Goal: Task Accomplishment & Management: Use online tool/utility

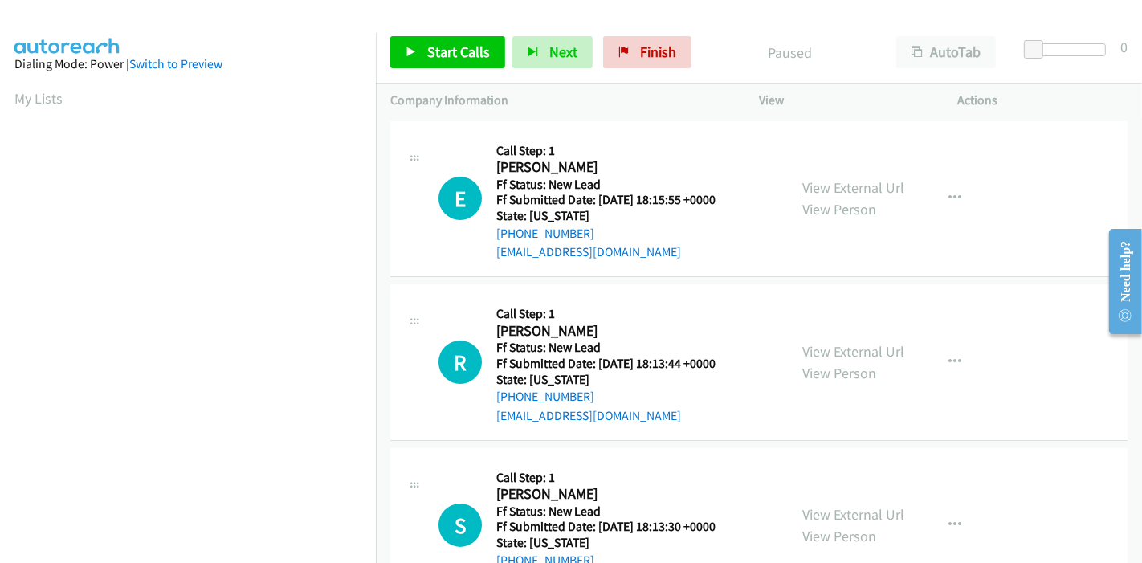
click at [841, 178] on link "View External Url" at bounding box center [853, 187] width 102 height 18
click at [829, 344] on link "View External Url" at bounding box center [853, 351] width 102 height 18
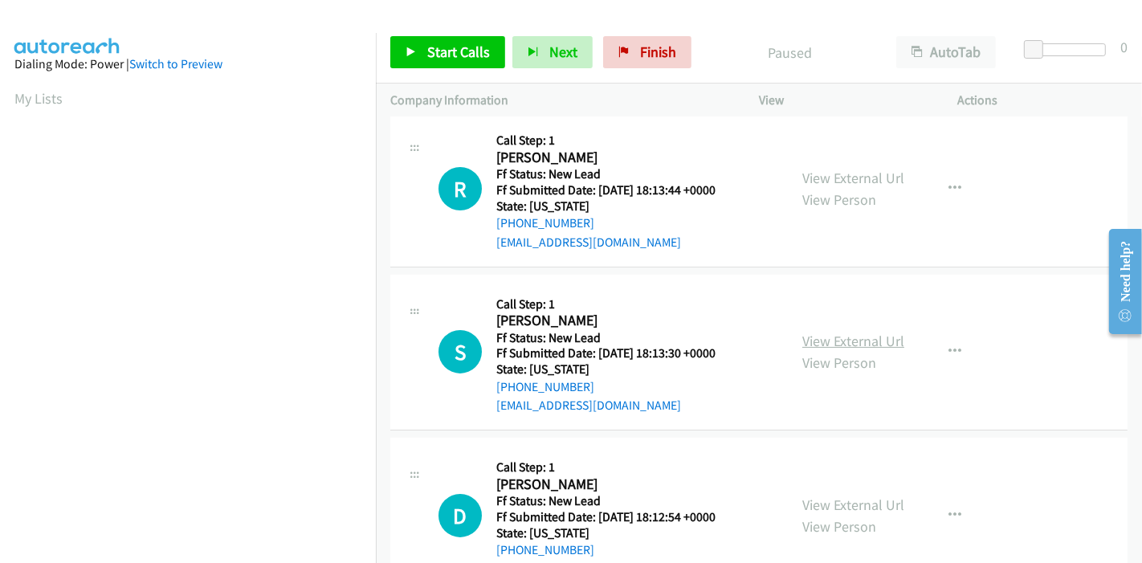
scroll to position [178, 0]
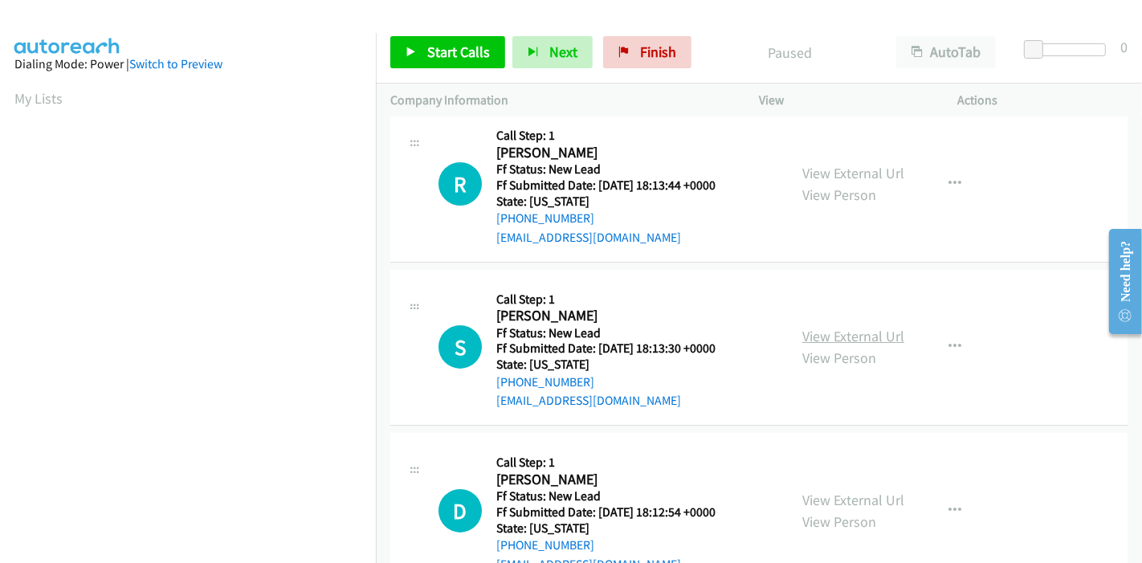
click at [876, 344] on link "View External Url" at bounding box center [853, 336] width 102 height 18
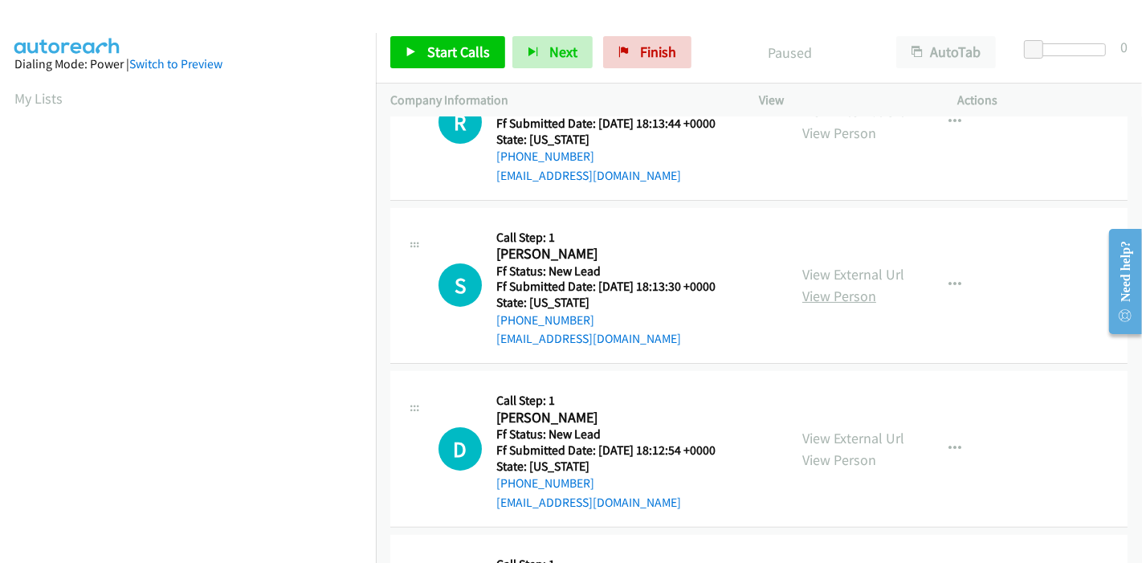
scroll to position [267, 0]
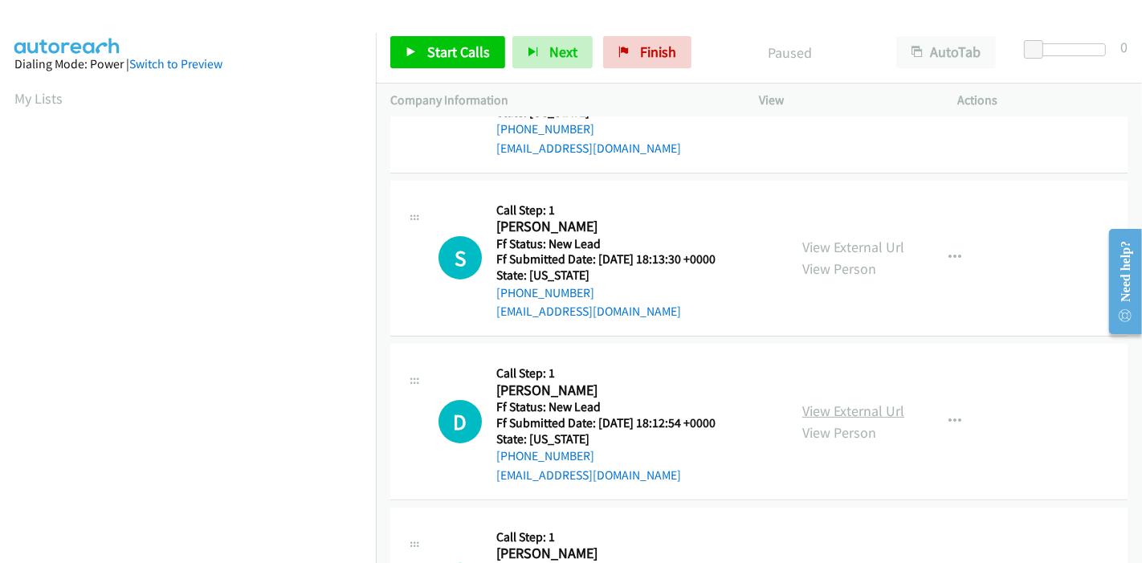
click at [850, 401] on link "View External Url" at bounding box center [853, 410] width 102 height 18
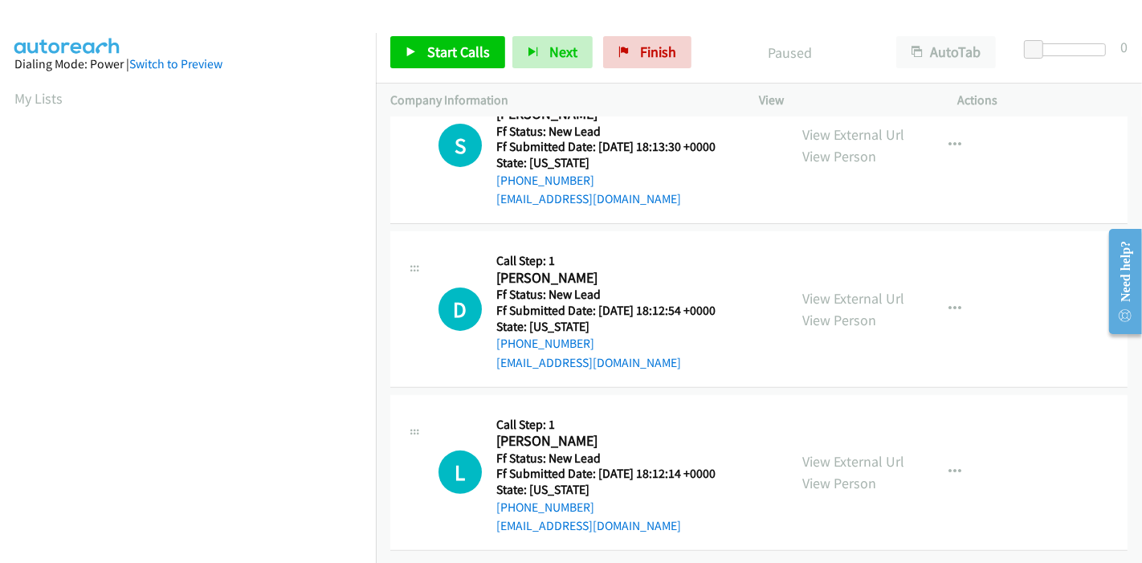
scroll to position [391, 0]
click at [826, 452] on link "View External Url" at bounding box center [853, 461] width 102 height 18
click at [417, 47] on link "Start Calls" at bounding box center [447, 52] width 115 height 32
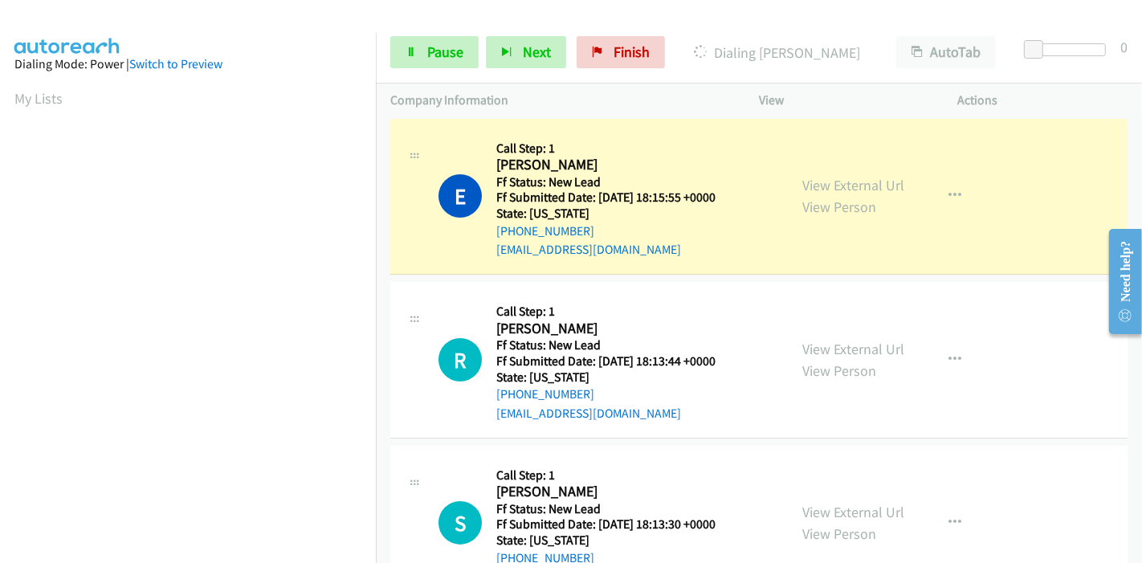
scroll to position [0, 0]
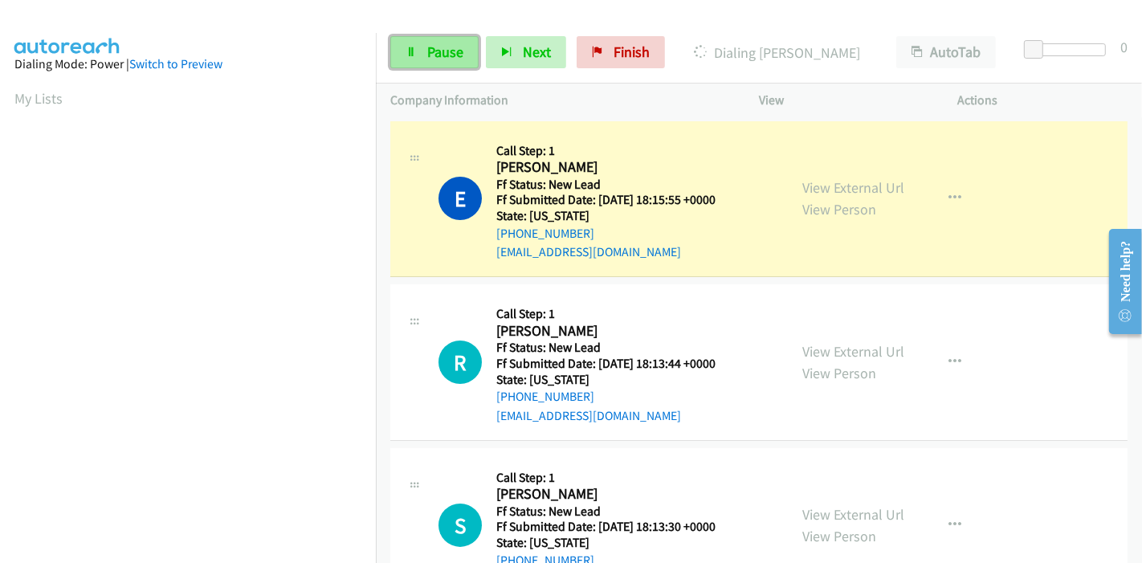
click at [438, 54] on span "Pause" at bounding box center [445, 52] width 36 height 18
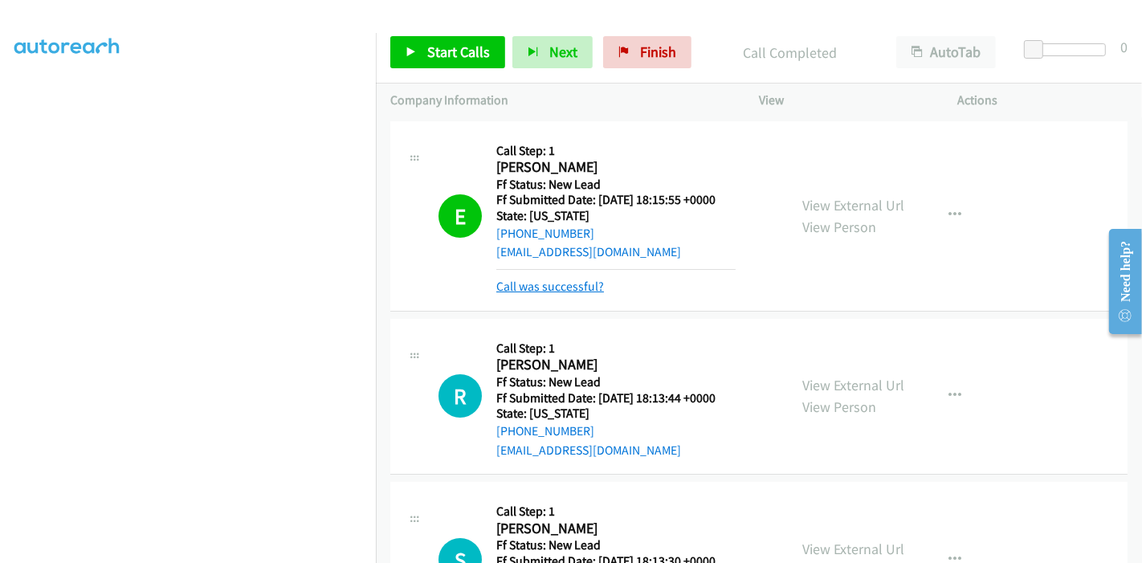
click at [547, 286] on link "Call was successful?" at bounding box center [550, 286] width 108 height 15
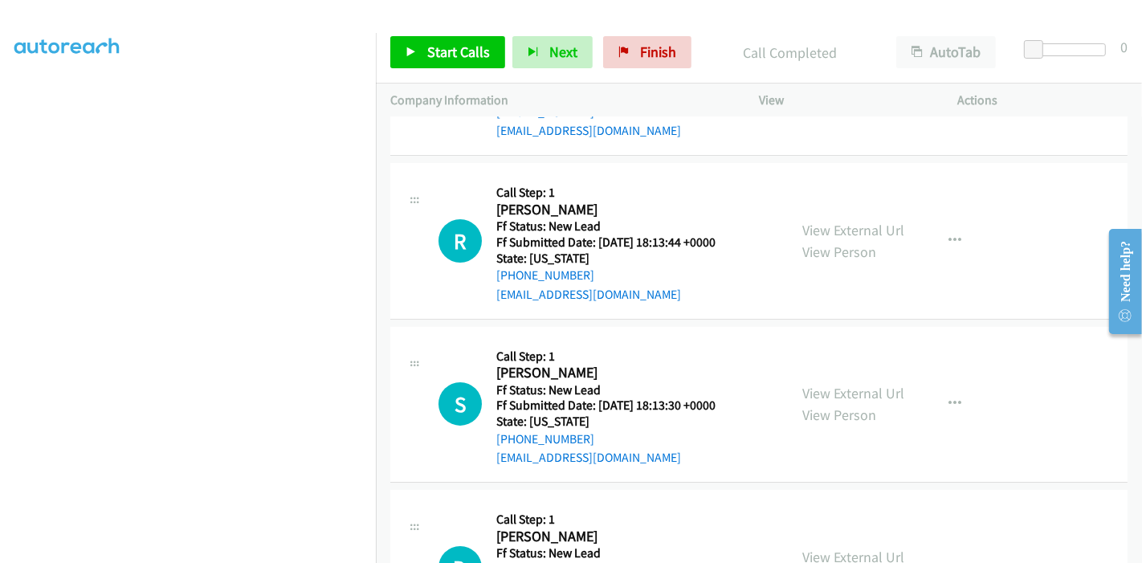
scroll to position [178, 0]
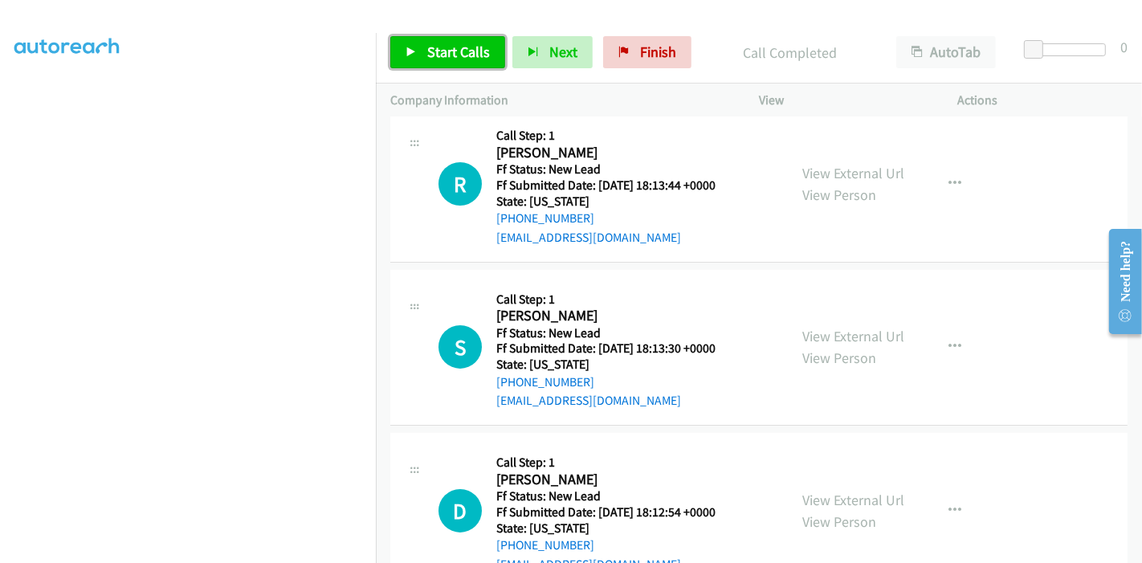
click at [435, 61] on link "Start Calls" at bounding box center [447, 52] width 115 height 32
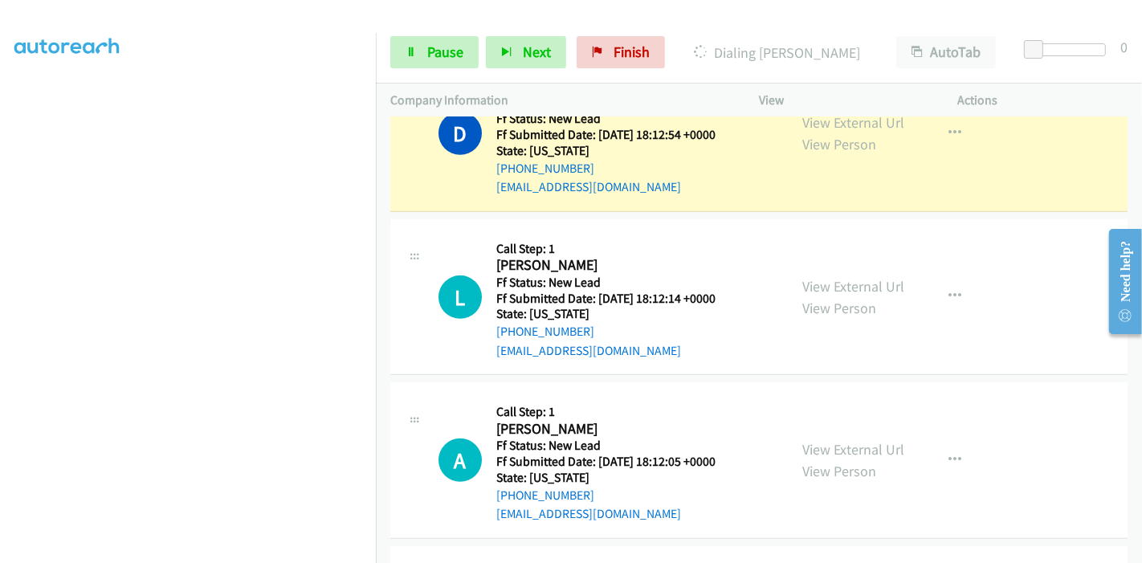
scroll to position [658, 0]
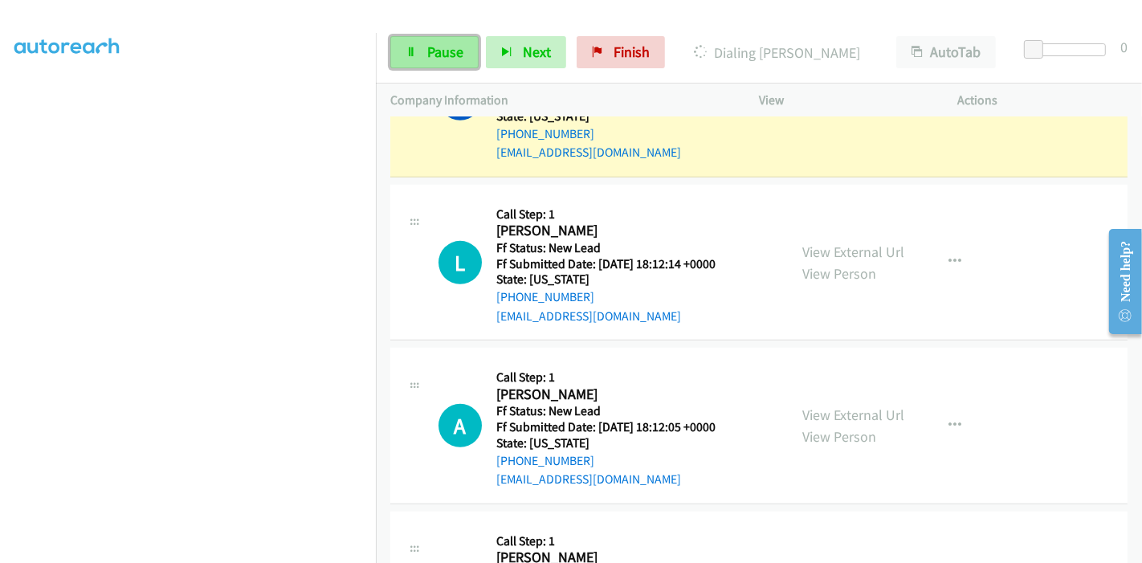
click at [439, 55] on span "Pause" at bounding box center [445, 52] width 36 height 18
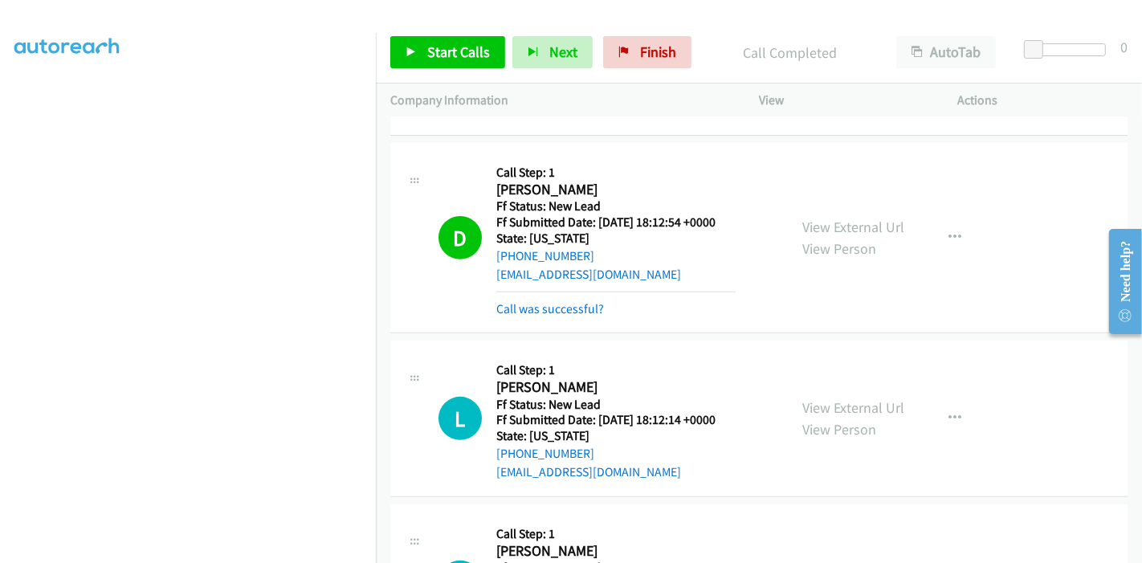
scroll to position [626, 0]
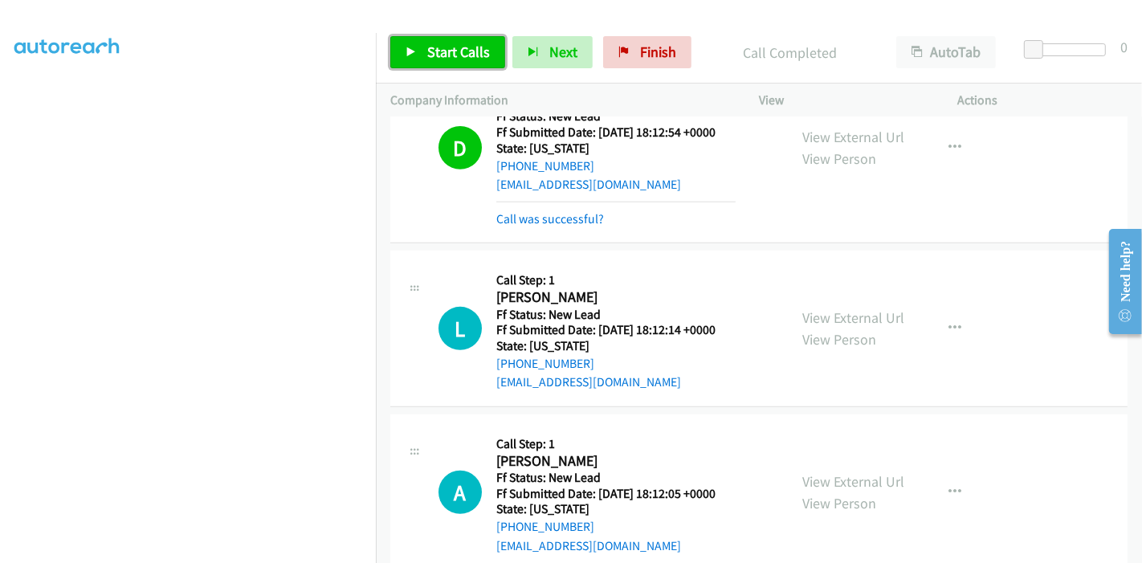
click at [450, 57] on span "Start Calls" at bounding box center [458, 52] width 63 height 18
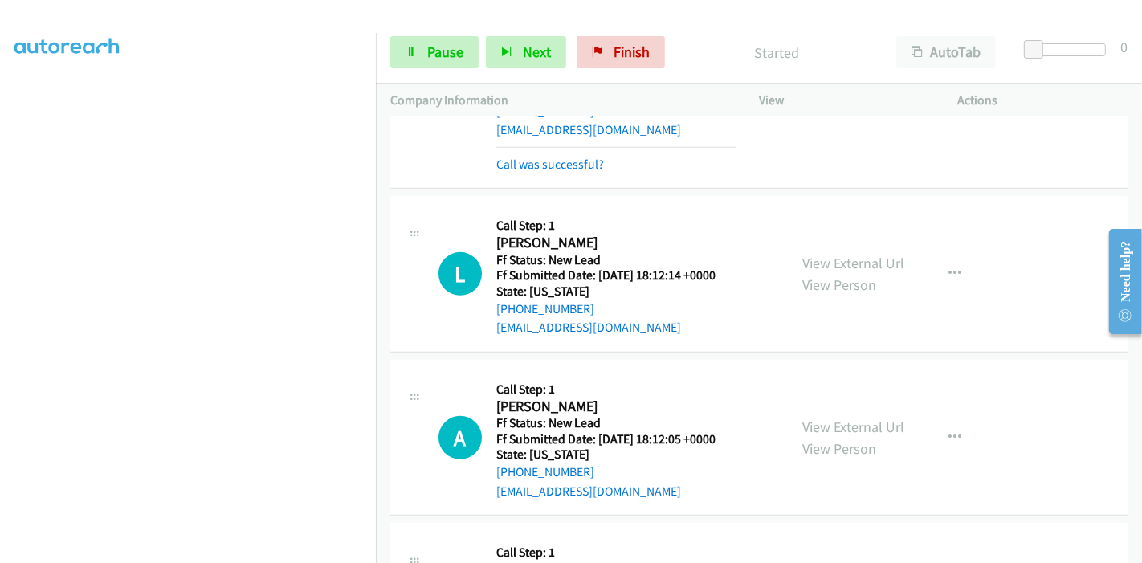
scroll to position [715, 0]
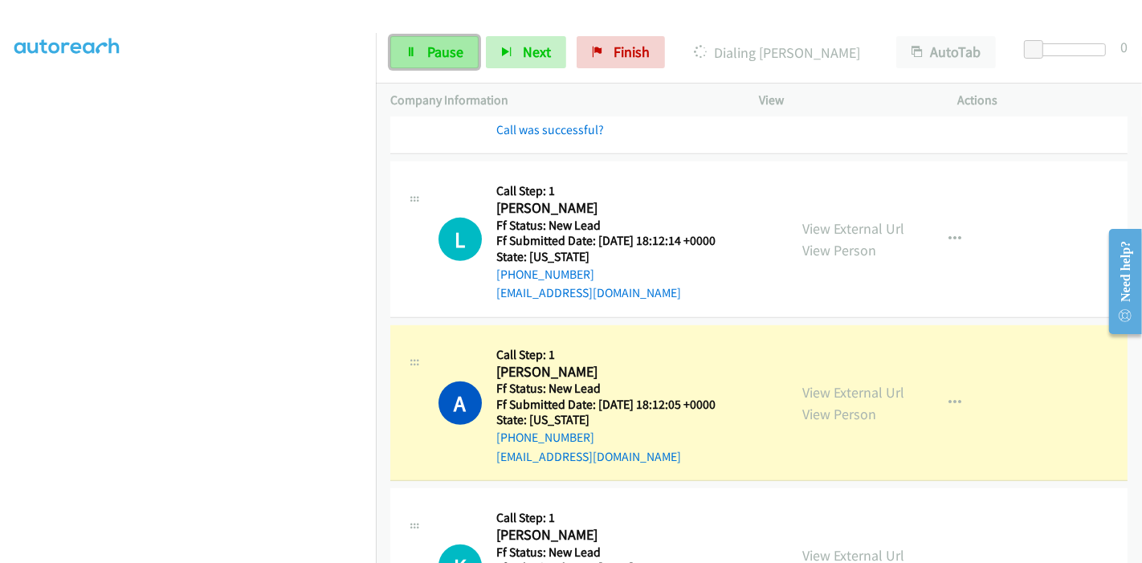
click at [408, 53] on icon at bounding box center [410, 52] width 11 height 11
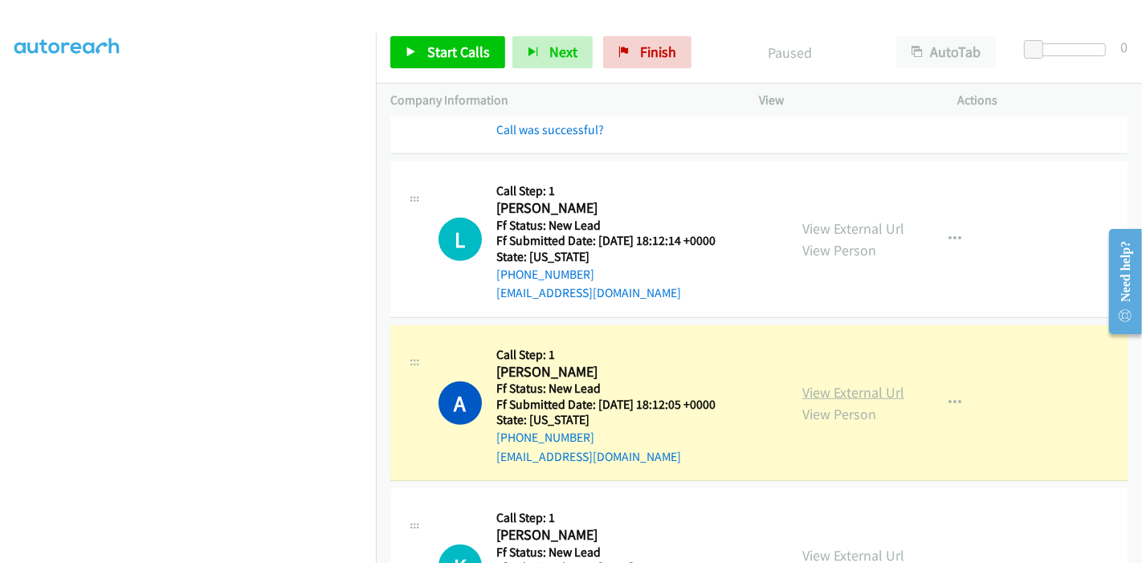
click at [818, 393] on link "View External Url" at bounding box center [853, 392] width 102 height 18
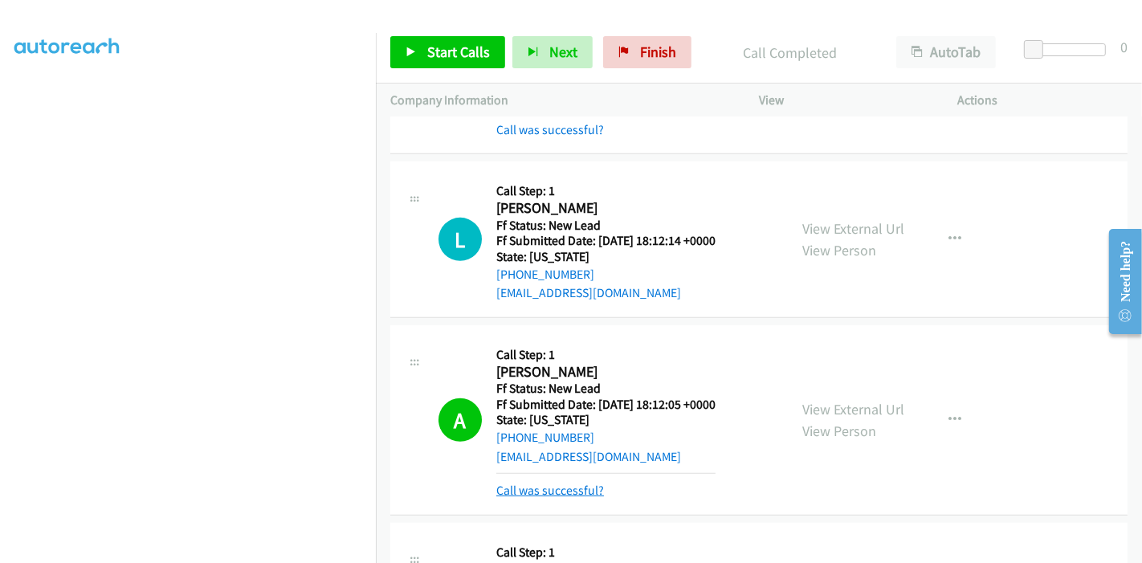
click at [565, 489] on link "Call was successful?" at bounding box center [550, 489] width 108 height 15
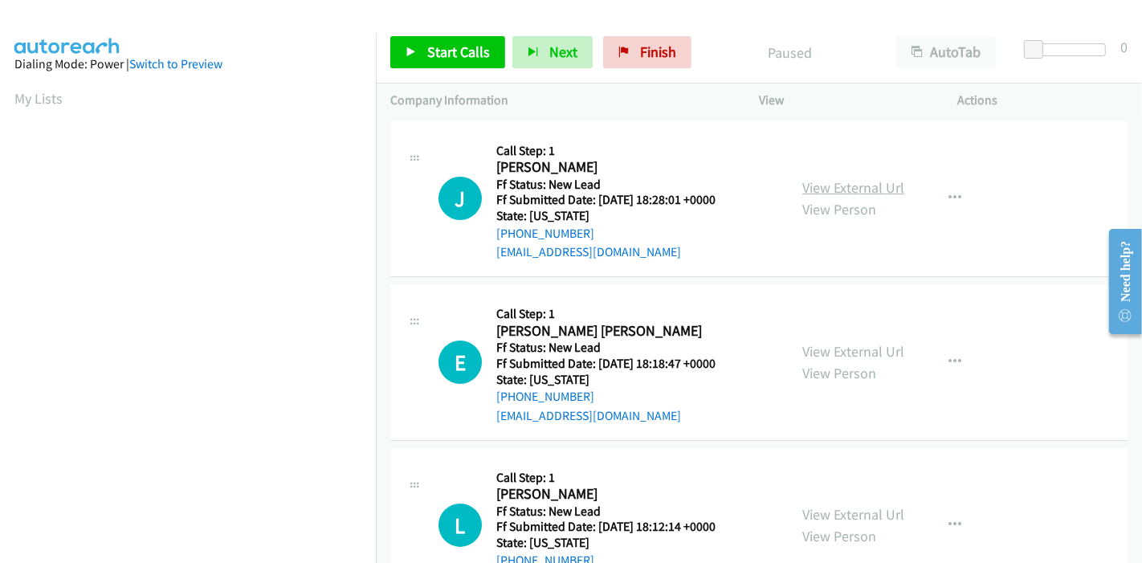
click at [850, 184] on link "View External Url" at bounding box center [853, 187] width 102 height 18
click at [847, 355] on link "View External Url" at bounding box center [853, 351] width 102 height 18
click at [853, 188] on link "View External Url" at bounding box center [853, 187] width 102 height 18
click at [833, 349] on link "View External Url" at bounding box center [853, 351] width 102 height 18
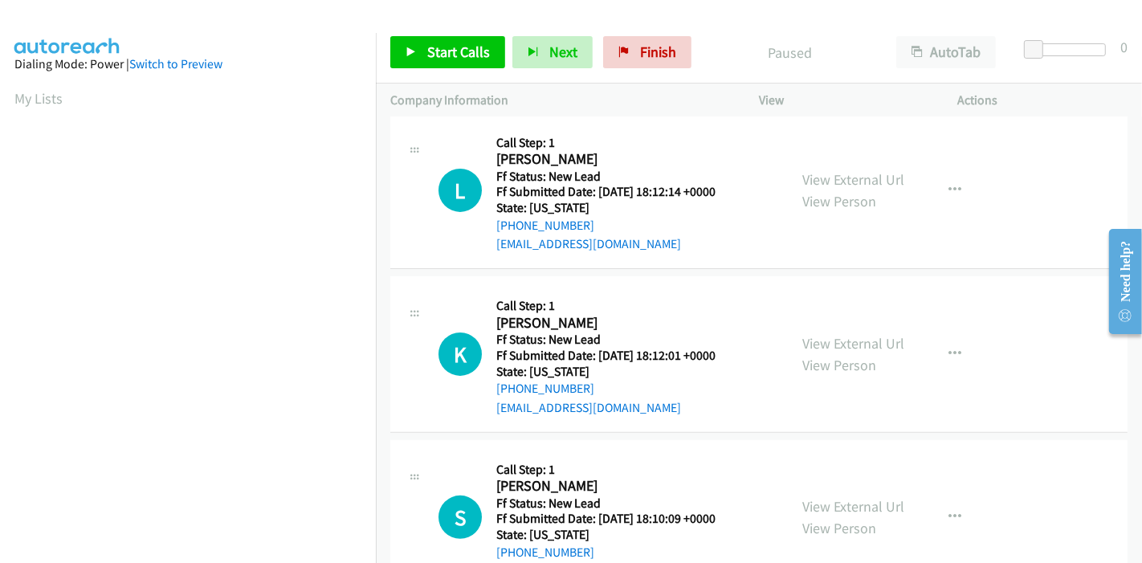
scroll to position [391, 0]
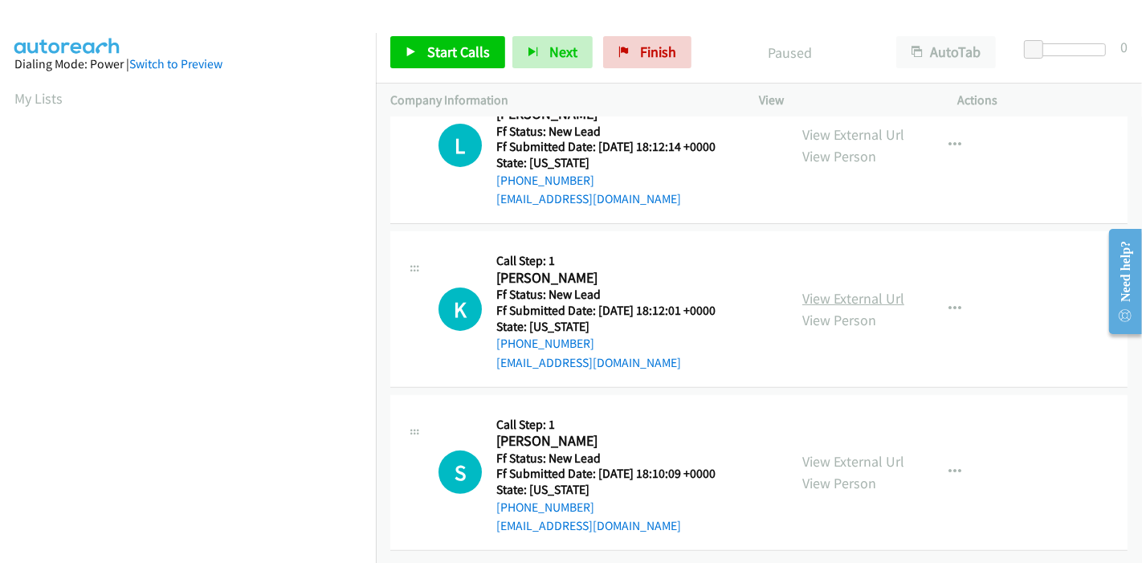
click at [849, 289] on link "View External Url" at bounding box center [853, 298] width 102 height 18
click at [836, 452] on link "View External Url" at bounding box center [853, 461] width 102 height 18
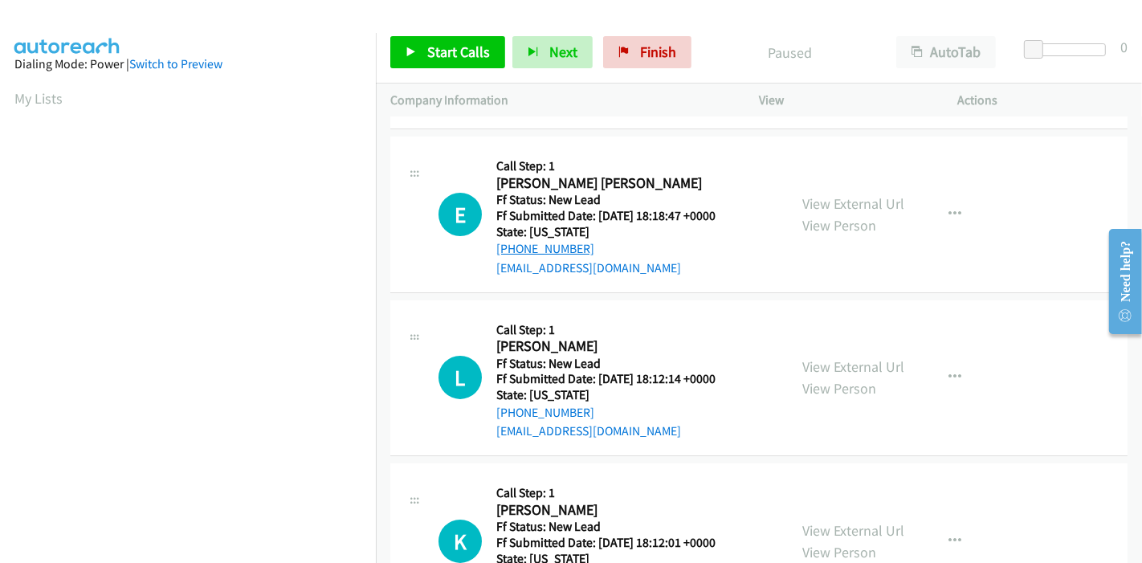
scroll to position [0, 0]
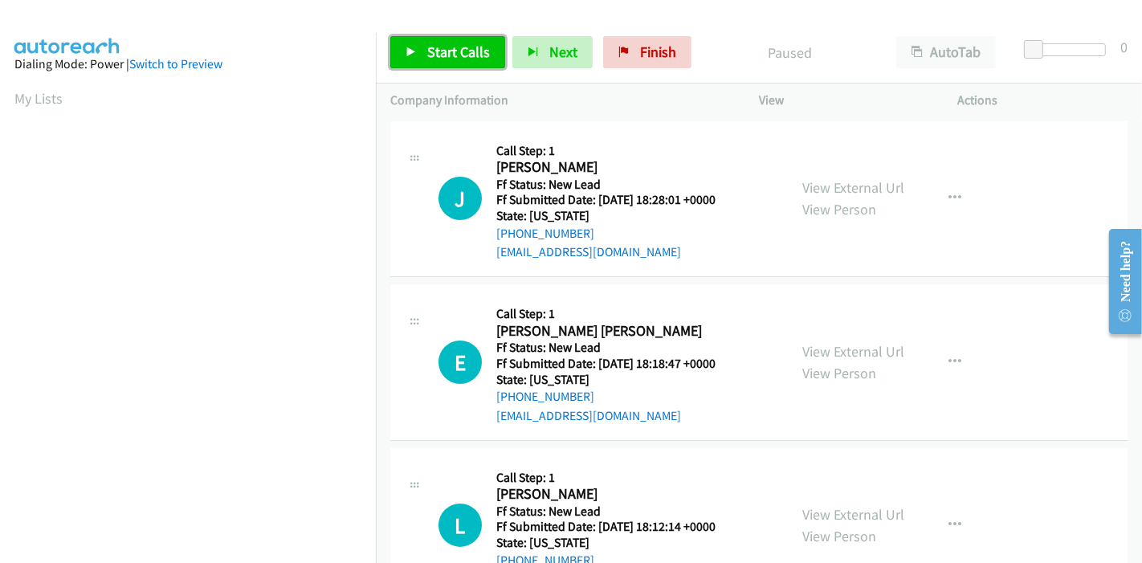
click at [413, 51] on icon at bounding box center [410, 52] width 11 height 11
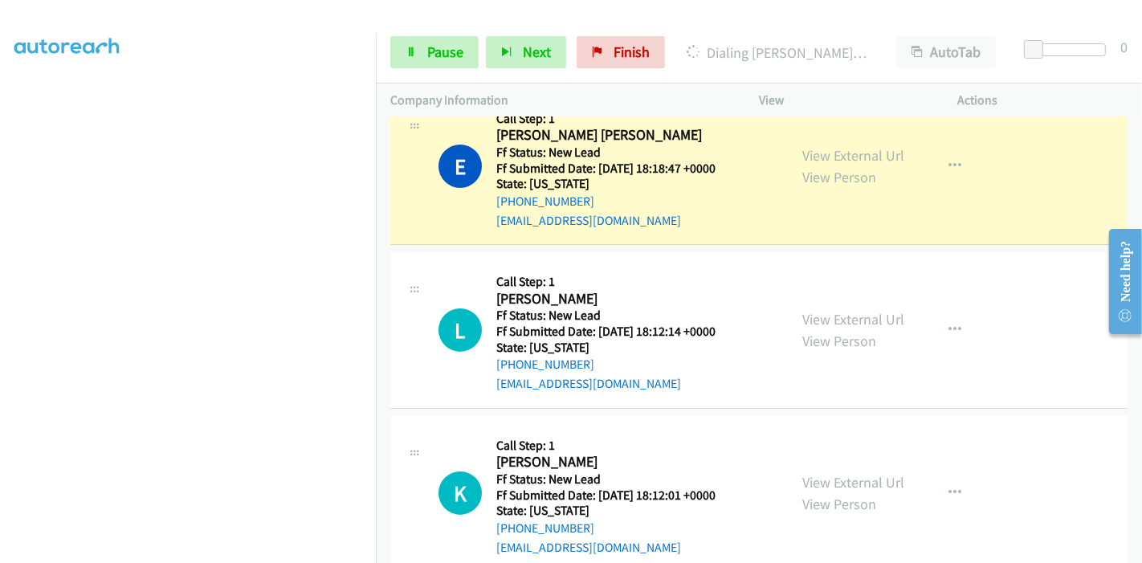
scroll to position [267, 0]
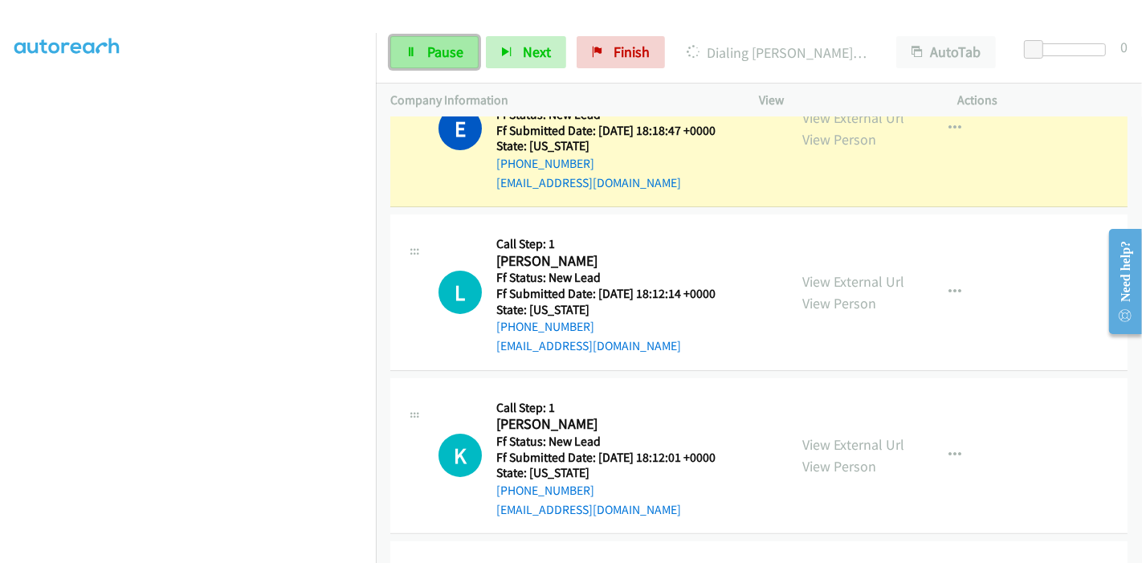
click at [427, 51] on span "Pause" at bounding box center [445, 52] width 36 height 18
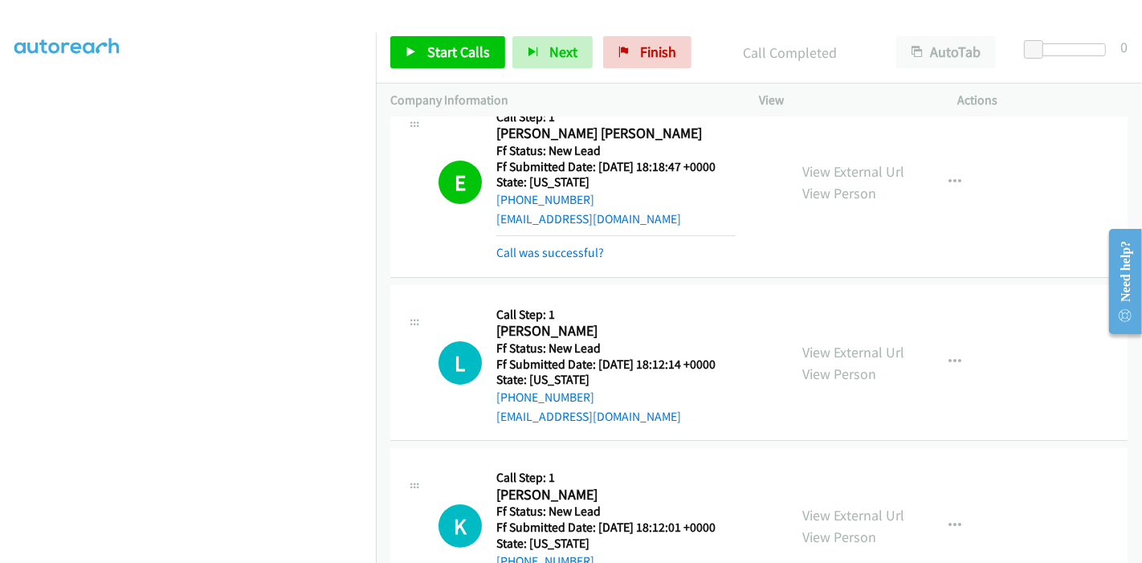
scroll to position [191, 0]
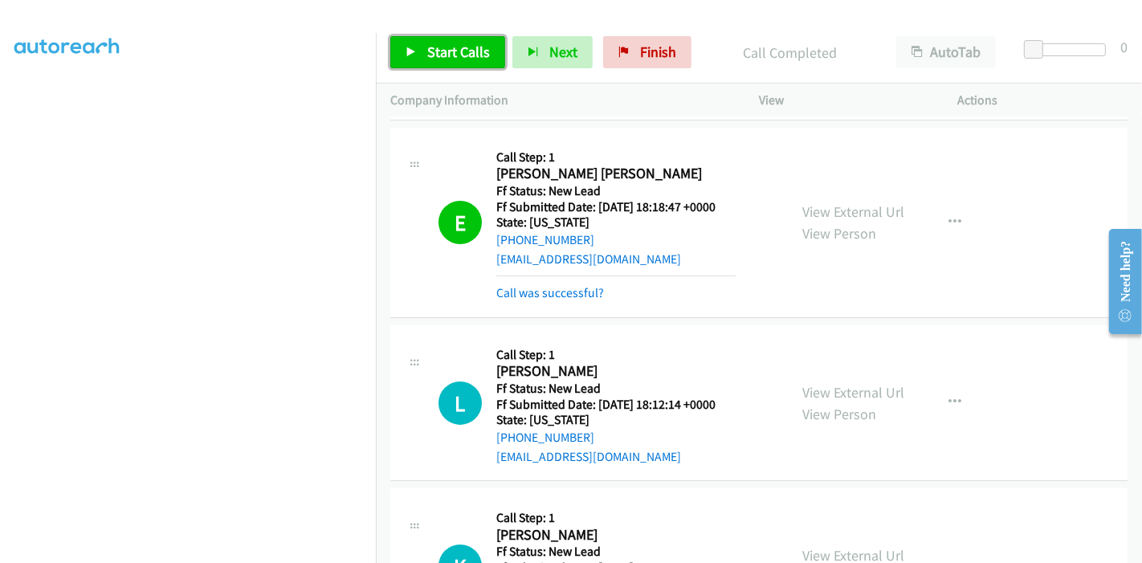
click at [401, 49] on link "Start Calls" at bounding box center [447, 52] width 115 height 32
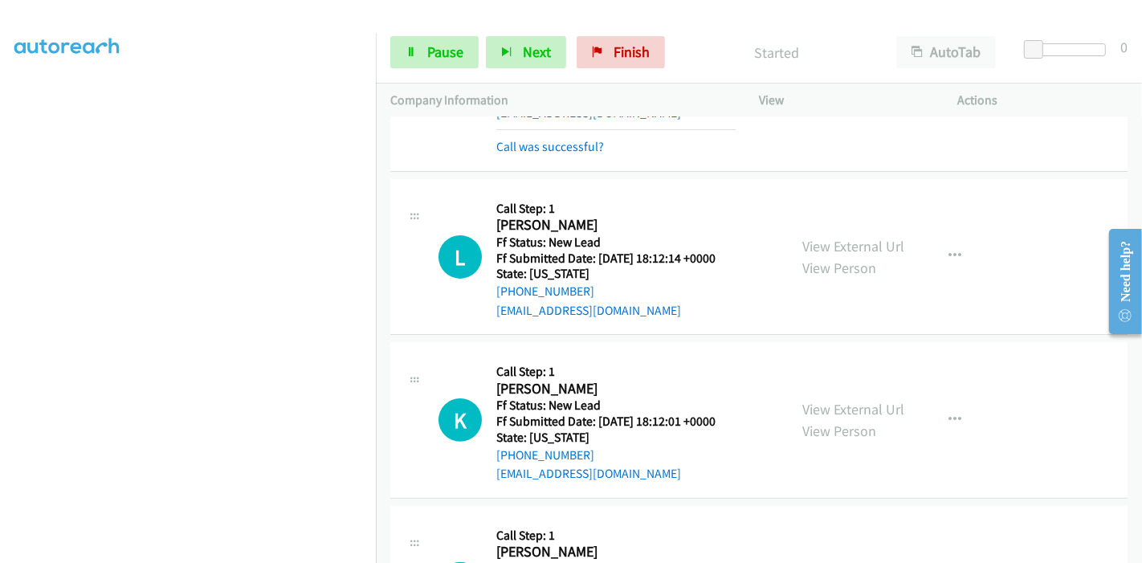
scroll to position [369, 0]
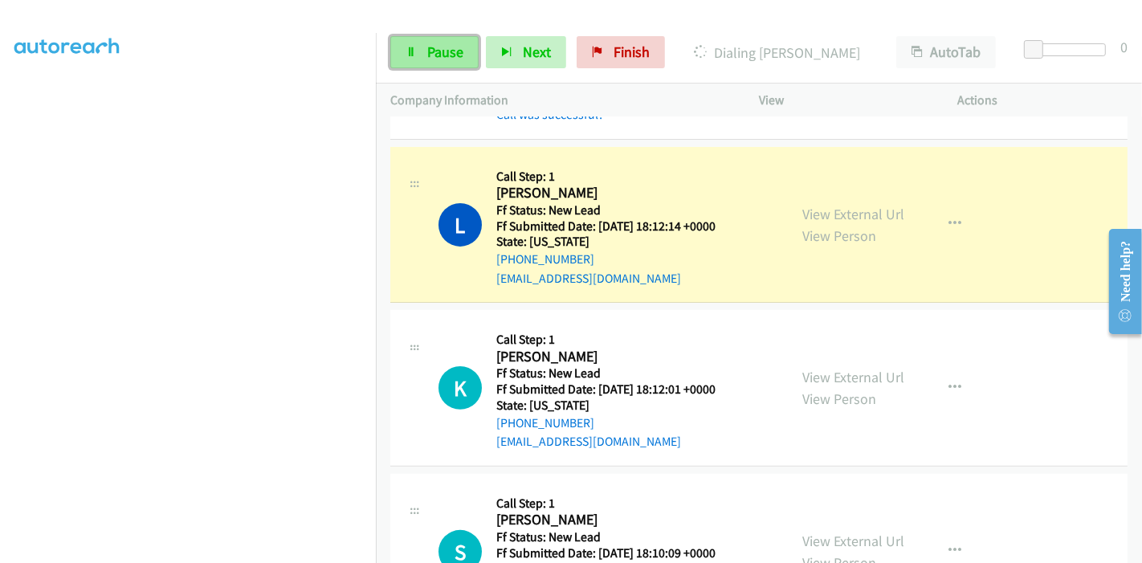
click at [420, 47] on link "Pause" at bounding box center [434, 52] width 88 height 32
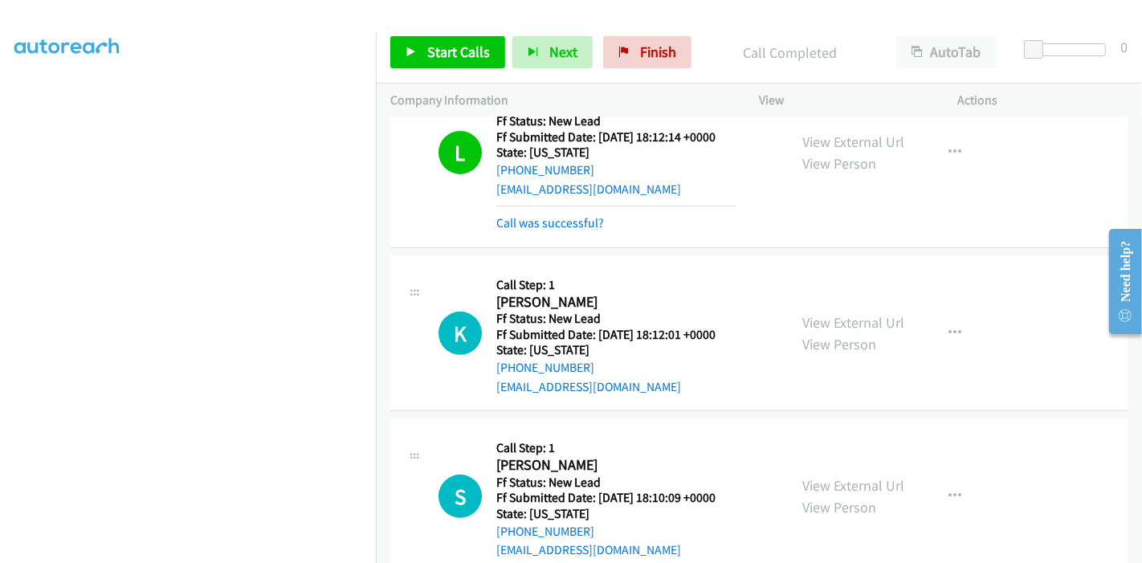
scroll to position [476, 0]
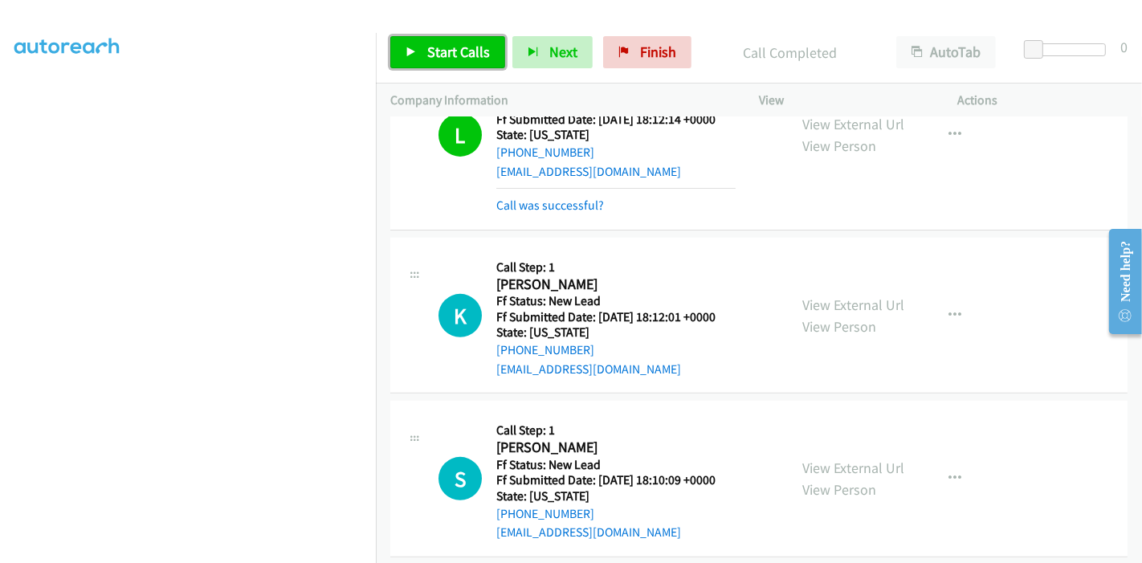
click at [411, 52] on icon at bounding box center [410, 52] width 11 height 11
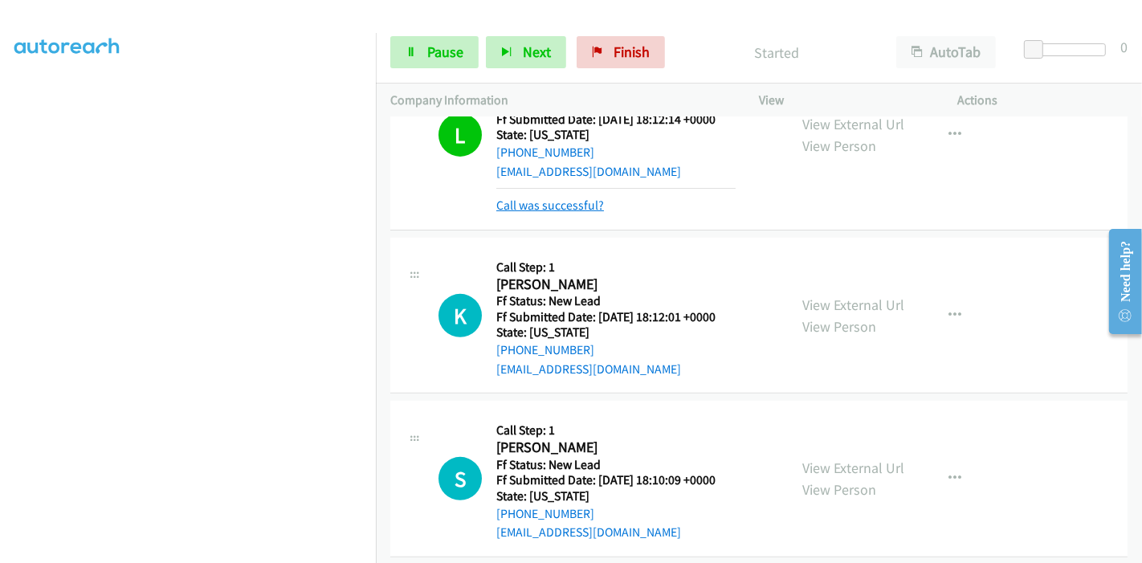
scroll to position [565, 0]
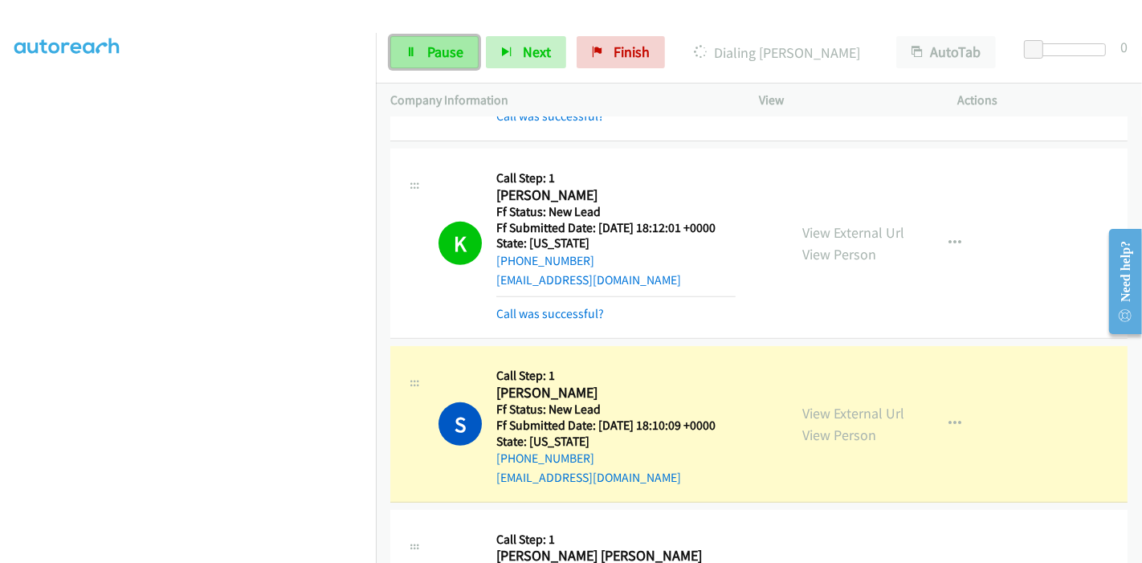
click at [423, 43] on link "Pause" at bounding box center [434, 52] width 88 height 32
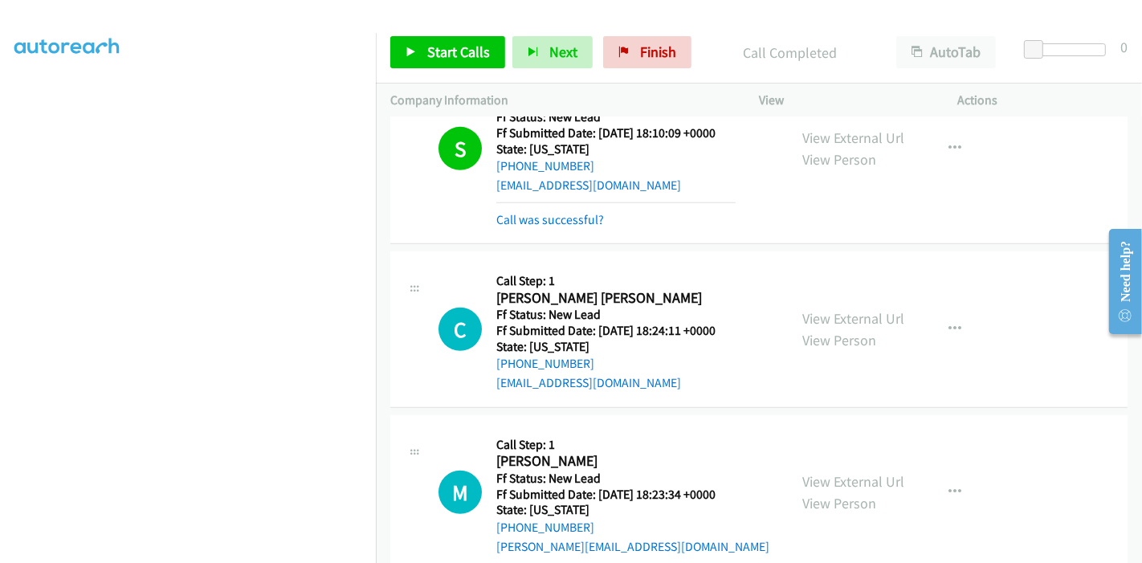
scroll to position [922, 0]
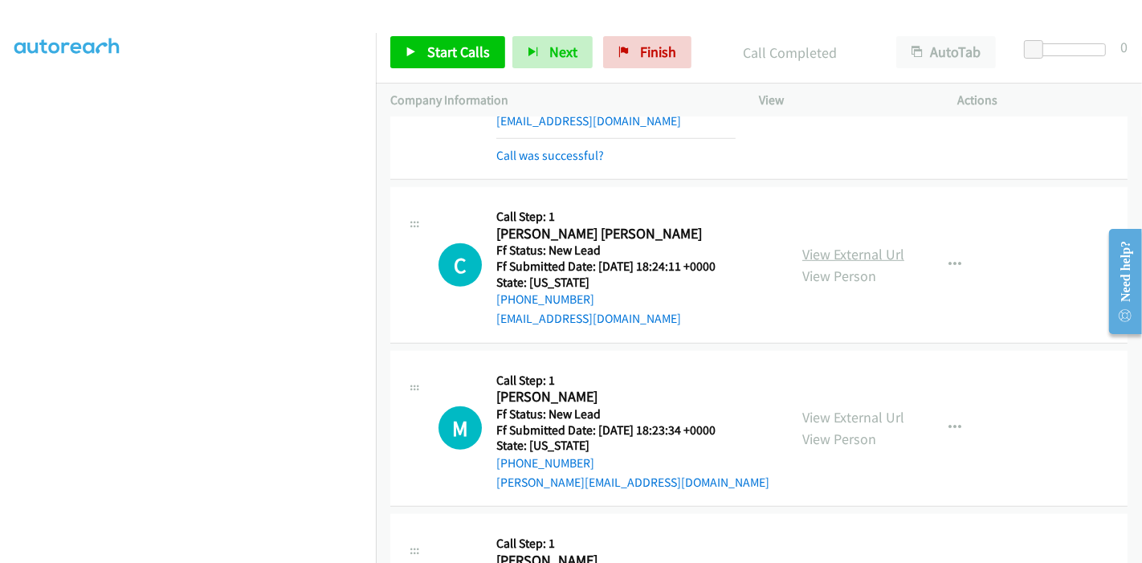
click at [851, 253] on link "View External Url" at bounding box center [853, 254] width 102 height 18
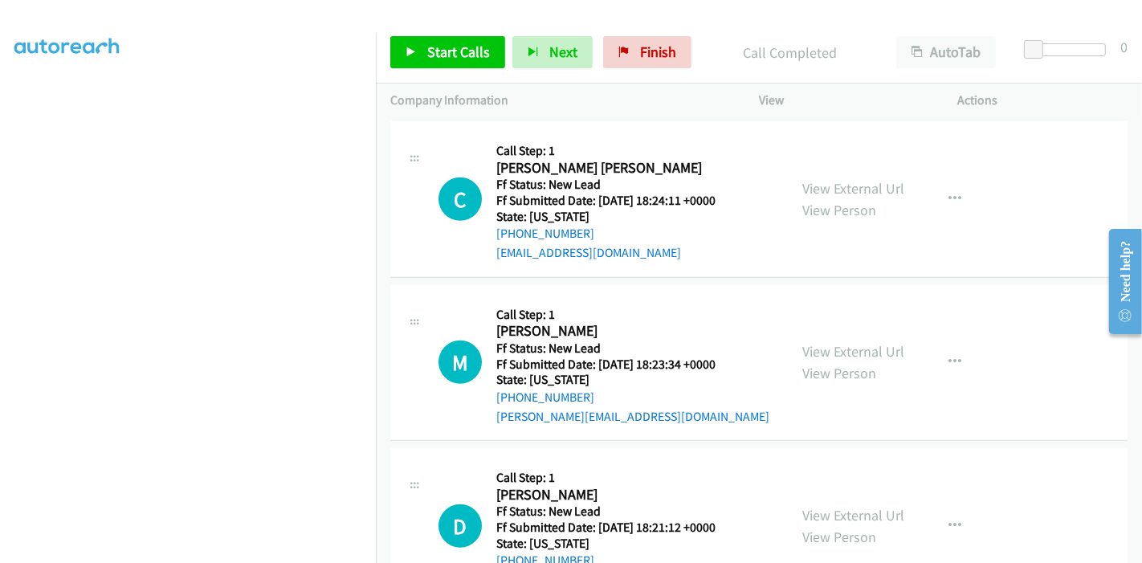
scroll to position [1050, 0]
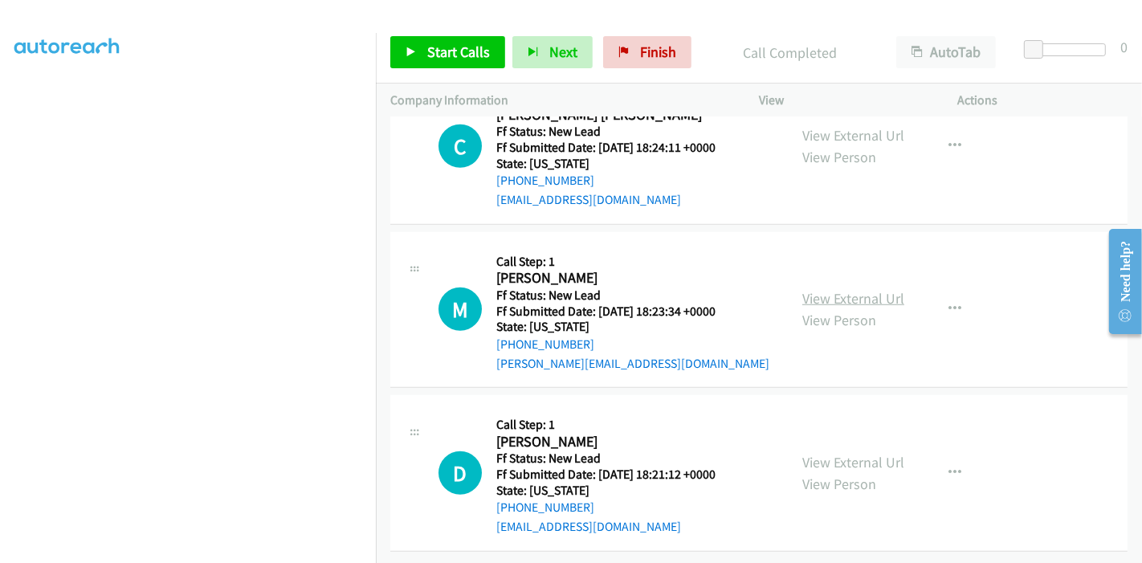
click at [844, 289] on link "View External Url" at bounding box center [853, 298] width 102 height 18
click at [846, 455] on link "View External Url" at bounding box center [853, 462] width 102 height 18
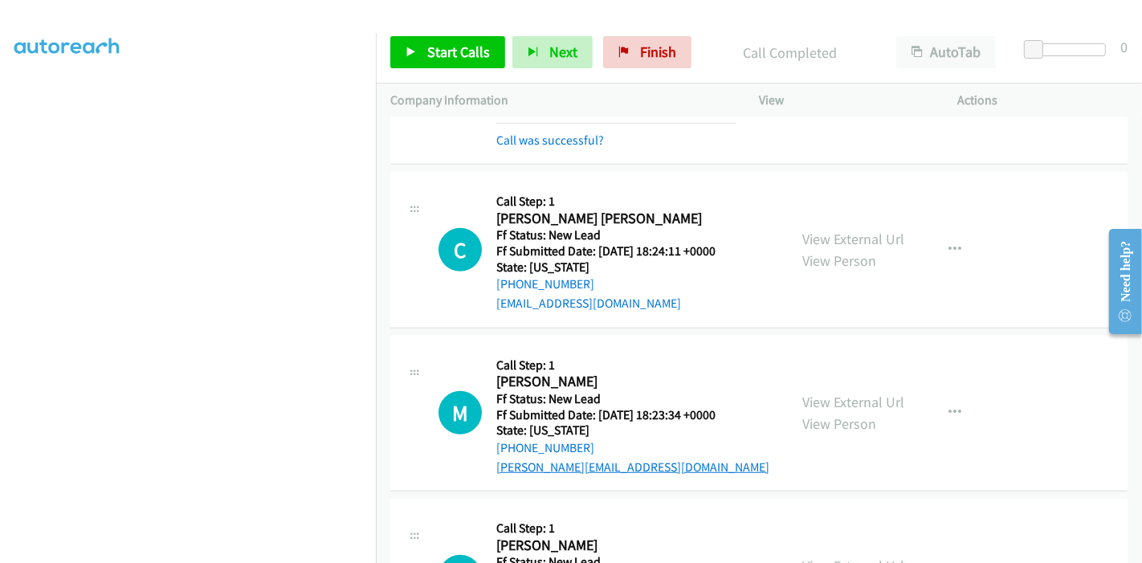
scroll to position [961, 0]
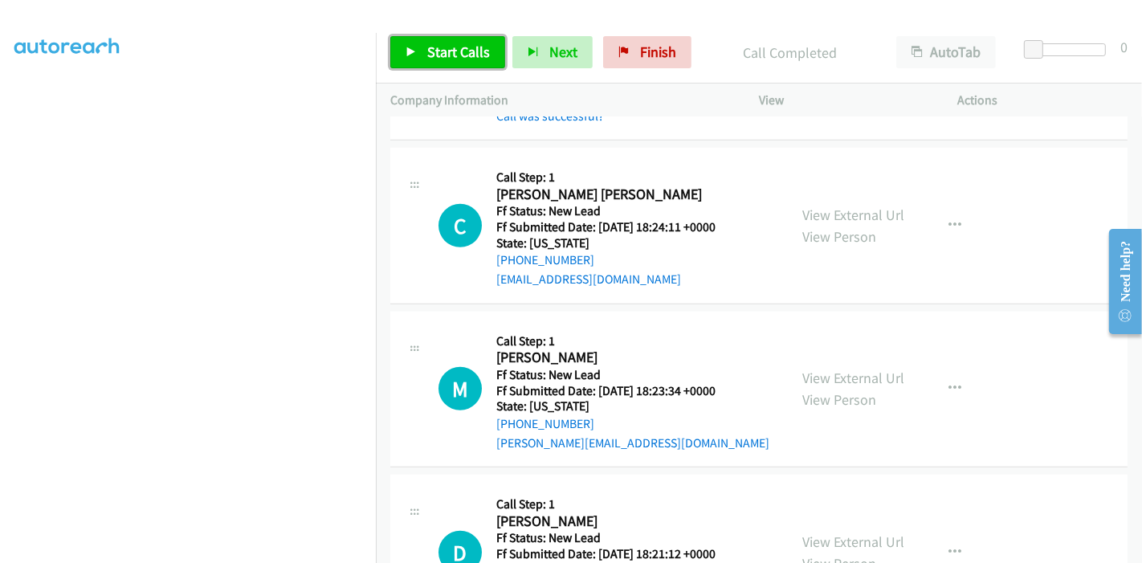
click at [417, 55] on link "Start Calls" at bounding box center [447, 52] width 115 height 32
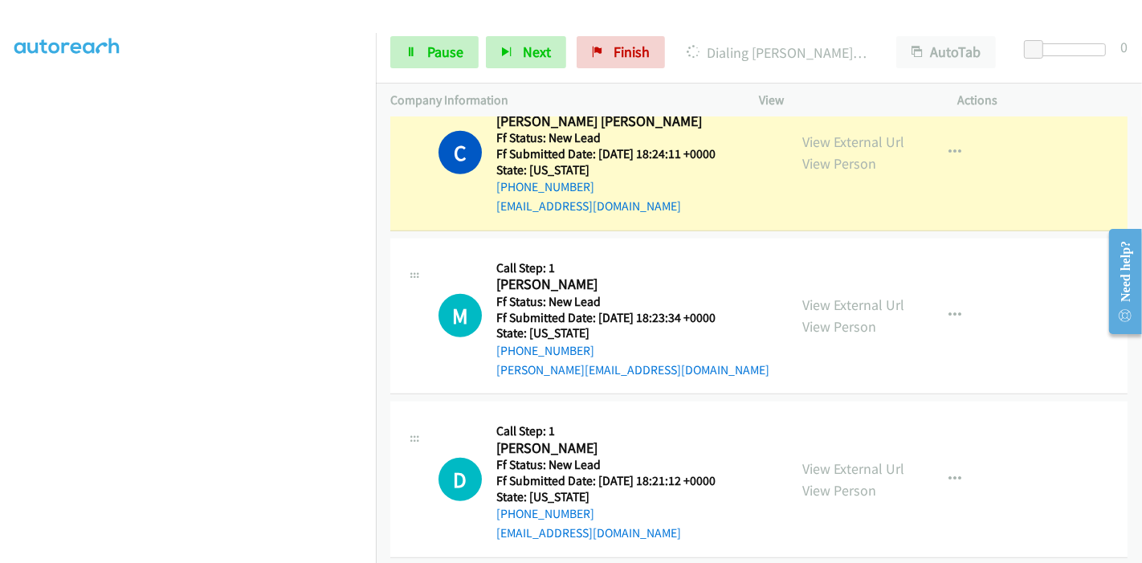
scroll to position [1050, 0]
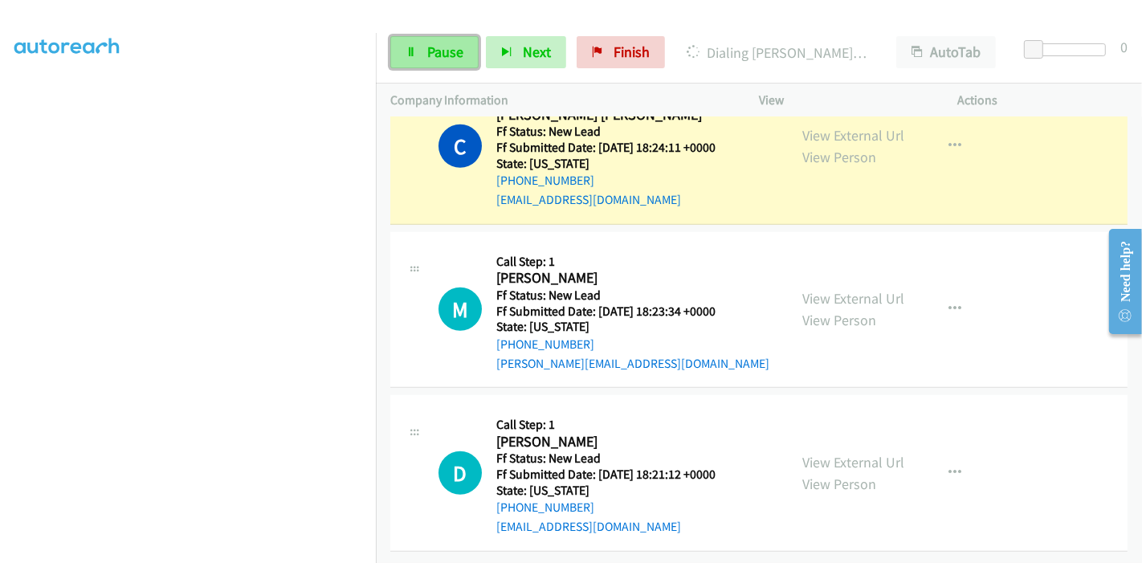
click at [427, 57] on span "Pause" at bounding box center [445, 52] width 36 height 18
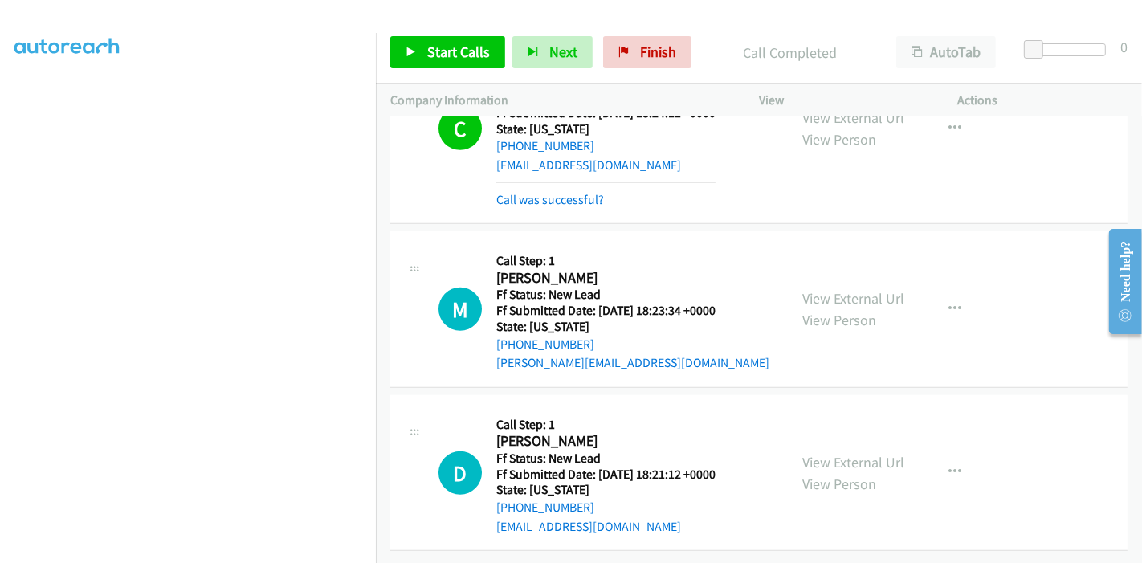
scroll to position [1085, 0]
click at [421, 53] on link "Start Calls" at bounding box center [447, 52] width 115 height 32
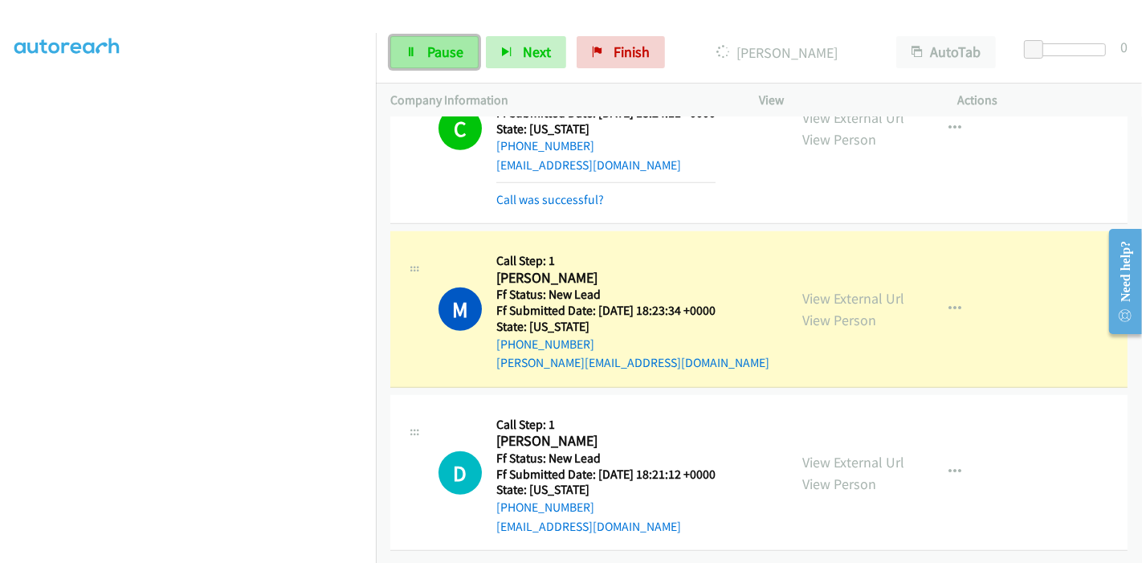
click at [417, 49] on link "Pause" at bounding box center [434, 52] width 88 height 32
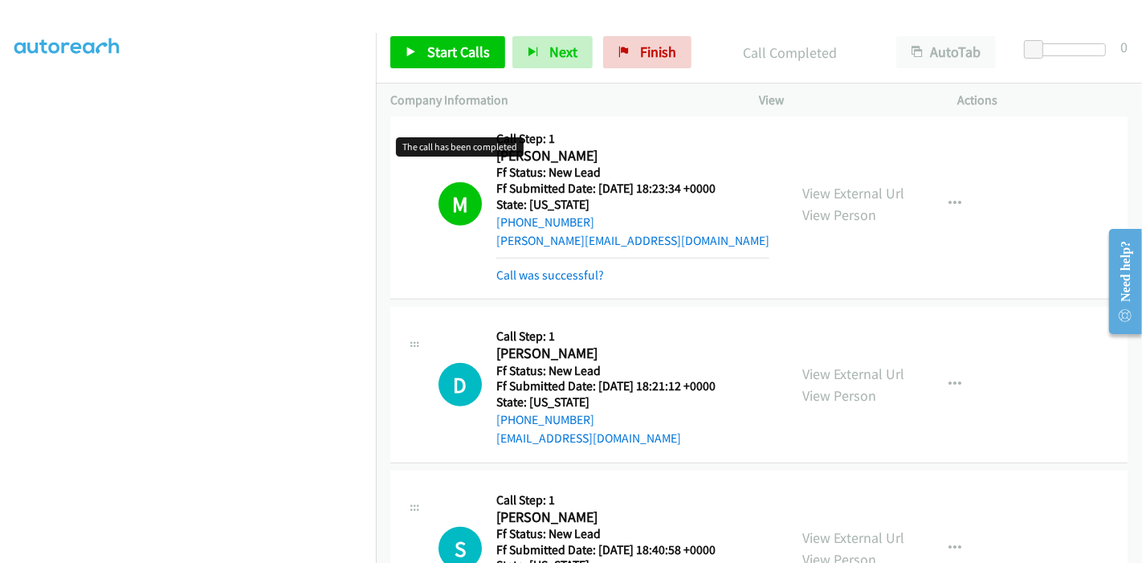
scroll to position [1282, 0]
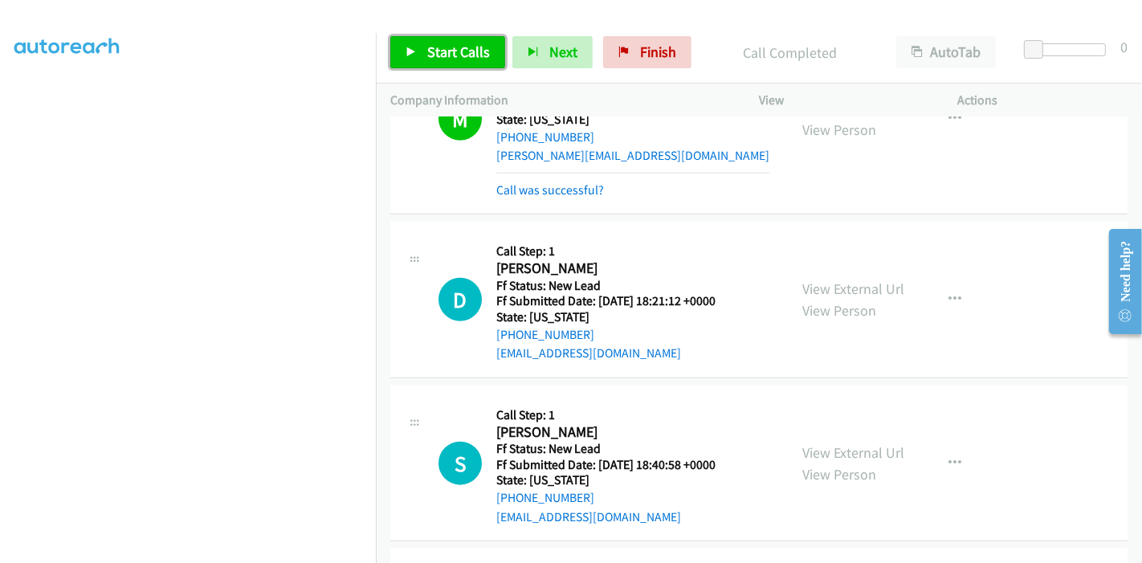
click at [433, 51] on span "Start Calls" at bounding box center [458, 52] width 63 height 18
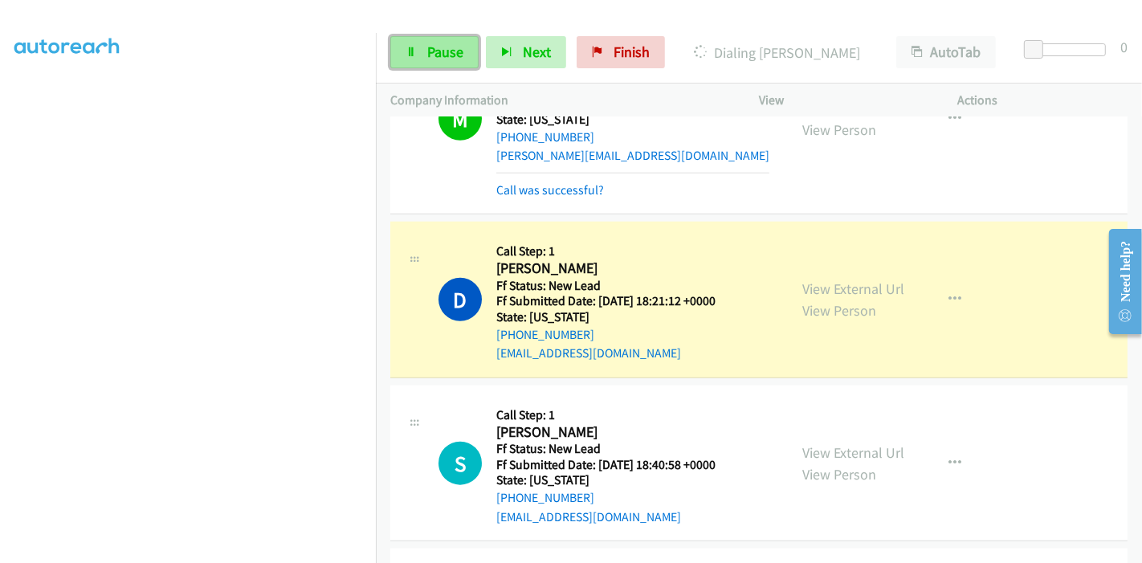
click at [427, 49] on span "Pause" at bounding box center [445, 52] width 36 height 18
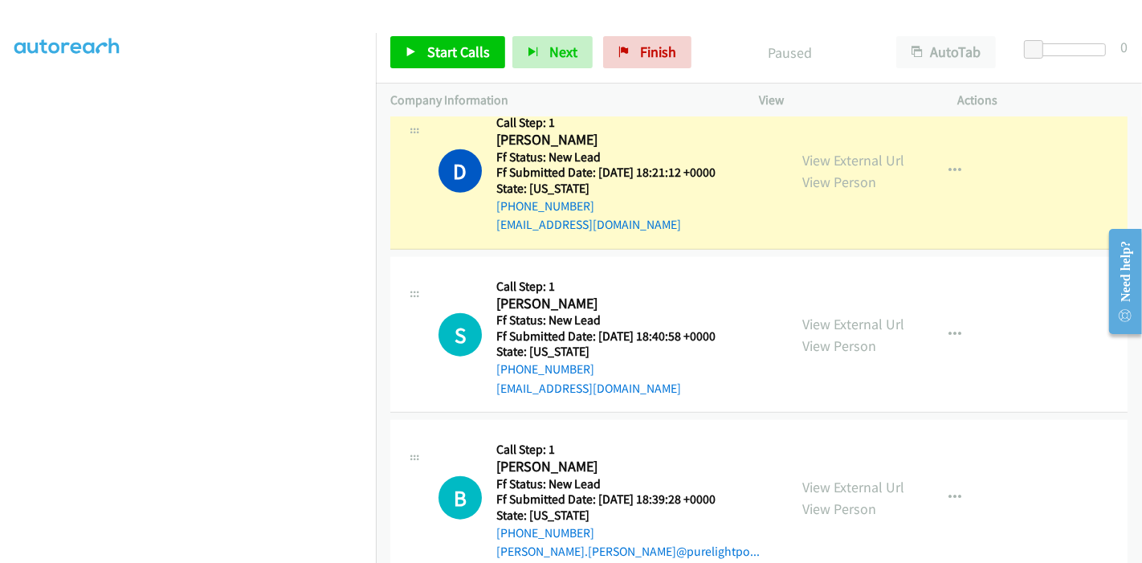
scroll to position [1460, 0]
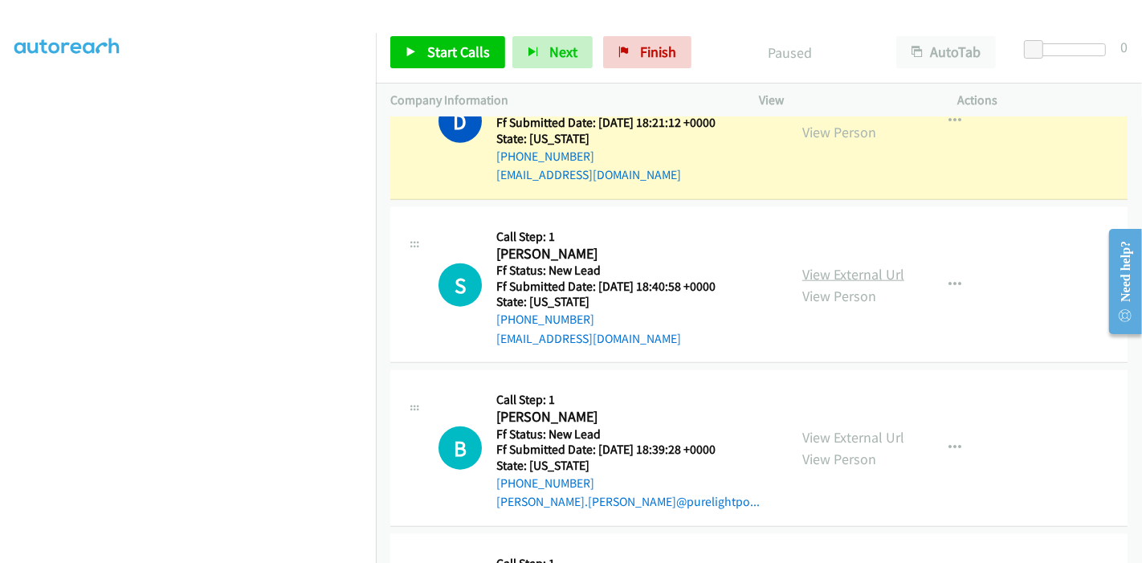
click at [839, 269] on link "View External Url" at bounding box center [853, 274] width 102 height 18
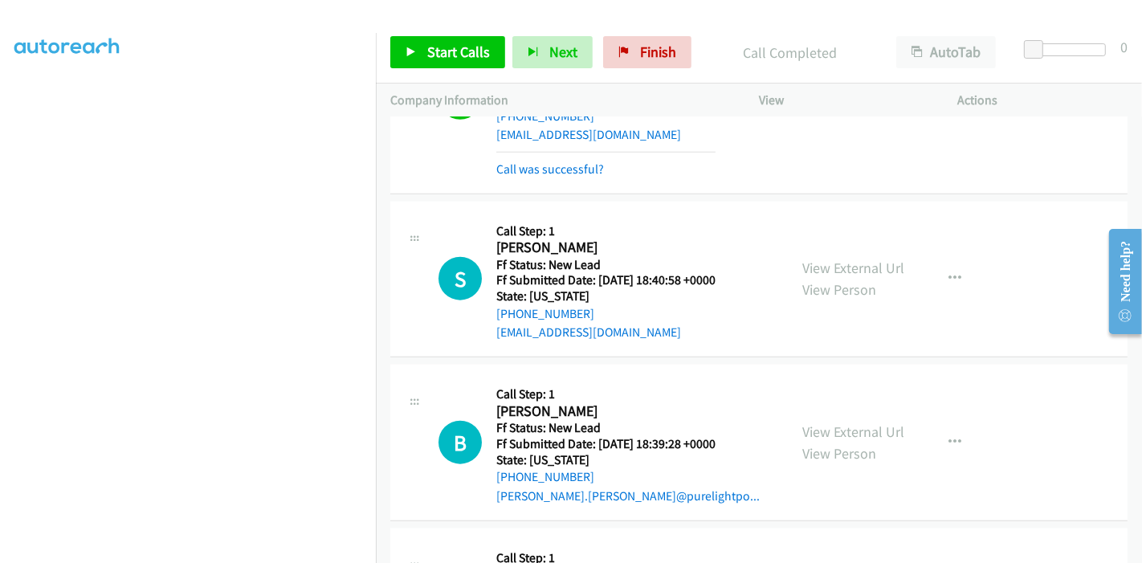
scroll to position [1494, 0]
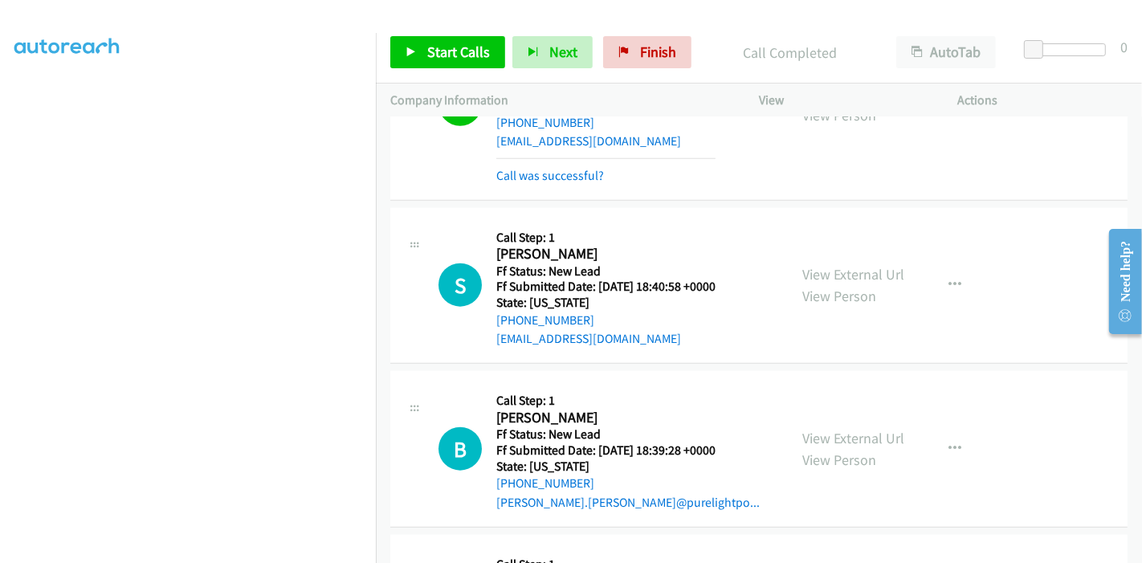
click at [850, 442] on div "View External Url View Person" at bounding box center [853, 448] width 102 height 43
click at [850, 430] on link "View External Url" at bounding box center [853, 438] width 102 height 18
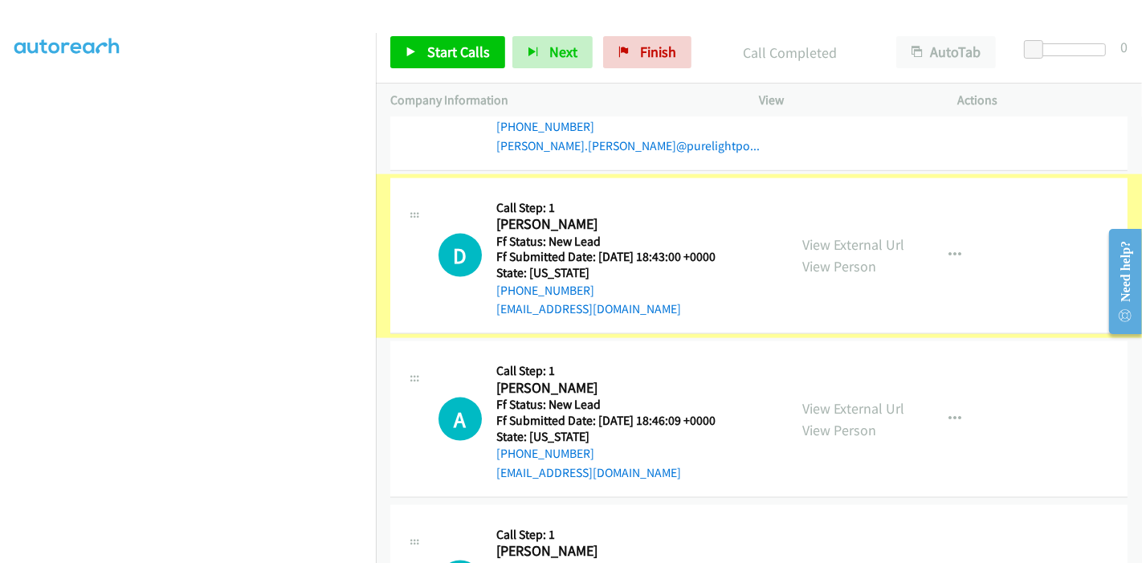
scroll to position [1850, 0]
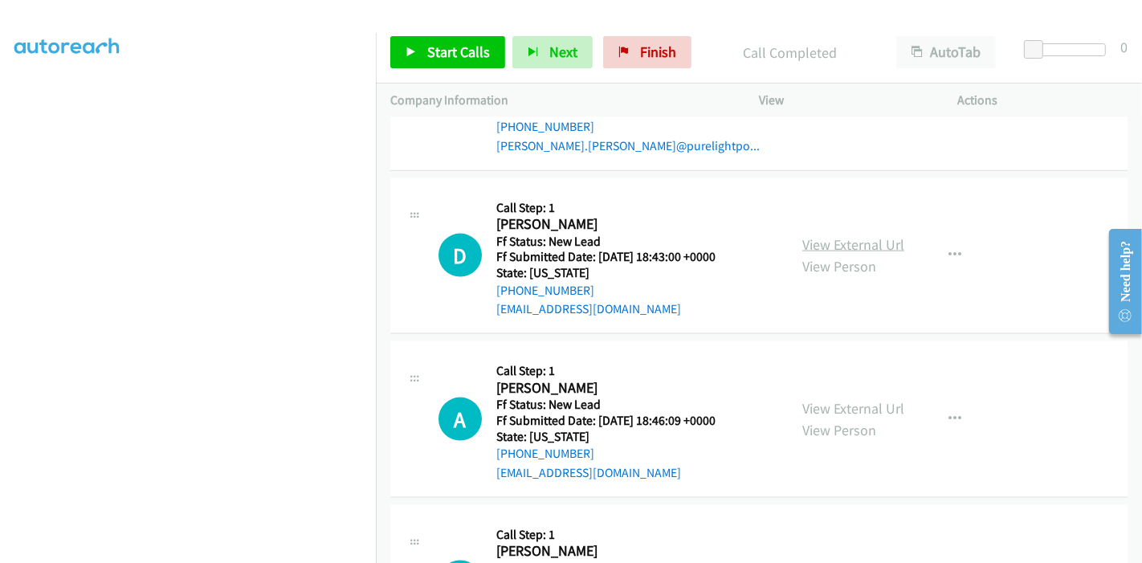
click at [827, 237] on link "View External Url" at bounding box center [853, 244] width 102 height 18
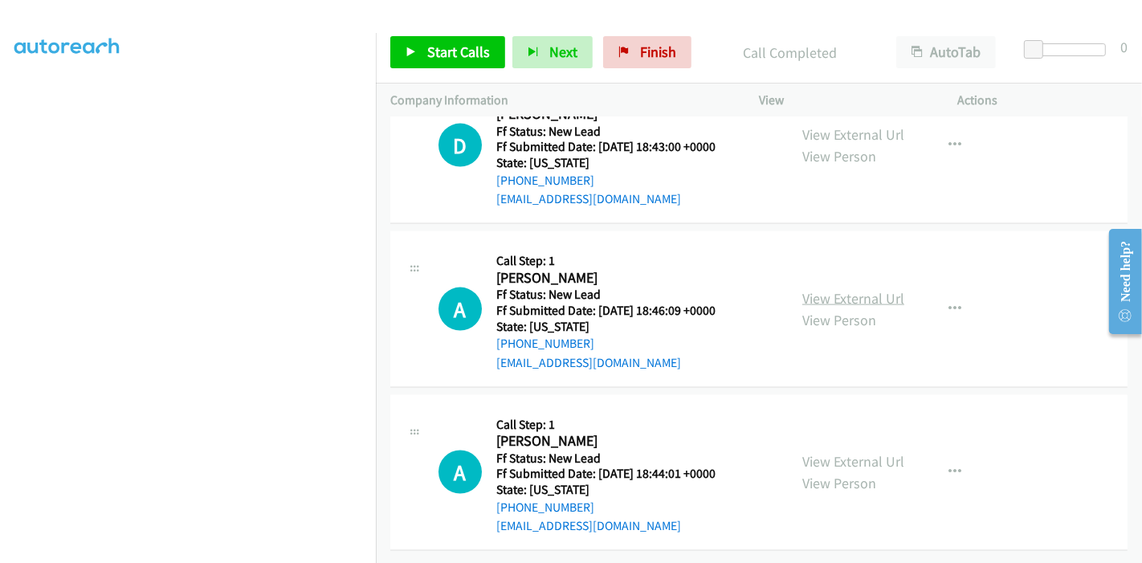
click at [839, 289] on link "View External Url" at bounding box center [853, 298] width 102 height 18
click at [853, 452] on link "View External Url" at bounding box center [853, 461] width 102 height 18
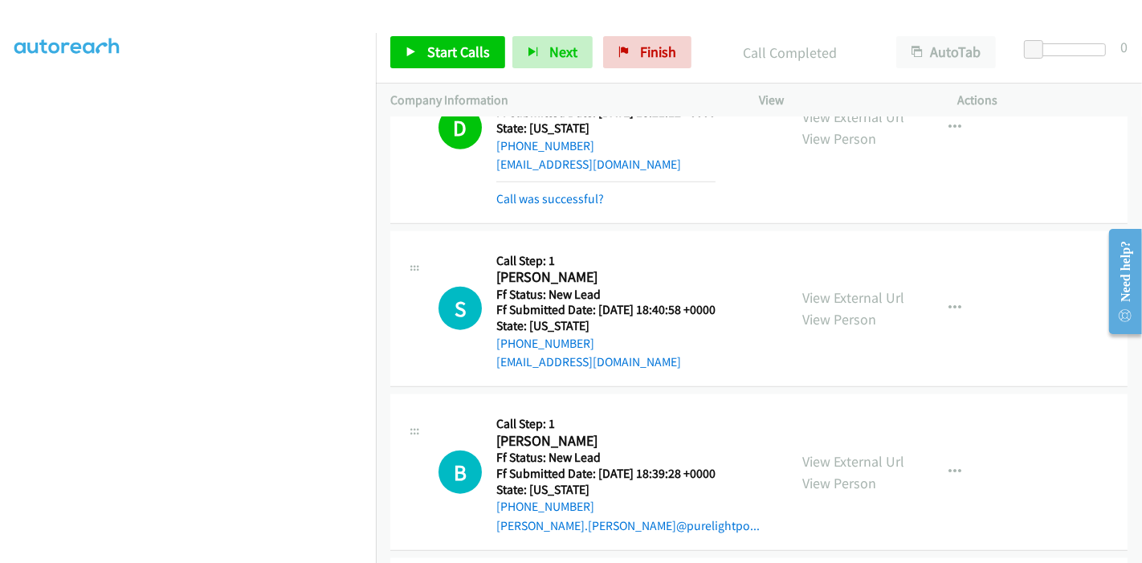
scroll to position [1433, 0]
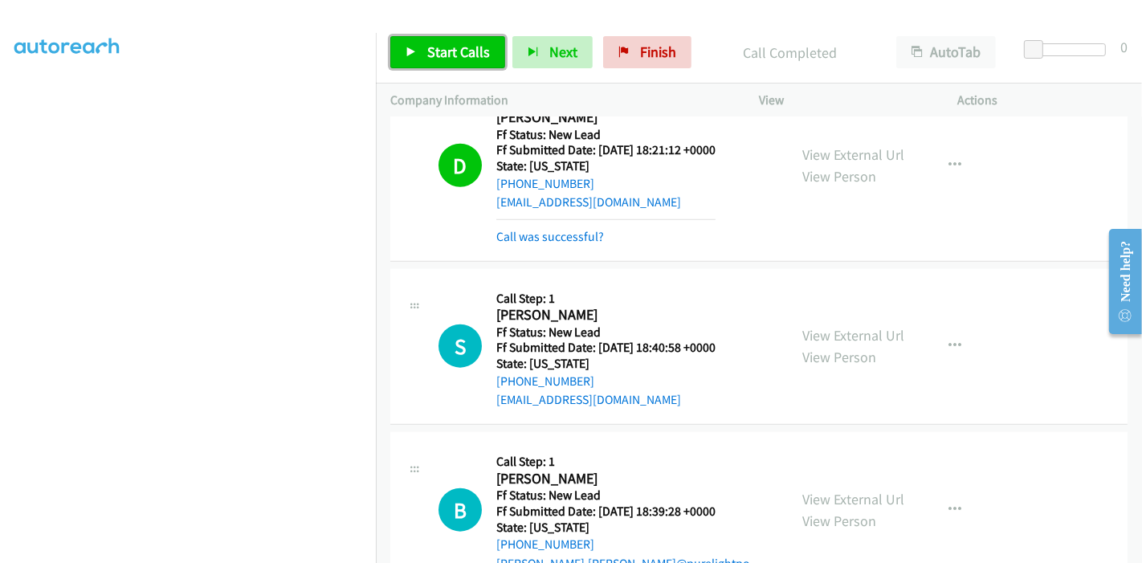
click at [457, 57] on span "Start Calls" at bounding box center [458, 52] width 63 height 18
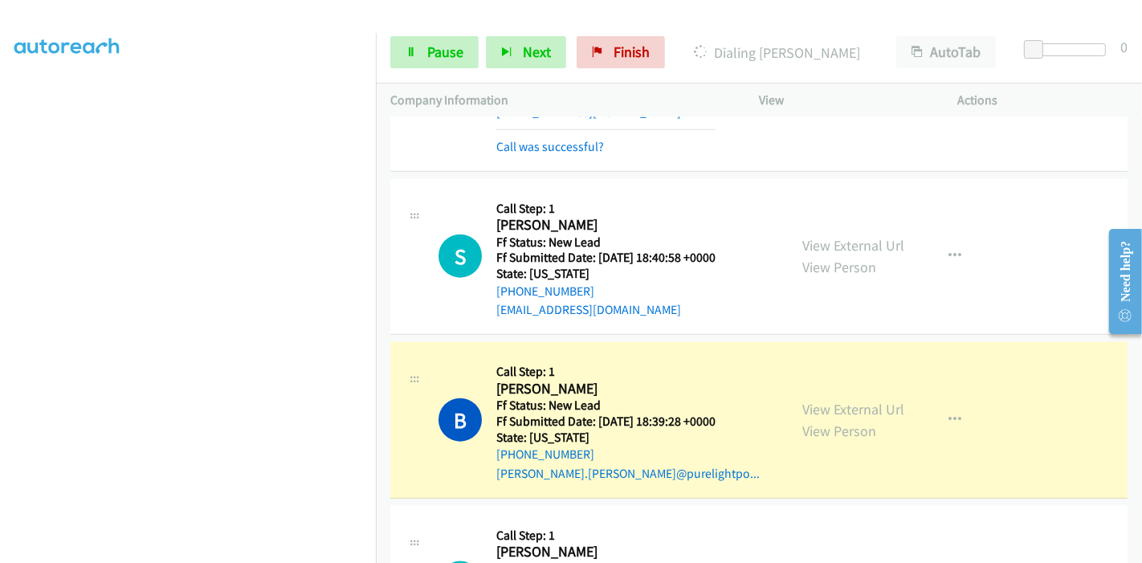
scroll to position [1611, 0]
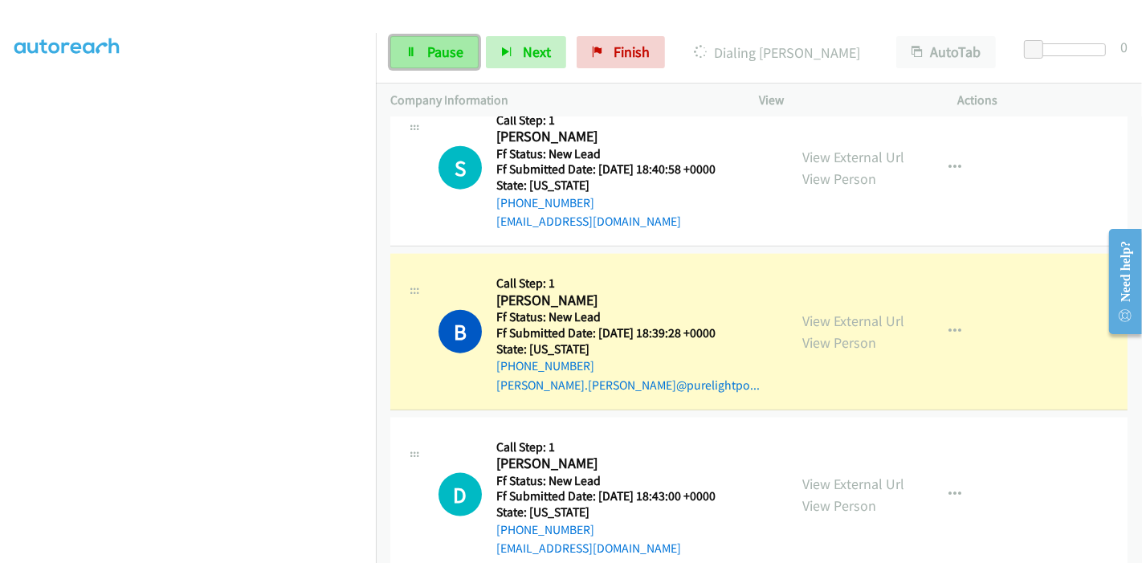
click at [451, 52] on span "Pause" at bounding box center [445, 52] width 36 height 18
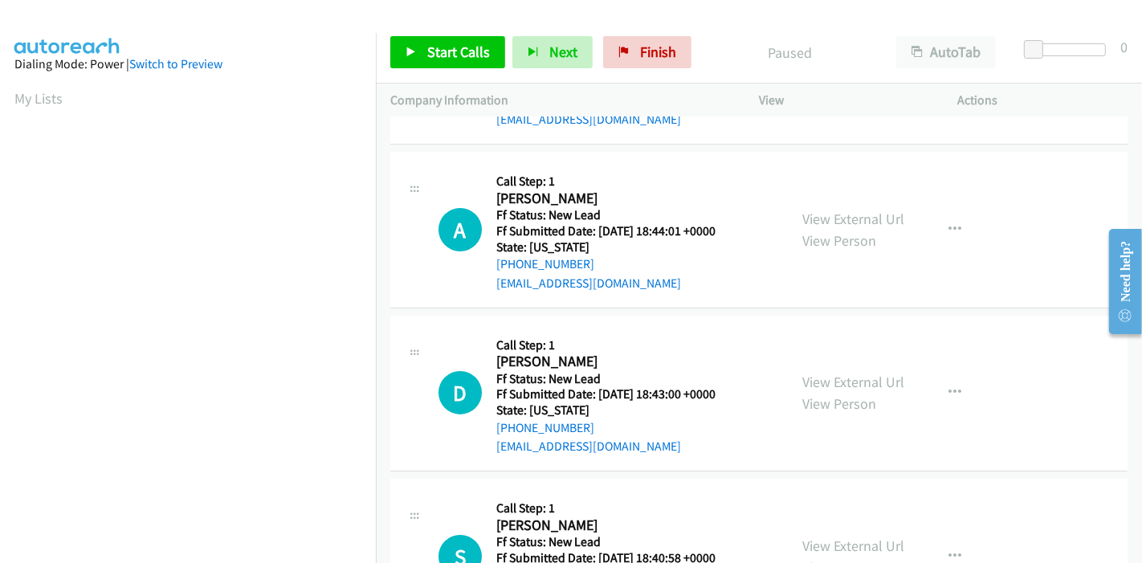
scroll to position [228, 0]
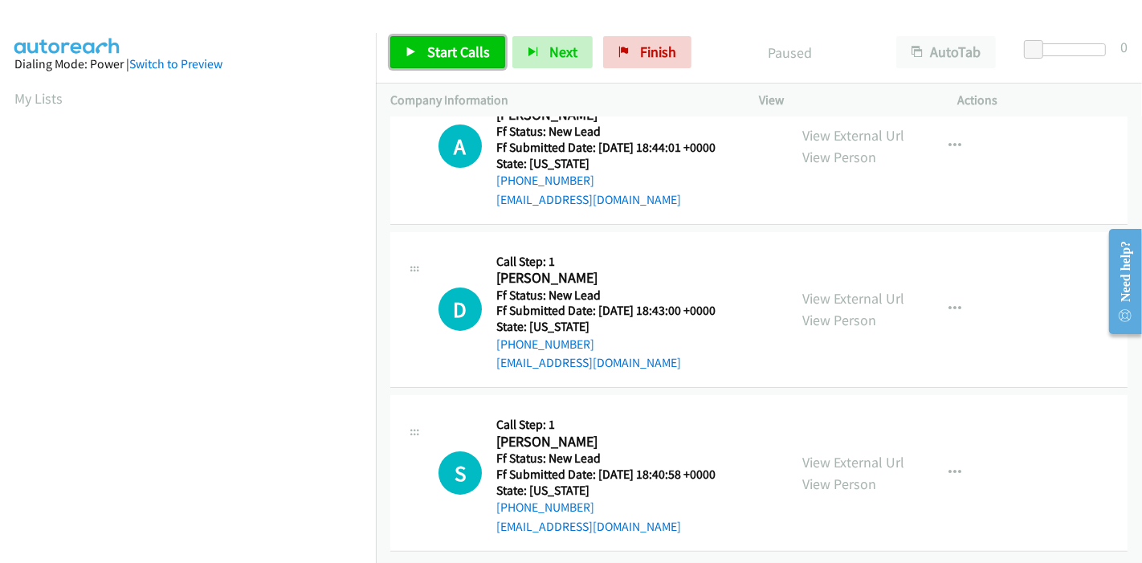
click at [423, 49] on link "Start Calls" at bounding box center [447, 52] width 115 height 32
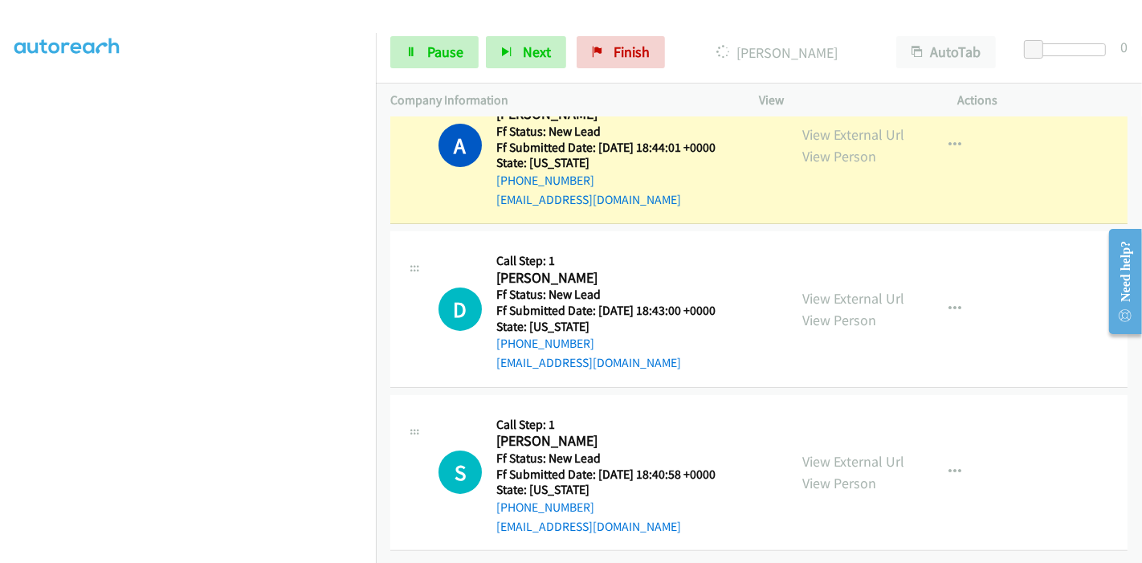
scroll to position [262, 0]
click at [424, 46] on link "Pause" at bounding box center [434, 52] width 88 height 32
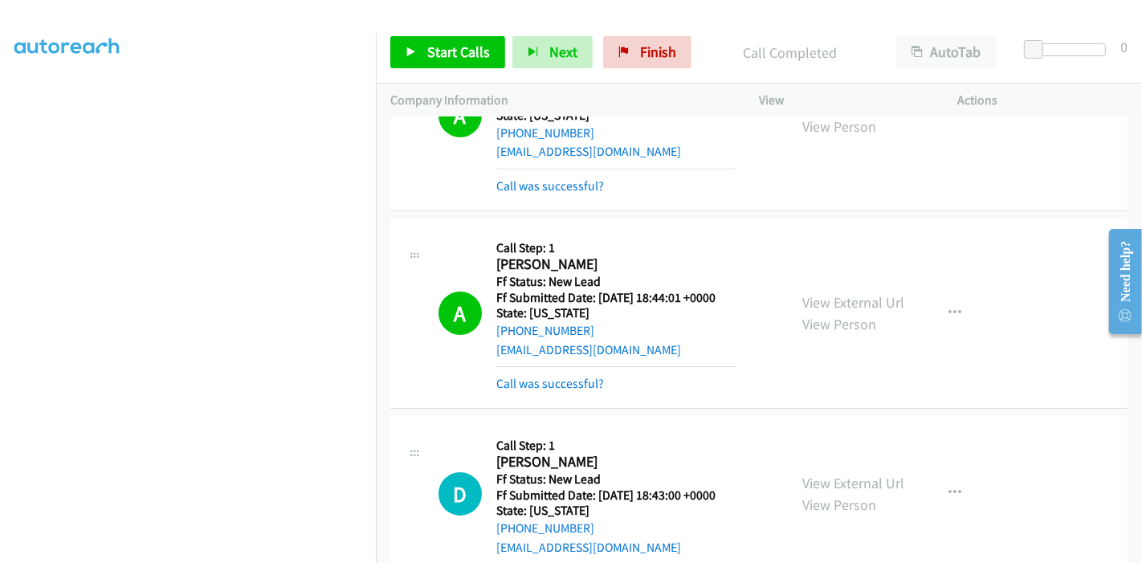
scroll to position [189, 0]
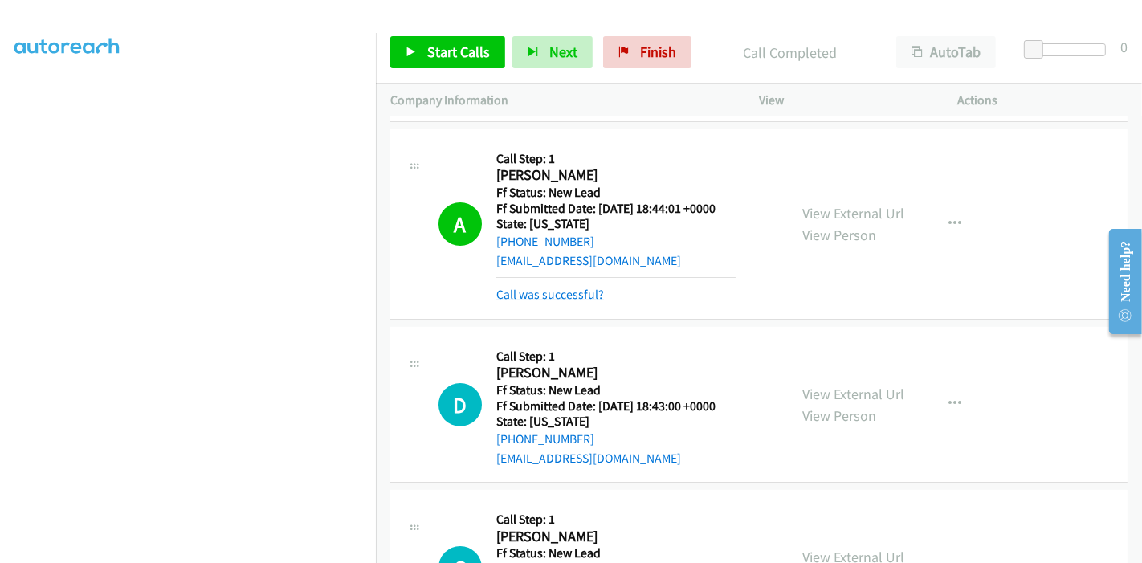
click at [542, 292] on link "Call was successful?" at bounding box center [550, 294] width 108 height 15
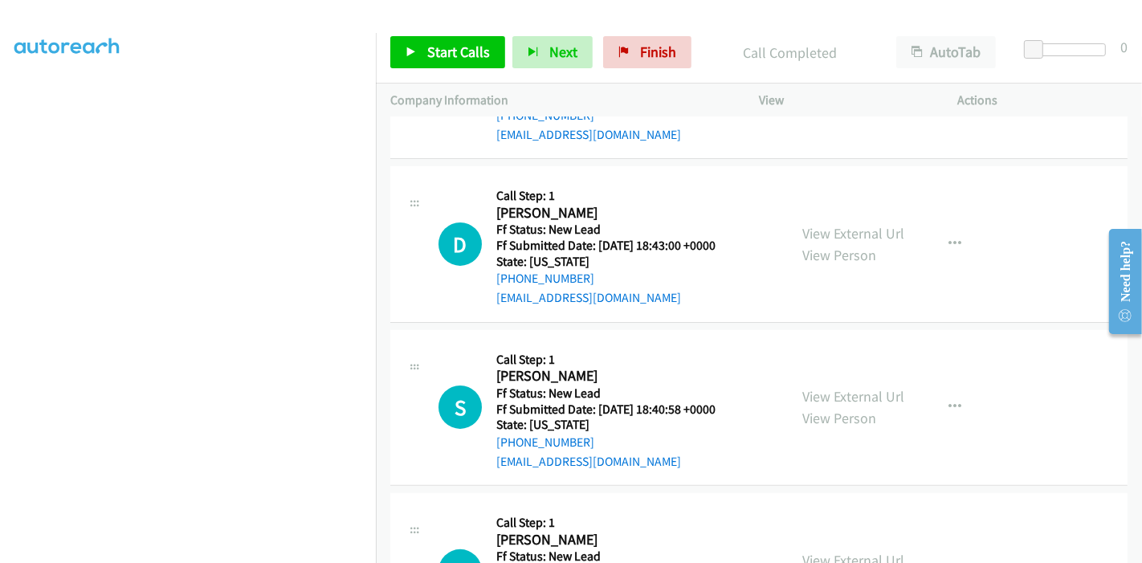
scroll to position [216, 0]
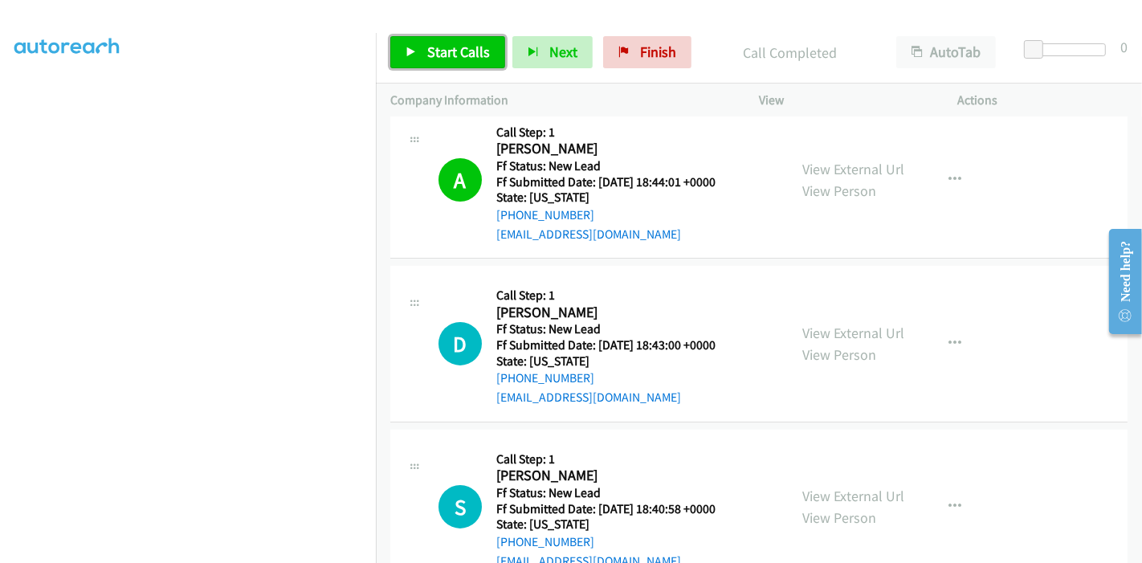
click at [444, 44] on span "Start Calls" at bounding box center [458, 52] width 63 height 18
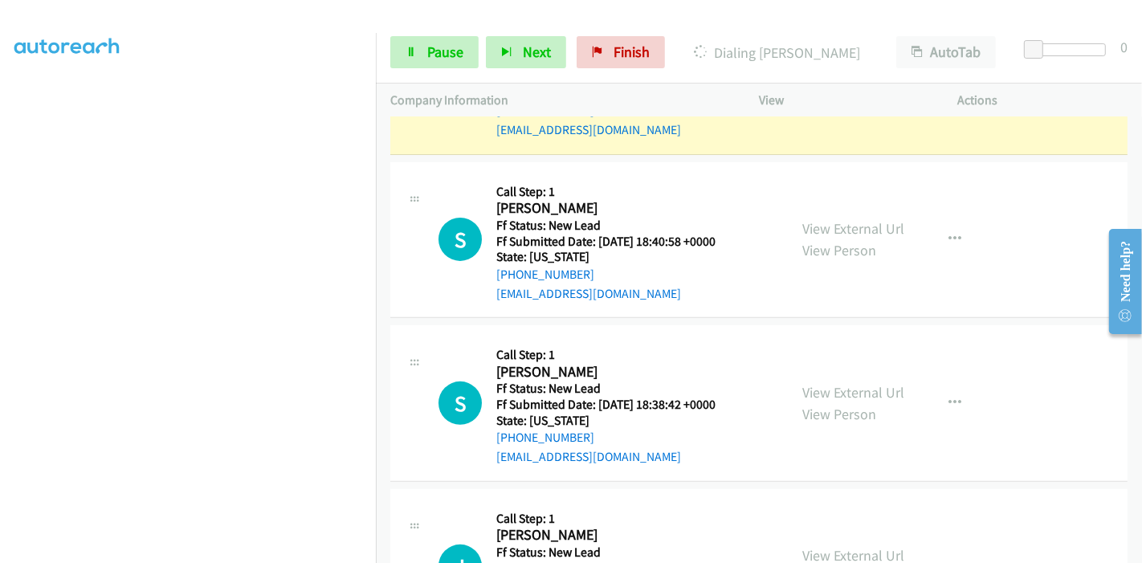
scroll to position [394, 0]
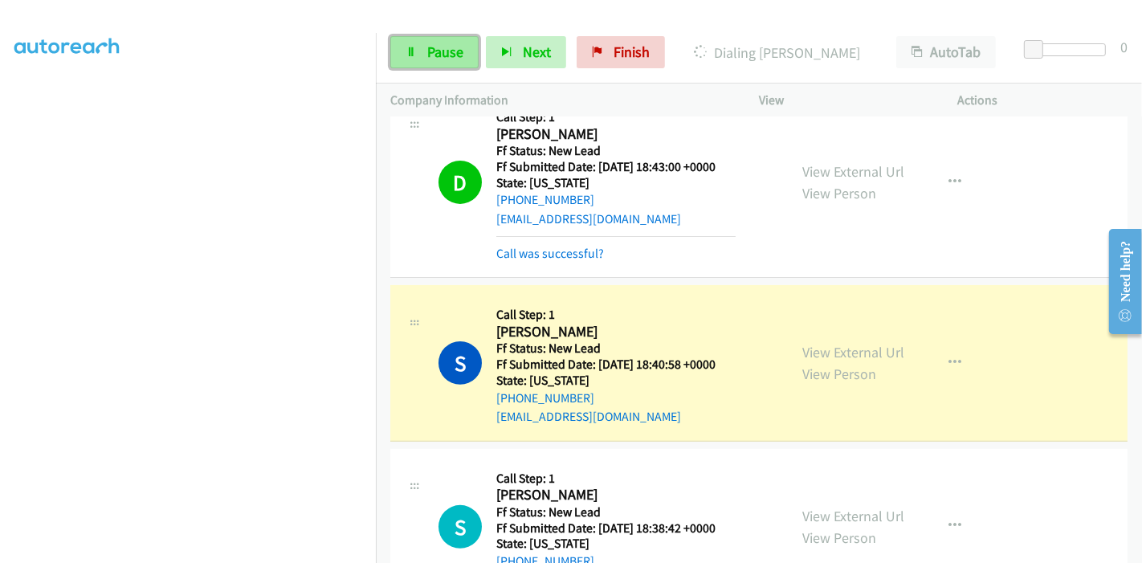
click at [446, 45] on span "Pause" at bounding box center [445, 52] width 36 height 18
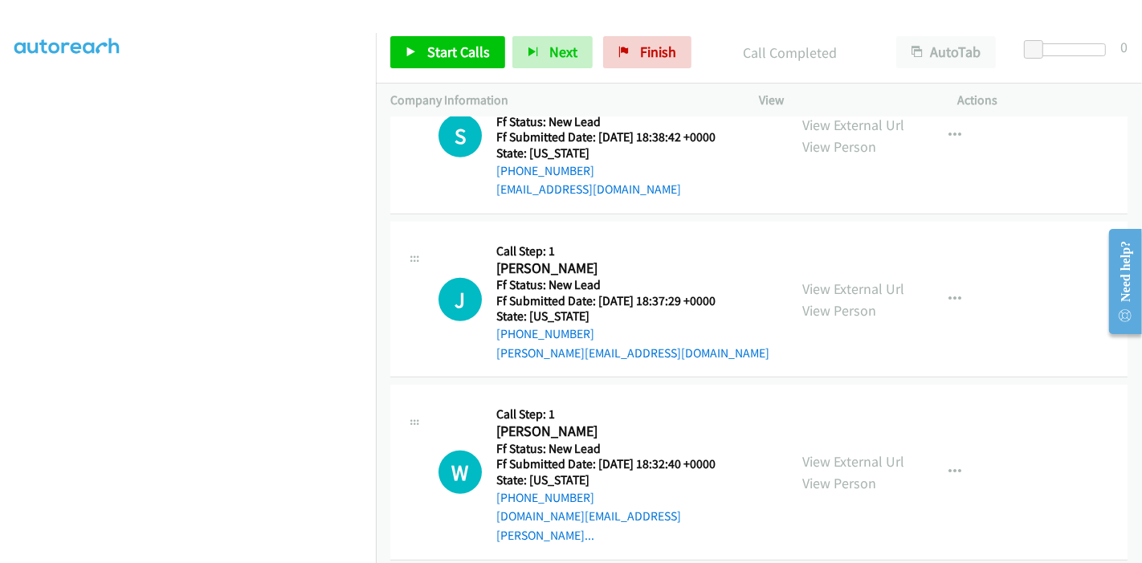
scroll to position [641, 0]
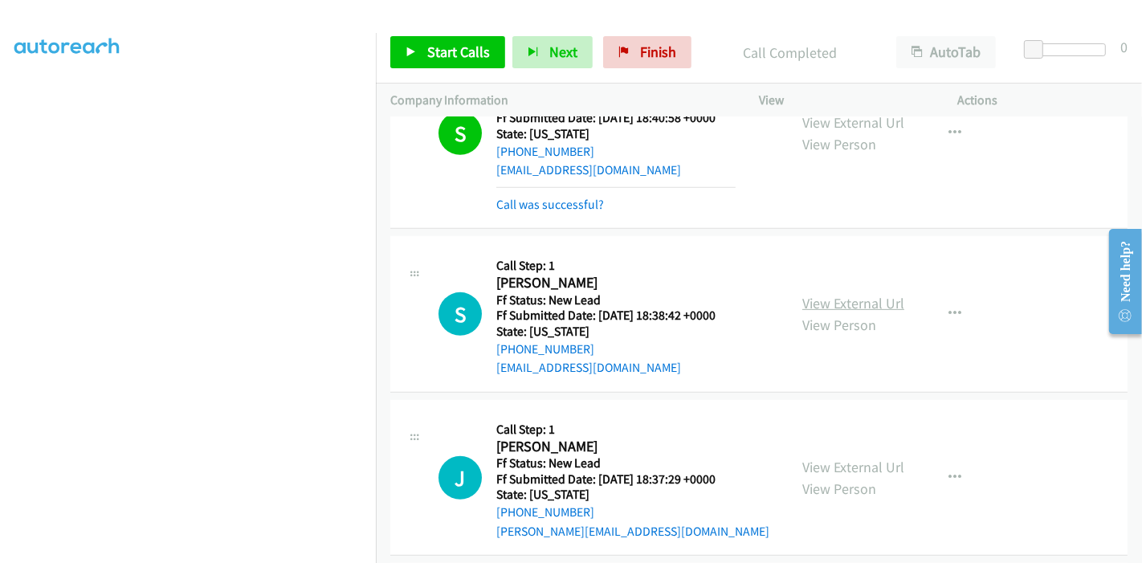
click at [868, 297] on link "View External Url" at bounding box center [853, 303] width 102 height 18
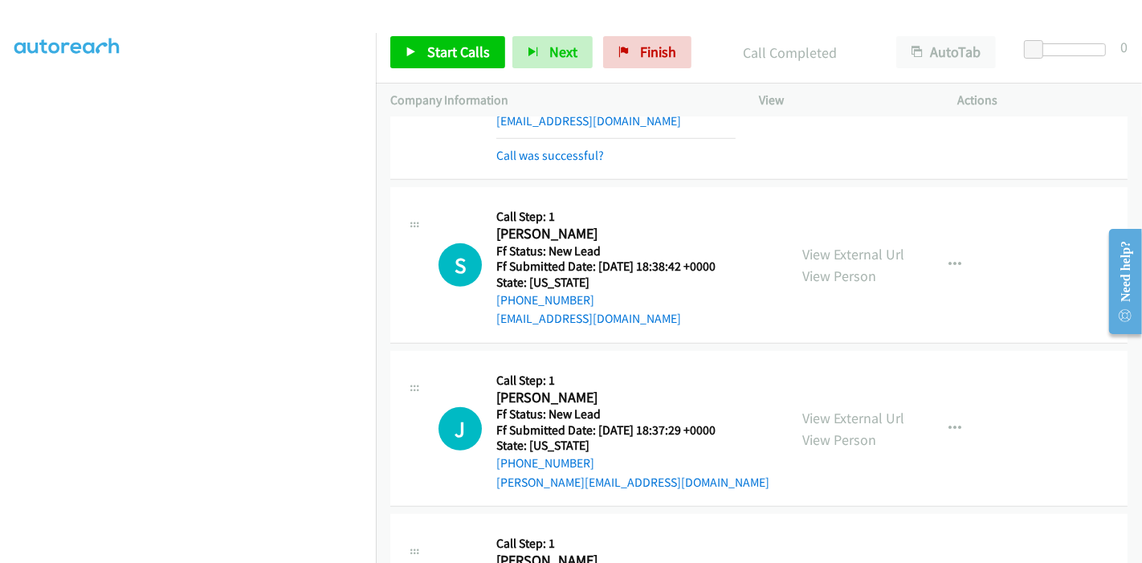
scroll to position [730, 0]
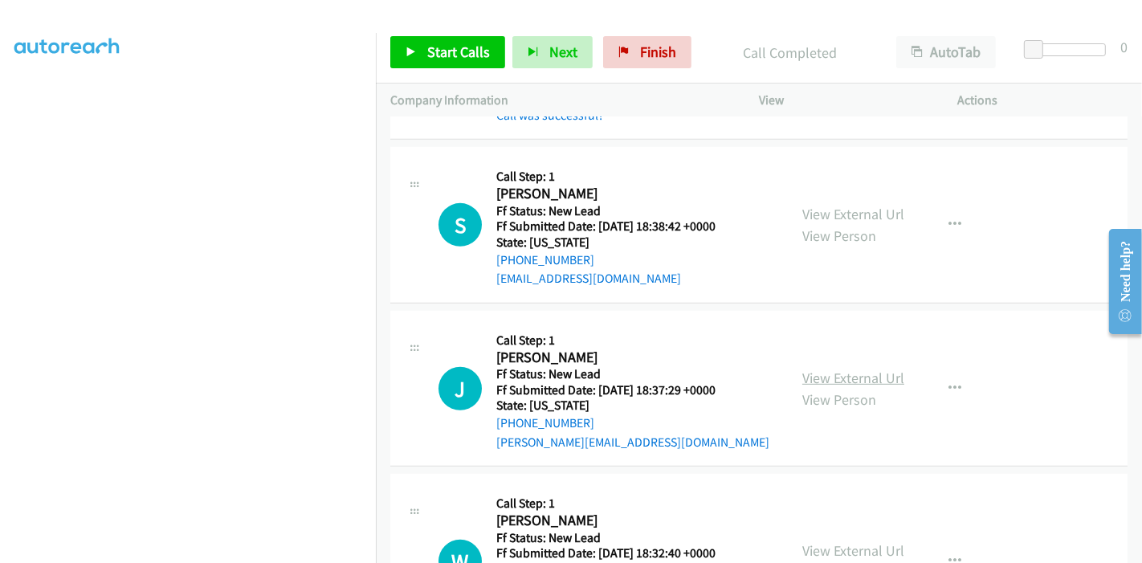
click at [825, 373] on link "View External Url" at bounding box center [853, 377] width 102 height 18
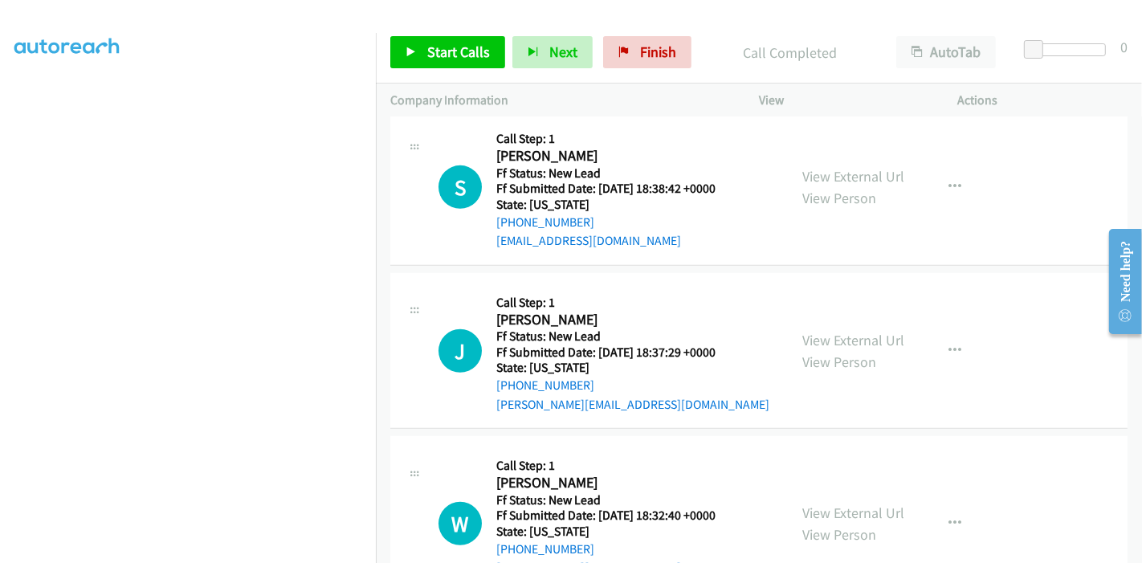
scroll to position [819, 0]
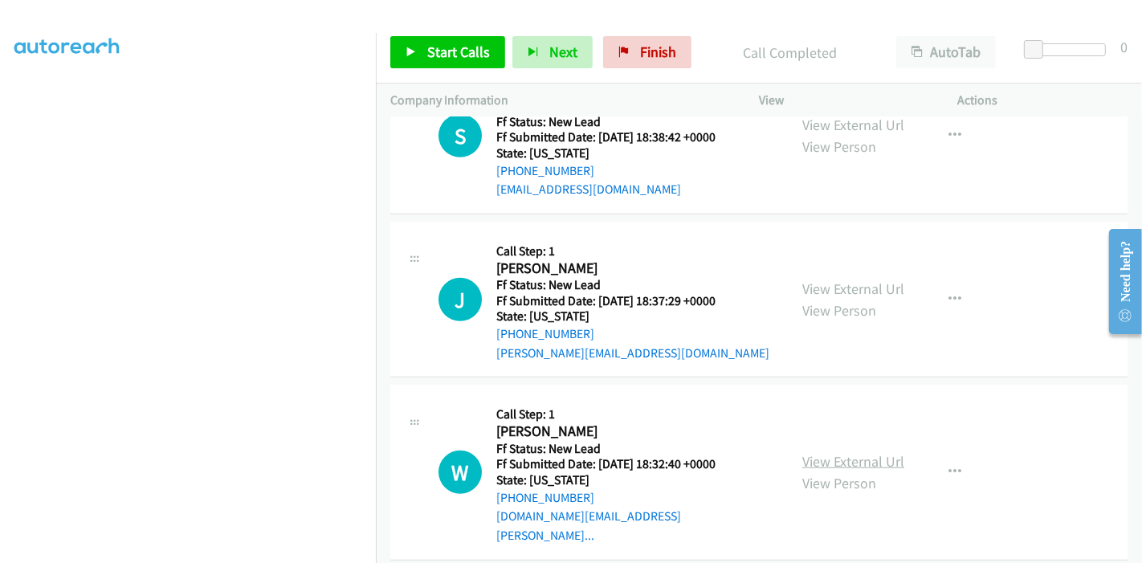
click at [841, 452] on link "View External Url" at bounding box center [853, 461] width 102 height 18
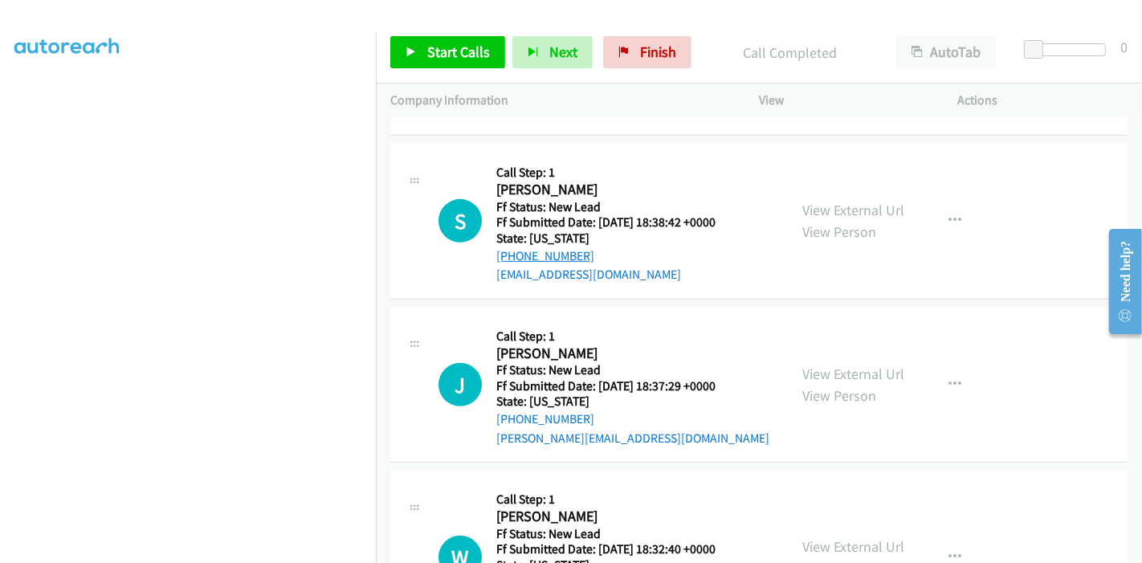
scroll to position [641, 0]
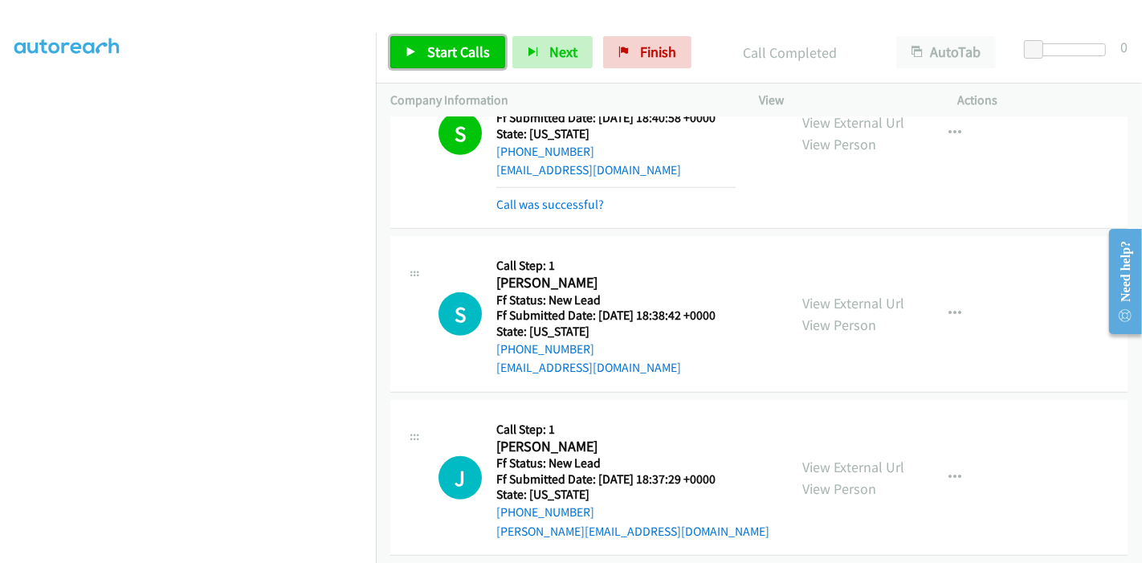
click at [398, 52] on link "Start Calls" at bounding box center [447, 52] width 115 height 32
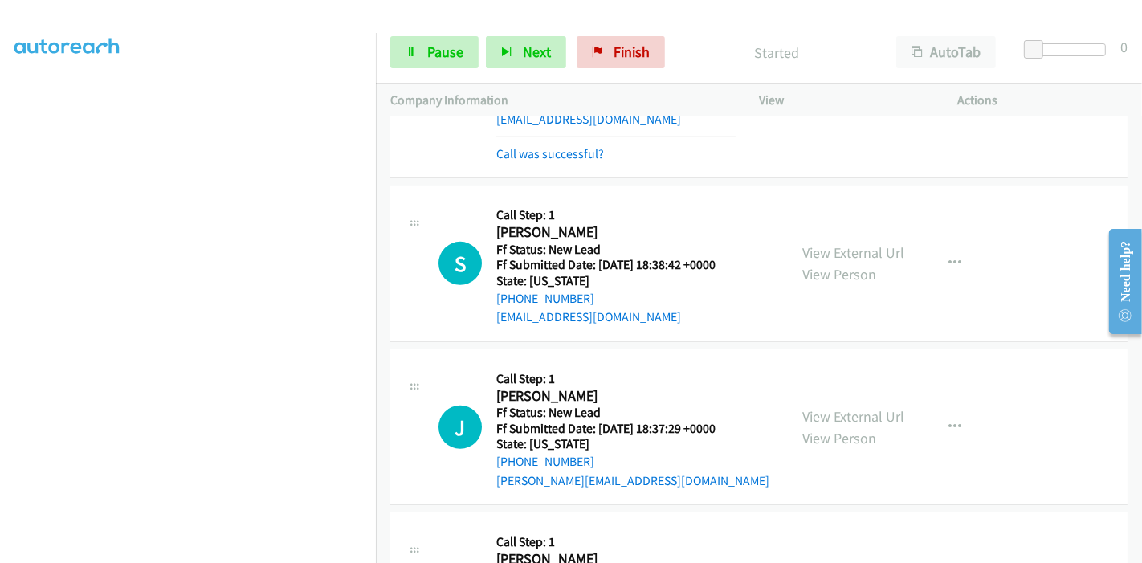
scroll to position [730, 0]
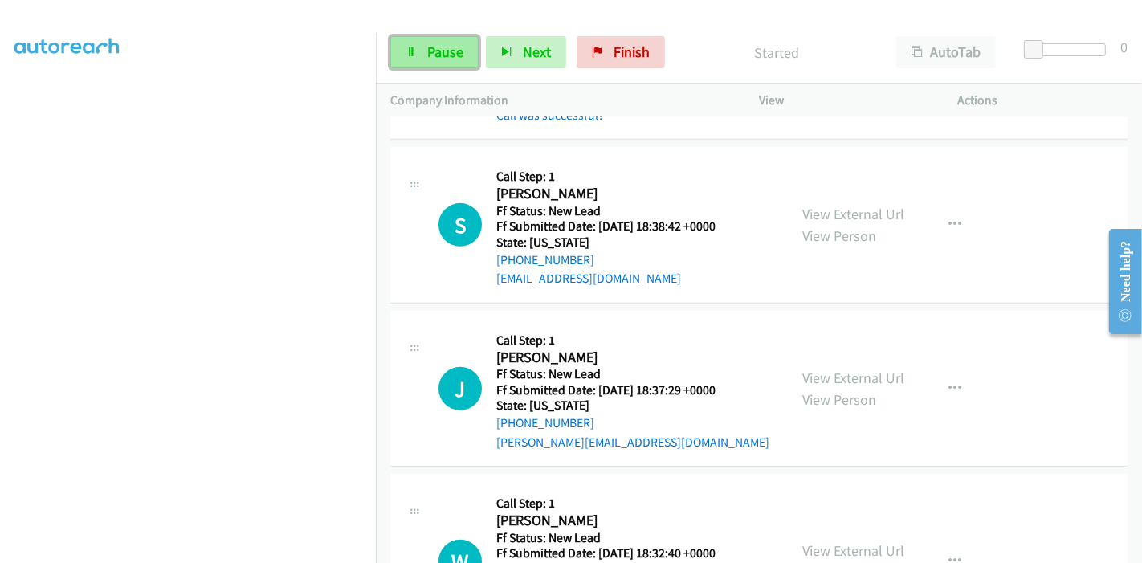
click at [410, 49] on icon at bounding box center [410, 52] width 11 height 11
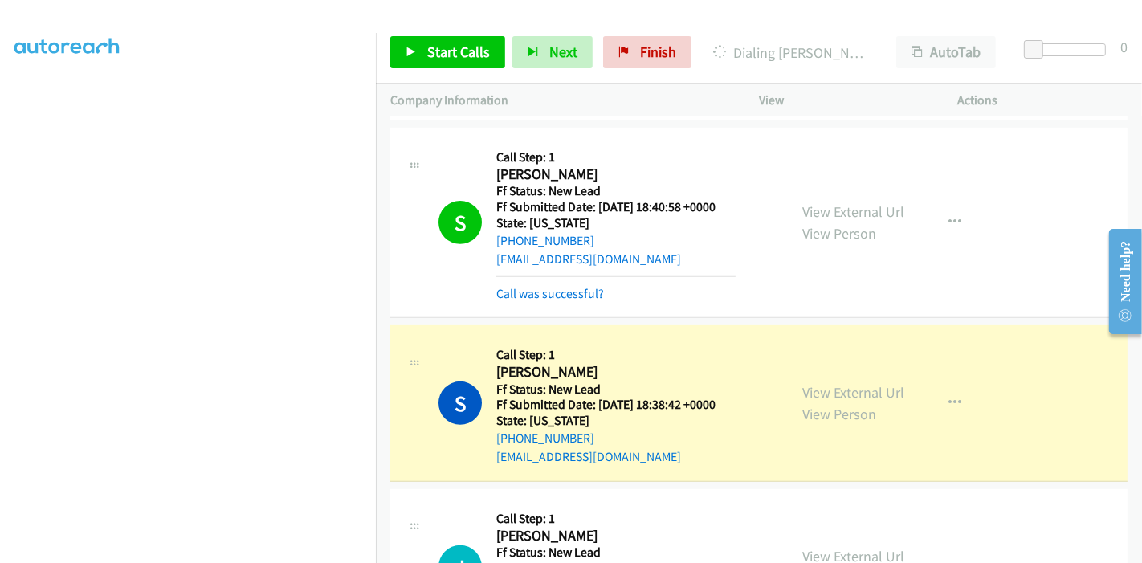
scroll to position [641, 0]
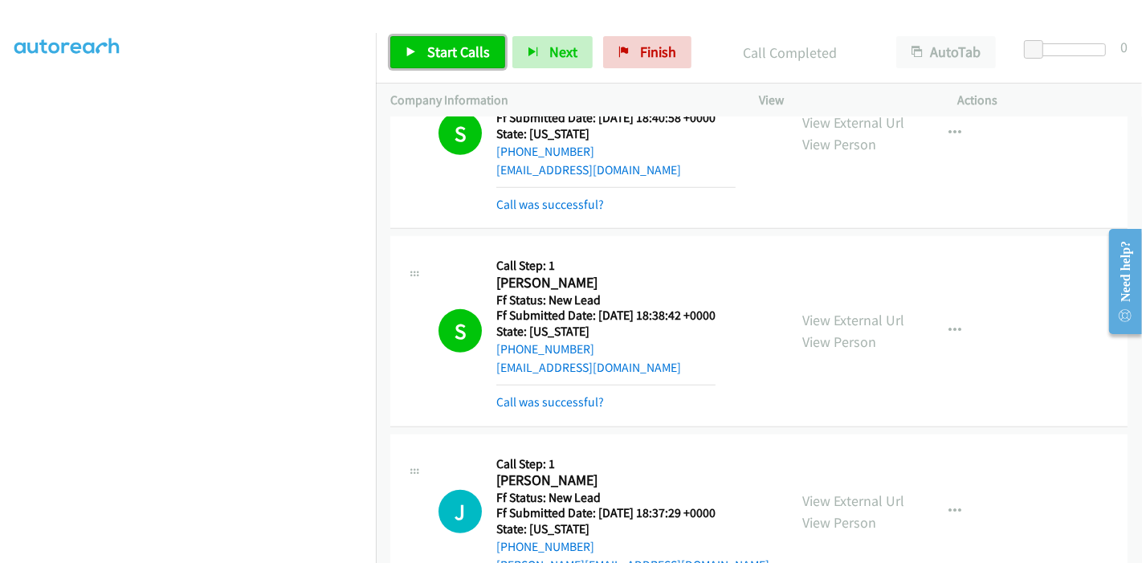
click at [407, 51] on icon at bounding box center [410, 52] width 11 height 11
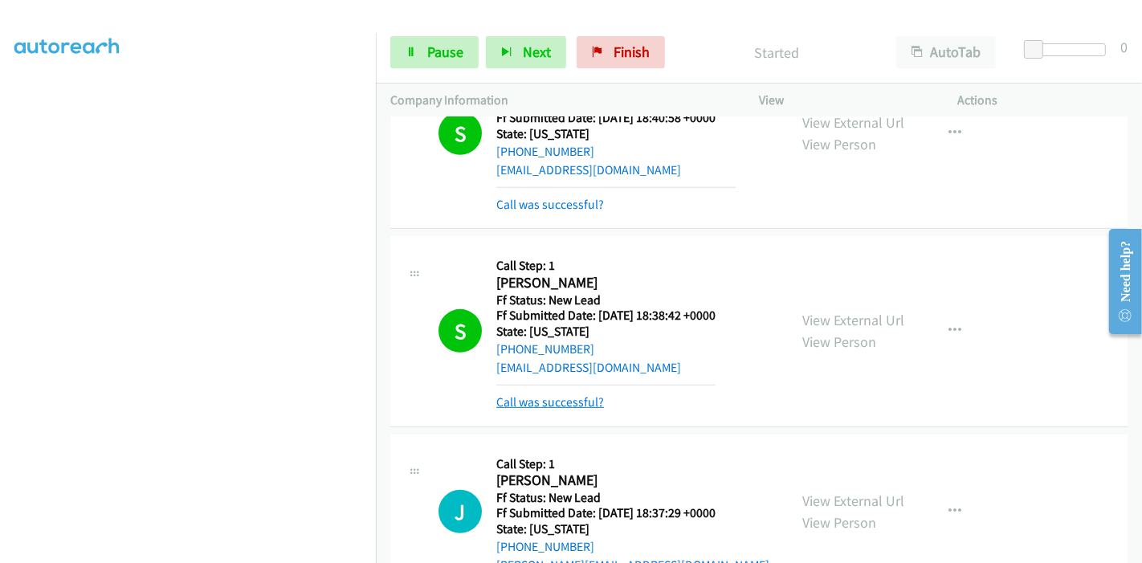
click at [548, 397] on link "Call was successful?" at bounding box center [550, 401] width 108 height 15
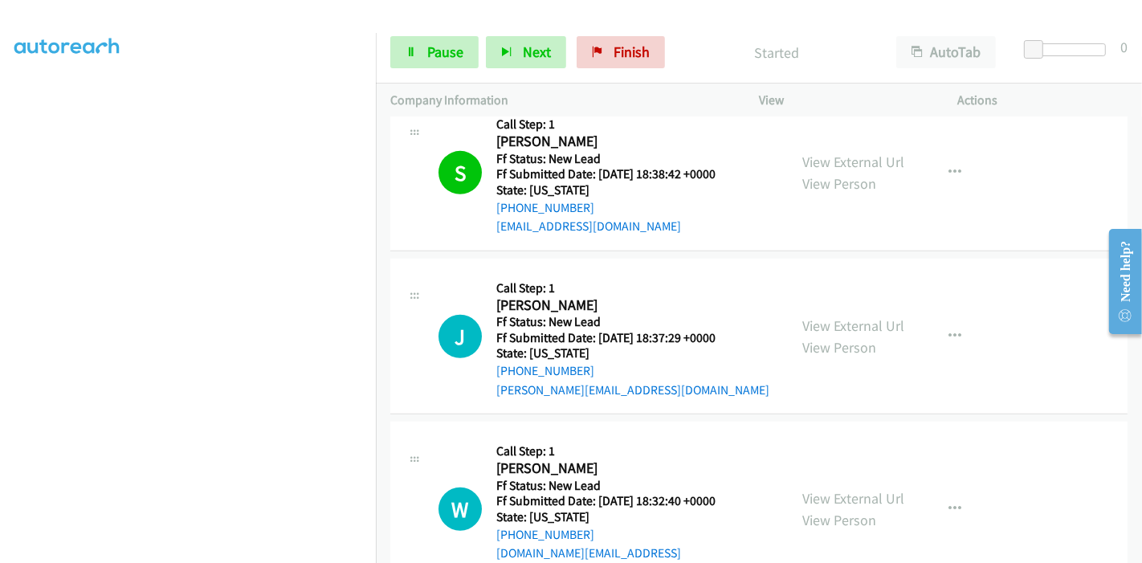
scroll to position [908, 0]
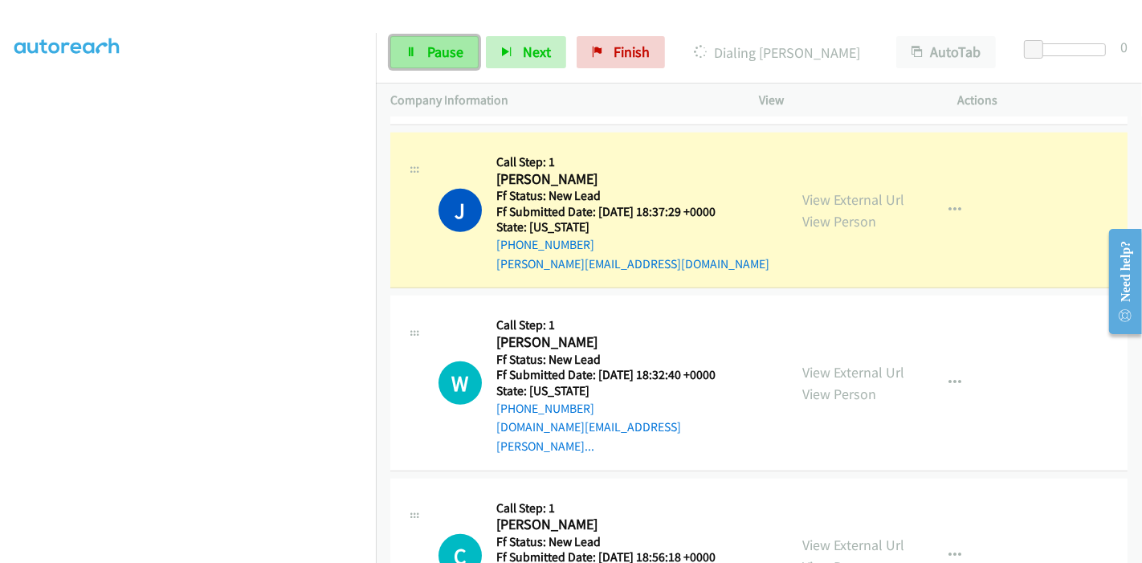
click at [429, 59] on span "Pause" at bounding box center [445, 52] width 36 height 18
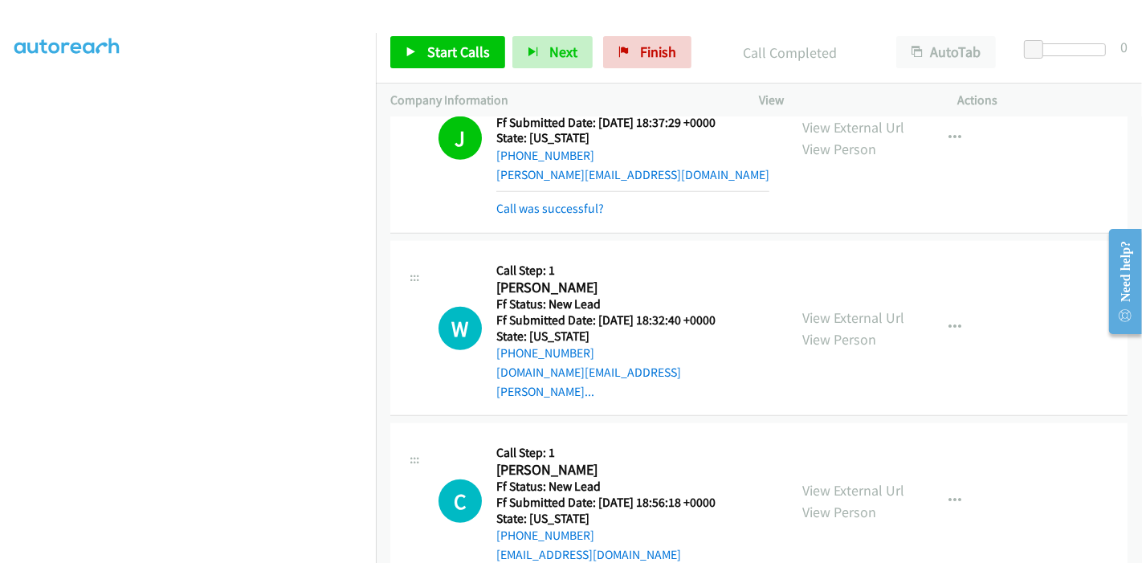
scroll to position [897, 0]
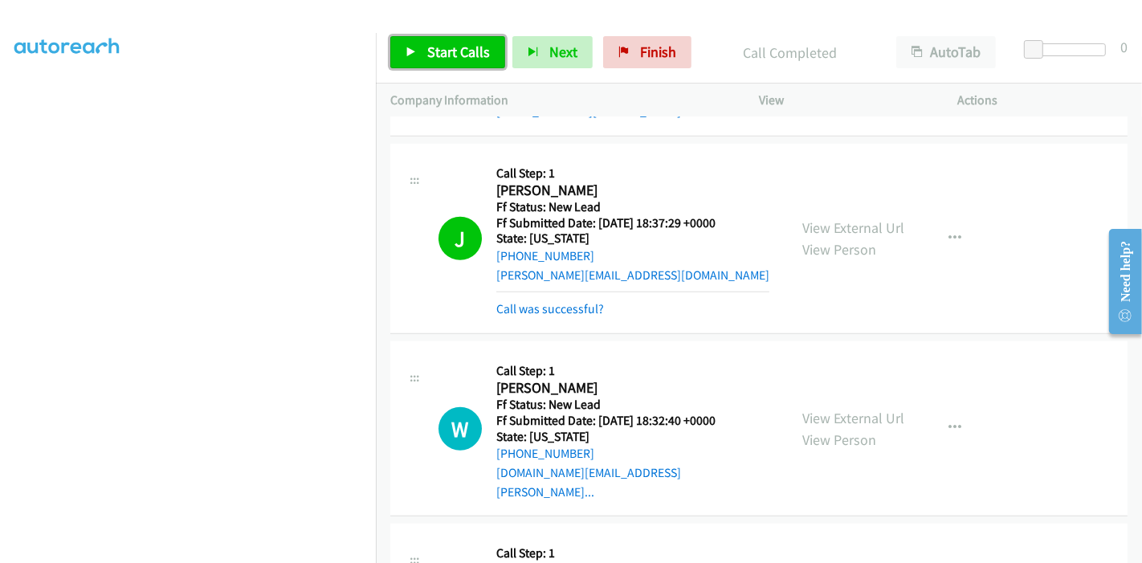
click at [415, 47] on icon at bounding box center [410, 52] width 11 height 11
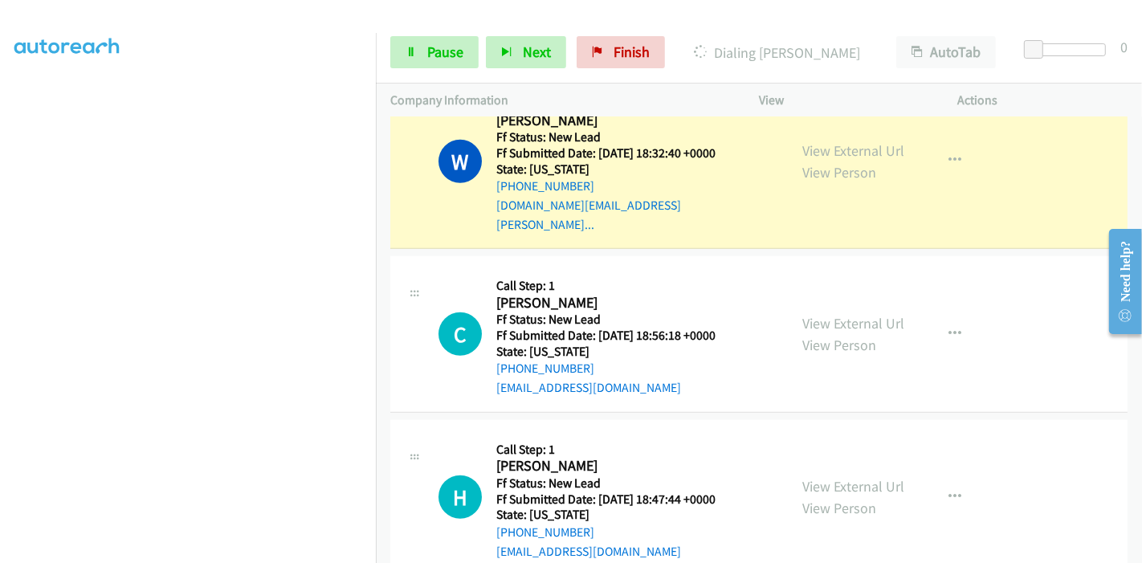
scroll to position [1342, 0]
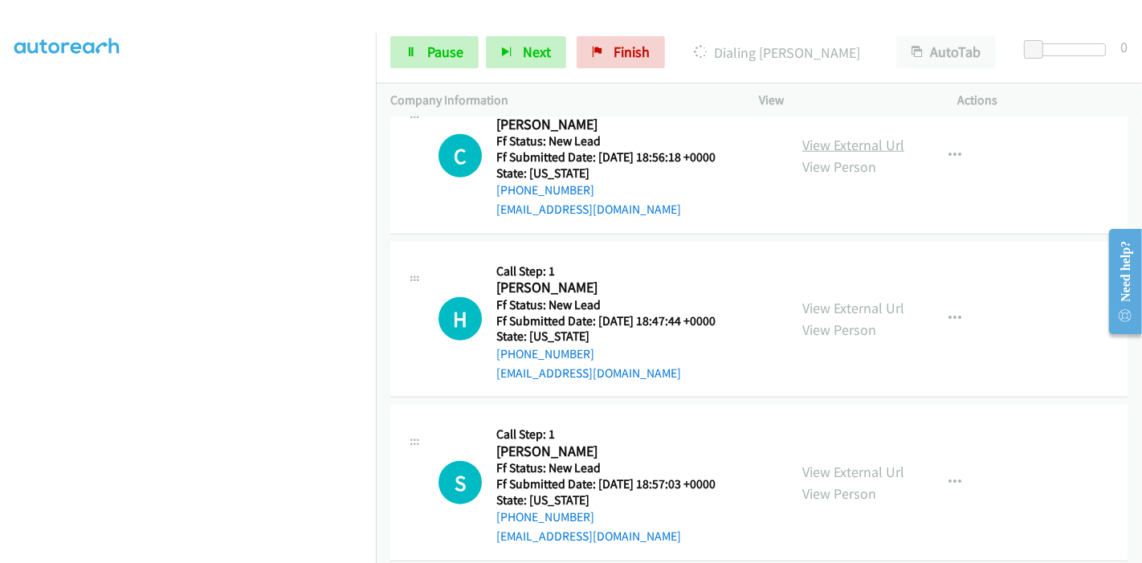
click at [859, 136] on link "View External Url" at bounding box center [853, 145] width 102 height 18
click at [837, 299] on link "View External Url" at bounding box center [853, 308] width 102 height 18
click at [834, 462] on link "View External Url" at bounding box center [853, 471] width 102 height 18
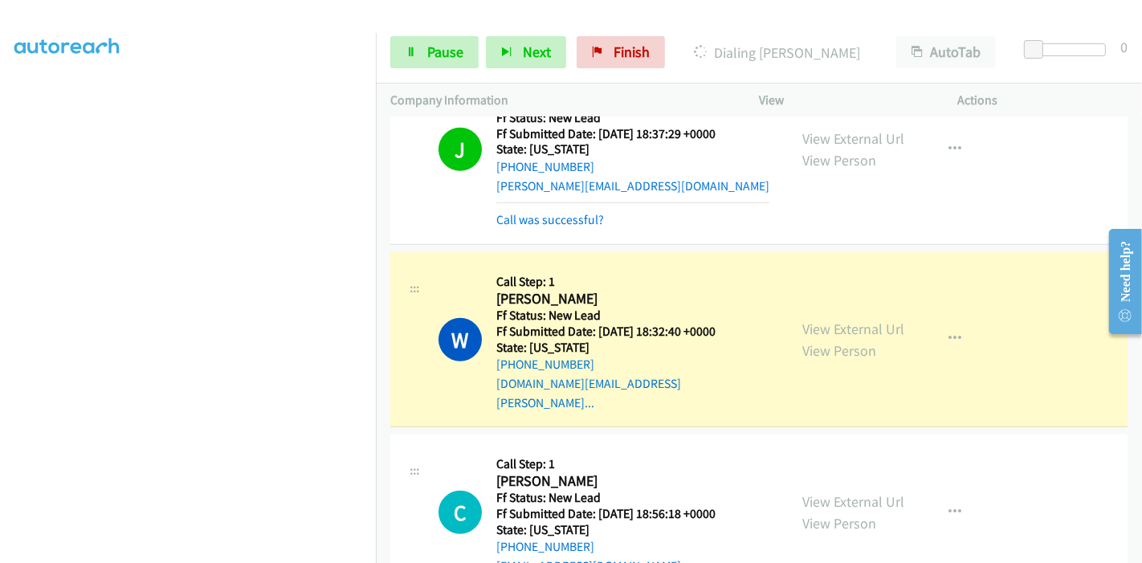
scroll to position [1075, 0]
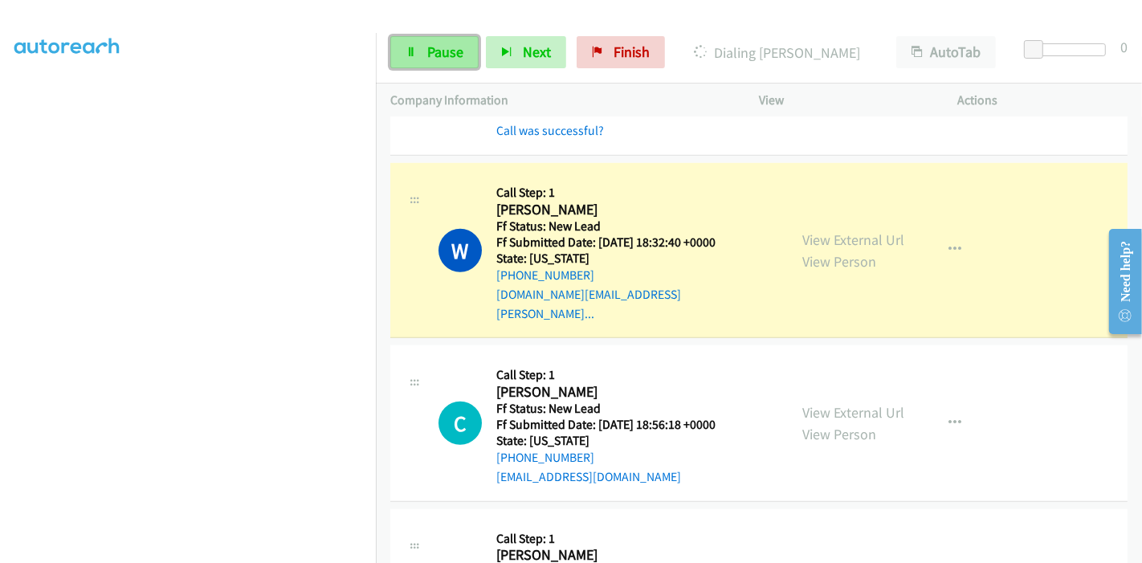
click at [438, 55] on span "Pause" at bounding box center [445, 52] width 36 height 18
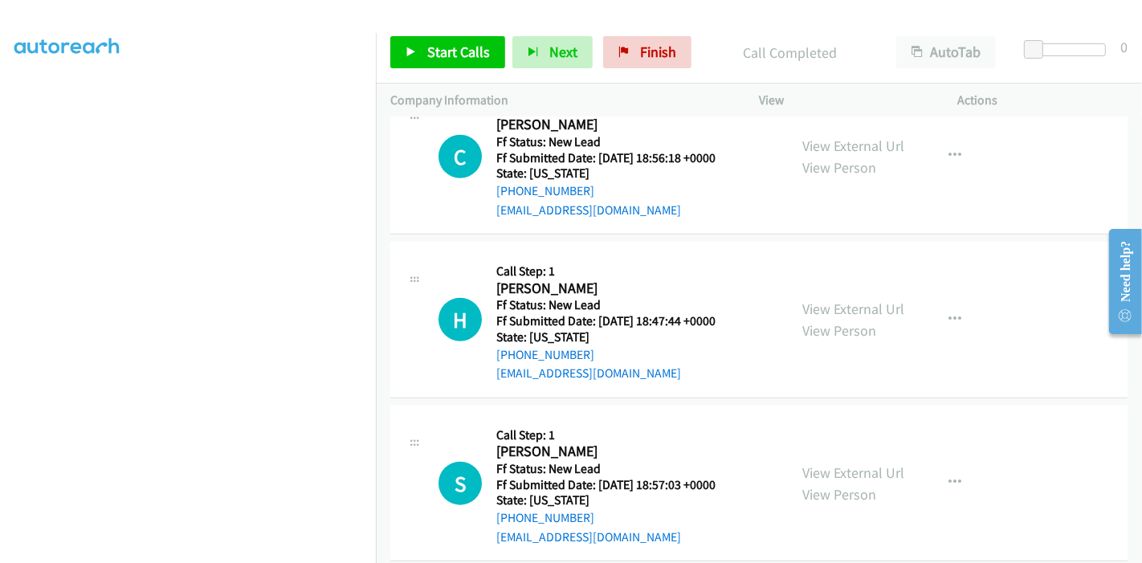
scroll to position [1198, 0]
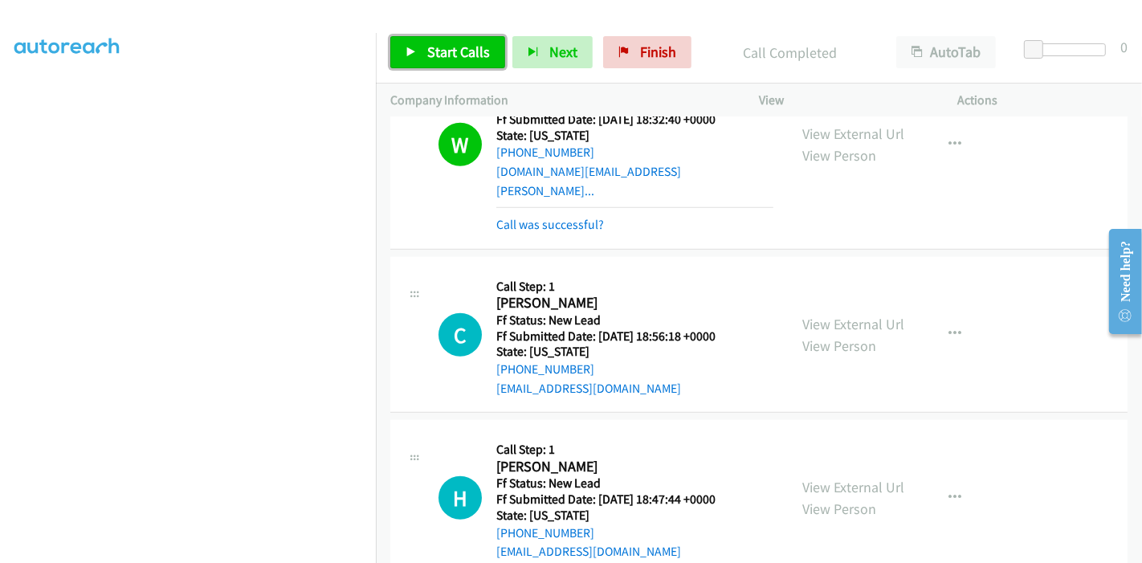
click at [405, 47] on icon at bounding box center [410, 52] width 11 height 11
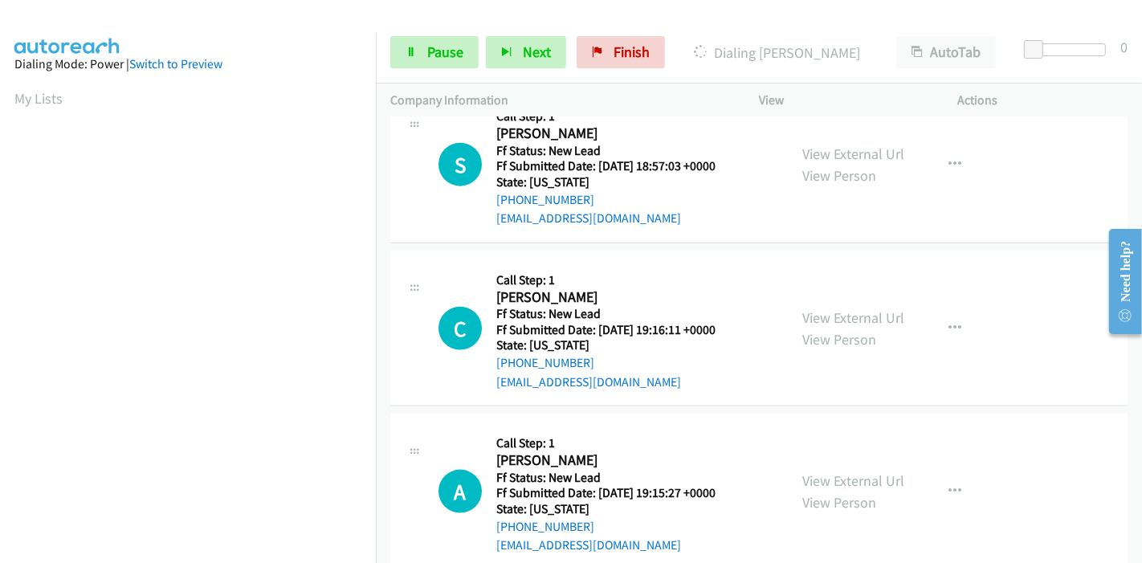
scroll to position [1822, 0]
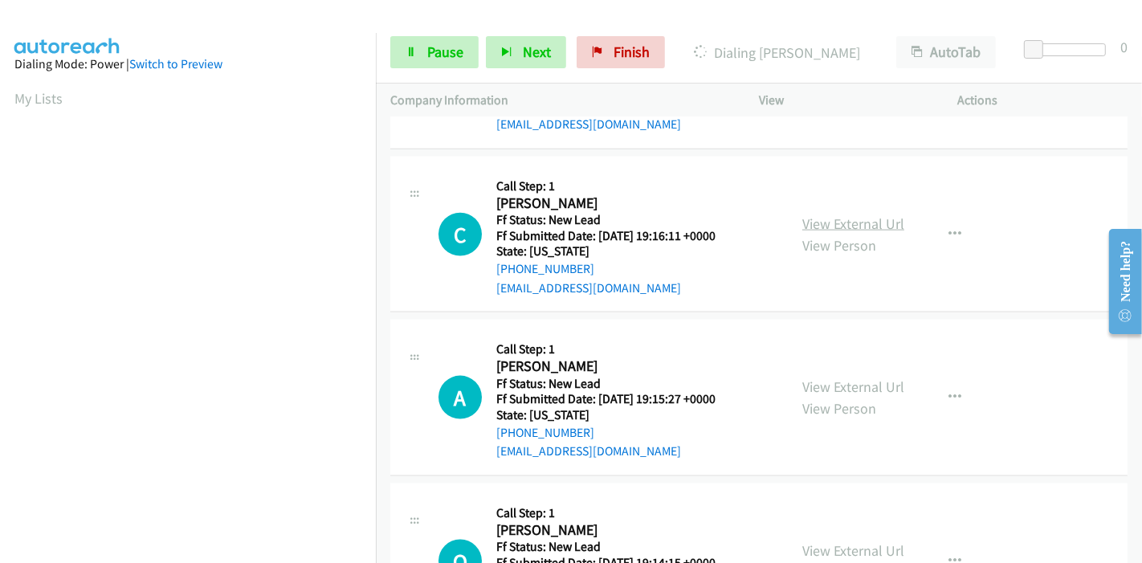
click at [841, 214] on link "View External Url" at bounding box center [853, 223] width 102 height 18
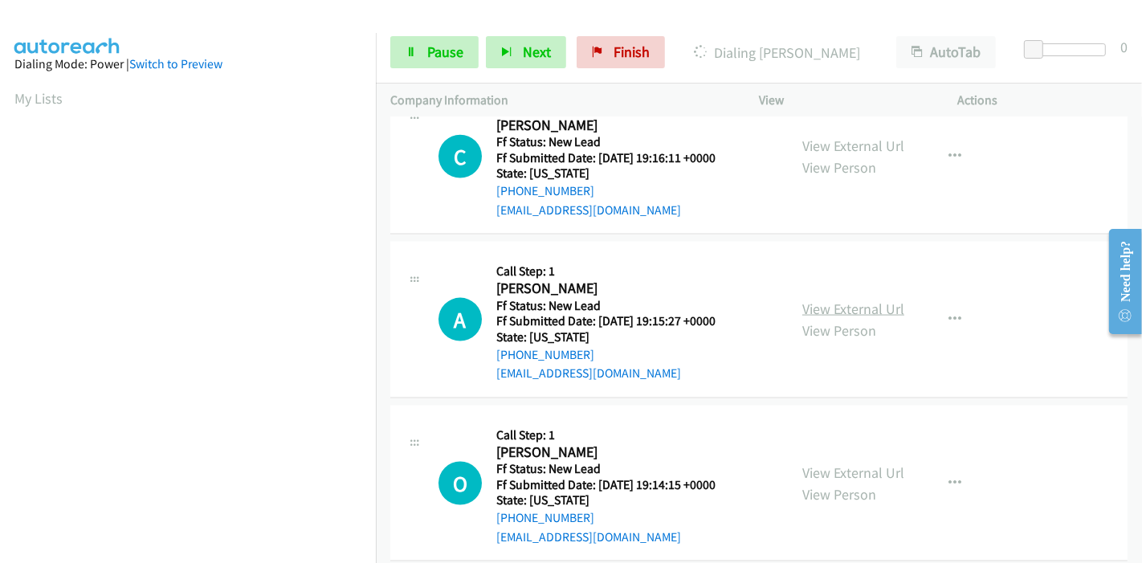
click at [821, 299] on link "View External Url" at bounding box center [853, 308] width 102 height 18
click at [849, 463] on link "View External Url" at bounding box center [853, 472] width 102 height 18
click at [433, 49] on span "Pause" at bounding box center [445, 52] width 36 height 18
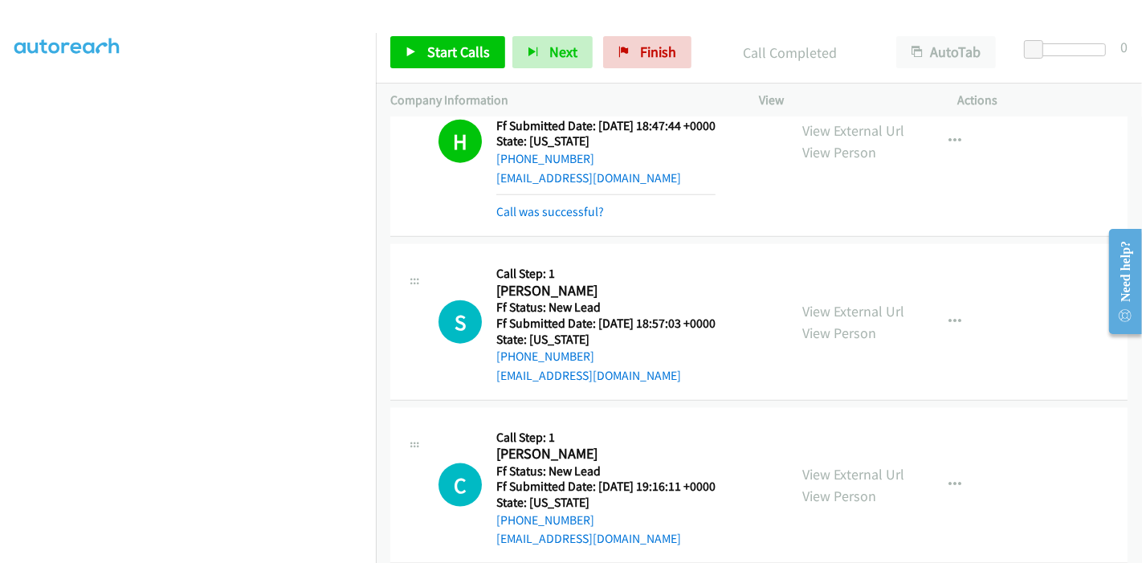
scroll to position [1578, 0]
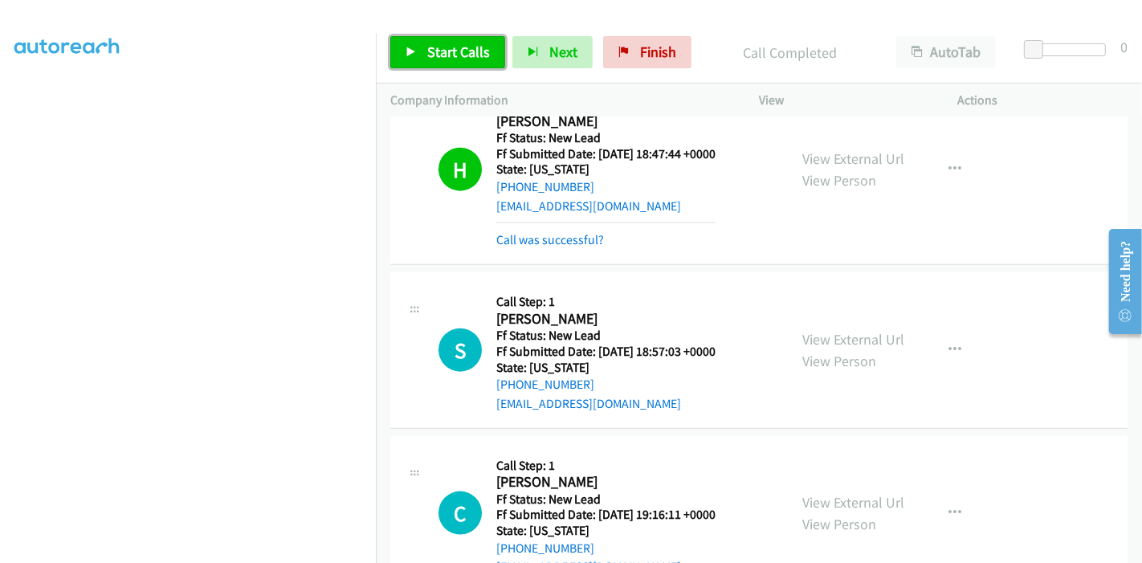
click at [416, 58] on link "Start Calls" at bounding box center [447, 52] width 115 height 32
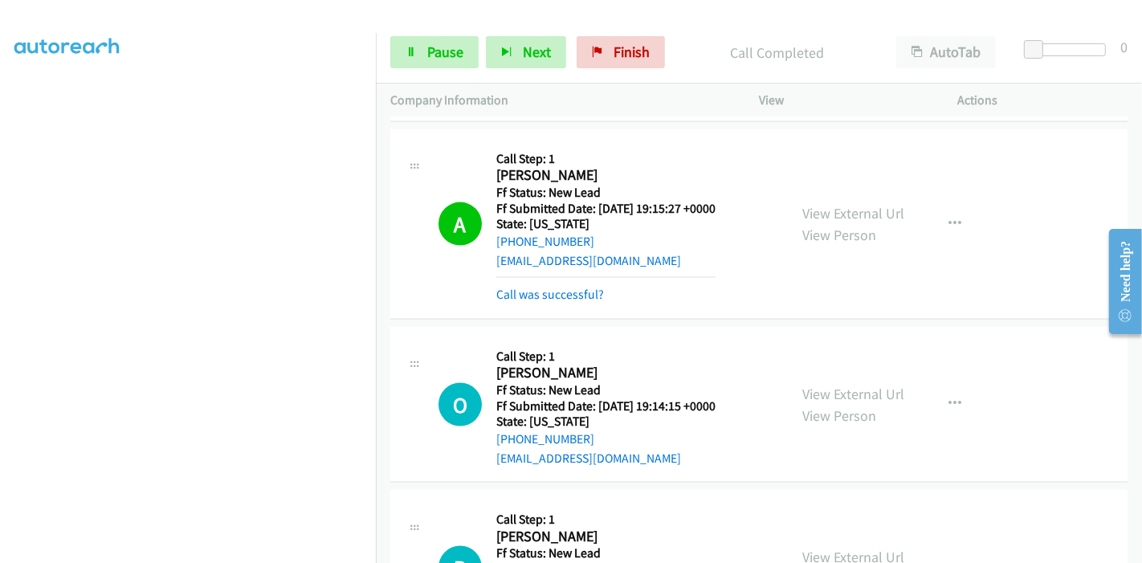
scroll to position [2057, 0]
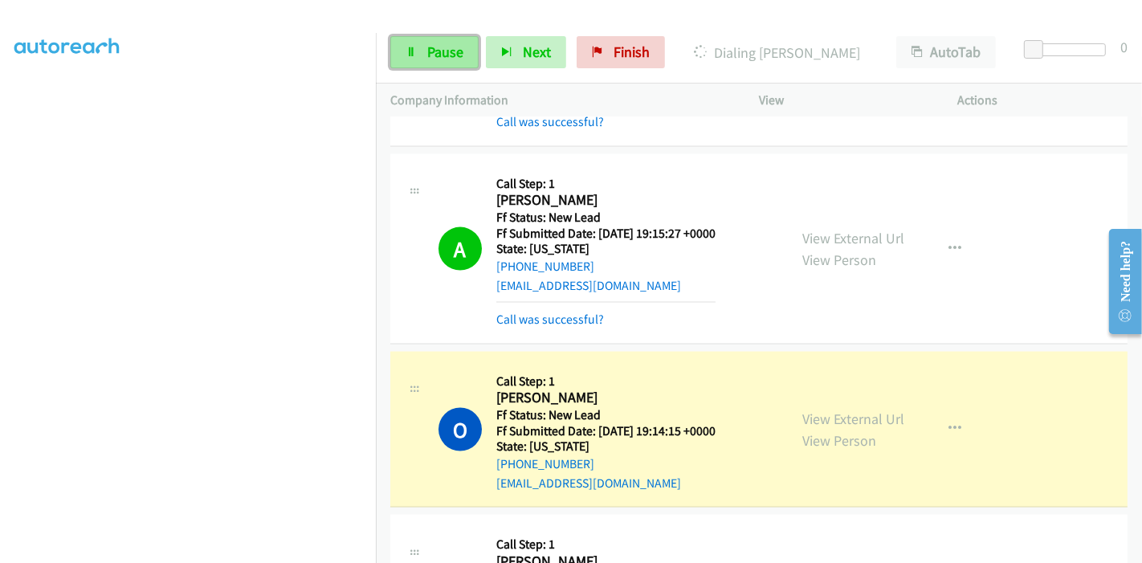
click at [415, 50] on icon at bounding box center [410, 52] width 11 height 11
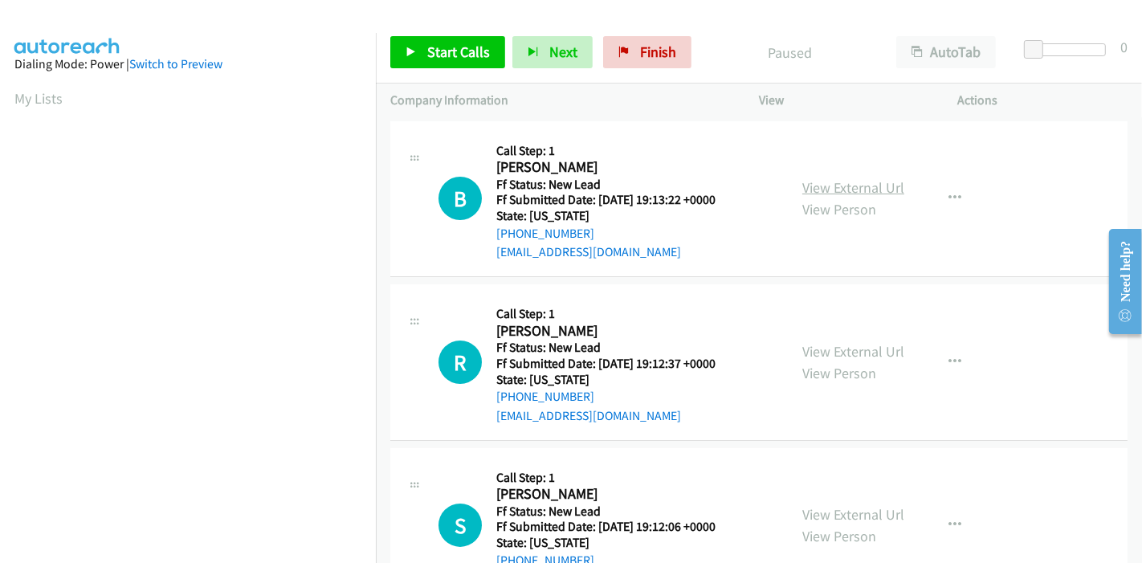
click at [840, 188] on link "View External Url" at bounding box center [853, 187] width 102 height 18
click at [820, 349] on link "View External Url" at bounding box center [853, 351] width 102 height 18
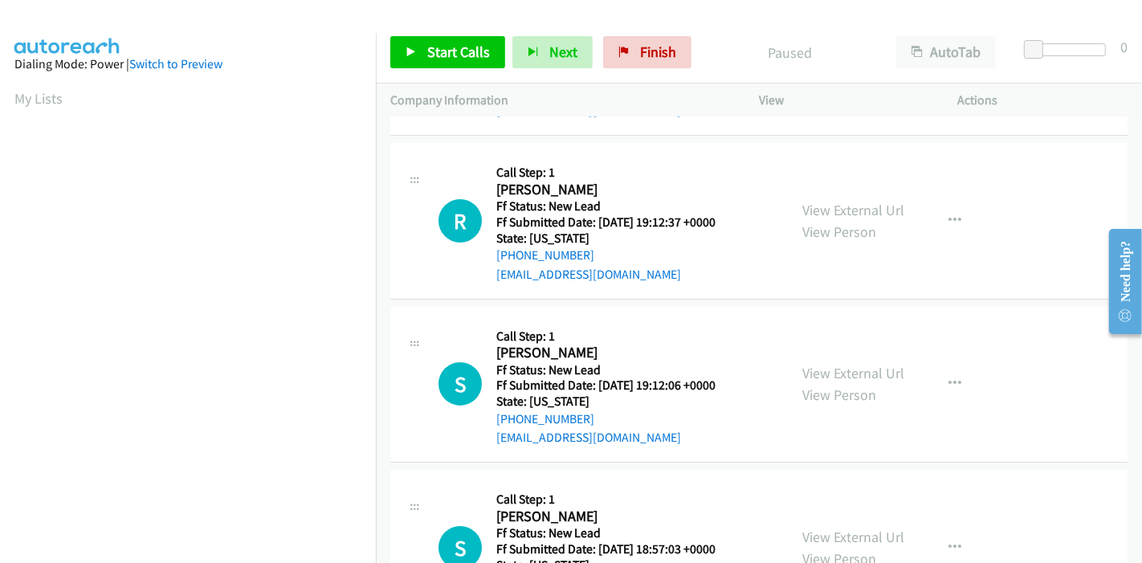
scroll to position [178, 0]
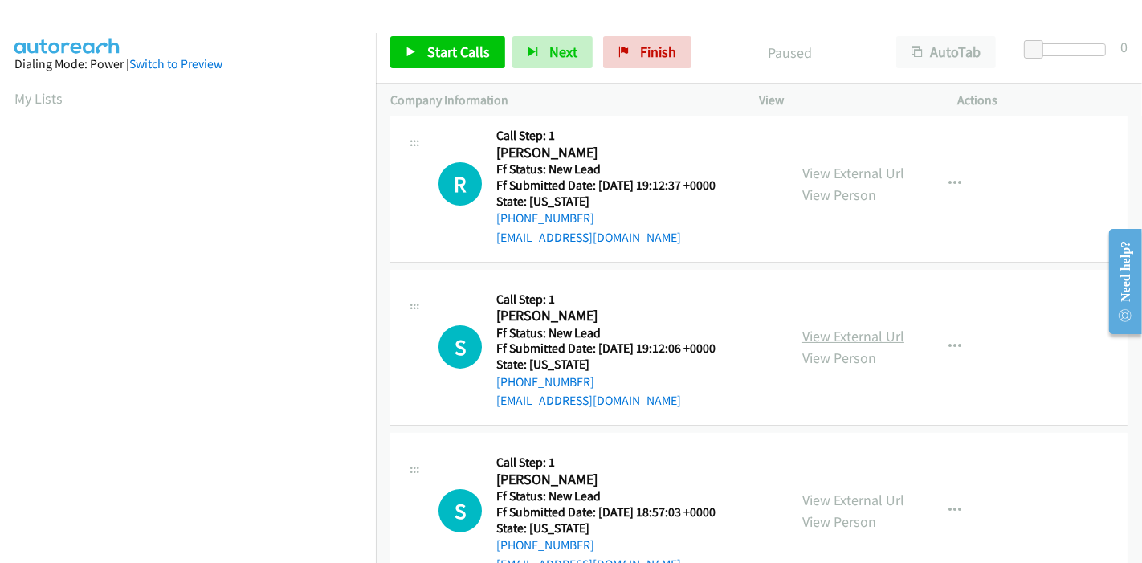
click at [847, 336] on link "View External Url" at bounding box center [853, 336] width 102 height 18
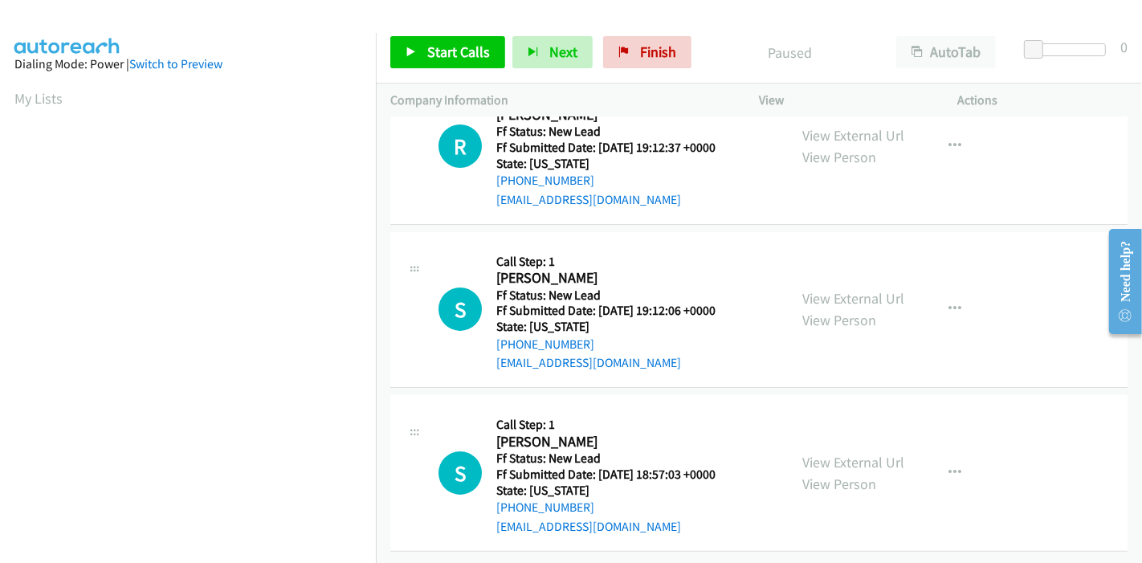
scroll to position [0, 0]
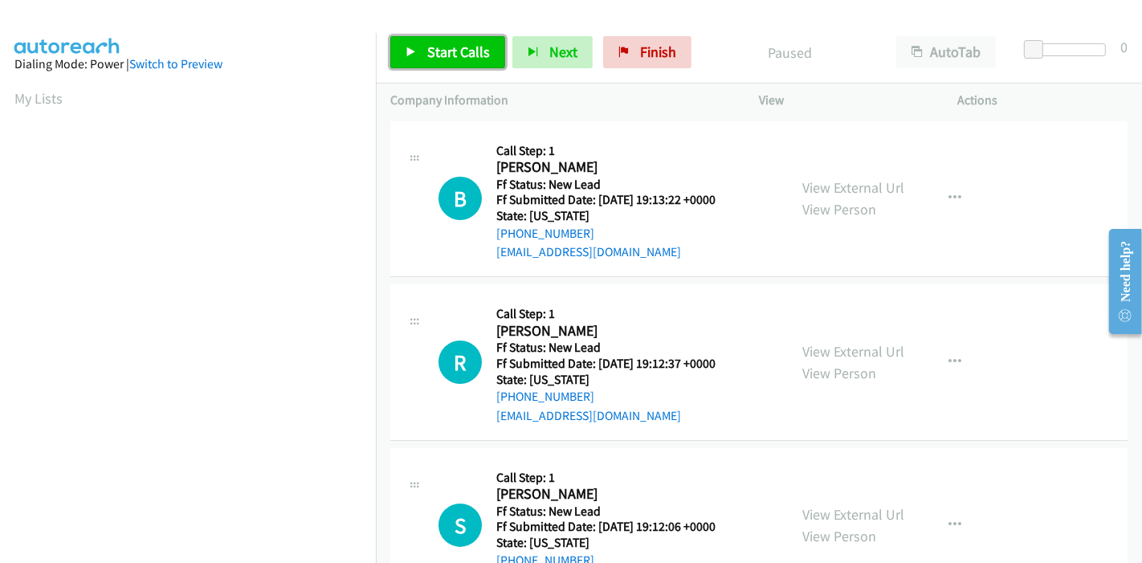
click at [429, 58] on span "Start Calls" at bounding box center [458, 52] width 63 height 18
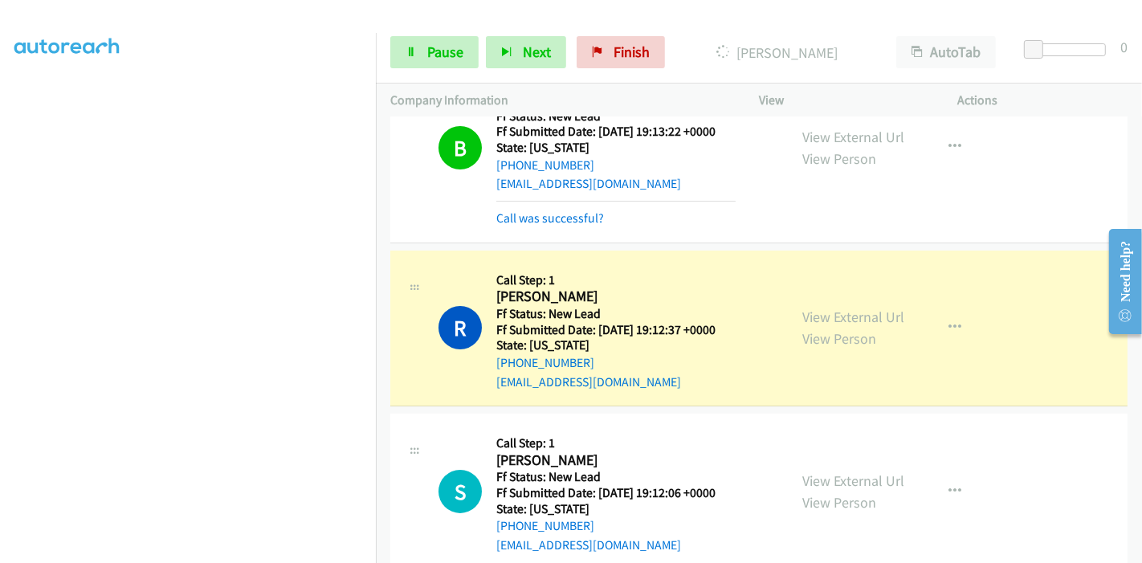
scroll to position [178, 0]
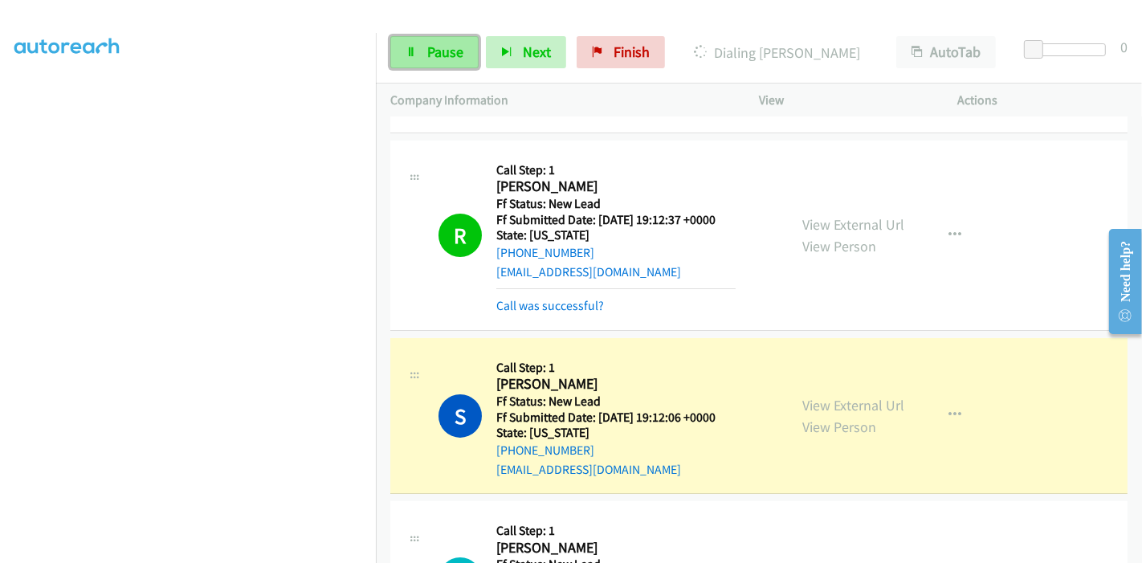
click at [438, 51] on span "Pause" at bounding box center [445, 52] width 36 height 18
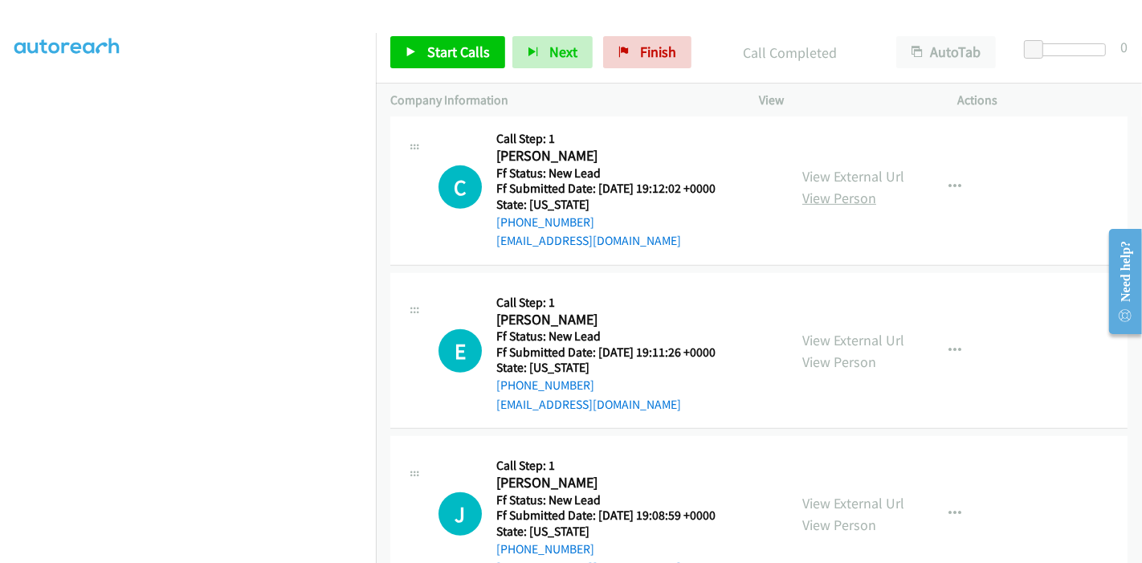
scroll to position [730, 0]
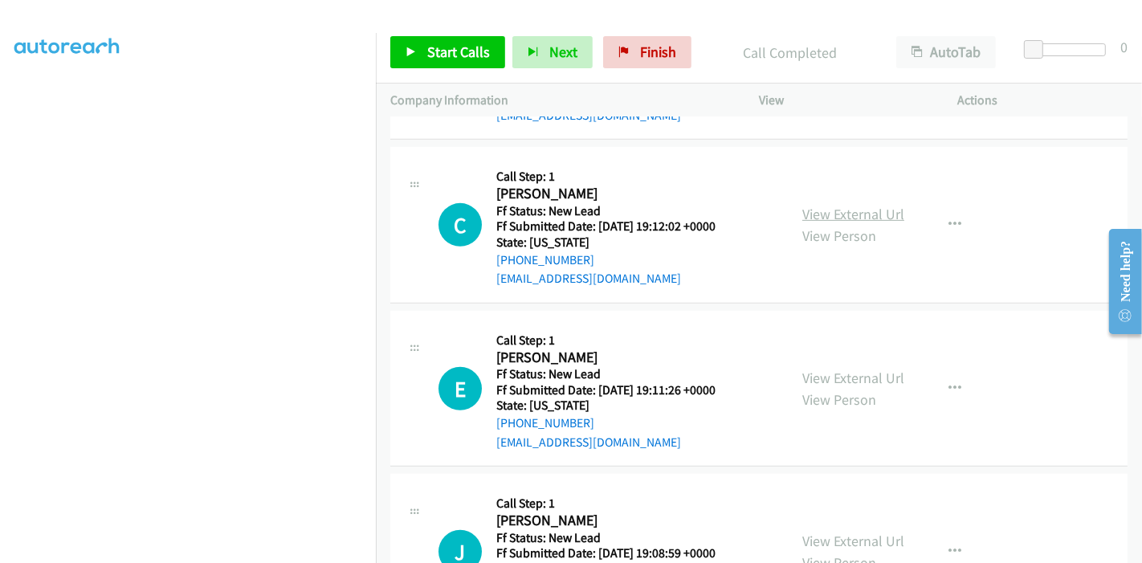
click at [866, 205] on link "View External Url" at bounding box center [853, 214] width 102 height 18
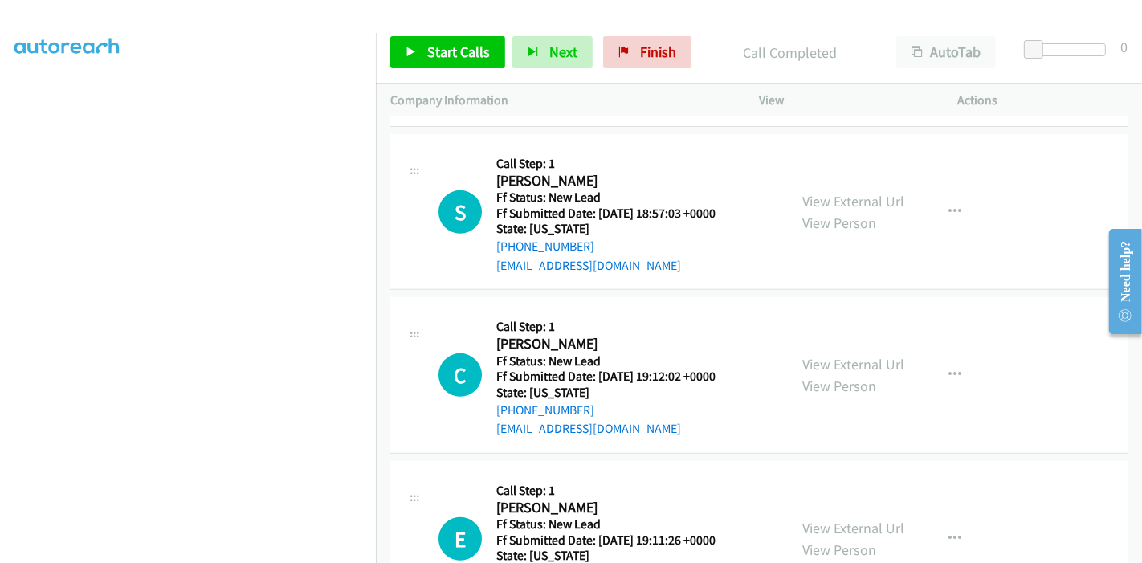
scroll to position [552, 0]
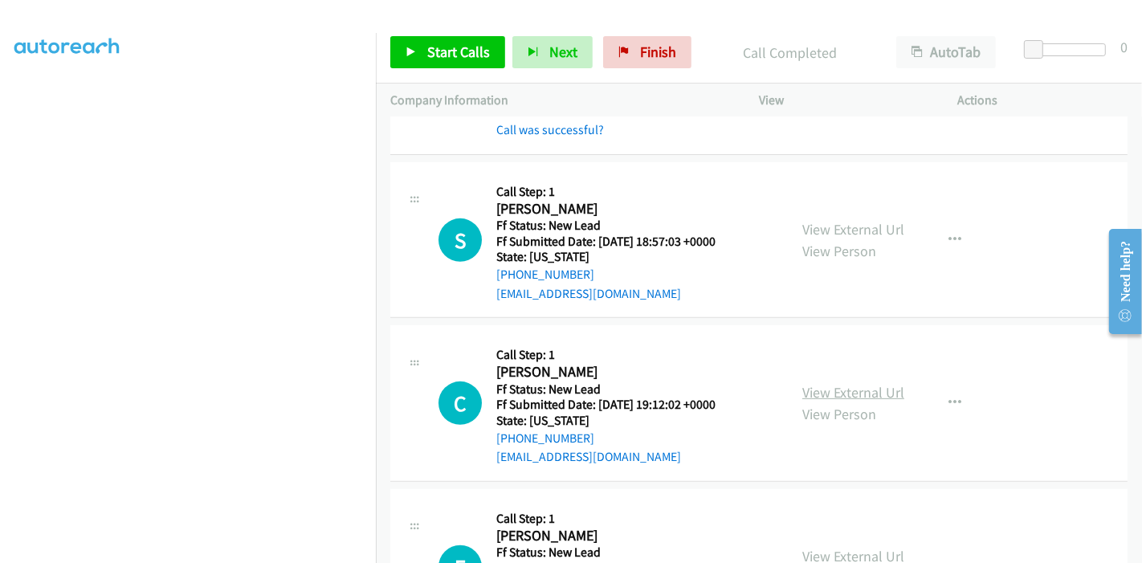
click at [825, 393] on link "View External Url" at bounding box center [853, 392] width 102 height 18
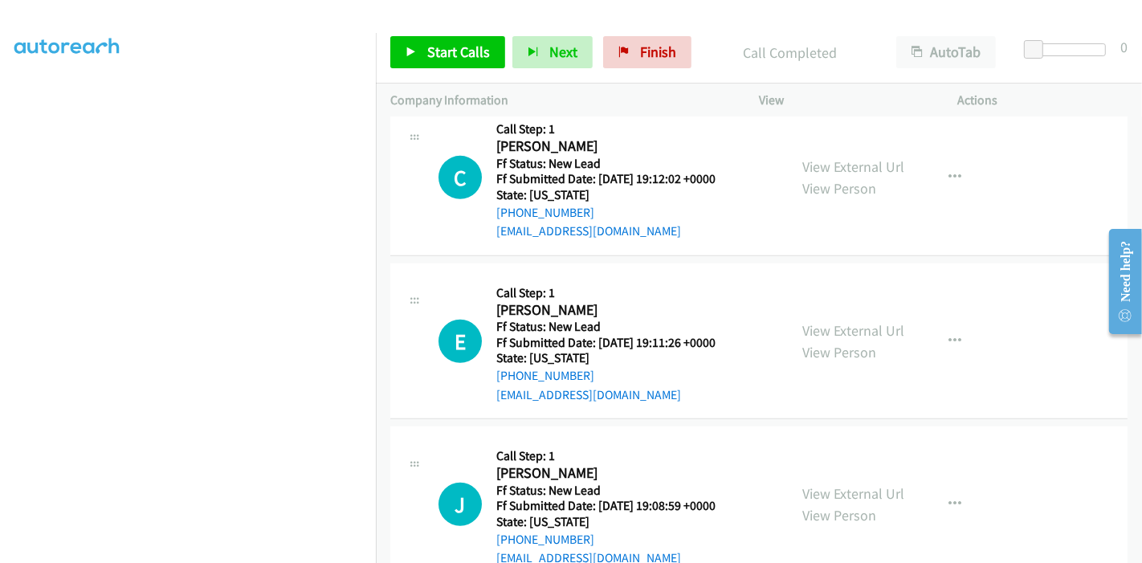
scroll to position [819, 0]
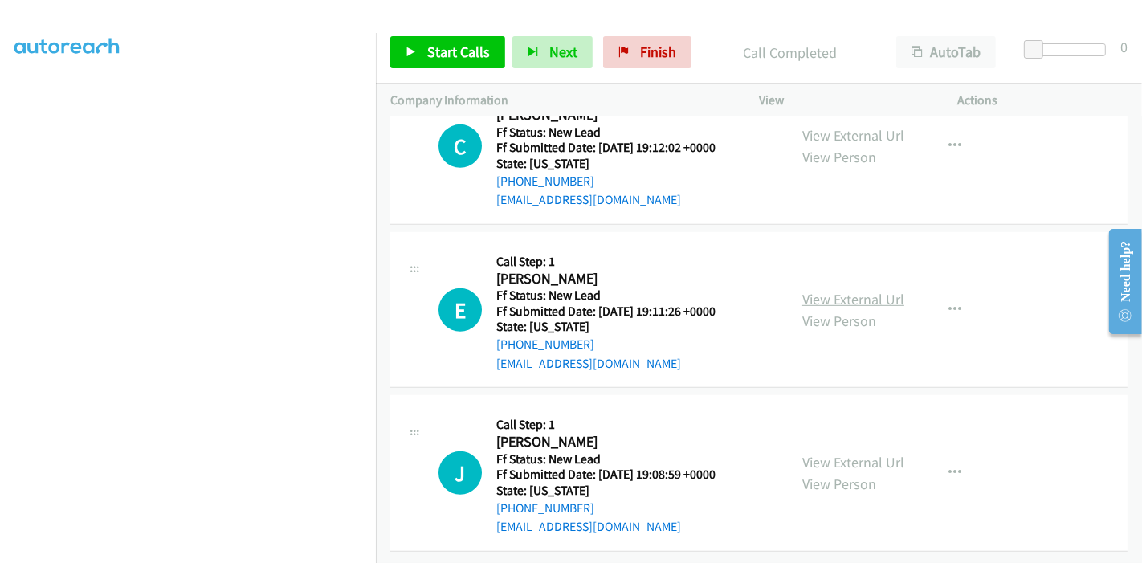
click at [826, 290] on link "View External Url" at bounding box center [853, 299] width 102 height 18
click at [877, 453] on link "View External Url" at bounding box center [853, 462] width 102 height 18
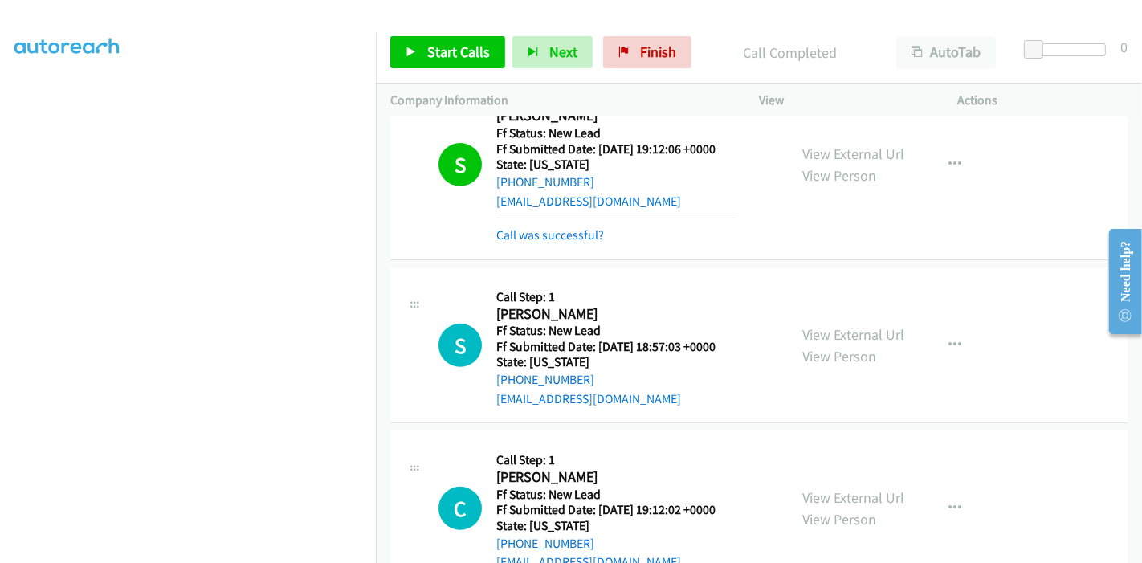
scroll to position [462, 0]
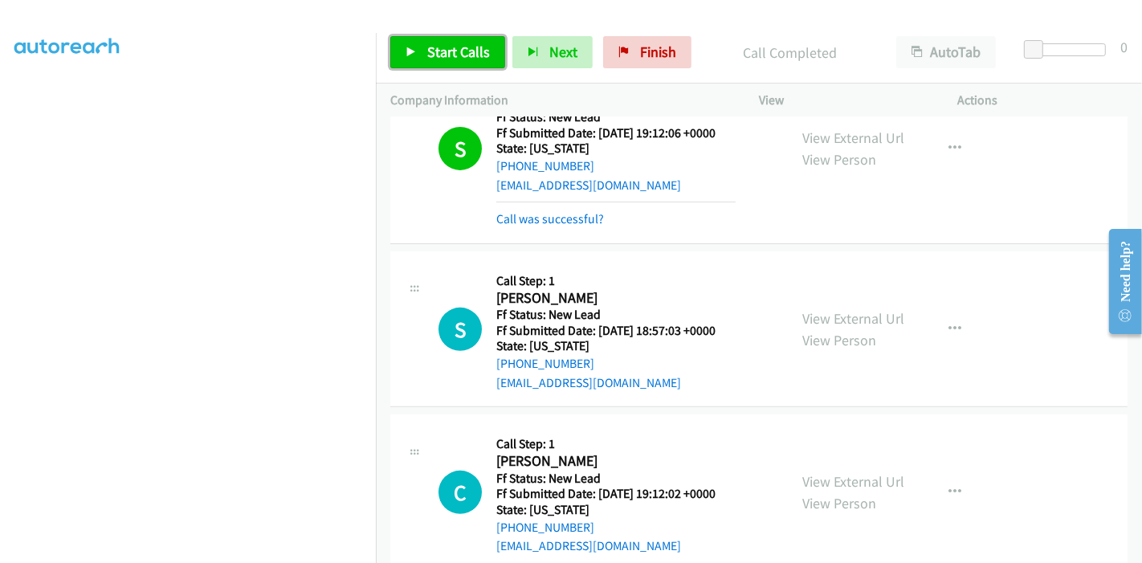
click at [418, 51] on link "Start Calls" at bounding box center [447, 52] width 115 height 32
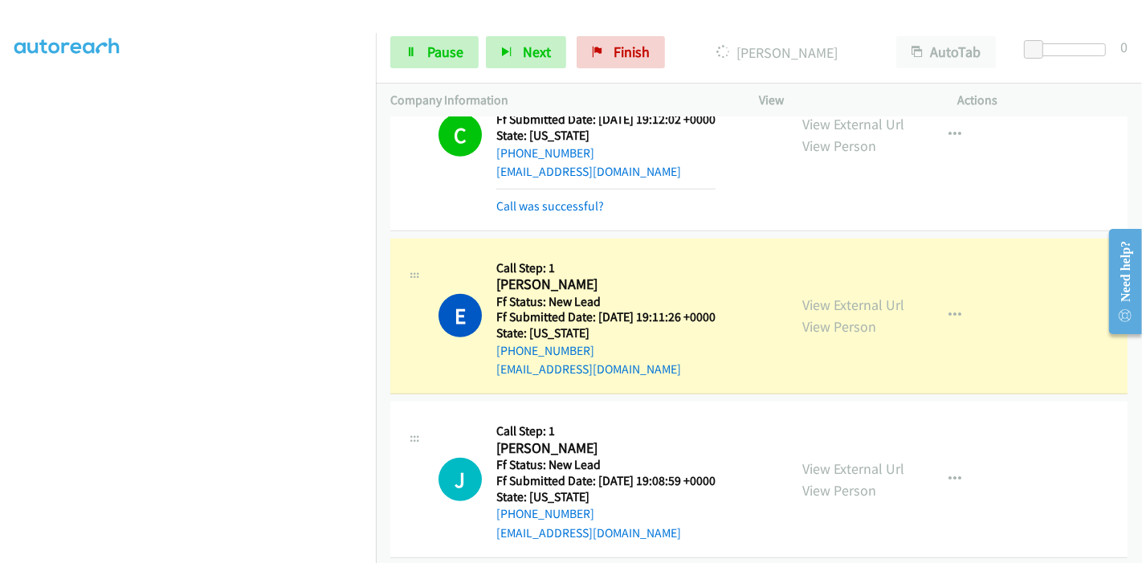
scroll to position [853, 0]
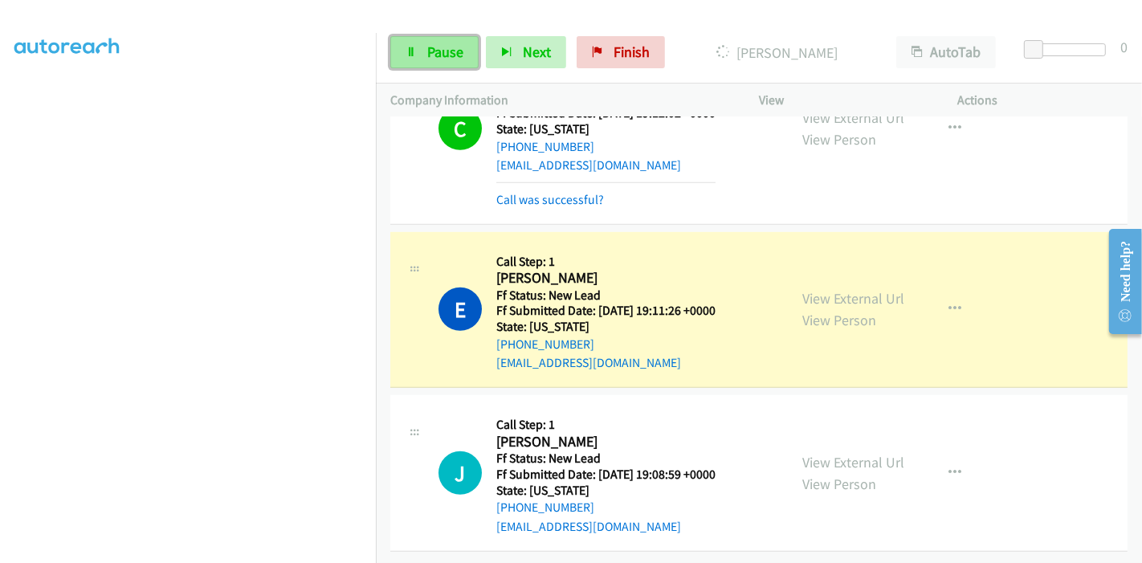
click at [441, 47] on span "Pause" at bounding box center [445, 52] width 36 height 18
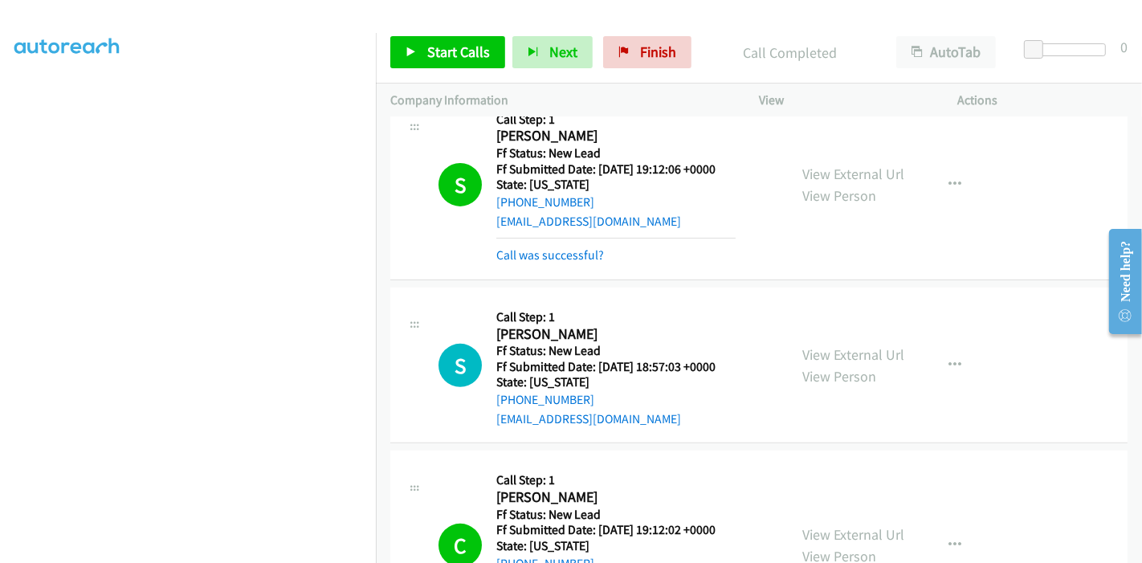
scroll to position [306, 0]
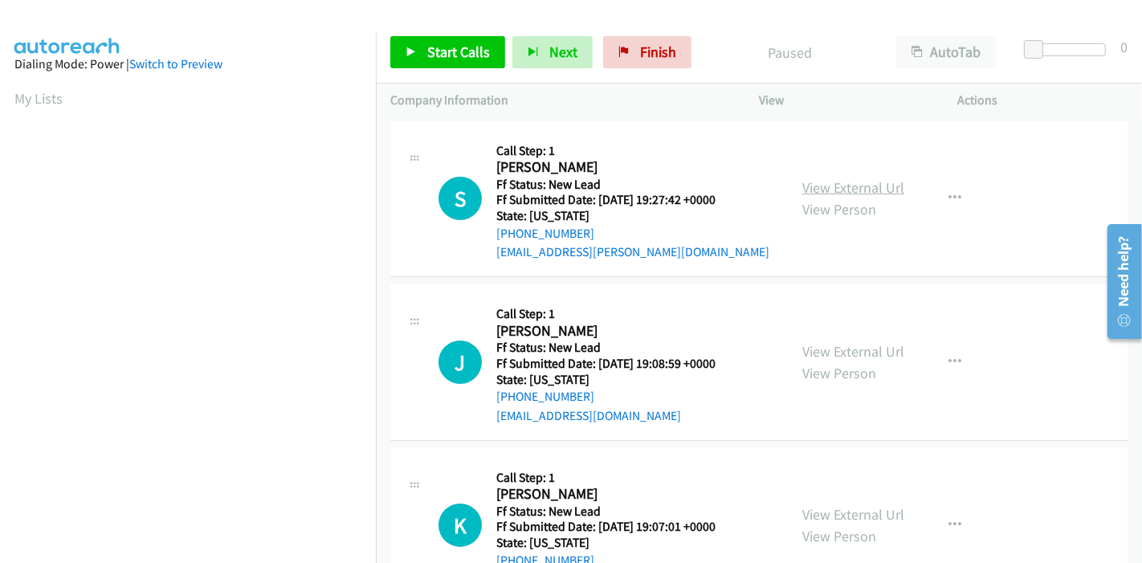
click at [865, 185] on link "View External Url" at bounding box center [853, 187] width 102 height 18
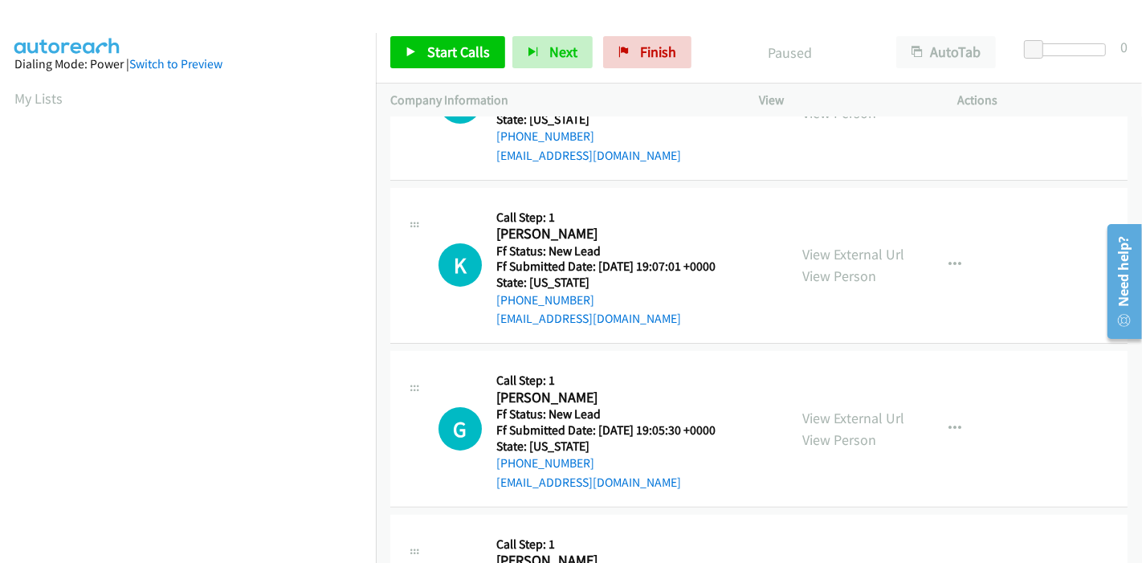
scroll to position [267, 0]
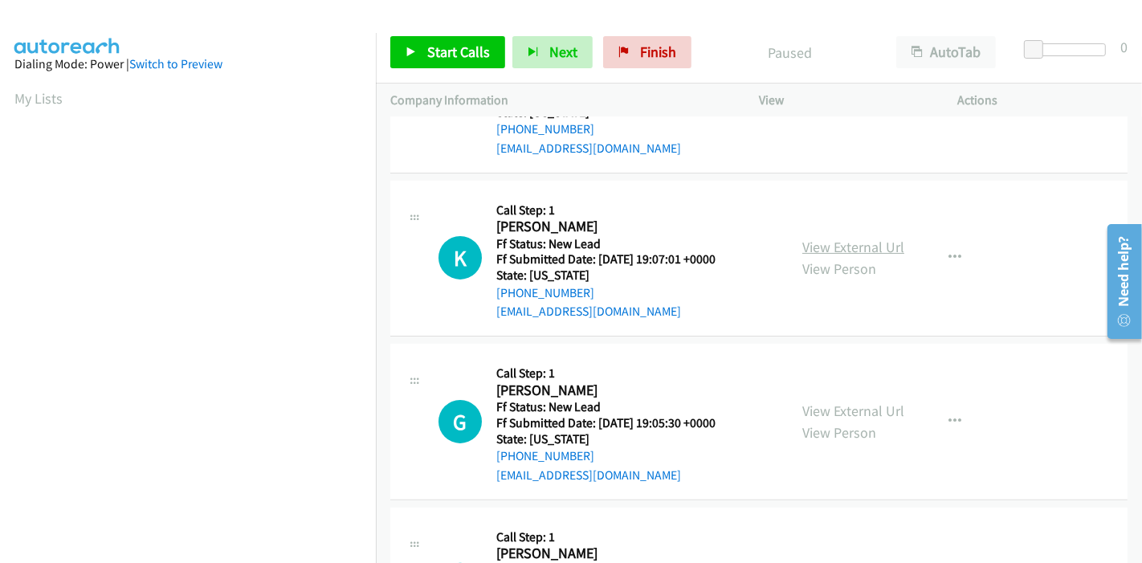
click at [860, 245] on link "View External Url" at bounding box center [853, 247] width 102 height 18
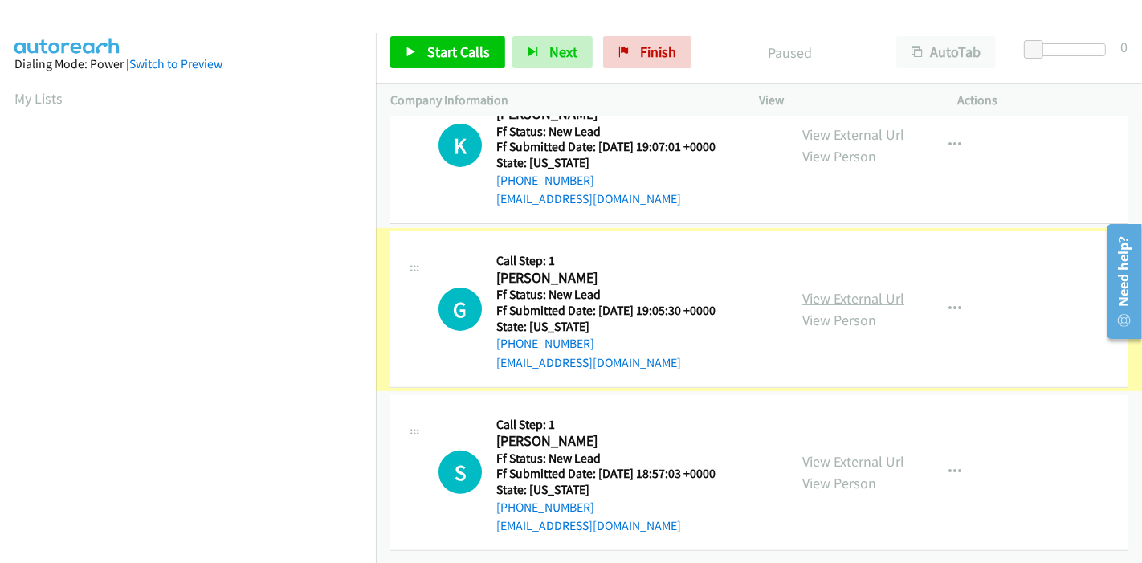
scroll to position [391, 0]
click at [827, 289] on link "View External Url" at bounding box center [853, 298] width 102 height 18
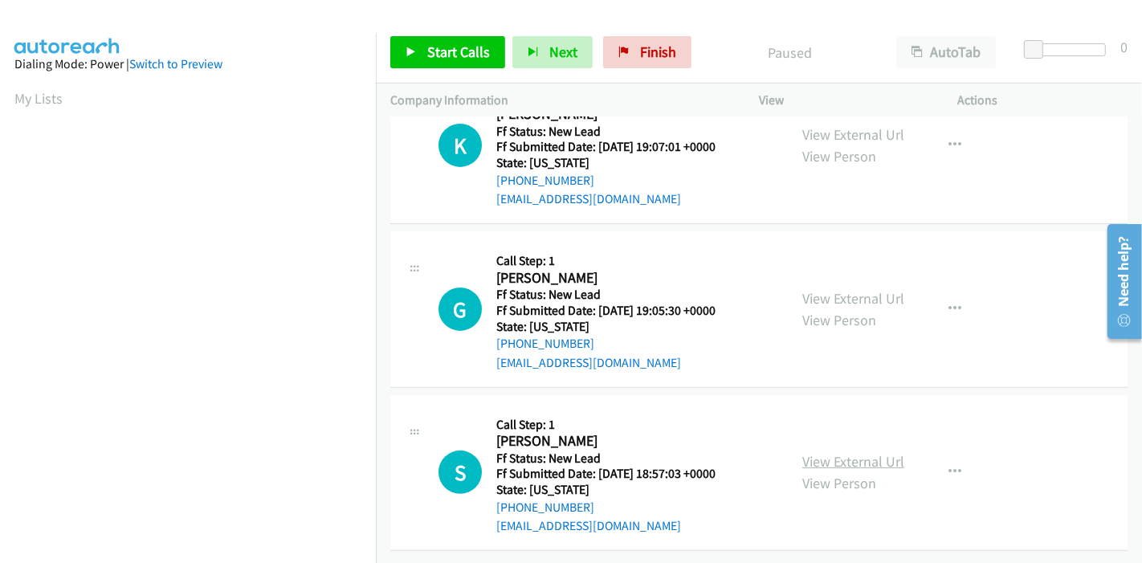
click at [847, 452] on link "View External Url" at bounding box center [853, 461] width 102 height 18
drag, startPoint x: 612, startPoint y: 58, endPoint x: 629, endPoint y: 66, distance: 18.7
click at [612, 58] on link "Finish" at bounding box center [647, 52] width 88 height 32
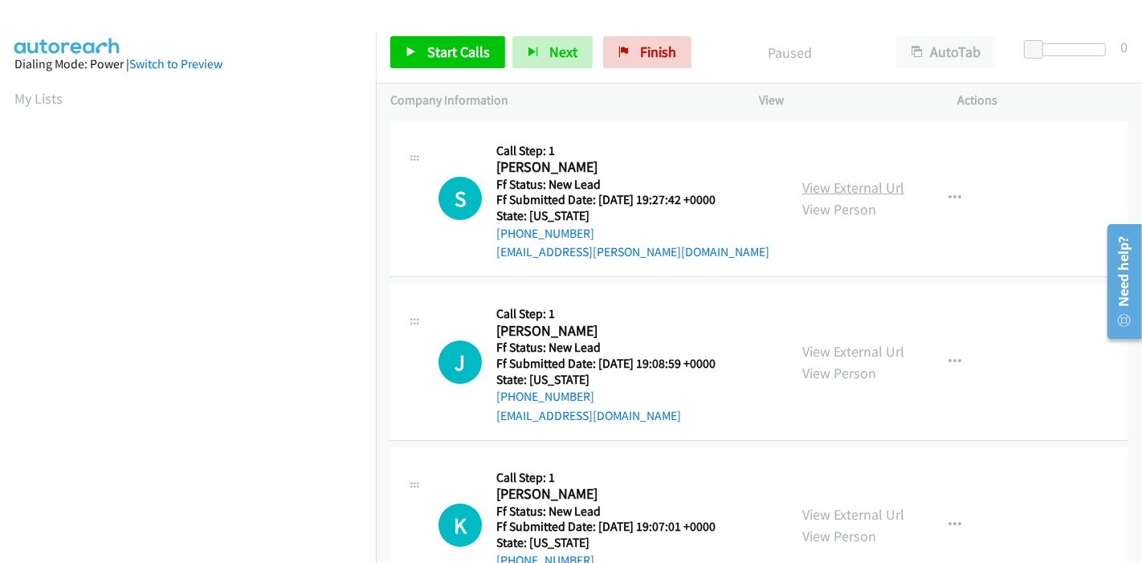
click at [847, 180] on link "View External Url" at bounding box center [853, 187] width 102 height 18
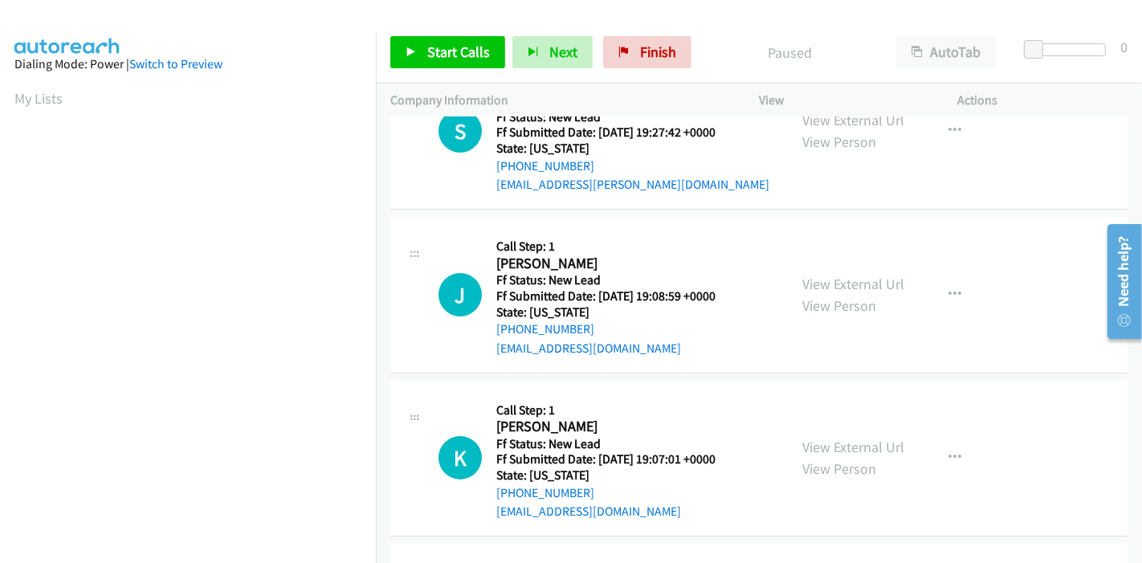
scroll to position [178, 0]
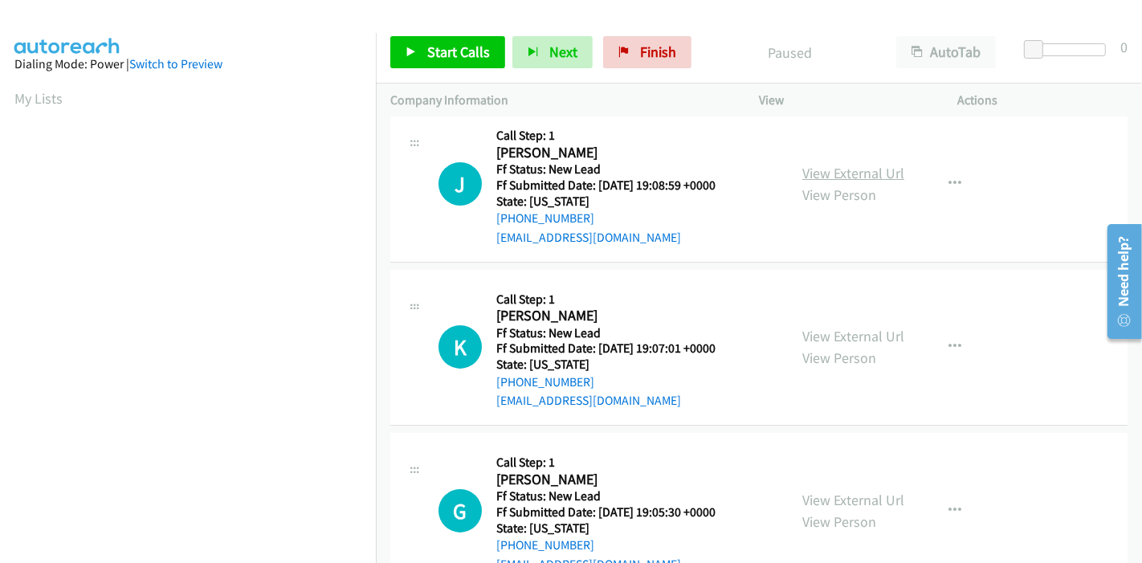
click at [849, 177] on link "View External Url" at bounding box center [853, 173] width 102 height 18
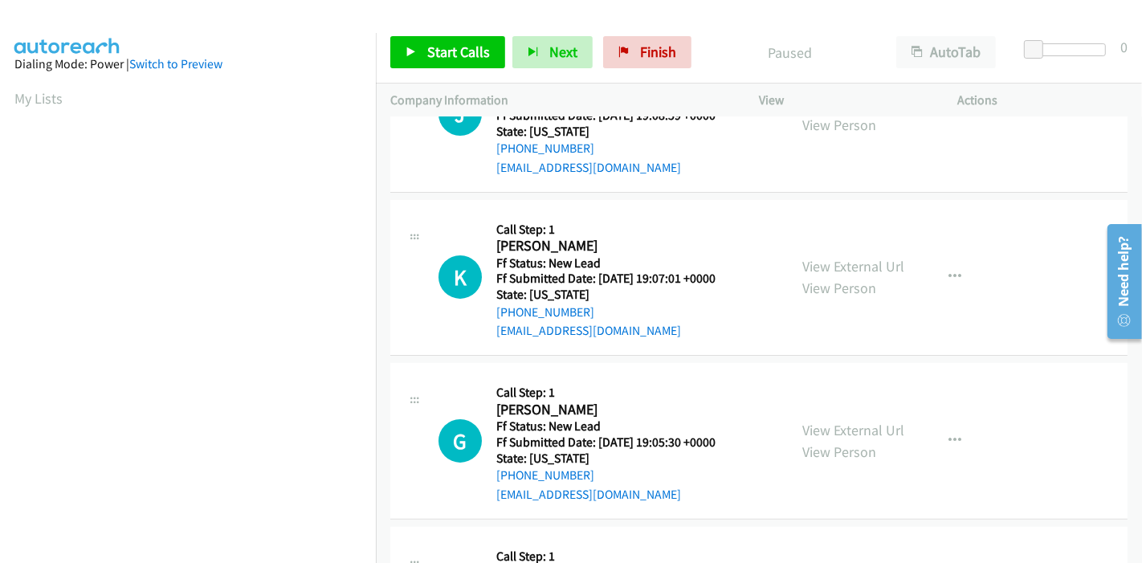
scroll to position [356, 0]
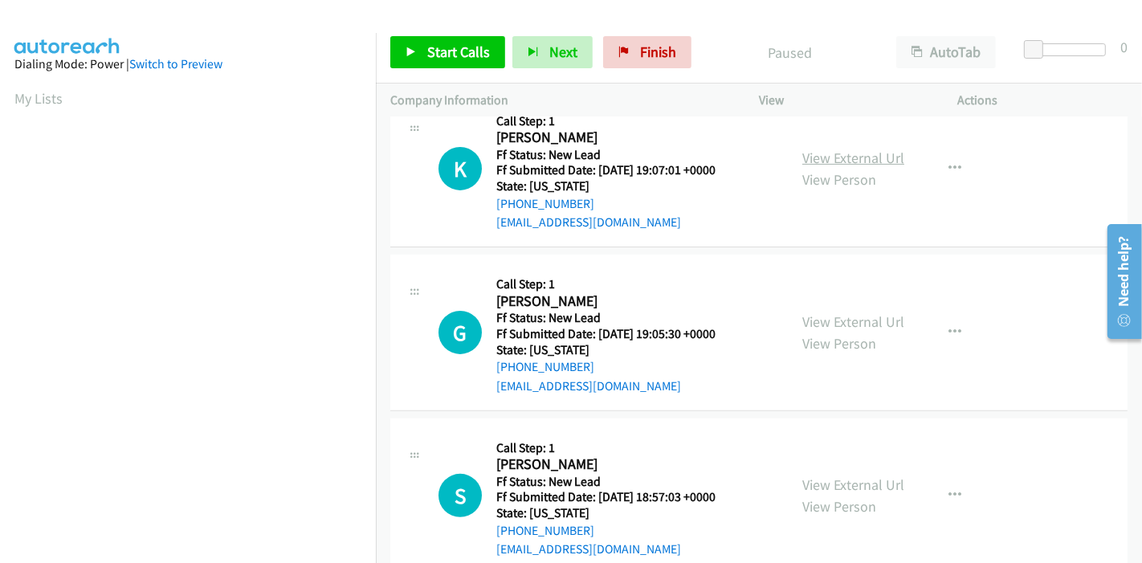
click at [848, 150] on link "View External Url" at bounding box center [853, 158] width 102 height 18
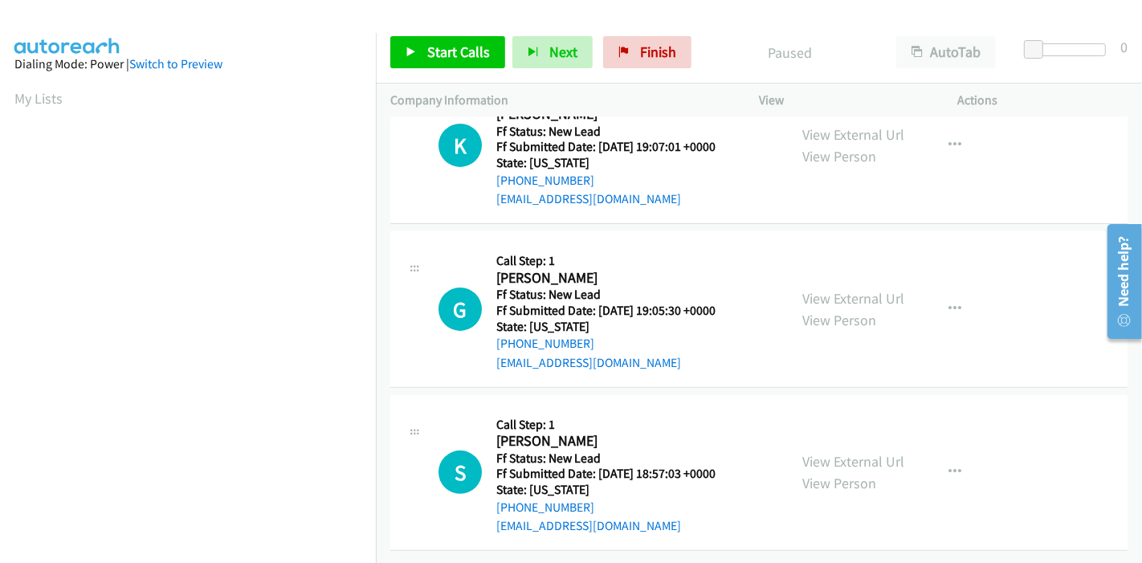
scroll to position [391, 0]
click at [873, 289] on link "View External Url" at bounding box center [853, 298] width 102 height 18
click at [858, 452] on link "View External Url" at bounding box center [853, 461] width 102 height 18
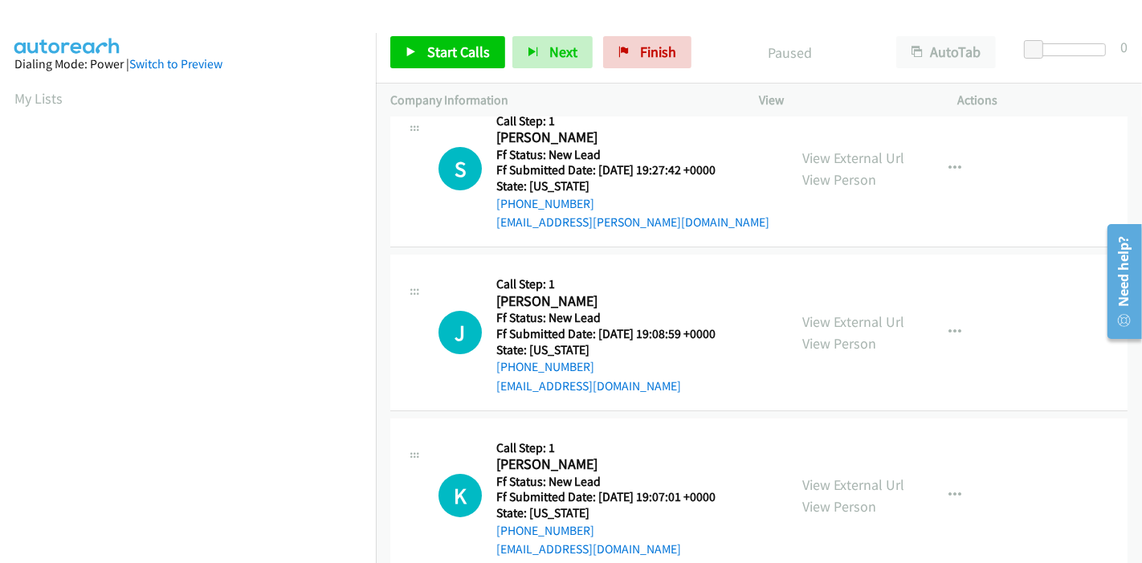
scroll to position [0, 0]
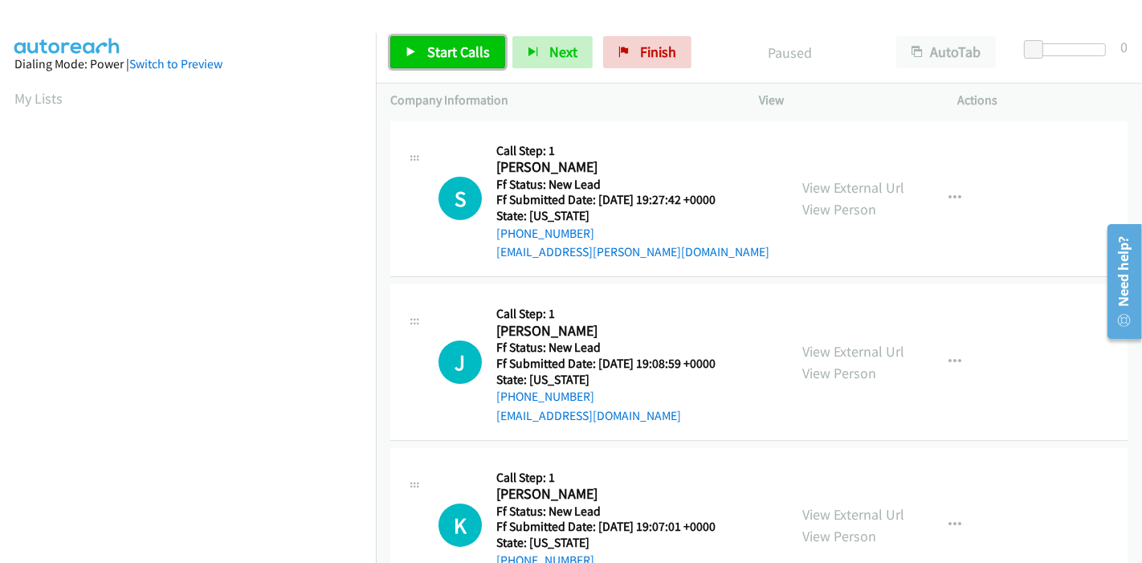
click at [434, 58] on span "Start Calls" at bounding box center [458, 52] width 63 height 18
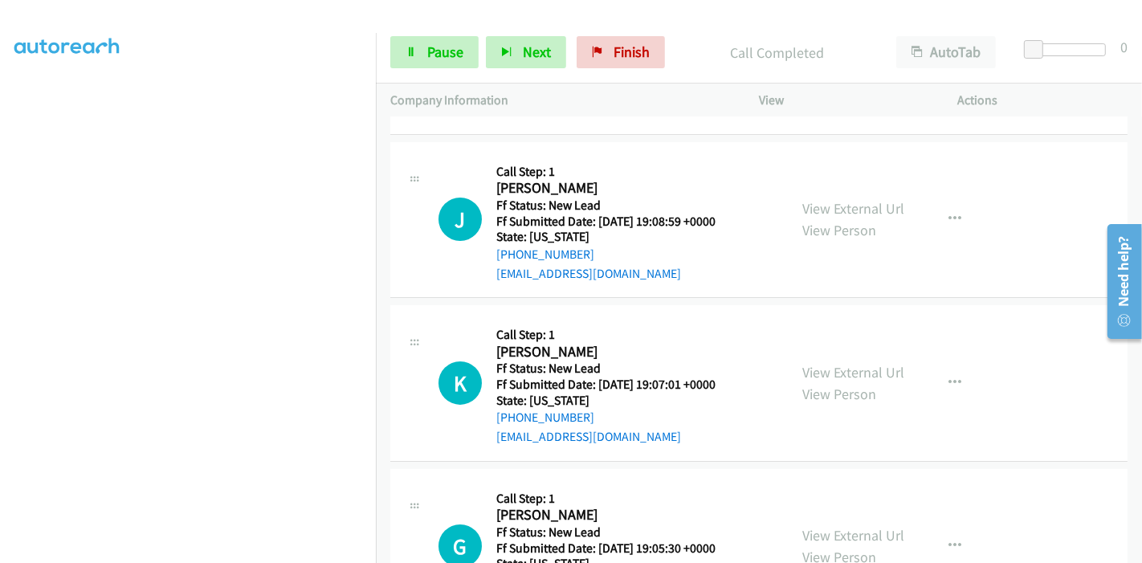
scroll to position [178, 0]
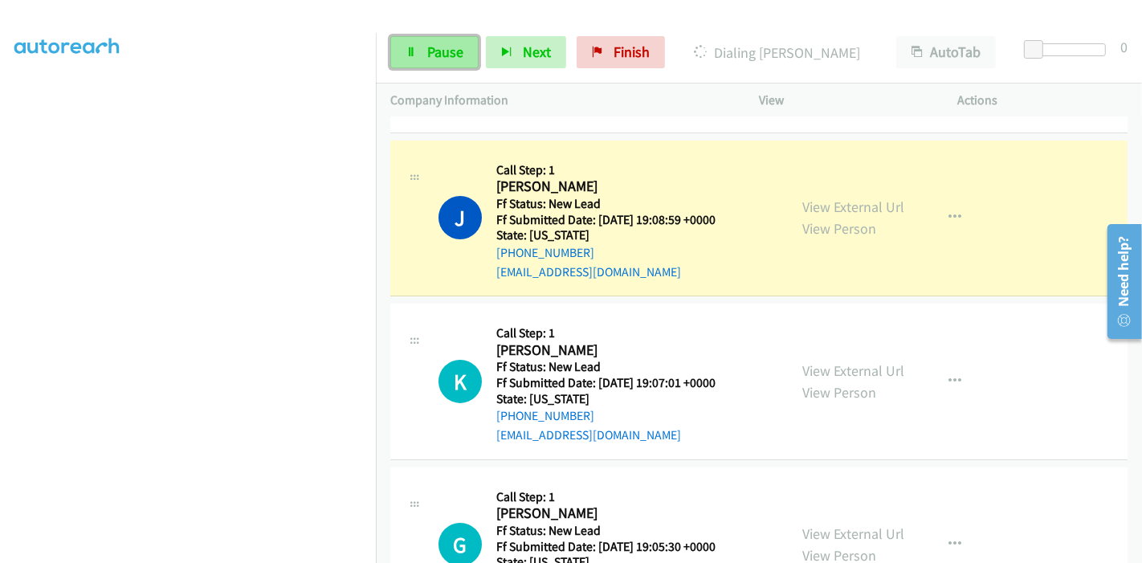
click at [410, 52] on icon at bounding box center [410, 52] width 11 height 11
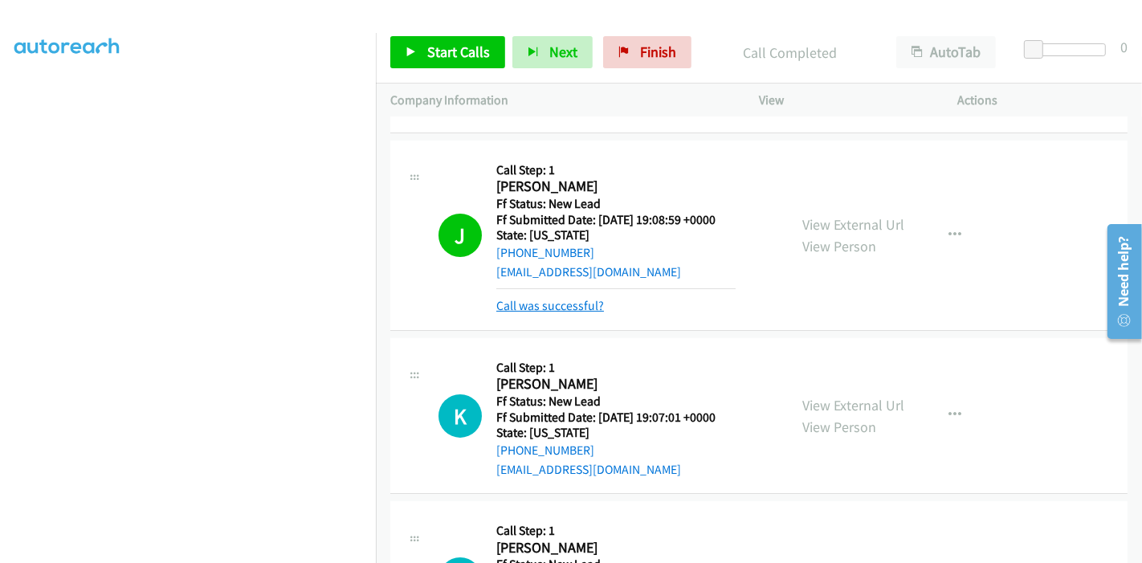
click at [548, 306] on link "Call was successful?" at bounding box center [550, 305] width 108 height 15
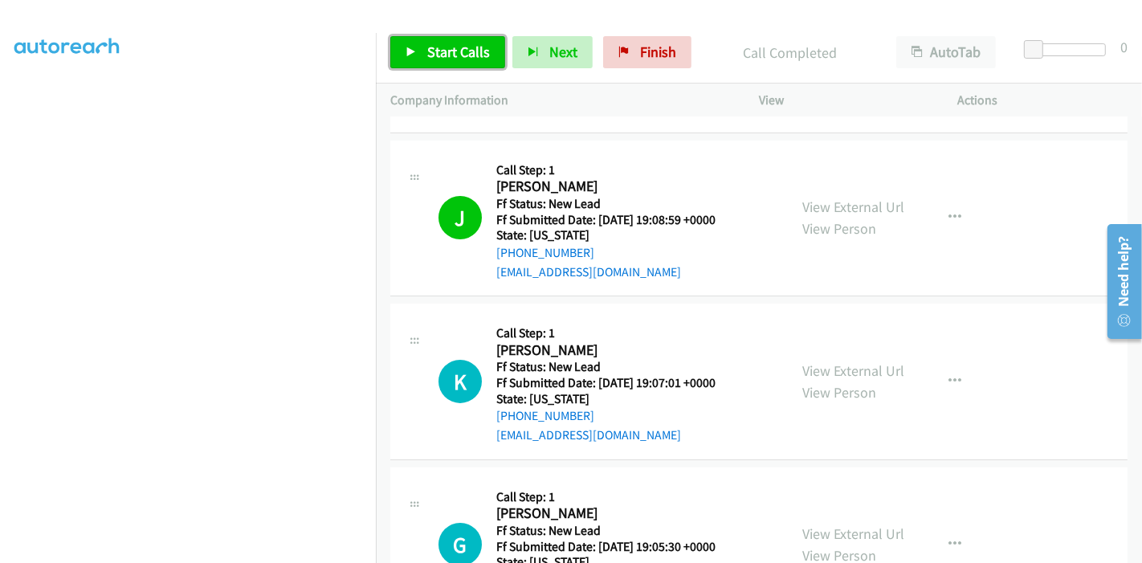
click at [428, 51] on span "Start Calls" at bounding box center [458, 52] width 63 height 18
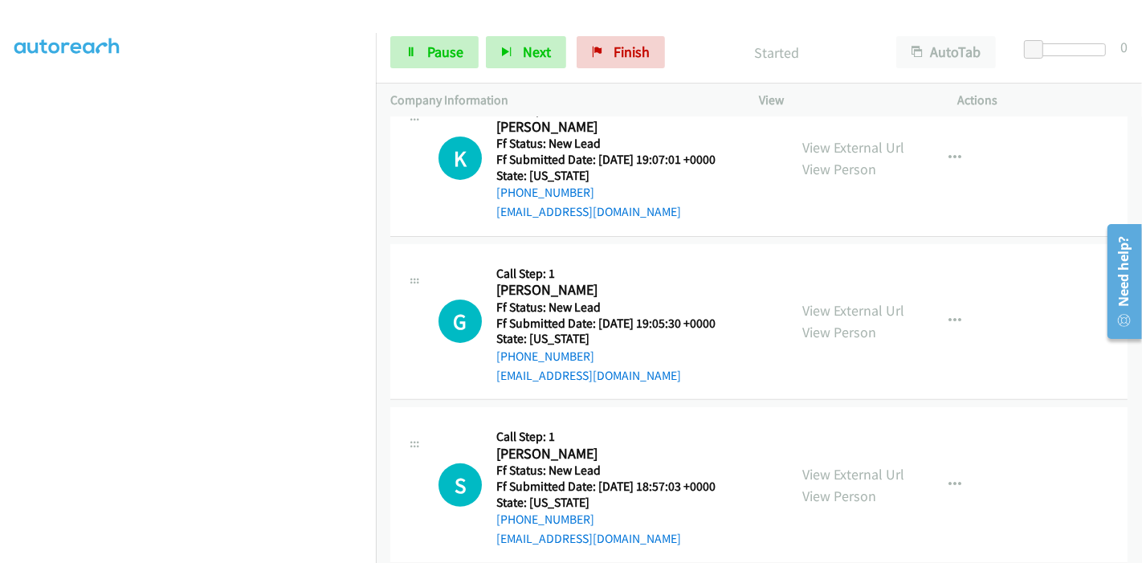
scroll to position [425, 0]
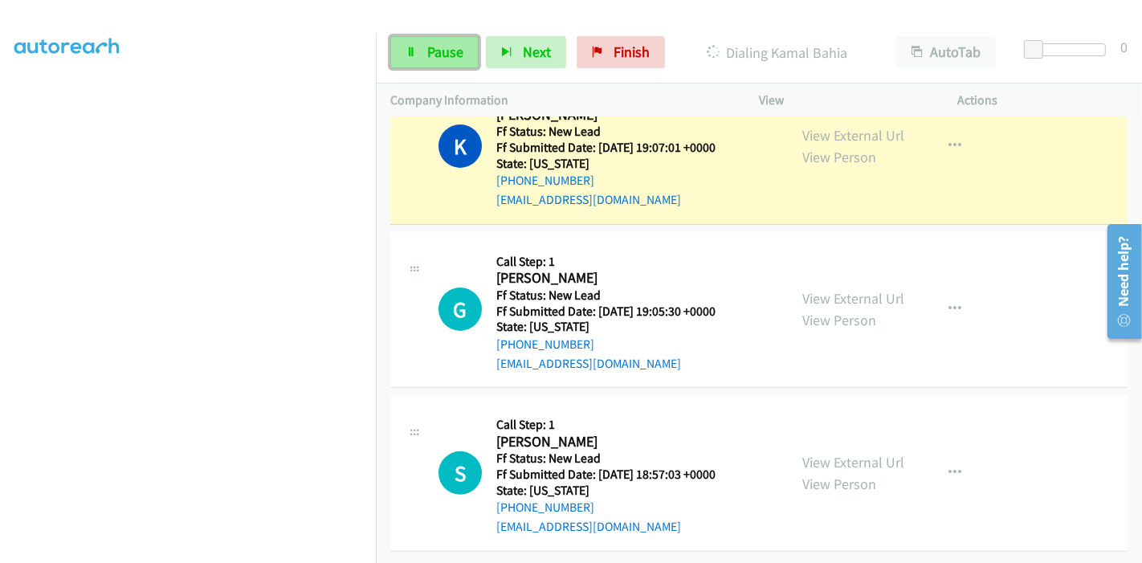
click at [435, 50] on span "Pause" at bounding box center [445, 52] width 36 height 18
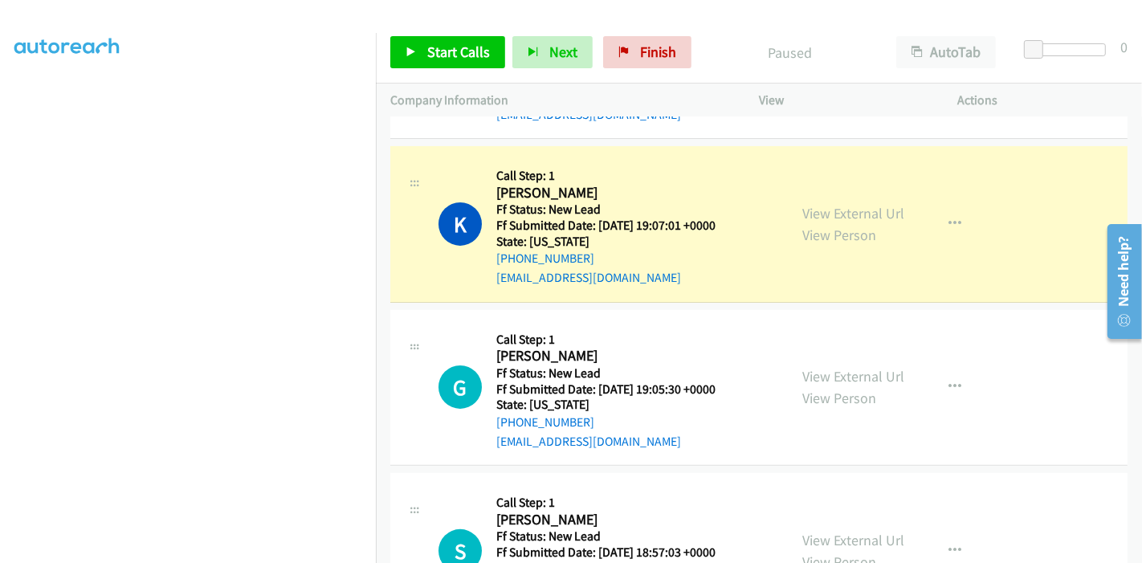
scroll to position [339, 0]
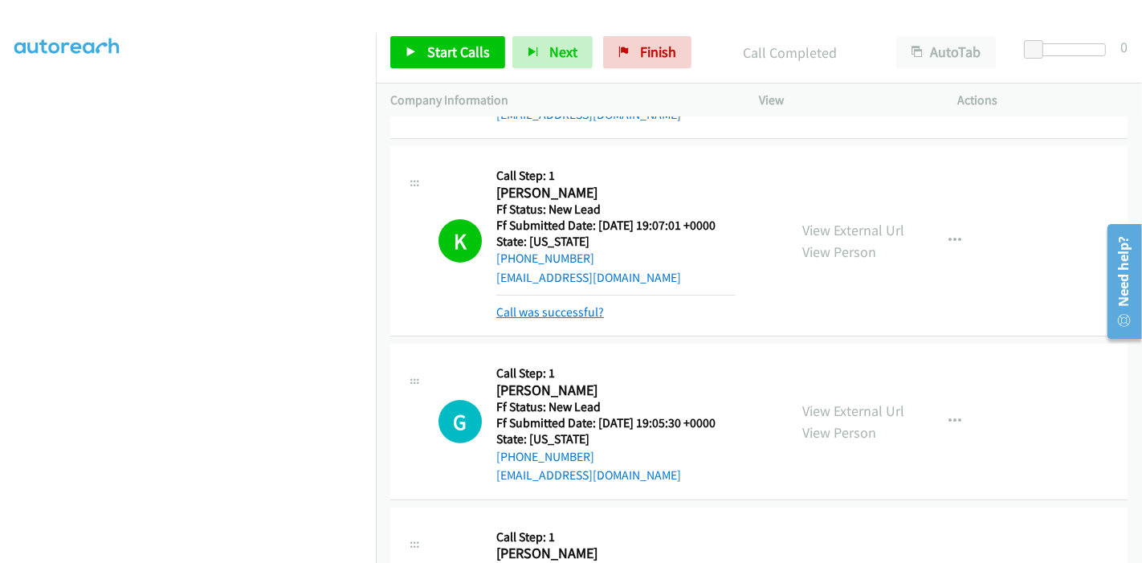
click at [546, 308] on link "Call was successful?" at bounding box center [550, 311] width 108 height 15
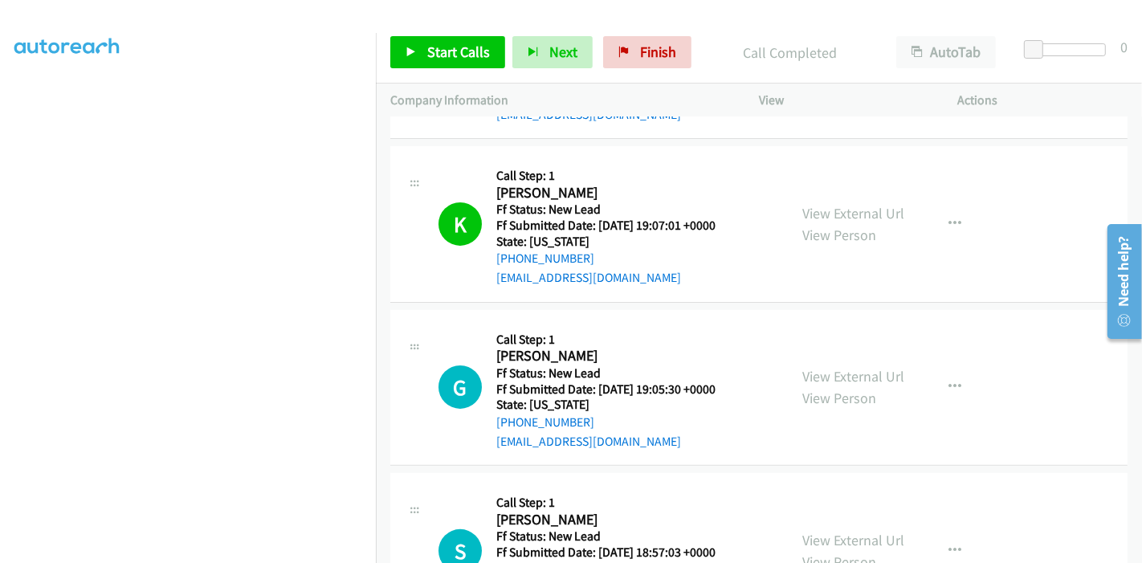
scroll to position [246, 0]
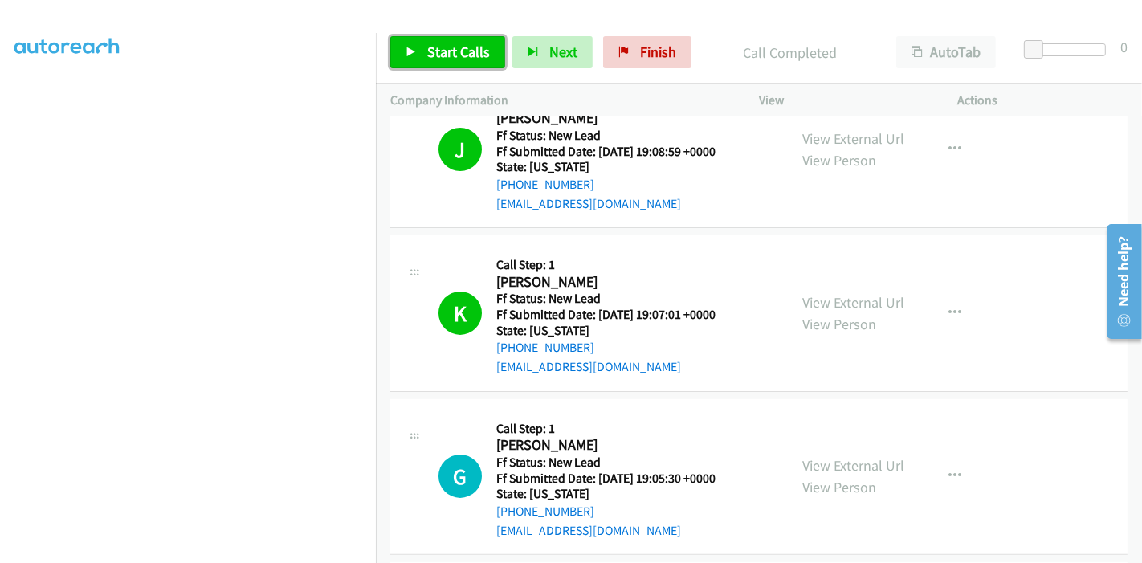
click at [446, 44] on span "Start Calls" at bounding box center [458, 52] width 63 height 18
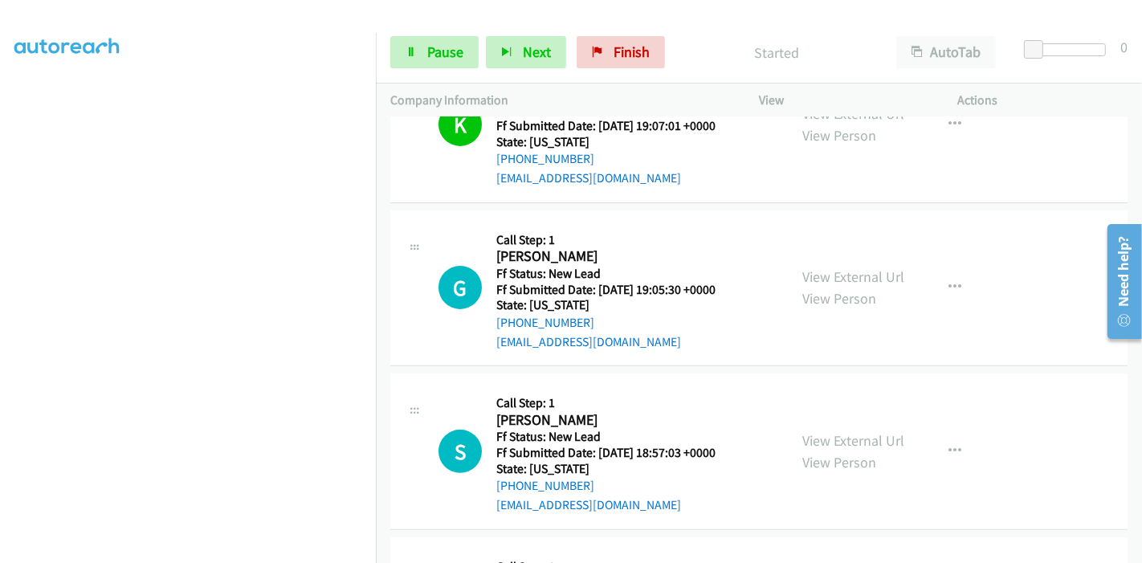
scroll to position [425, 0]
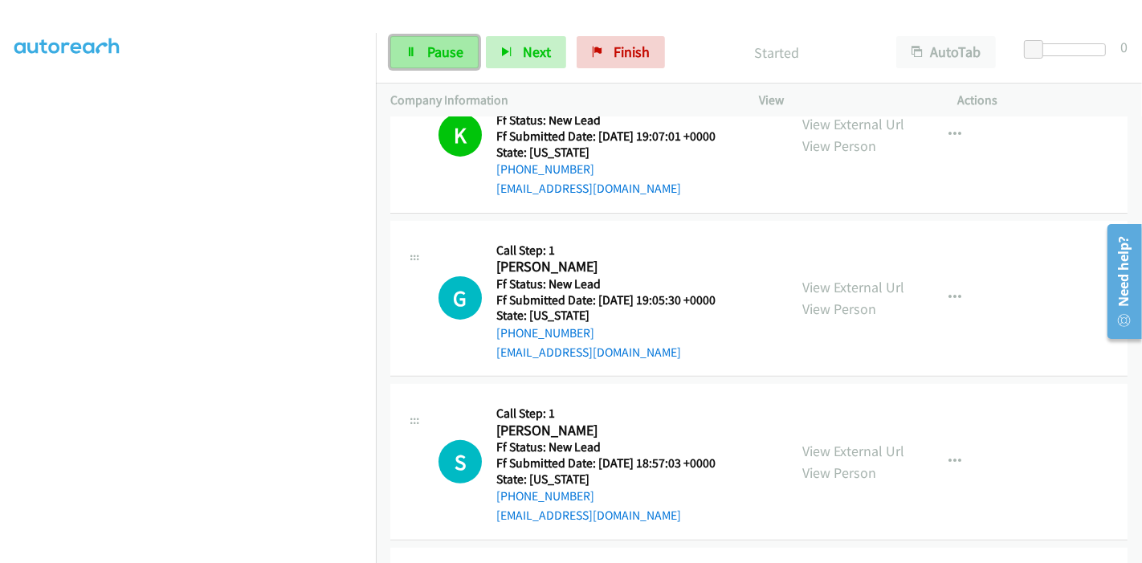
click at [415, 52] on icon at bounding box center [410, 52] width 11 height 11
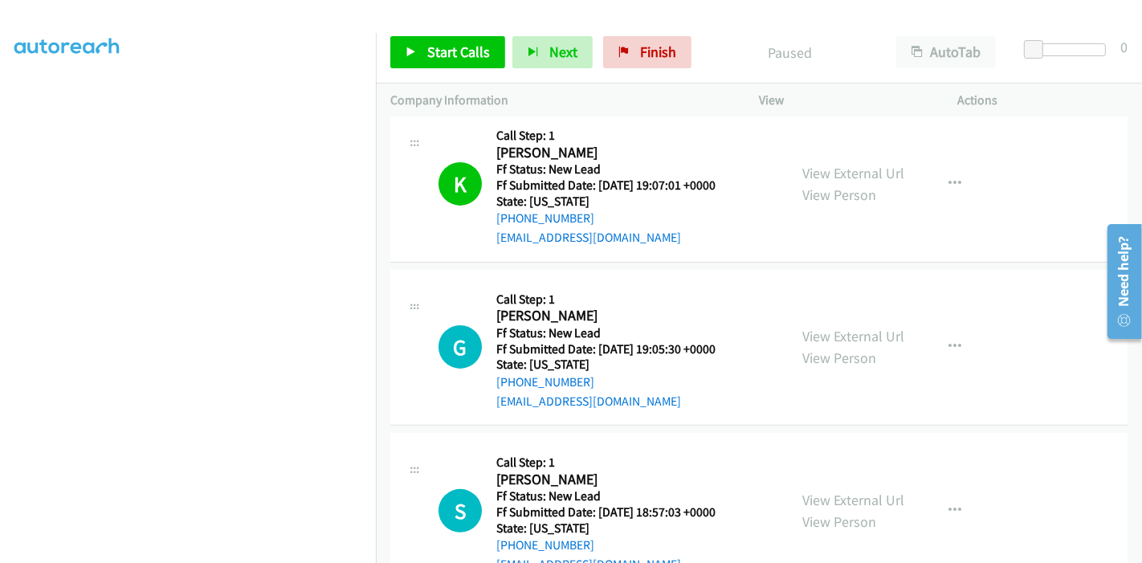
scroll to position [336, 0]
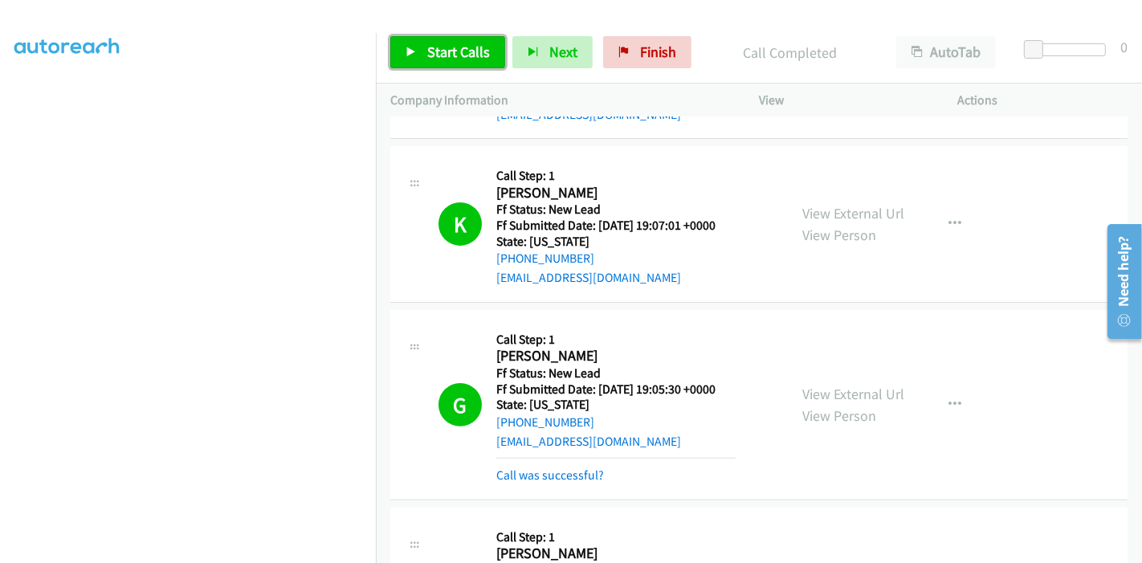
click at [409, 47] on icon at bounding box center [410, 52] width 11 height 11
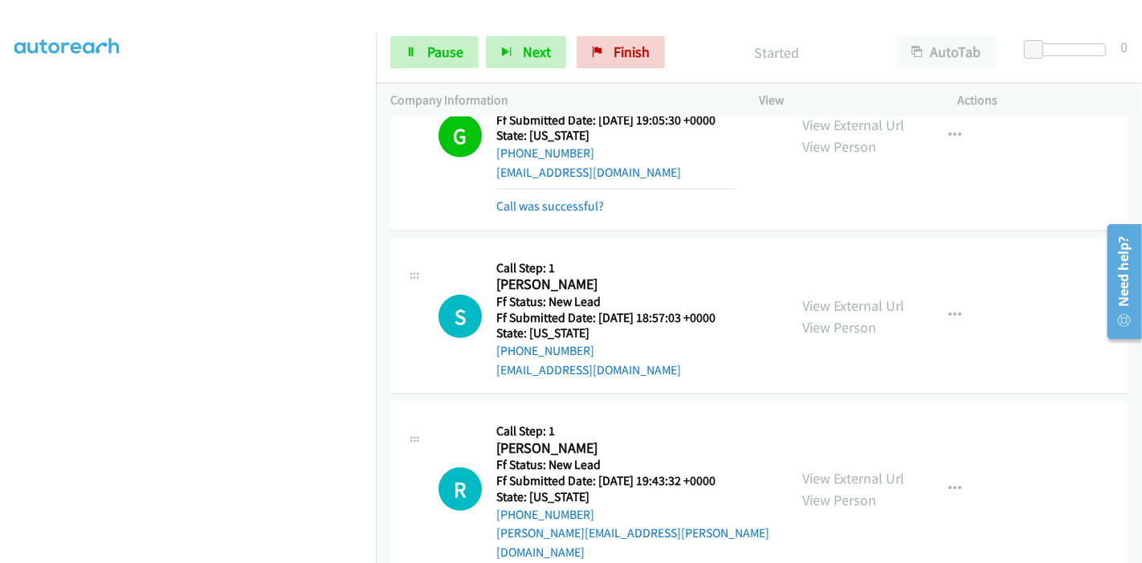
scroll to position [592, 0]
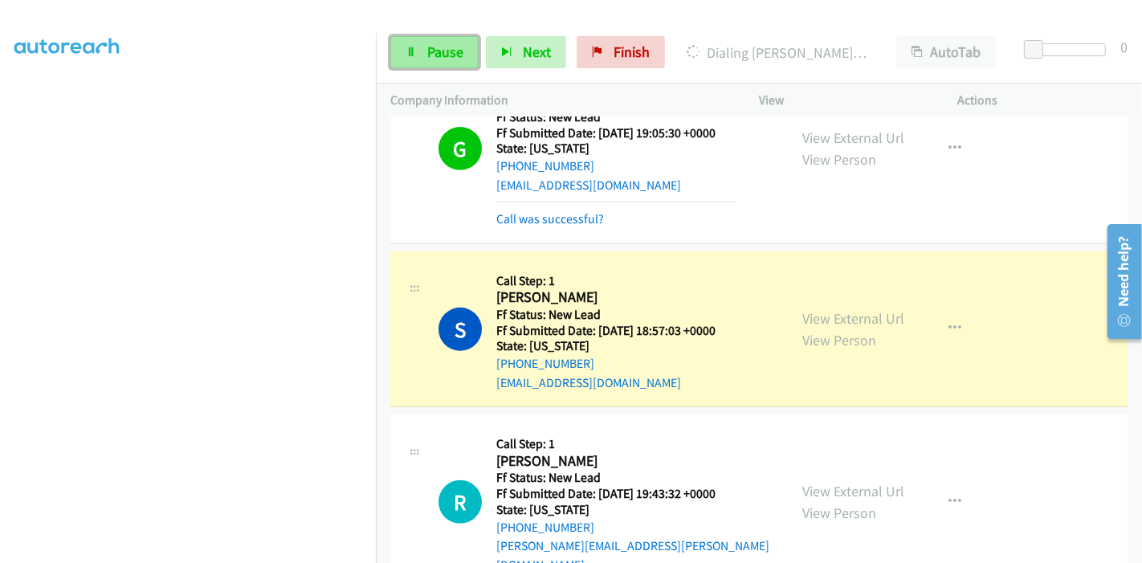
click at [422, 43] on link "Pause" at bounding box center [434, 52] width 88 height 32
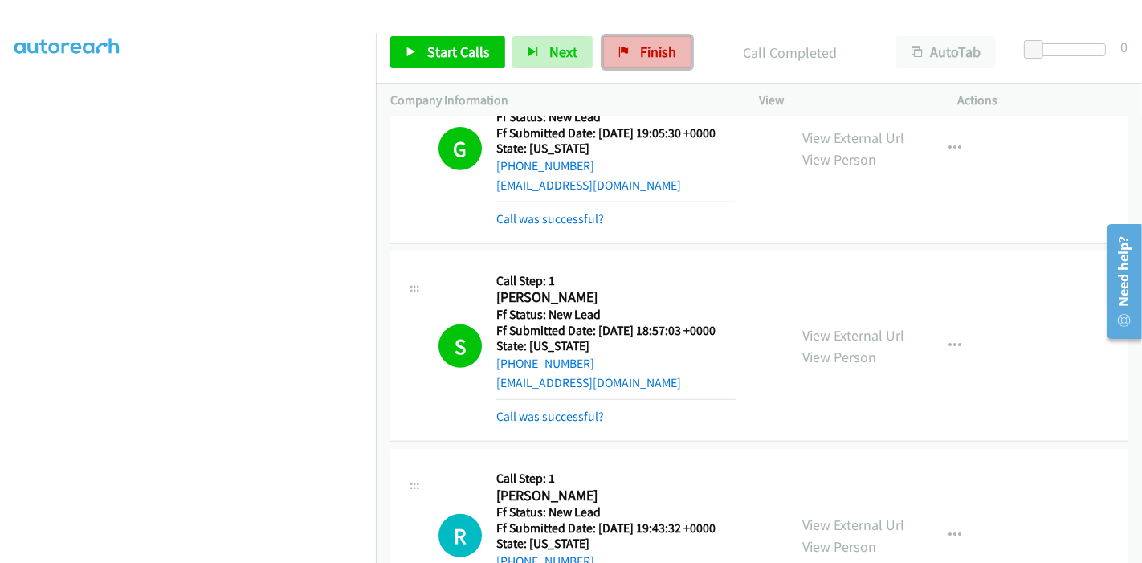
drag, startPoint x: 640, startPoint y: 54, endPoint x: 635, endPoint y: 61, distance: 8.7
click at [640, 54] on span "Finish" at bounding box center [658, 52] width 36 height 18
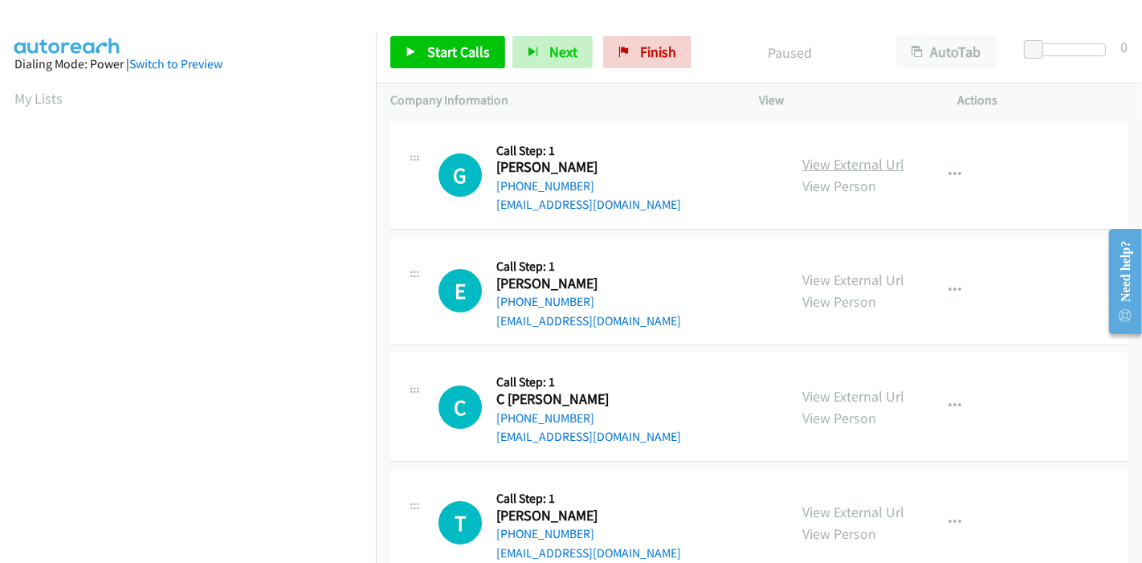
click at [869, 155] on link "View External Url" at bounding box center [853, 164] width 102 height 18
click at [834, 281] on link "View External Url" at bounding box center [853, 280] width 102 height 18
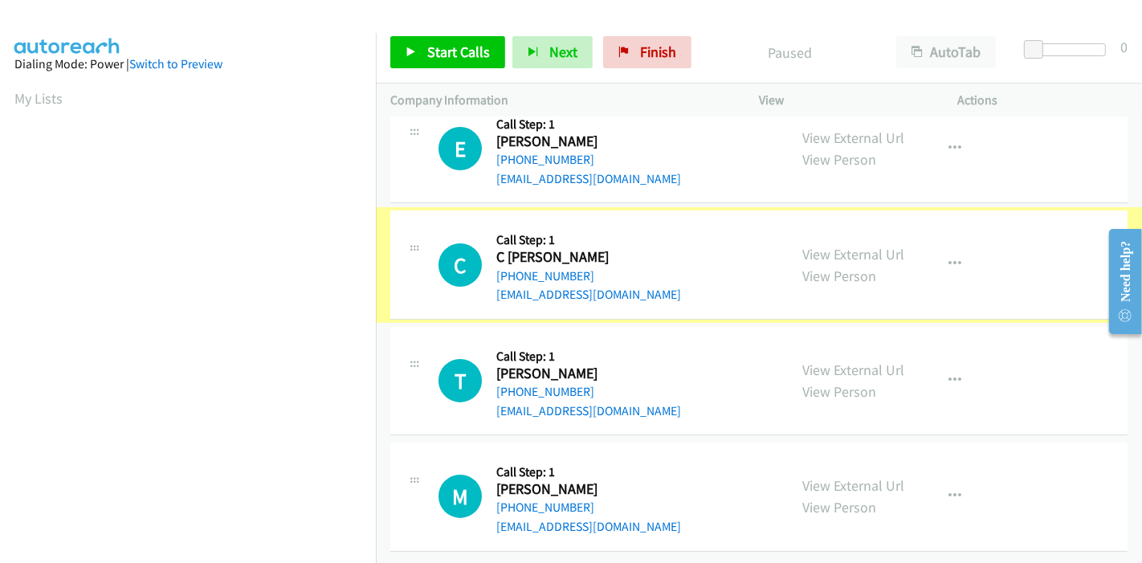
scroll to position [153, 0]
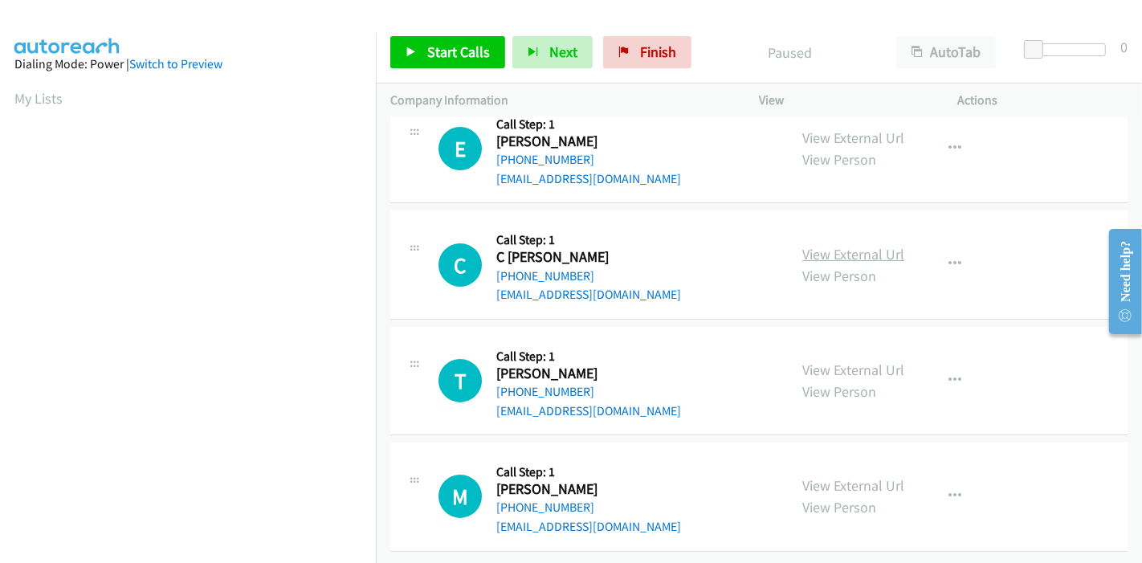
click at [809, 245] on link "View External Url" at bounding box center [853, 254] width 102 height 18
click at [843, 360] on link "View External Url" at bounding box center [853, 369] width 102 height 18
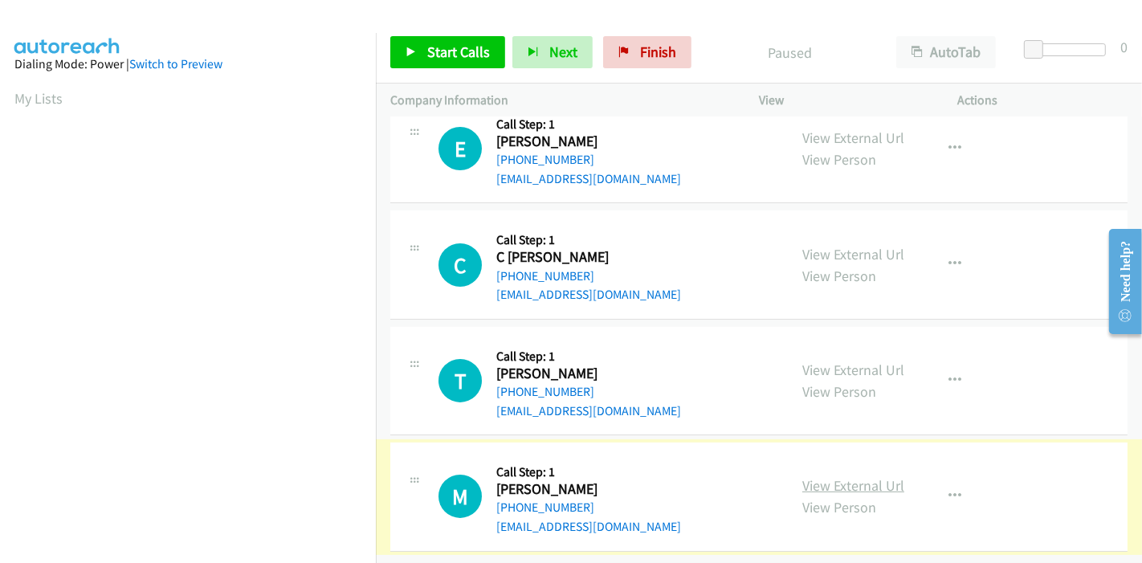
click at [809, 476] on link "View External Url" at bounding box center [853, 485] width 102 height 18
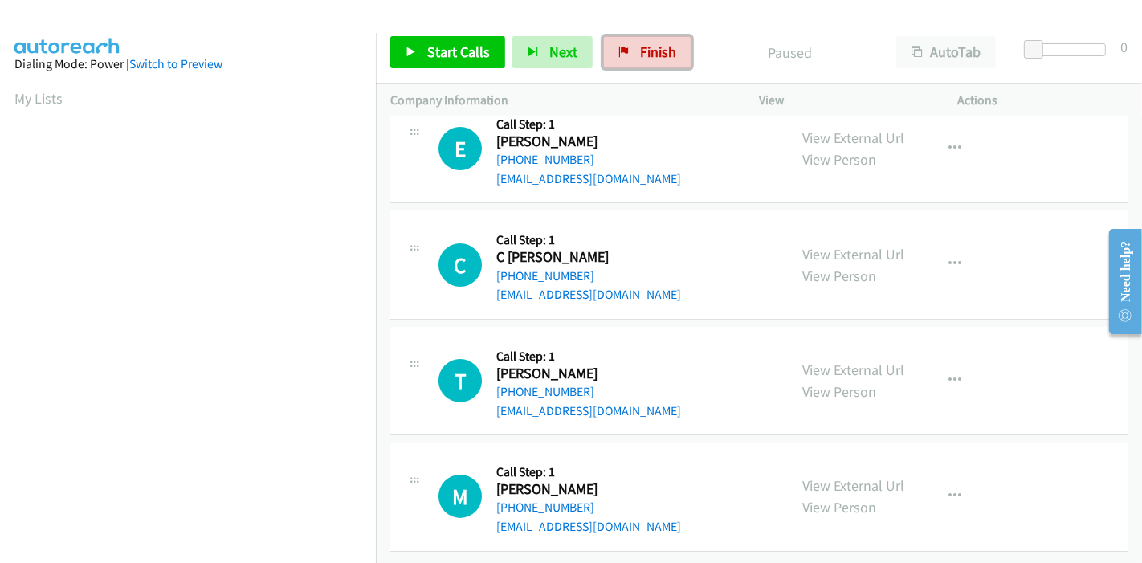
drag, startPoint x: 663, startPoint y: 59, endPoint x: 631, endPoint y: 68, distance: 33.5
click at [663, 59] on span "Finish" at bounding box center [658, 52] width 36 height 18
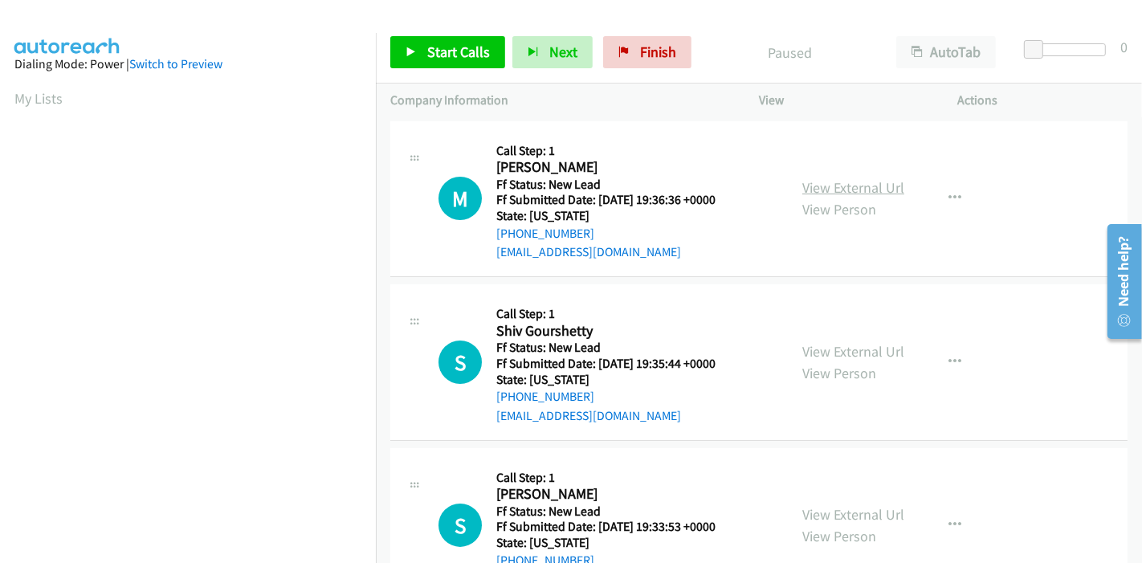
click at [862, 180] on link "View External Url" at bounding box center [853, 187] width 102 height 18
click at [824, 353] on link "View External Url" at bounding box center [853, 351] width 102 height 18
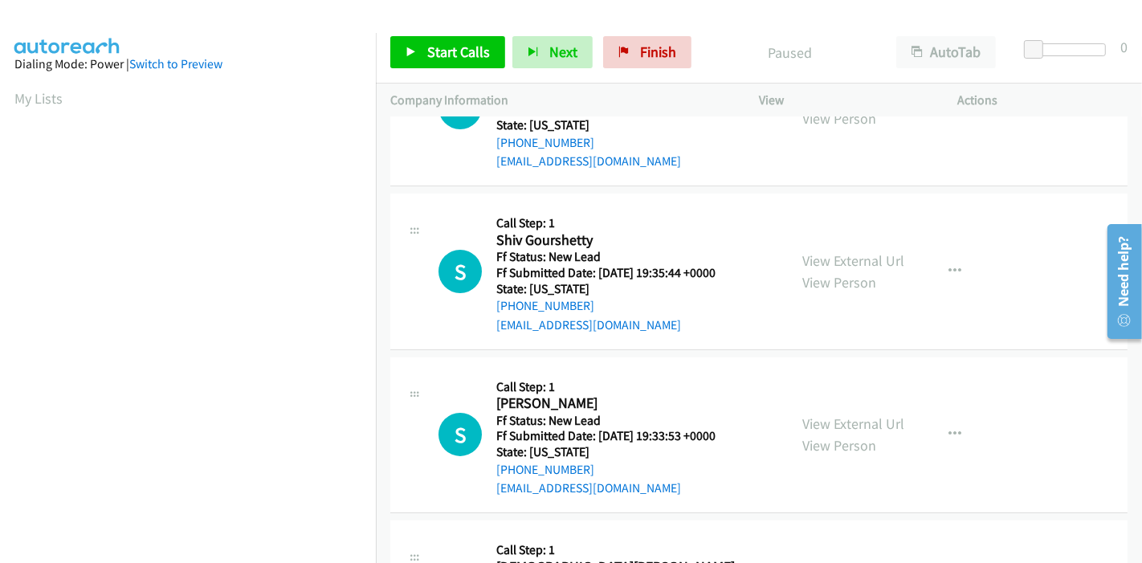
scroll to position [178, 0]
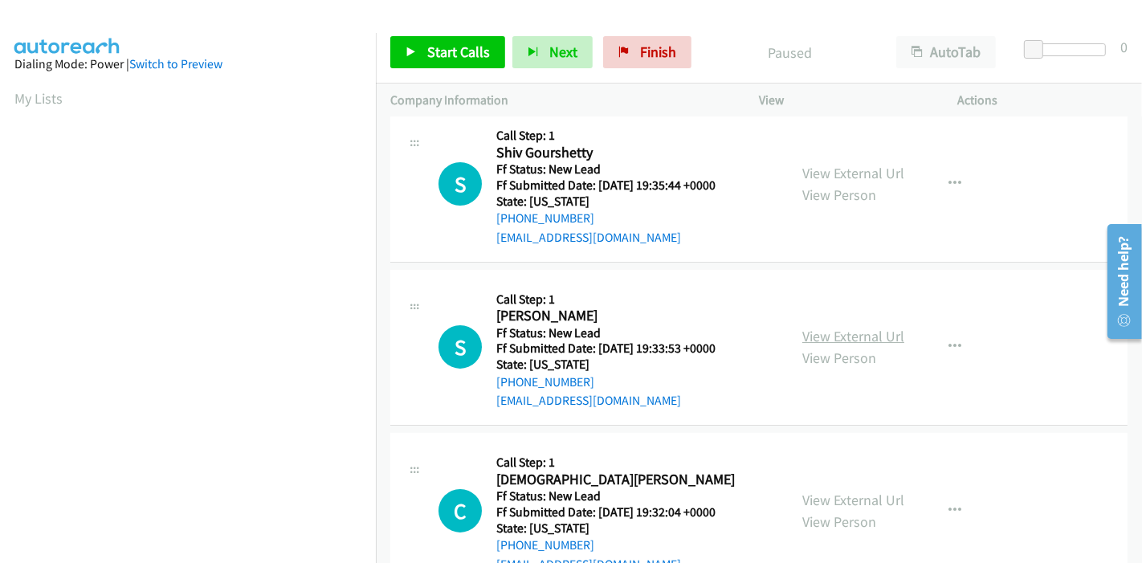
drag, startPoint x: 871, startPoint y: 321, endPoint x: 862, endPoint y: 332, distance: 14.3
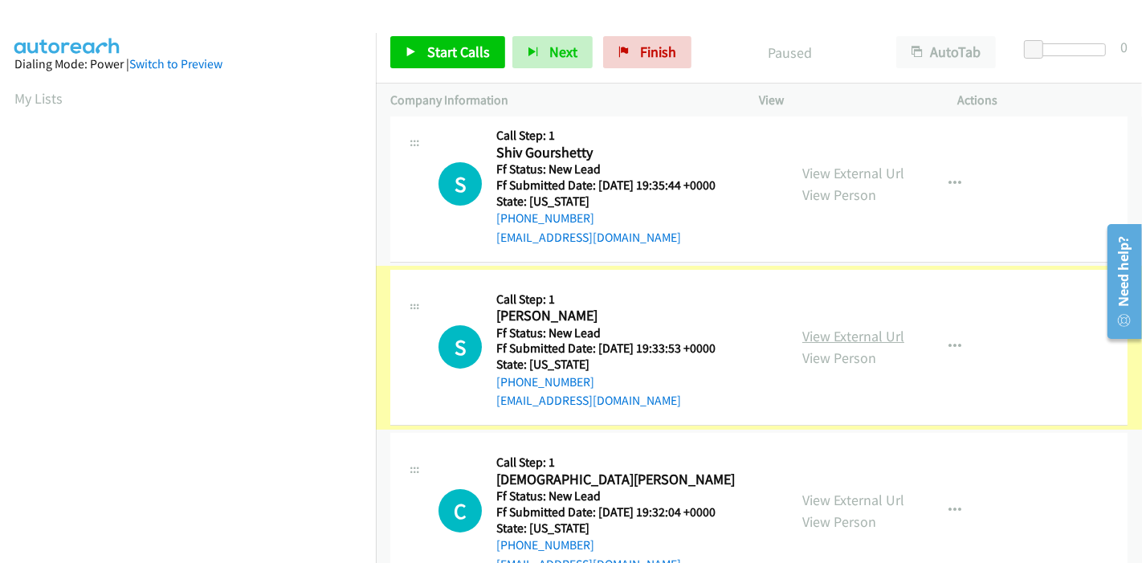
click at [847, 343] on link "View External Url" at bounding box center [853, 336] width 102 height 18
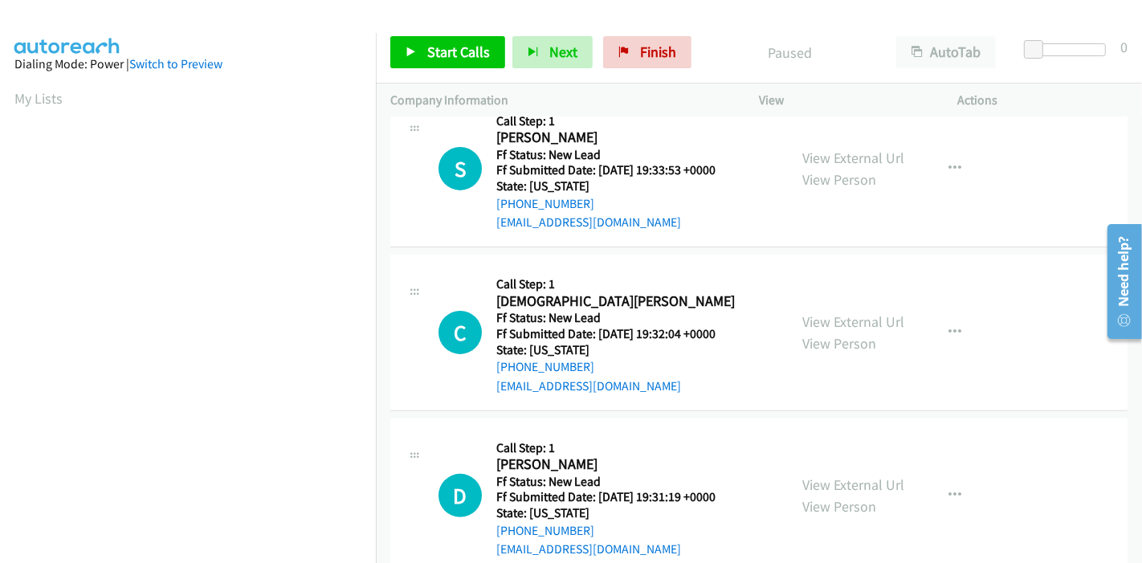
scroll to position [391, 0]
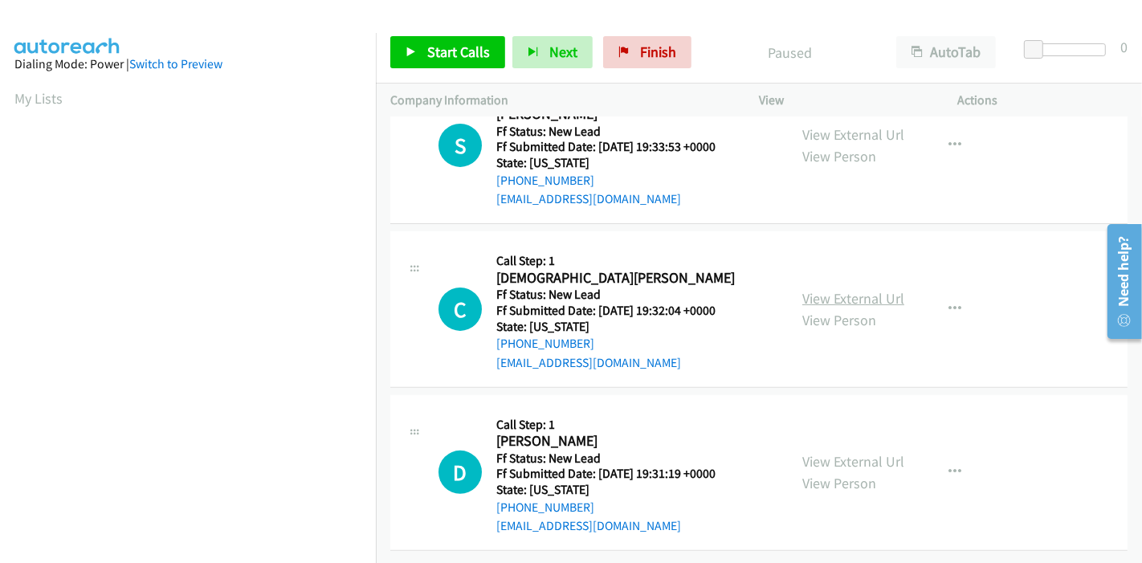
click at [829, 289] on link "View External Url" at bounding box center [853, 298] width 102 height 18
click at [816, 452] on link "View External Url" at bounding box center [853, 461] width 102 height 18
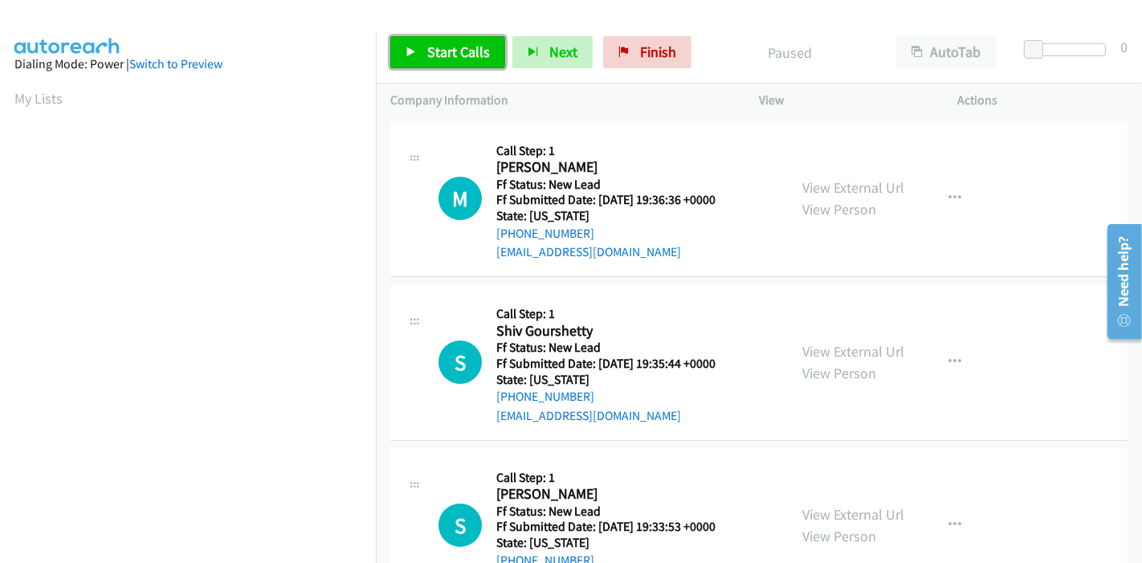
click at [411, 47] on icon at bounding box center [410, 52] width 11 height 11
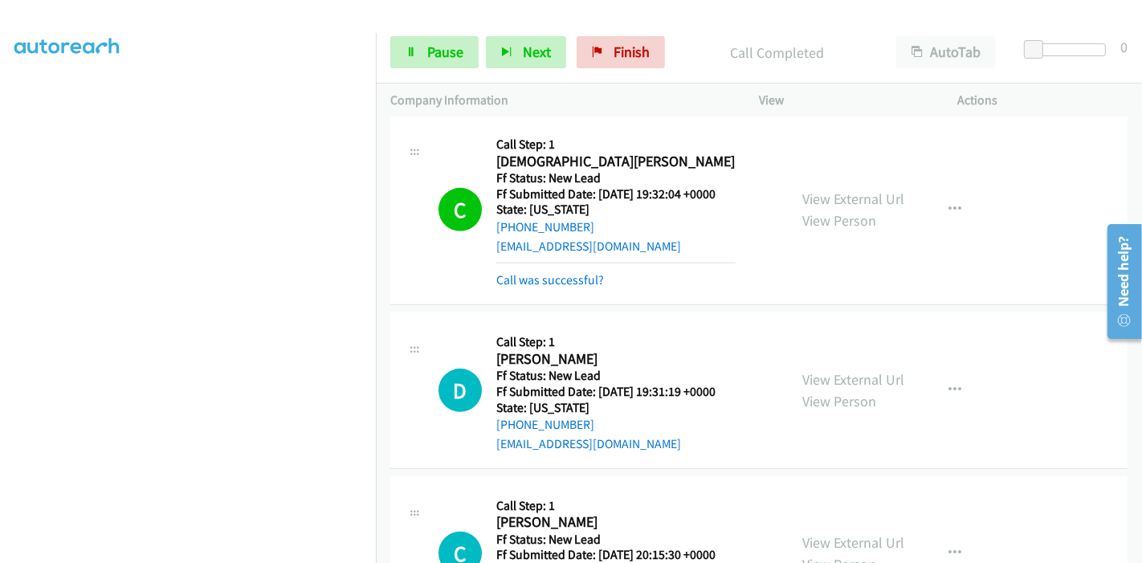
scroll to position [688, 0]
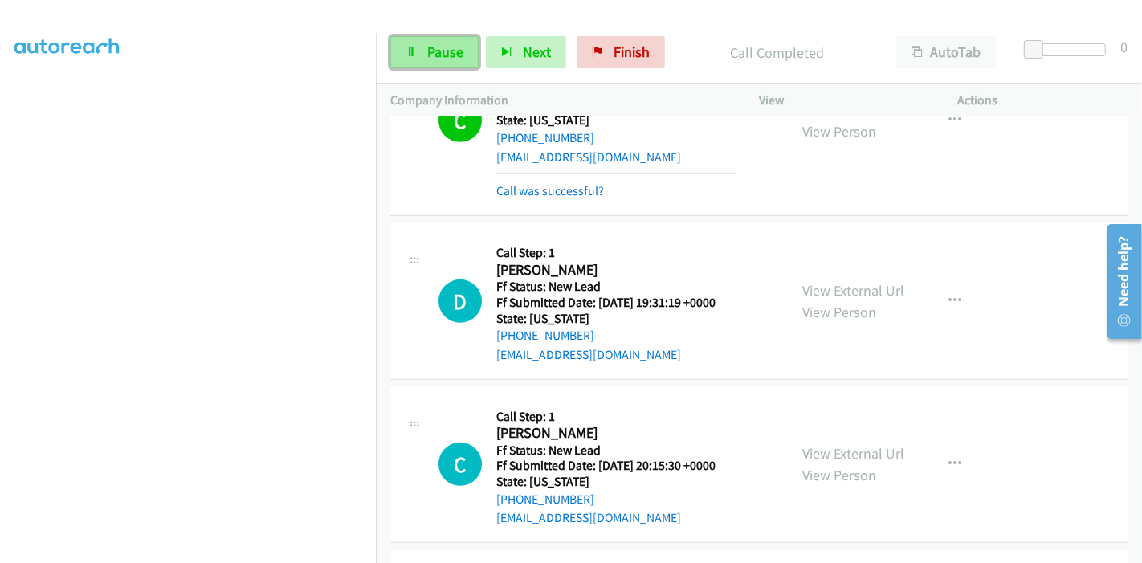
click at [433, 54] on span "Pause" at bounding box center [445, 52] width 36 height 18
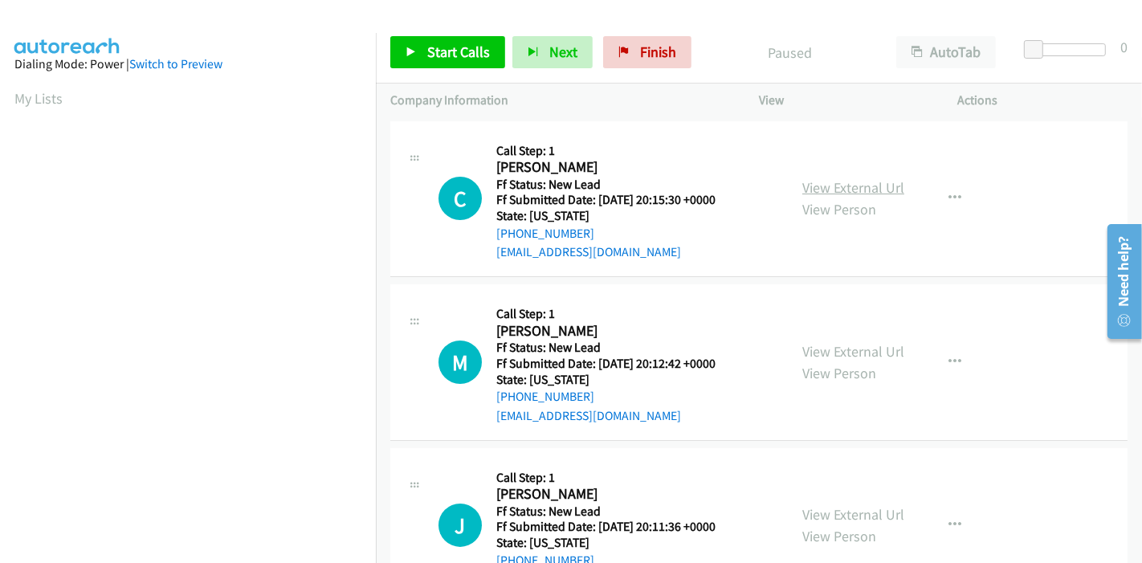
click at [849, 186] on link "View External Url" at bounding box center [853, 187] width 102 height 18
click at [857, 346] on link "View External Url" at bounding box center [853, 351] width 102 height 18
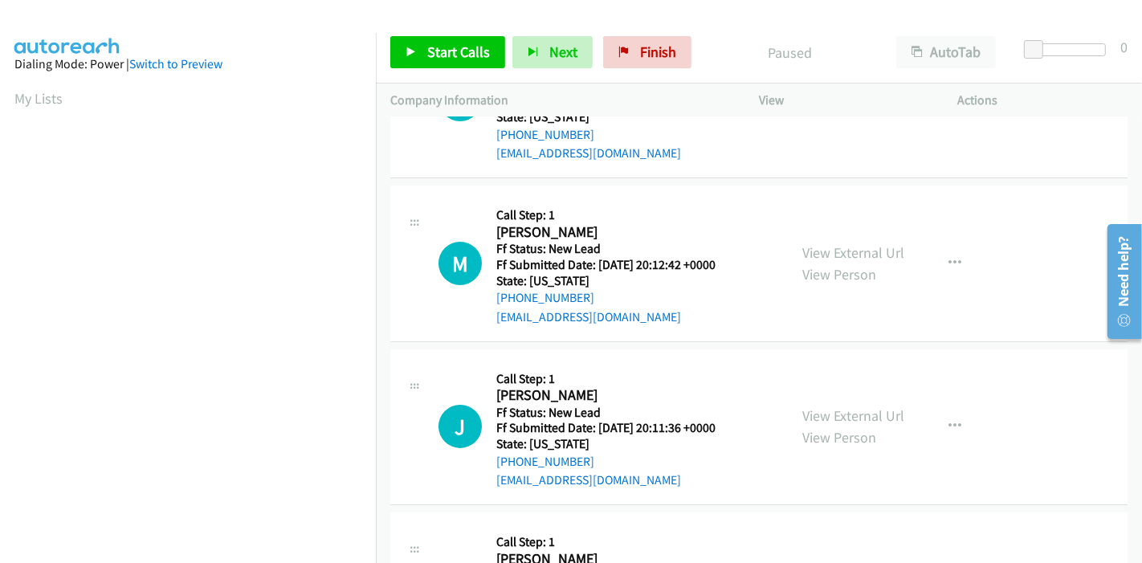
scroll to position [178, 0]
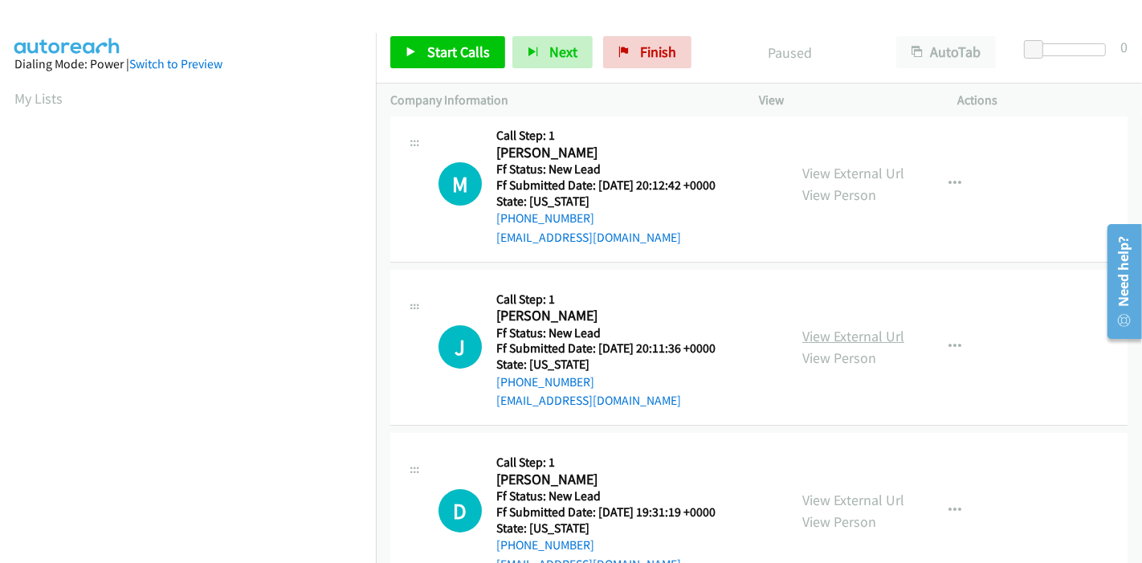
click at [875, 328] on link "View External Url" at bounding box center [853, 336] width 102 height 18
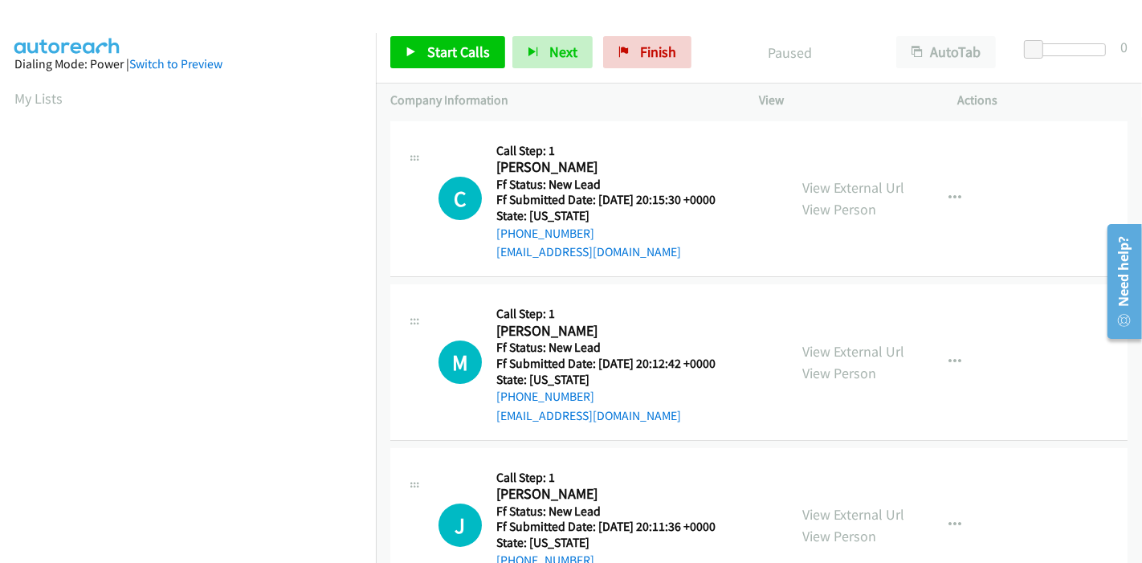
scroll to position [0, 0]
click at [427, 52] on span "Start Calls" at bounding box center [458, 52] width 63 height 18
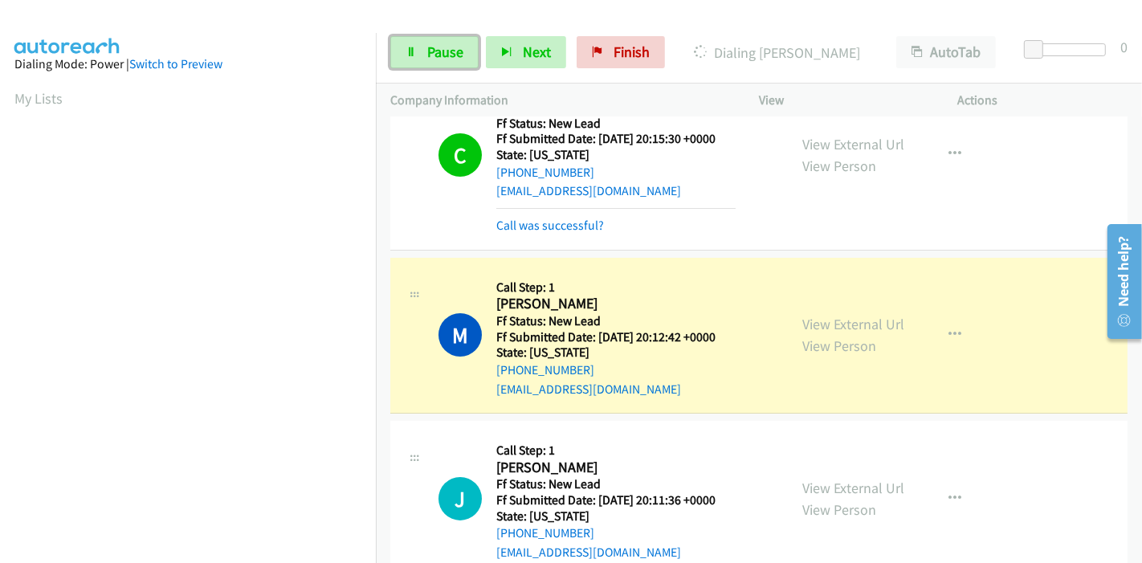
scroll to position [89, 0]
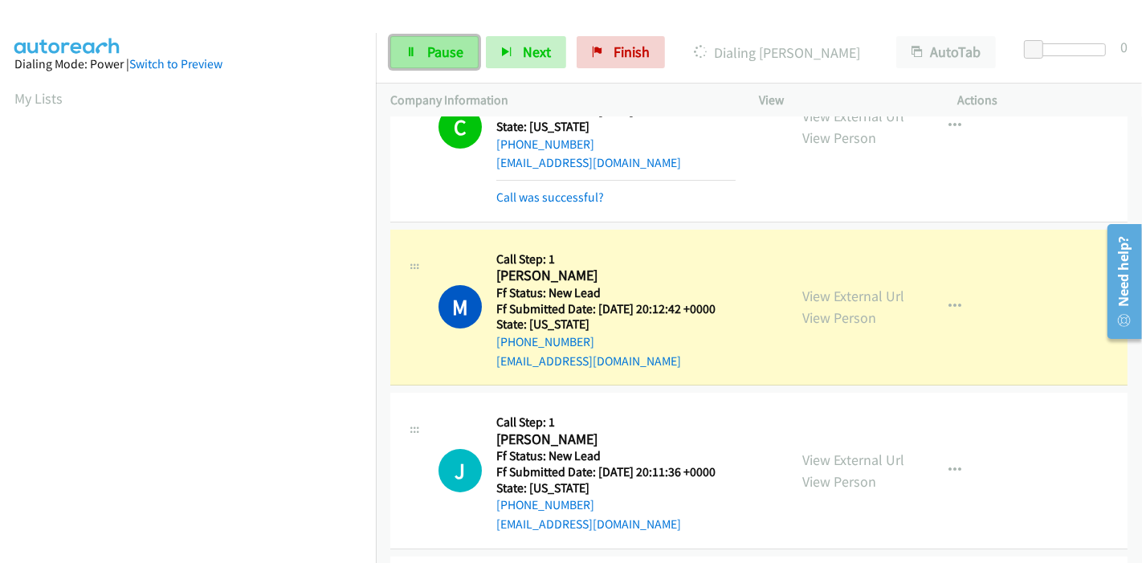
click at [433, 44] on span "Pause" at bounding box center [445, 52] width 36 height 18
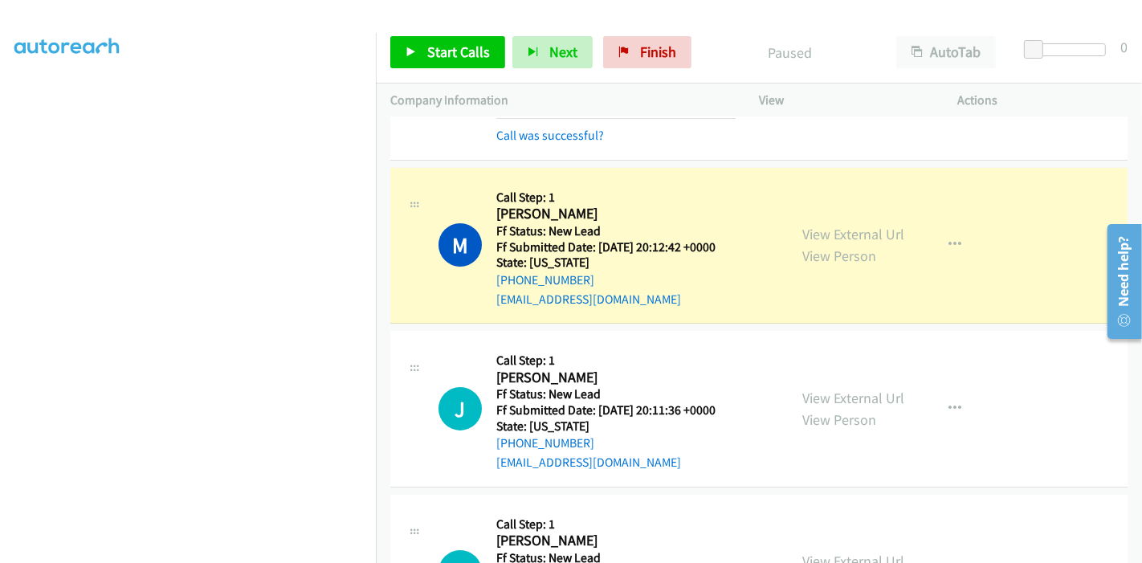
scroll to position [178, 0]
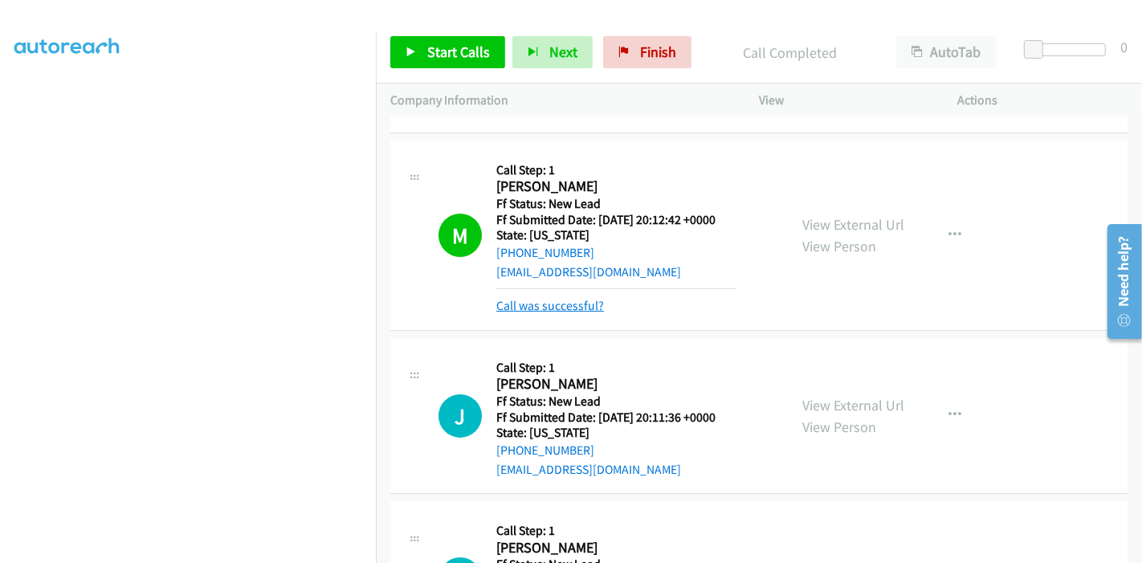
click at [571, 307] on link "Call was successful?" at bounding box center [550, 305] width 108 height 15
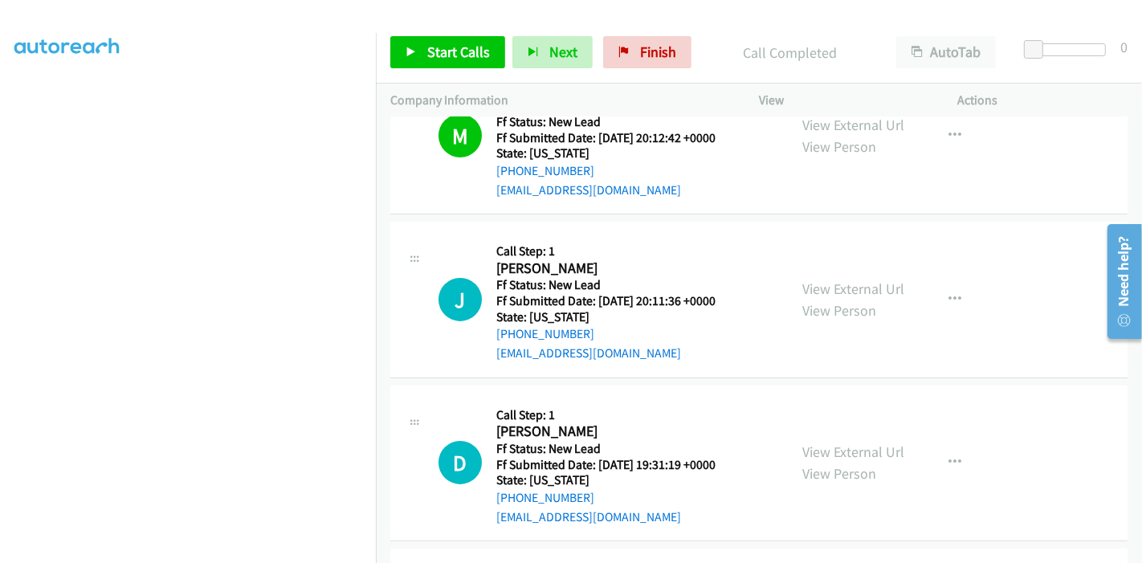
scroll to position [305, 0]
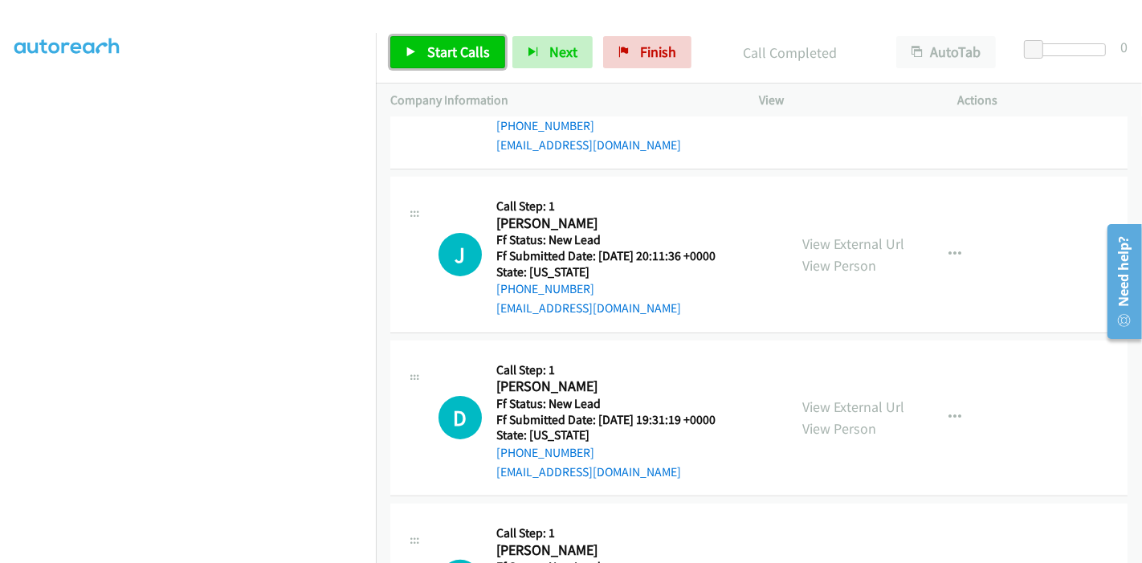
click at [434, 58] on span "Start Calls" at bounding box center [458, 52] width 63 height 18
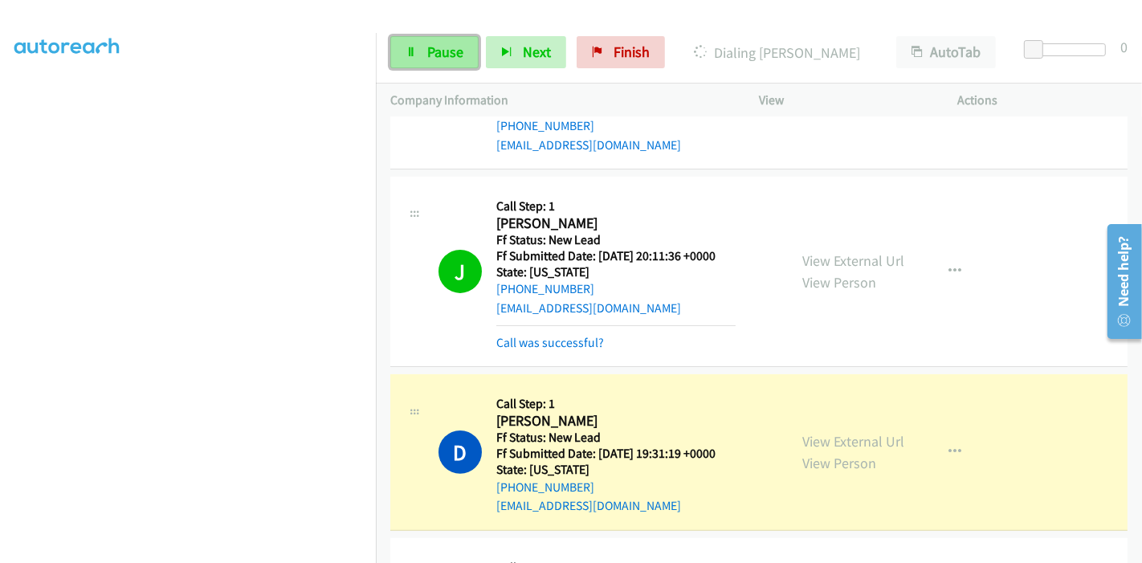
click at [421, 59] on link "Pause" at bounding box center [434, 52] width 88 height 32
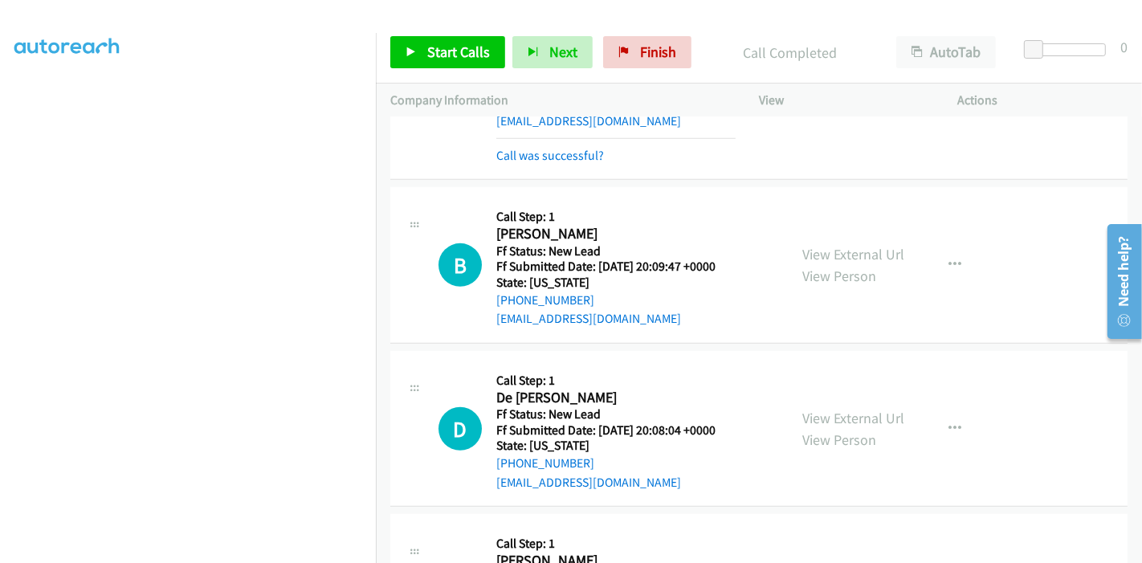
scroll to position [819, 0]
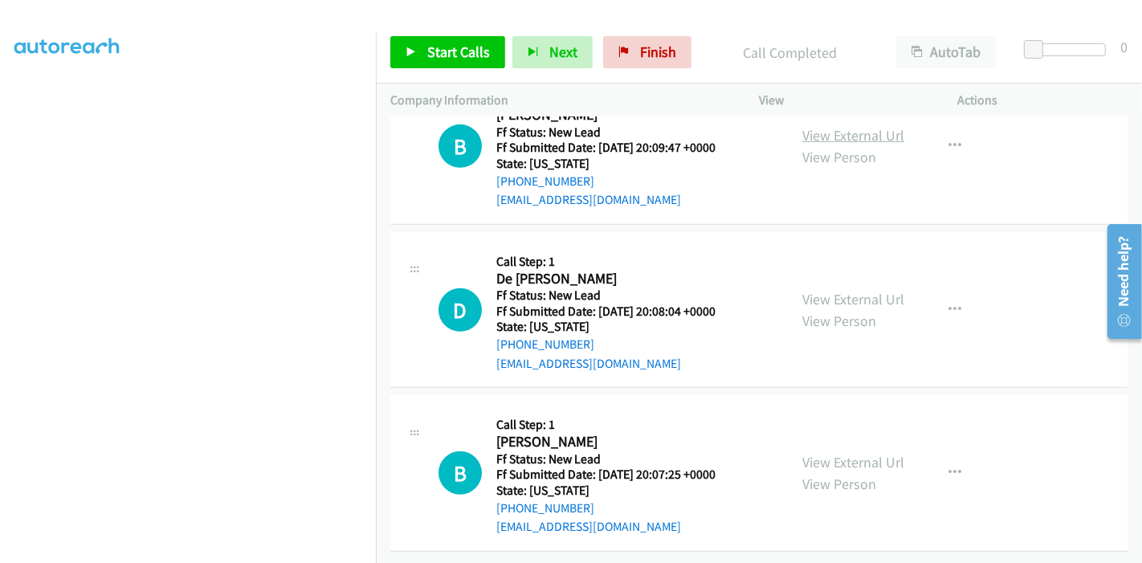
click at [881, 127] on link "View External Url" at bounding box center [853, 135] width 102 height 18
click at [864, 290] on link "View External Url" at bounding box center [853, 299] width 102 height 18
click at [810, 453] on link "View External Url" at bounding box center [853, 462] width 102 height 18
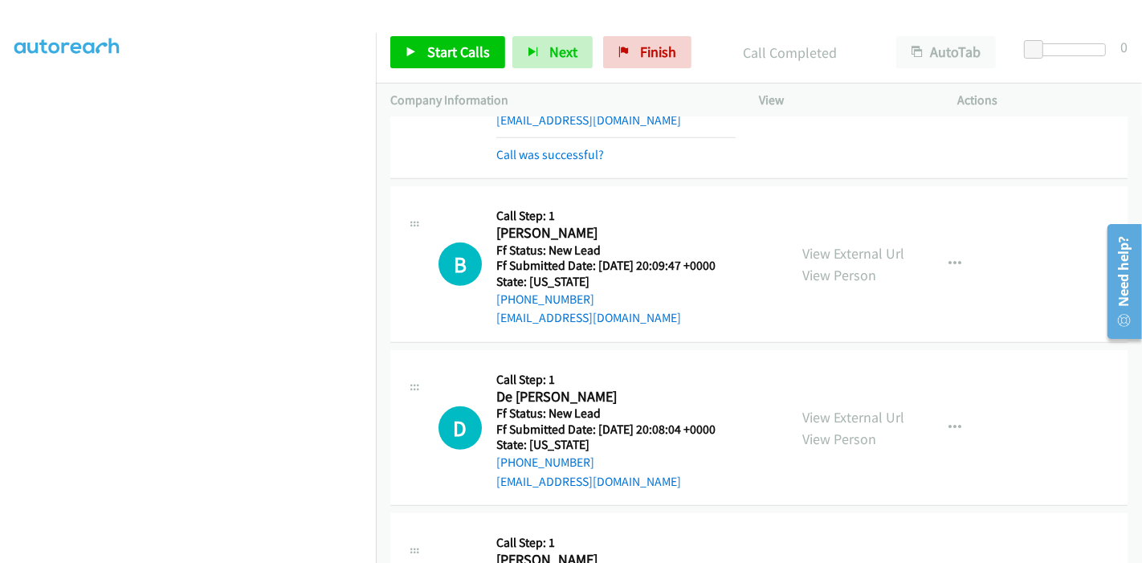
scroll to position [730, 0]
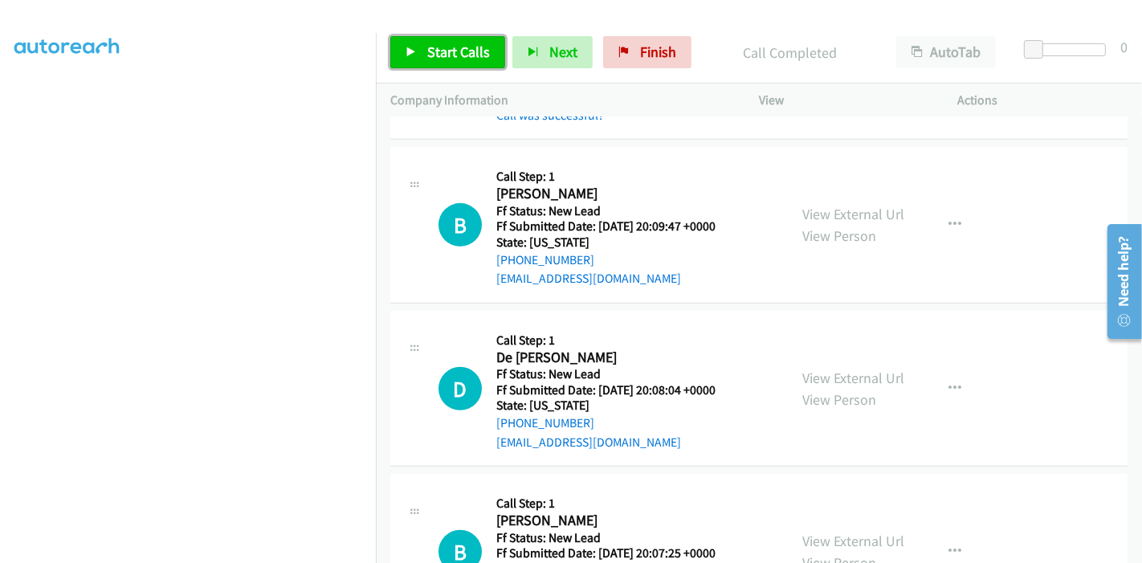
click at [415, 58] on link "Start Calls" at bounding box center [447, 52] width 115 height 32
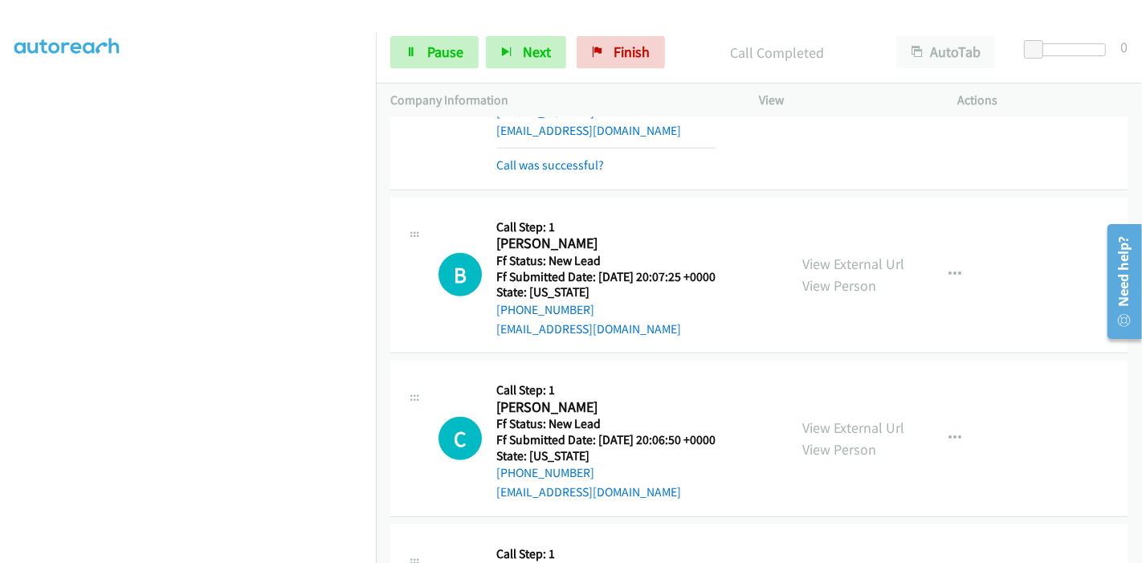
scroll to position [1164, 0]
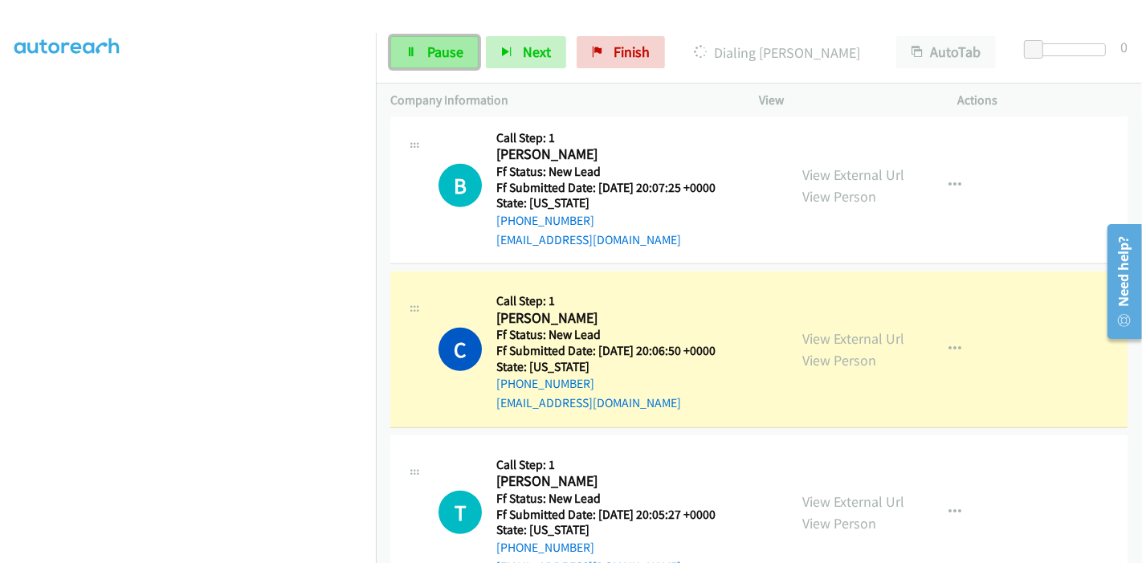
click at [438, 55] on span "Pause" at bounding box center [445, 52] width 36 height 18
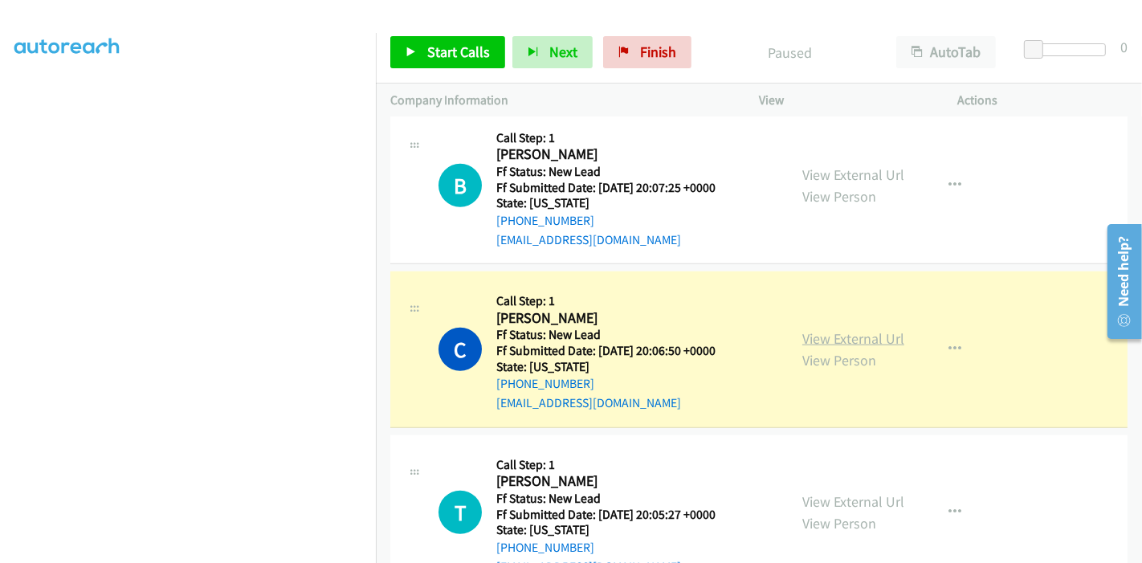
click at [828, 329] on link "View External Url" at bounding box center [853, 338] width 102 height 18
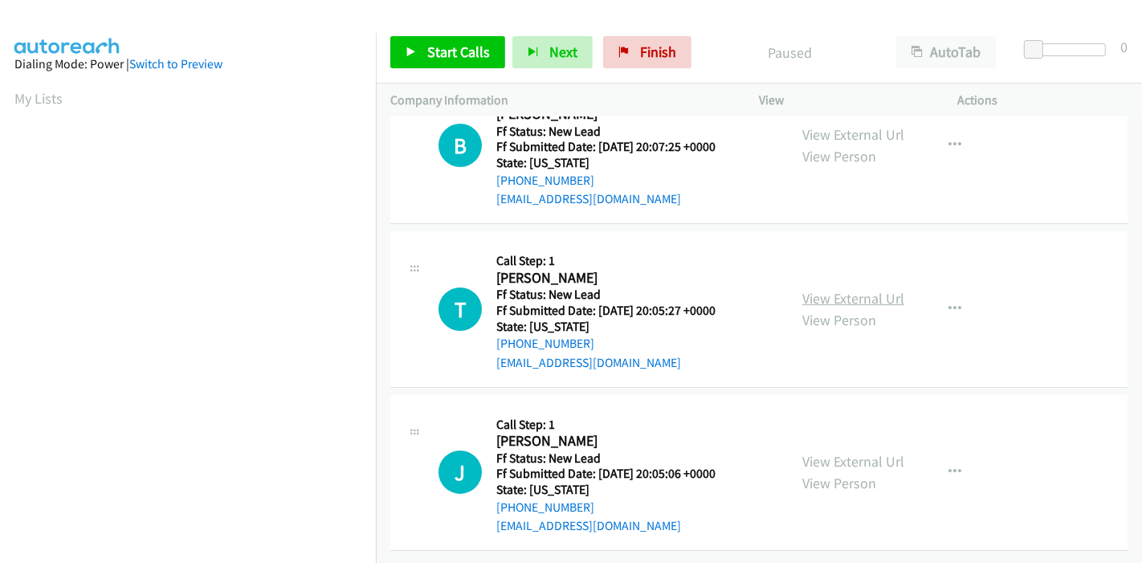
click at [835, 289] on link "View External Url" at bounding box center [853, 298] width 102 height 18
click at [849, 452] on link "View External Url" at bounding box center [853, 461] width 102 height 18
click at [433, 51] on span "Start Calls" at bounding box center [458, 52] width 63 height 18
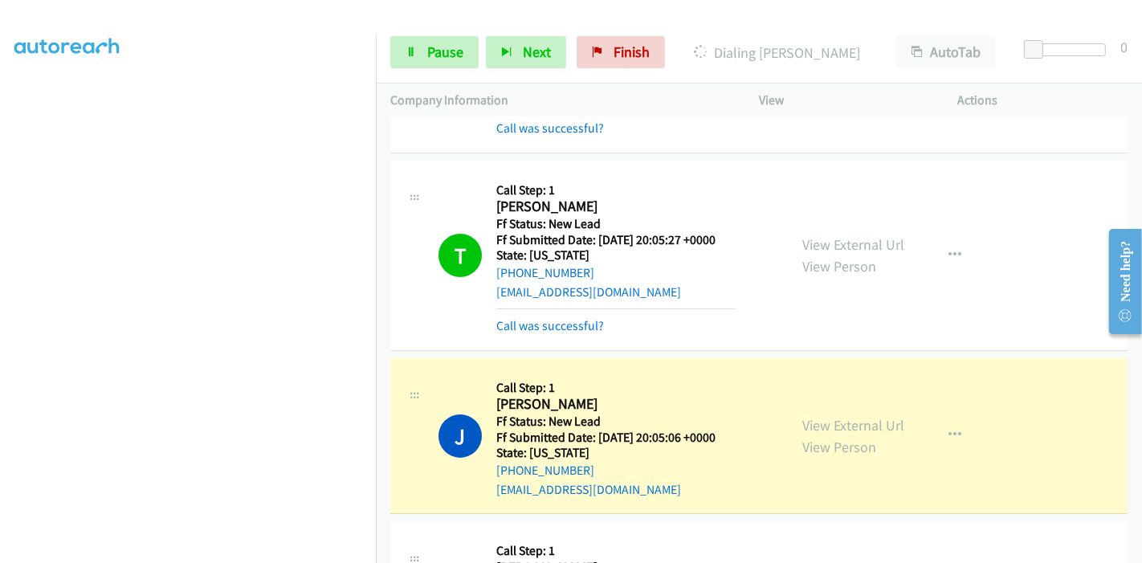
scroll to position [87, 0]
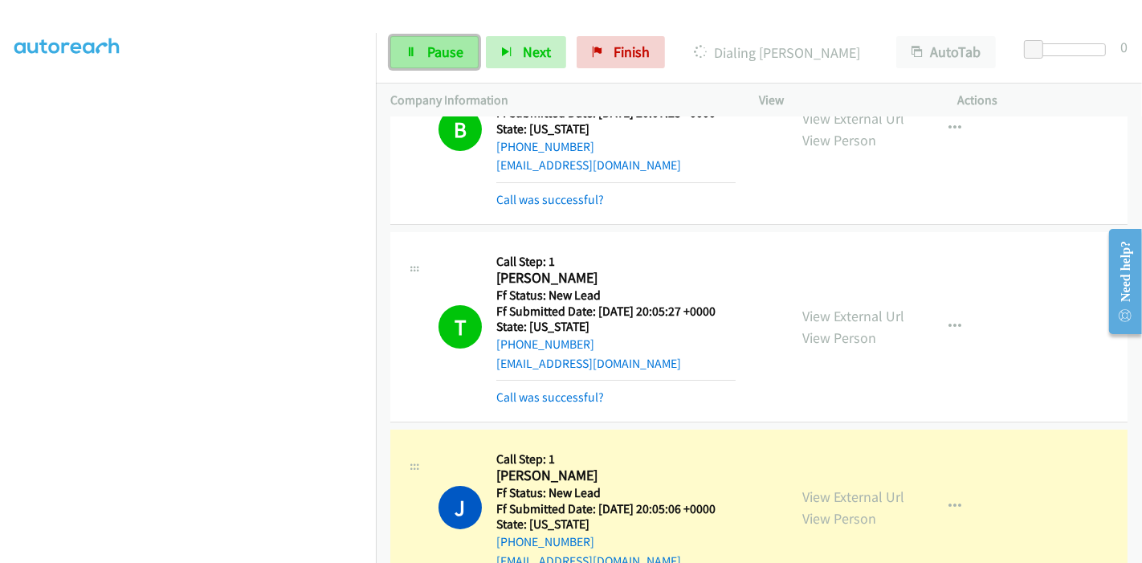
click at [424, 46] on link "Pause" at bounding box center [434, 52] width 88 height 32
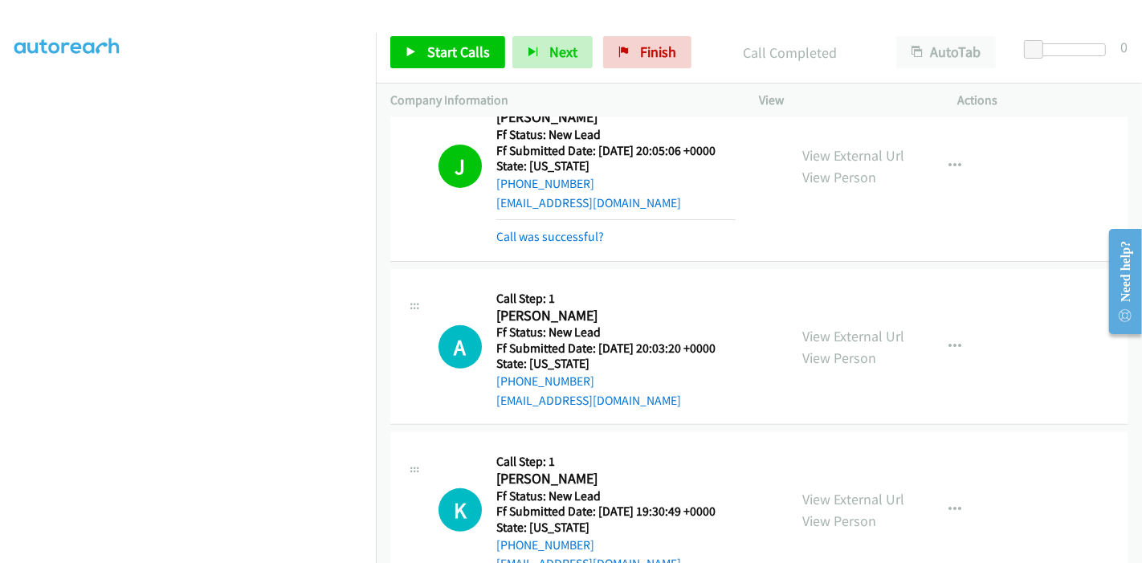
scroll to position [447, 0]
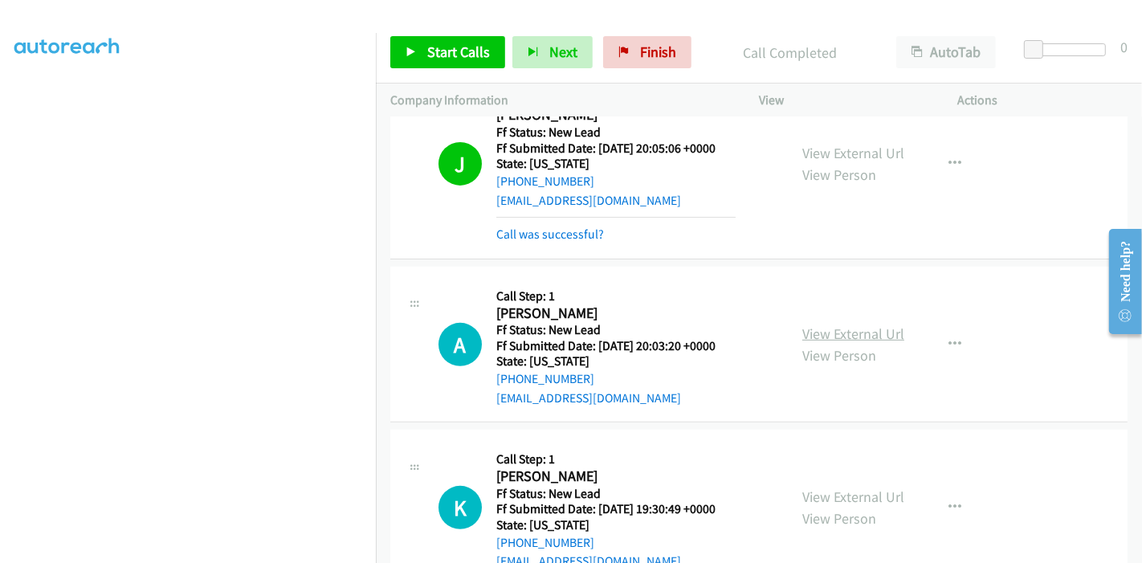
click at [844, 324] on link "View External Url" at bounding box center [853, 333] width 102 height 18
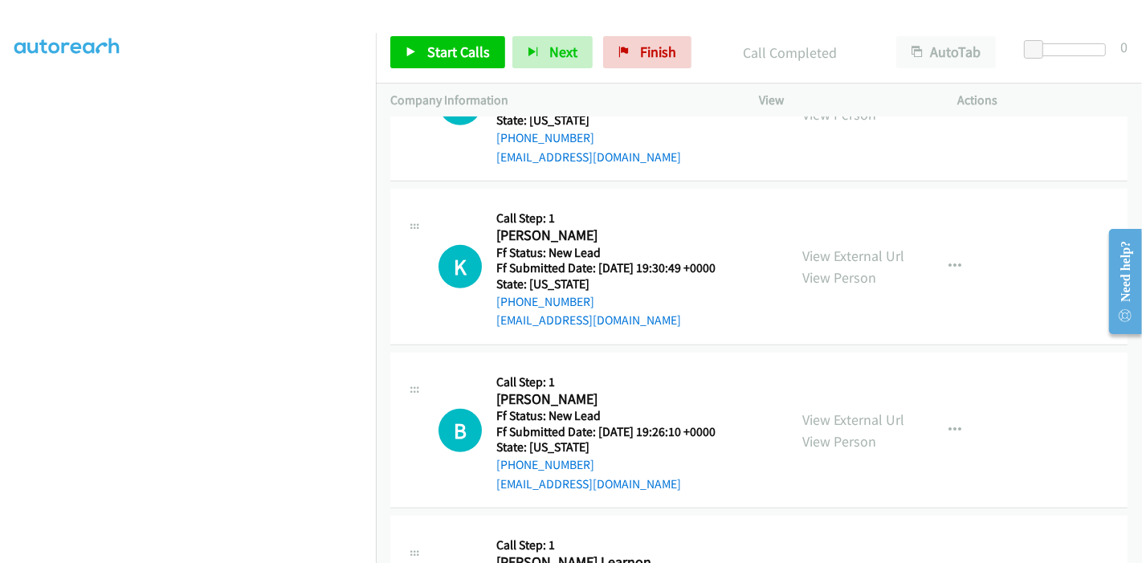
scroll to position [715, 0]
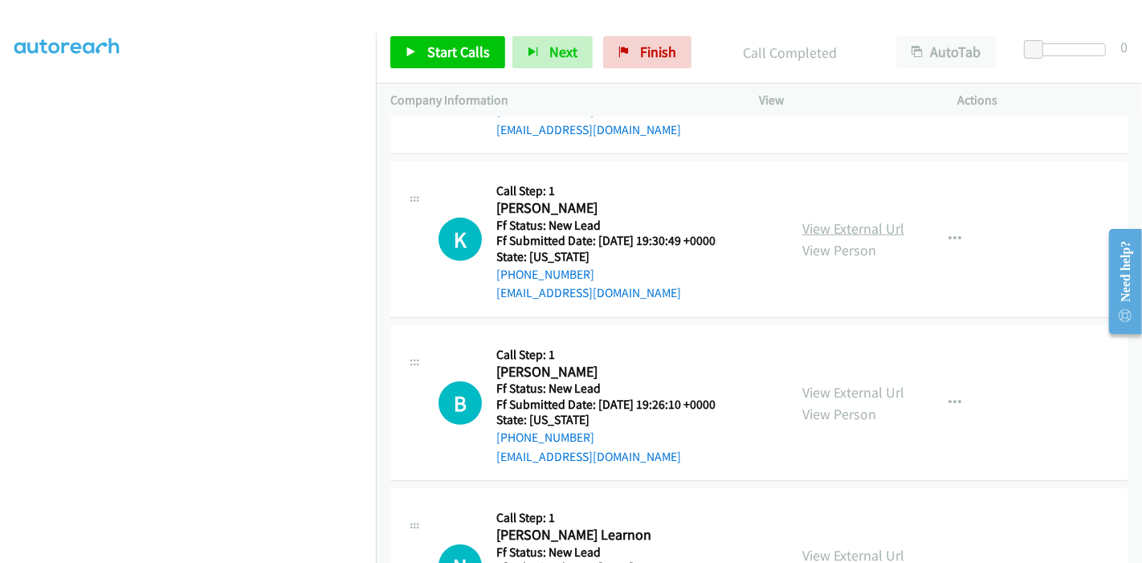
click at [851, 222] on link "View External Url" at bounding box center [853, 228] width 102 height 18
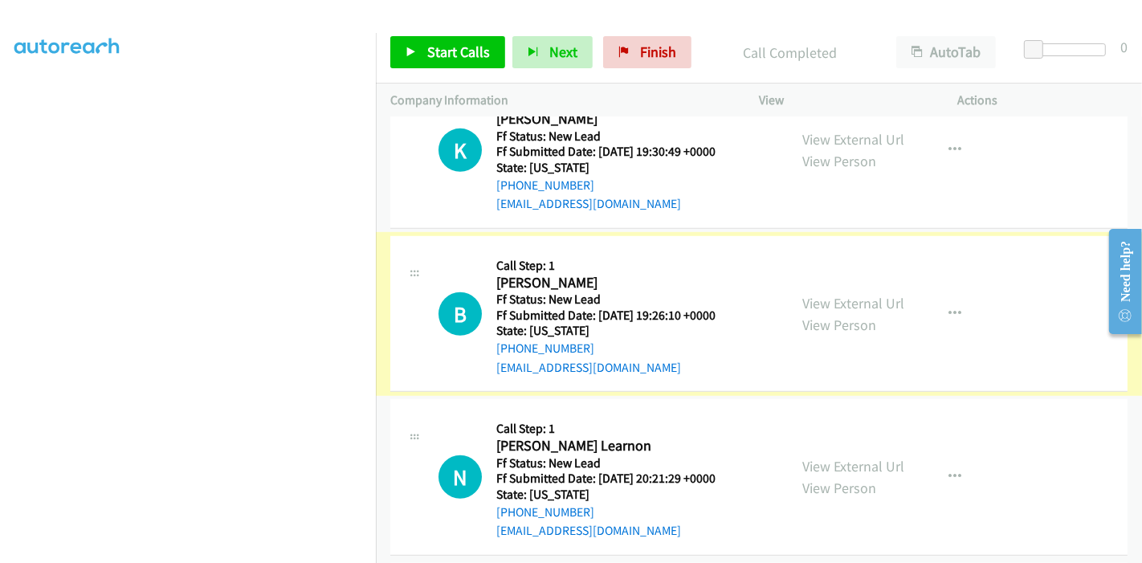
click at [834, 299] on link "View External Url" at bounding box center [853, 303] width 102 height 18
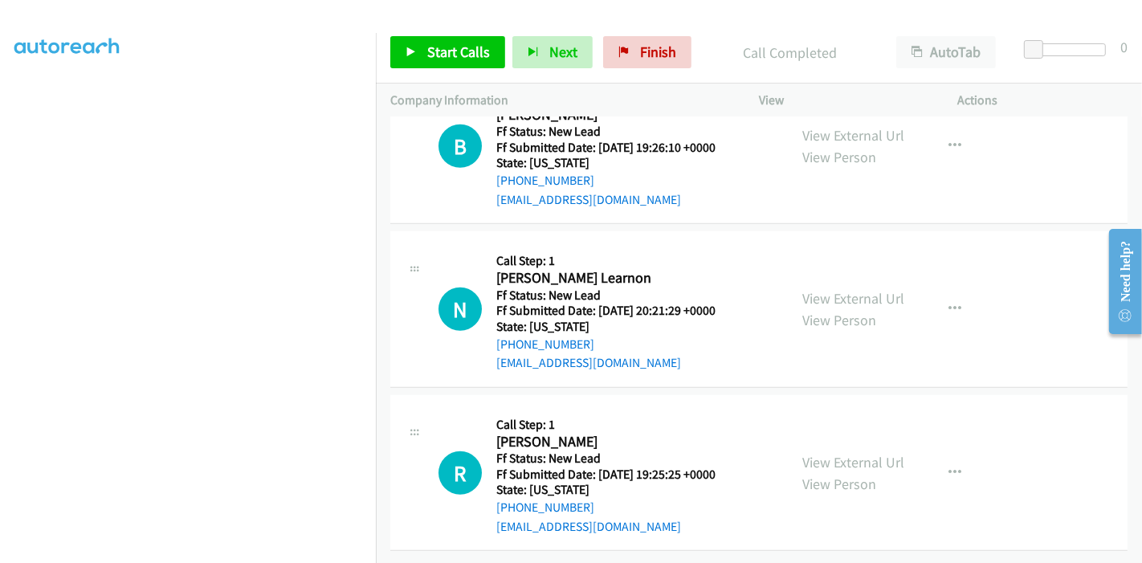
scroll to position [983, 0]
click at [830, 289] on link "View External Url" at bounding box center [853, 298] width 102 height 18
click at [828, 453] on link "View External Url" at bounding box center [853, 462] width 102 height 18
click at [417, 58] on link "Start Calls" at bounding box center [447, 52] width 115 height 32
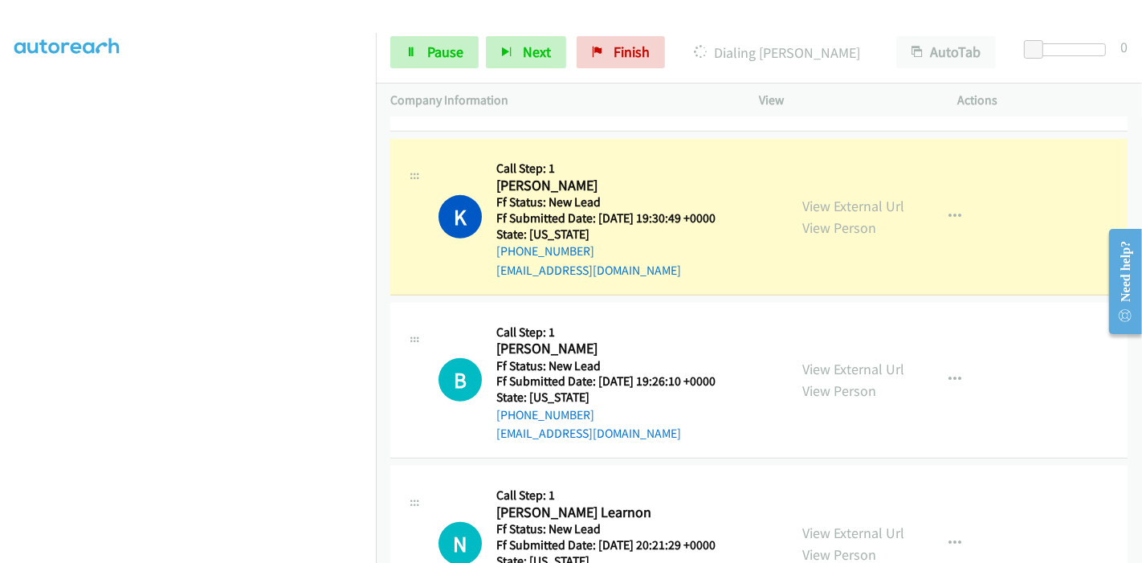
scroll to position [804, 0]
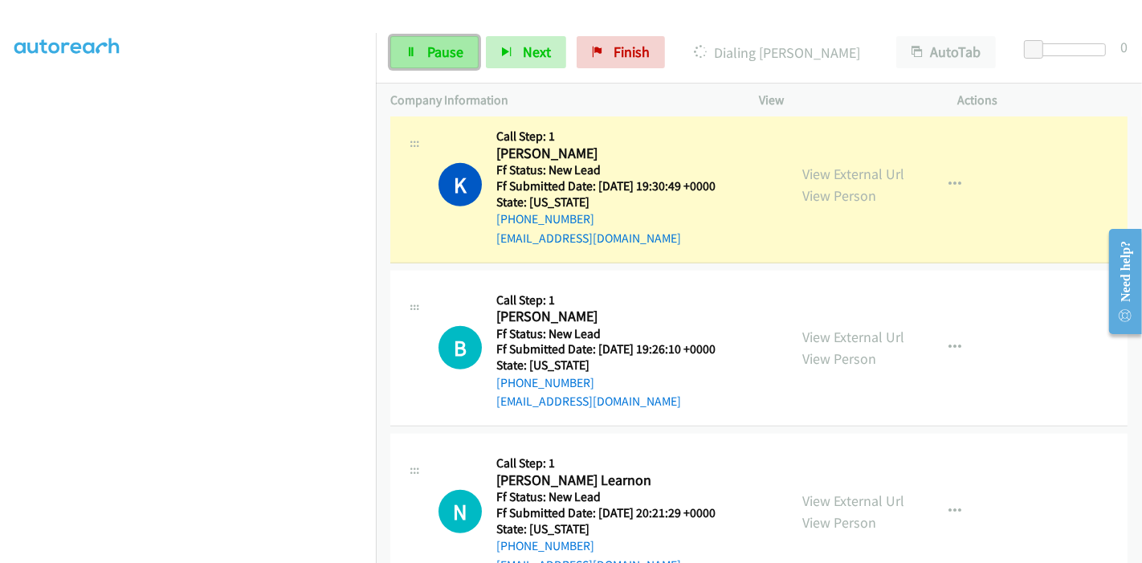
click at [400, 55] on link "Pause" at bounding box center [434, 52] width 88 height 32
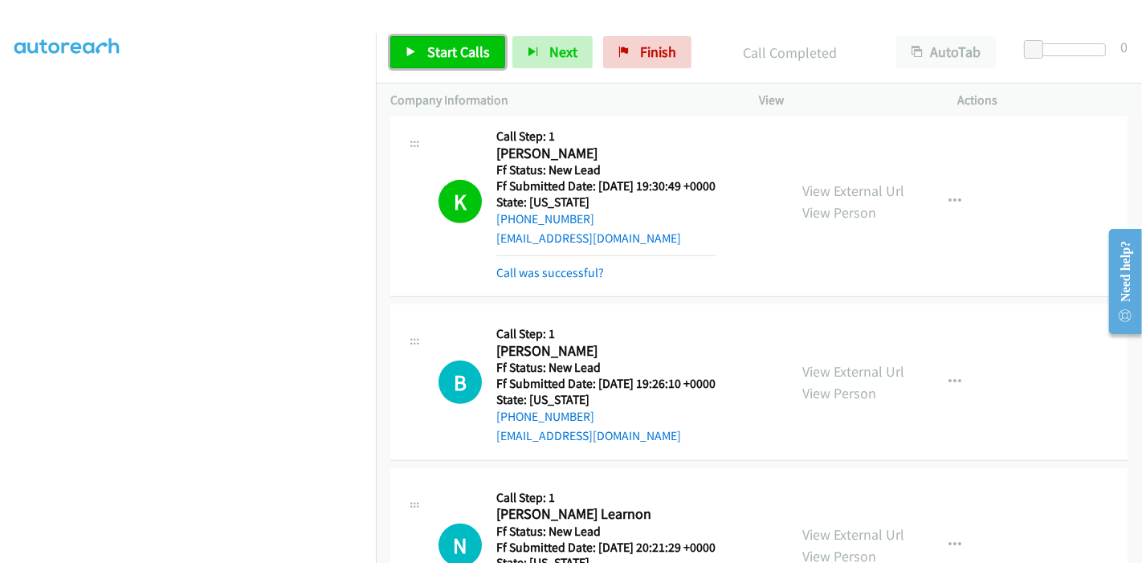
click at [439, 54] on span "Start Calls" at bounding box center [458, 52] width 63 height 18
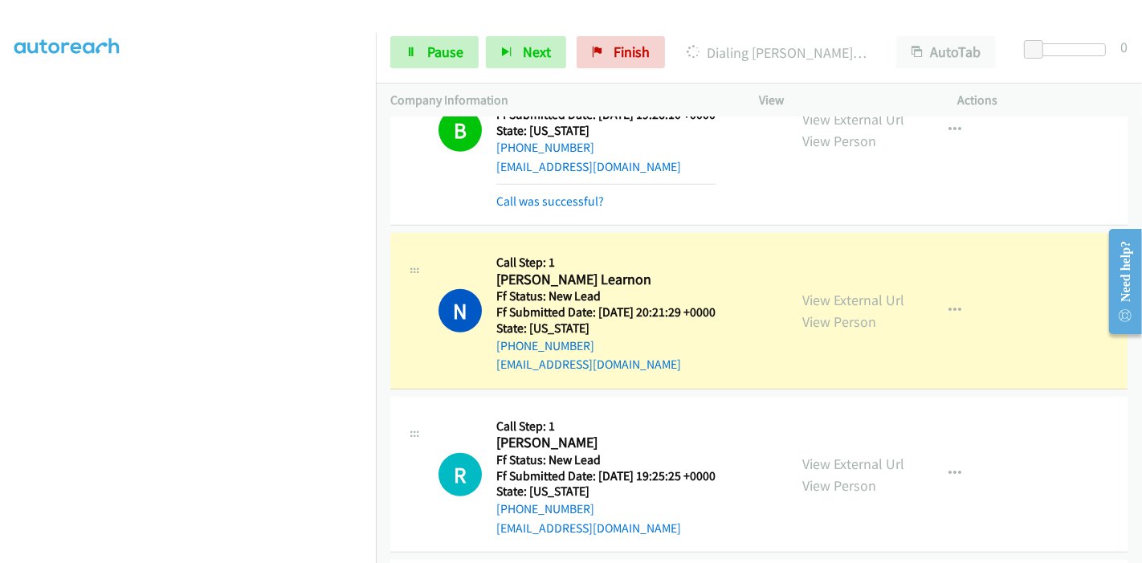
scroll to position [1161, 0]
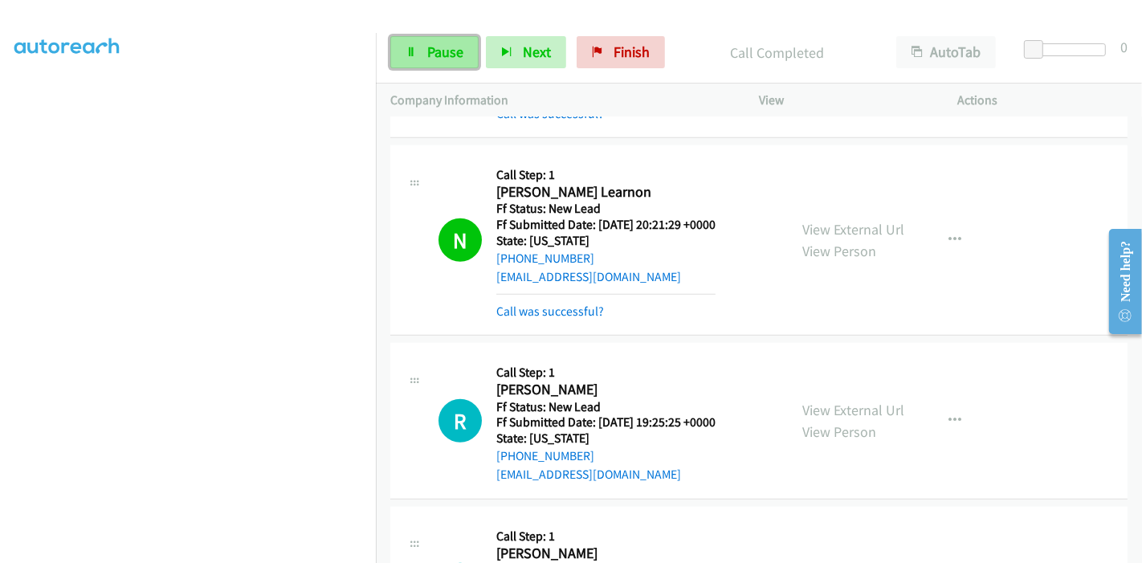
click at [409, 42] on link "Pause" at bounding box center [434, 52] width 88 height 32
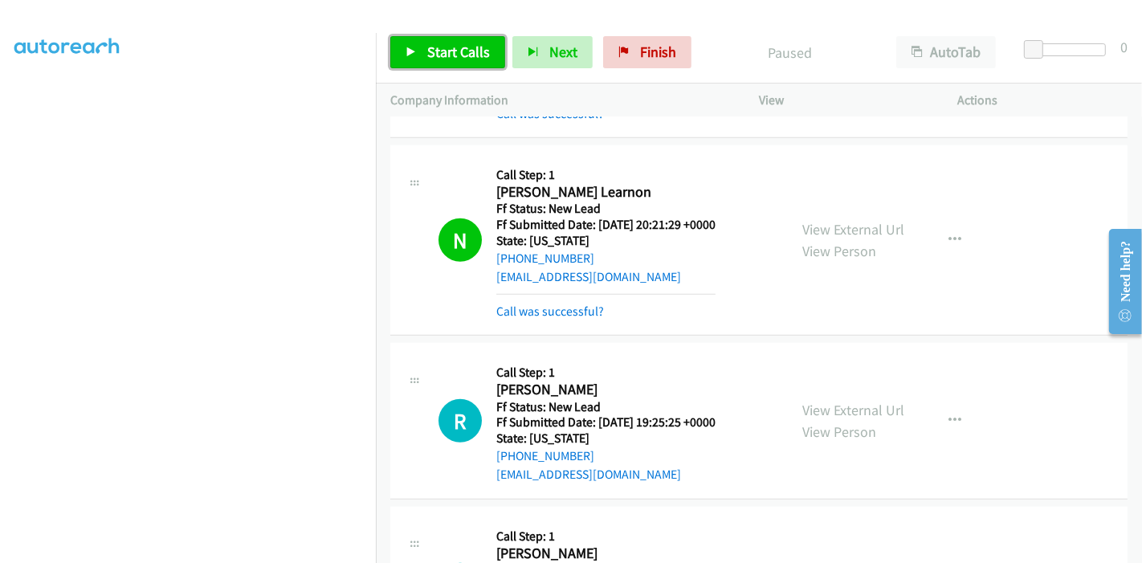
click at [399, 49] on link "Start Calls" at bounding box center [447, 52] width 115 height 32
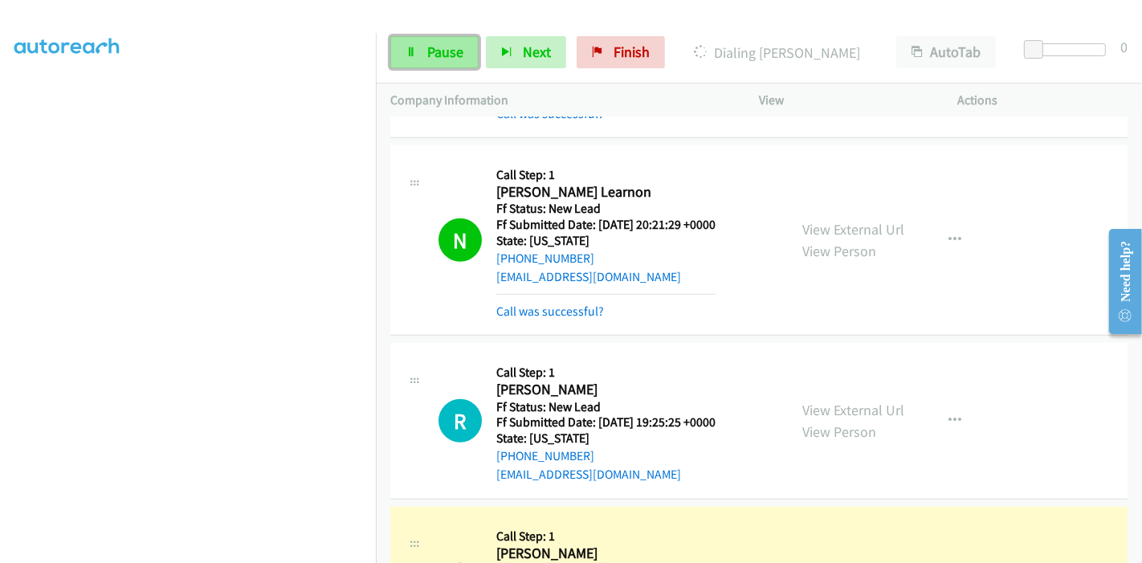
click at [419, 55] on link "Pause" at bounding box center [434, 52] width 88 height 32
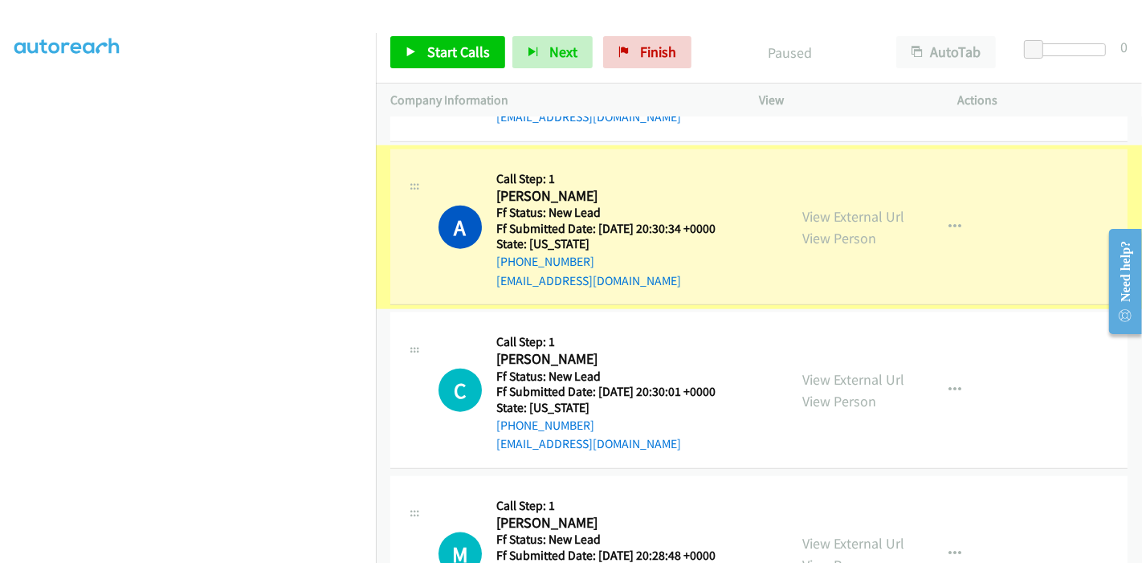
scroll to position [1518, 0]
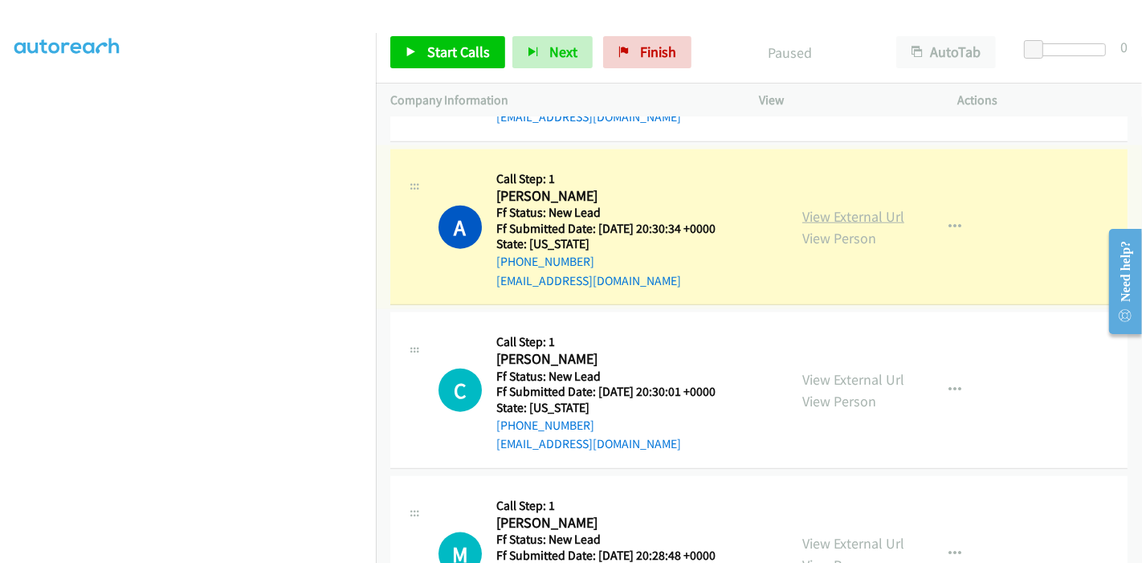
click at [844, 207] on link "View External Url" at bounding box center [853, 216] width 102 height 18
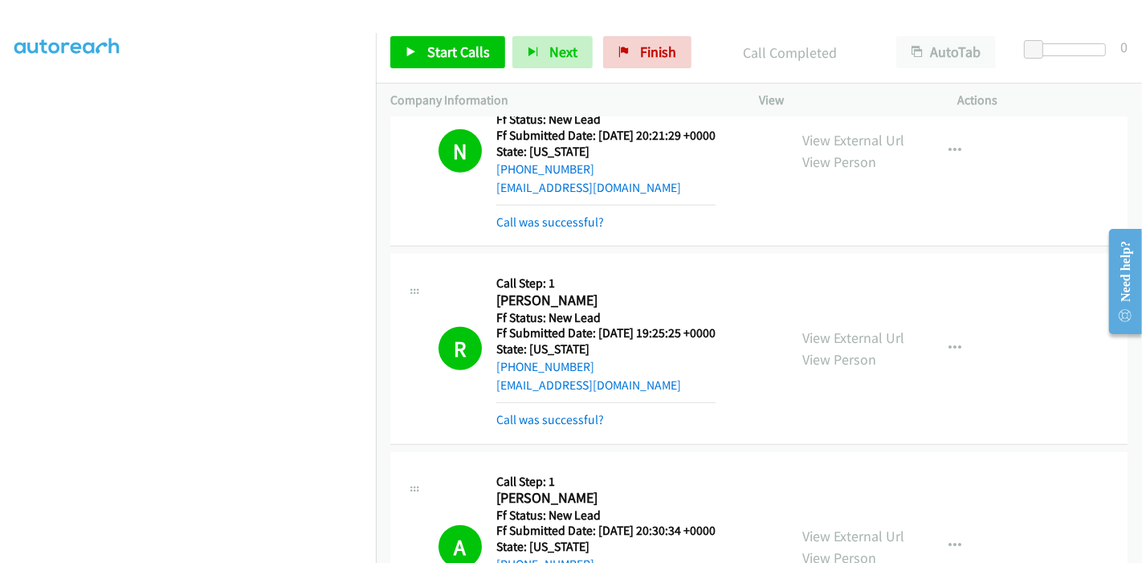
scroll to position [339, 0]
click at [556, 413] on link "Call was successful?" at bounding box center [550, 419] width 108 height 15
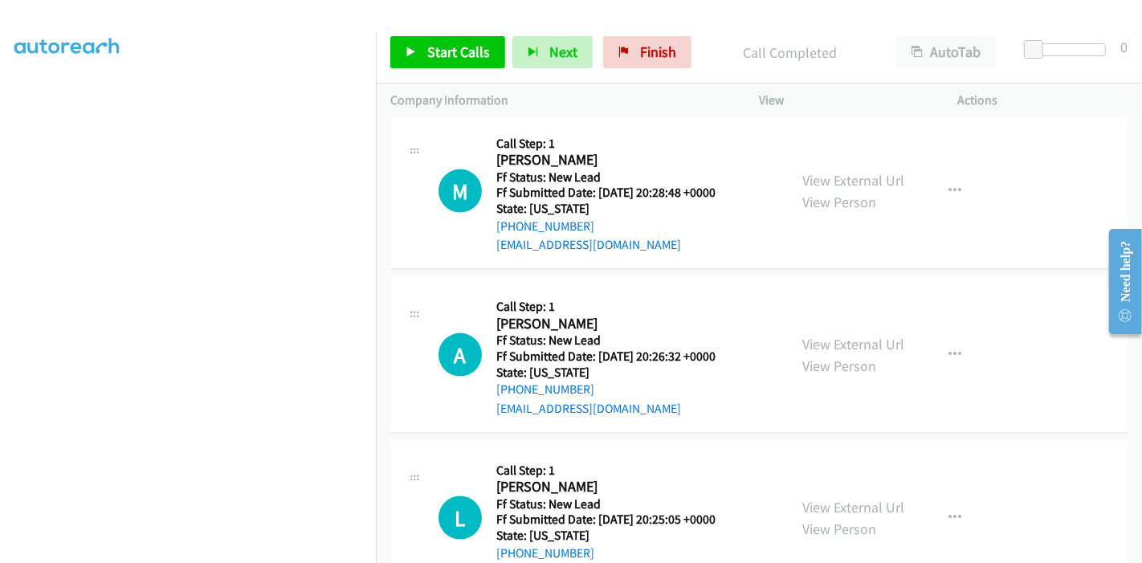
scroll to position [1596, 0]
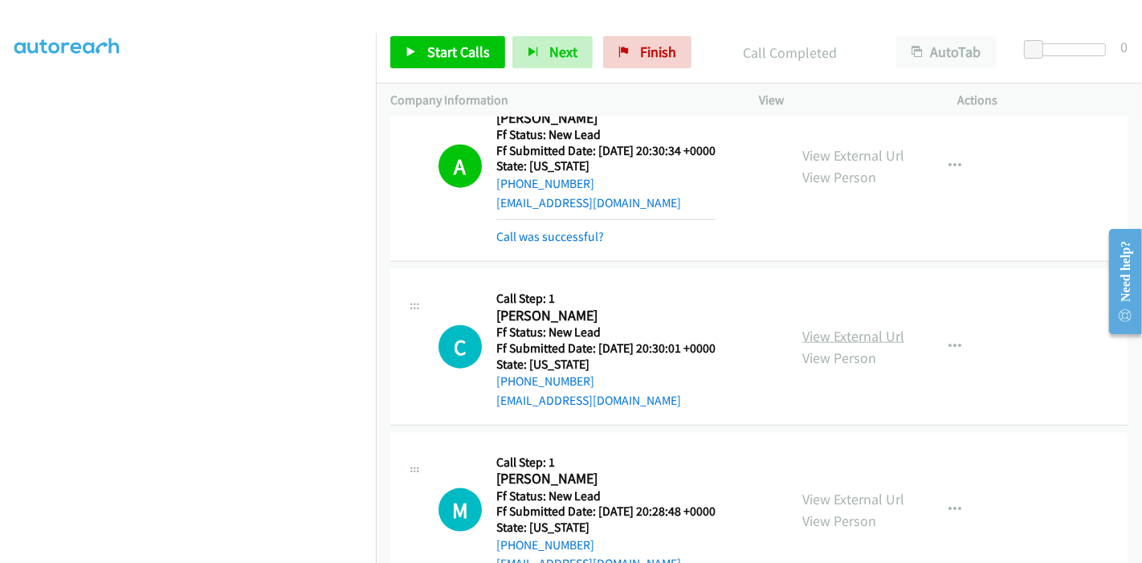
click at [845, 327] on link "View External Url" at bounding box center [853, 336] width 102 height 18
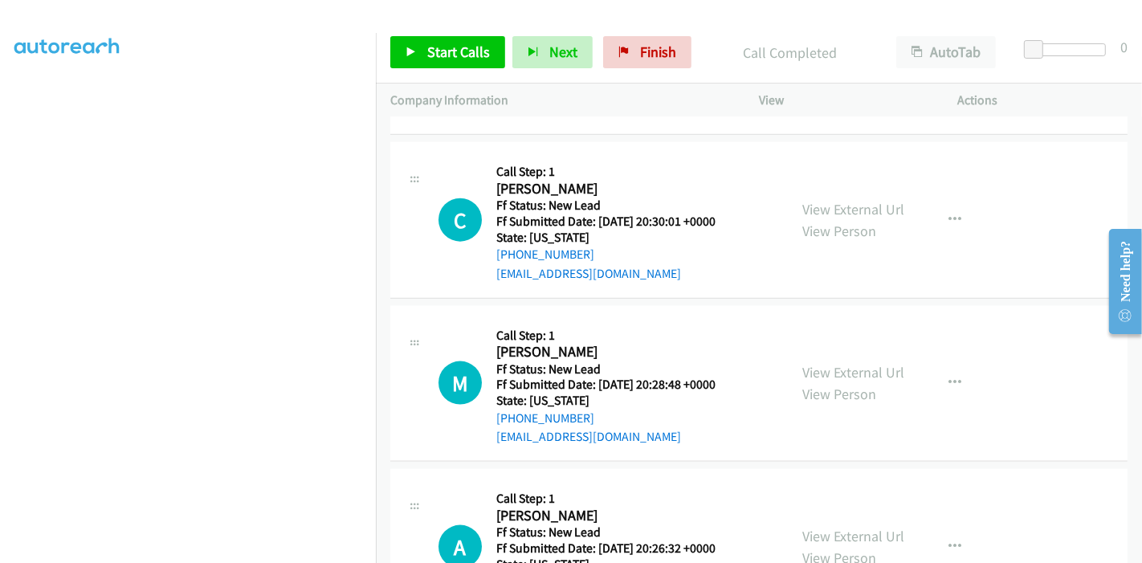
scroll to position [1774, 0]
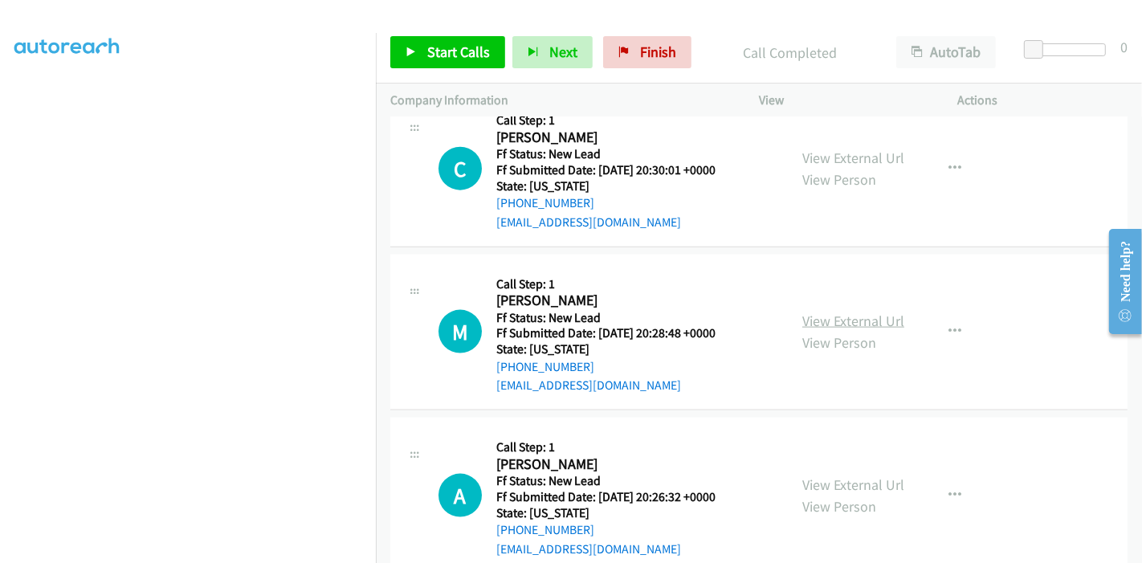
click at [861, 315] on link "View External Url" at bounding box center [853, 320] width 102 height 18
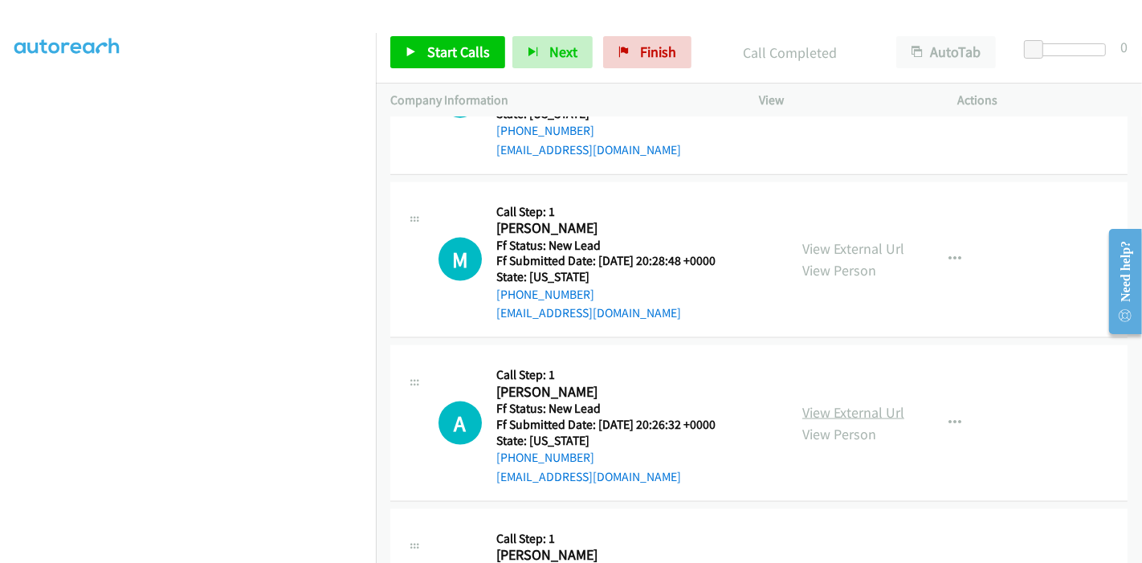
scroll to position [1952, 0]
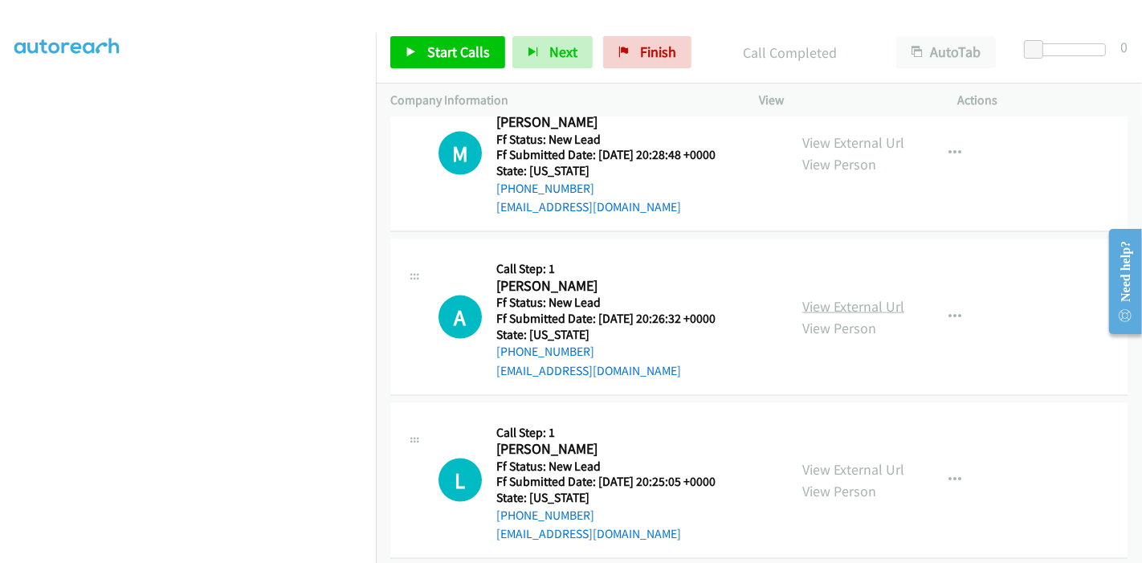
click at [806, 302] on link "View External Url" at bounding box center [853, 306] width 102 height 18
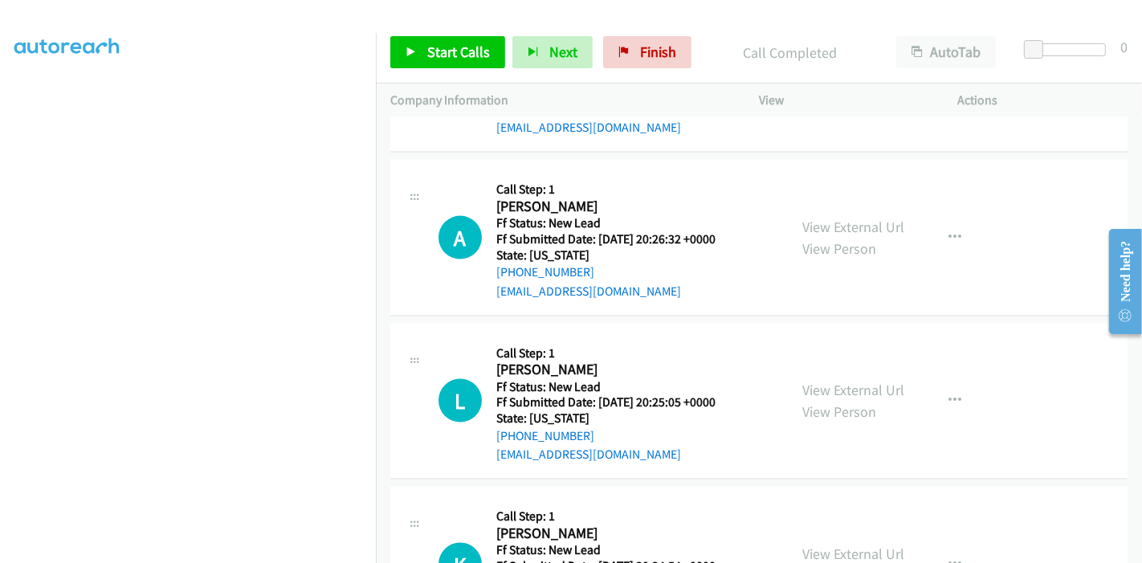
scroll to position [2131, 0]
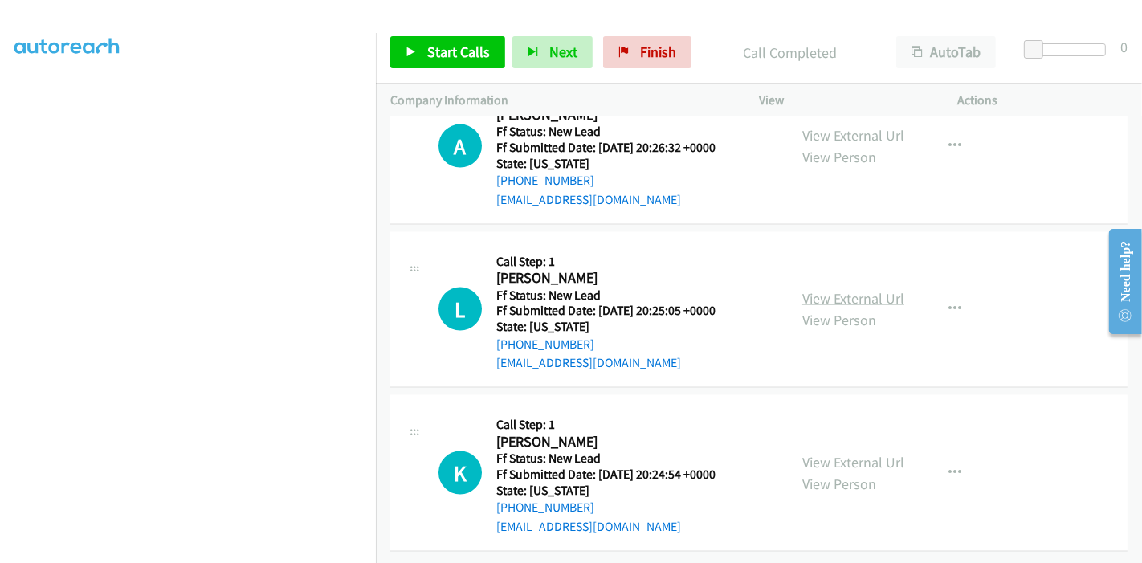
click at [812, 289] on link "View External Url" at bounding box center [853, 298] width 102 height 18
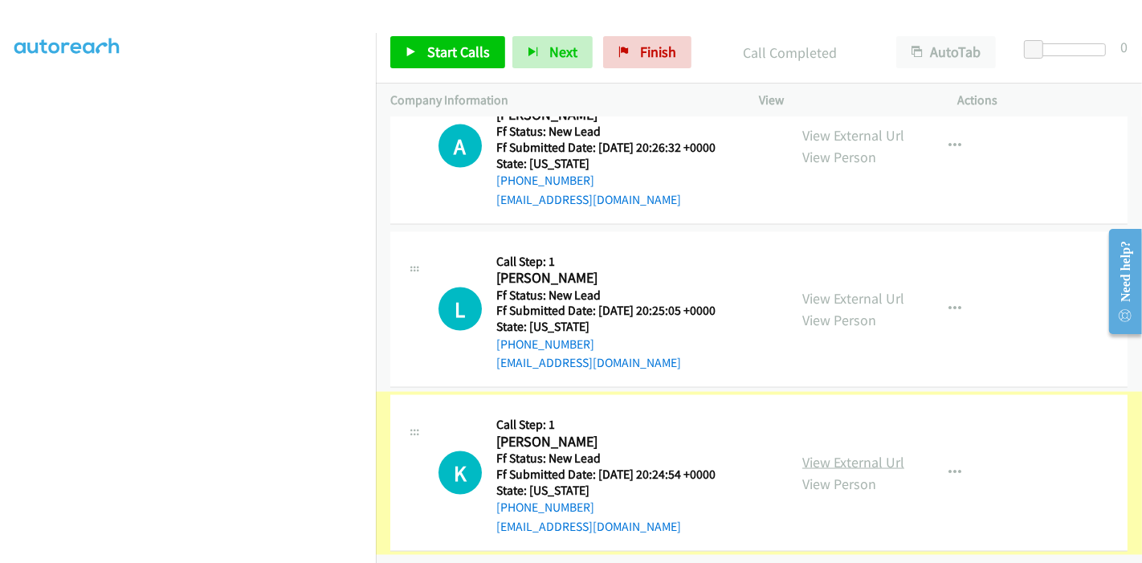
click at [828, 453] on link "View External Url" at bounding box center [853, 462] width 102 height 18
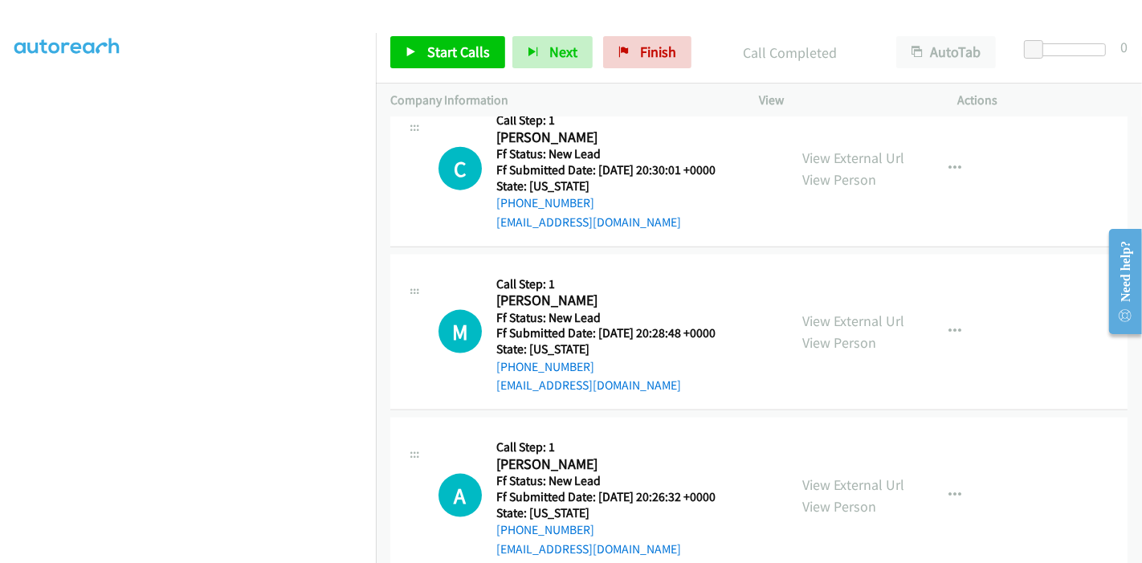
scroll to position [1685, 0]
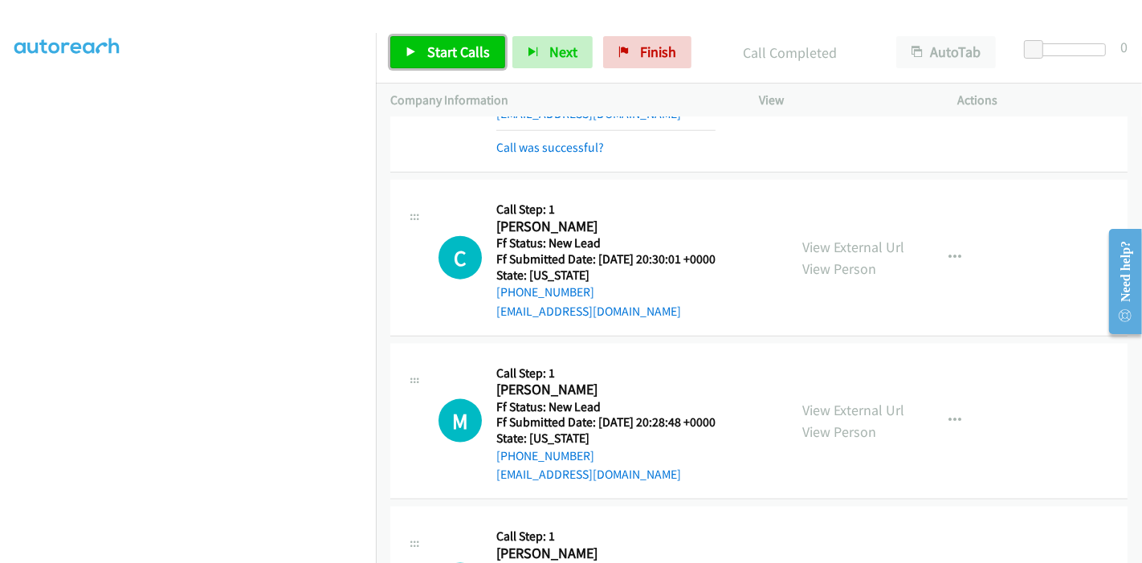
click at [447, 58] on span "Start Calls" at bounding box center [458, 52] width 63 height 18
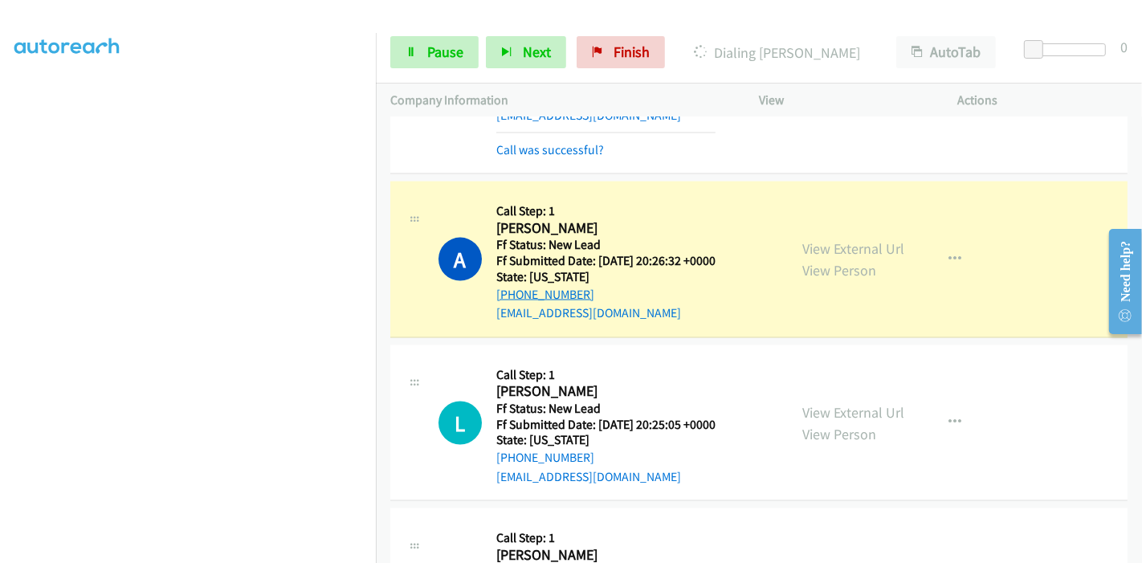
scroll to position [2042, 0]
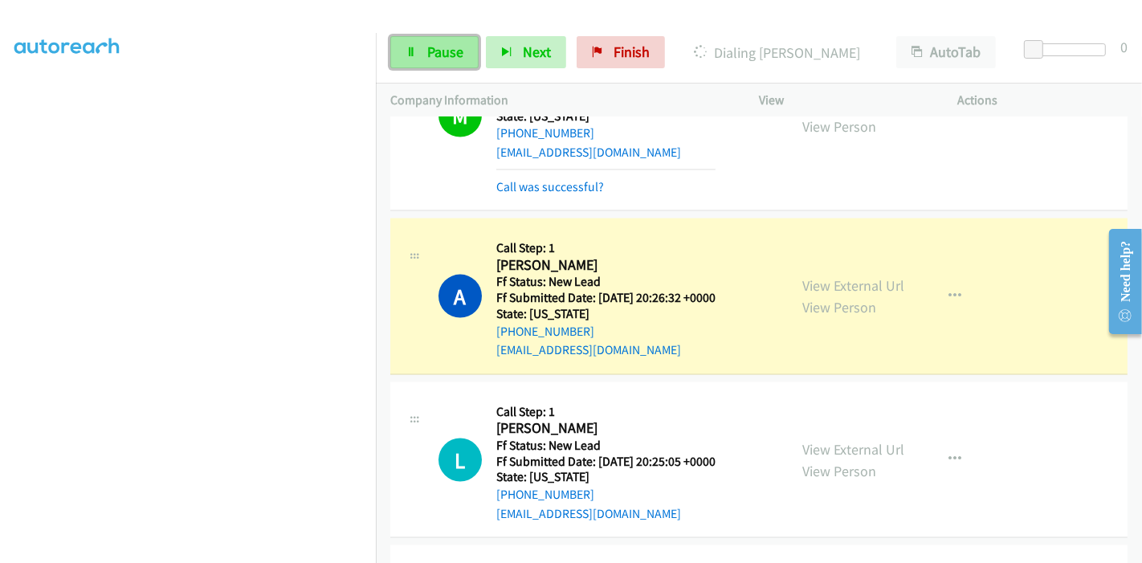
click at [424, 56] on link "Pause" at bounding box center [434, 52] width 88 height 32
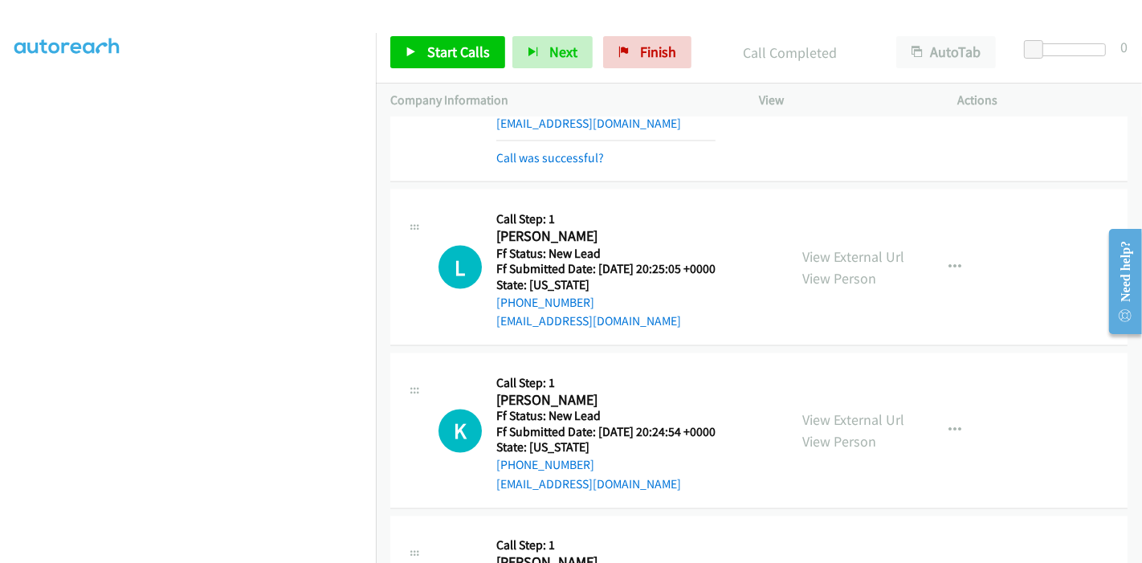
scroll to position [2310, 0]
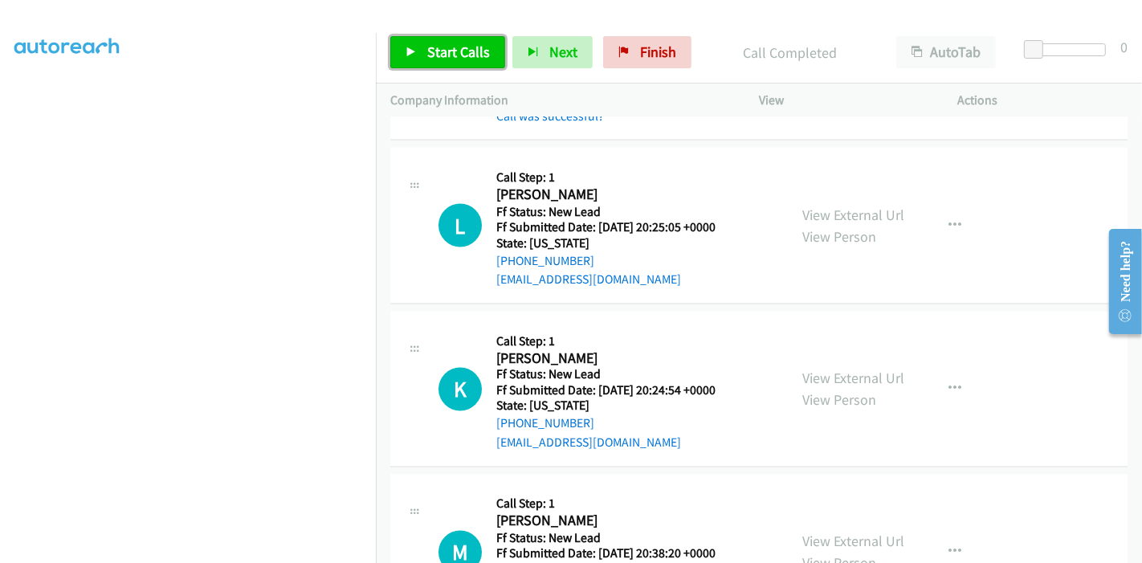
click at [414, 55] on icon at bounding box center [410, 52] width 11 height 11
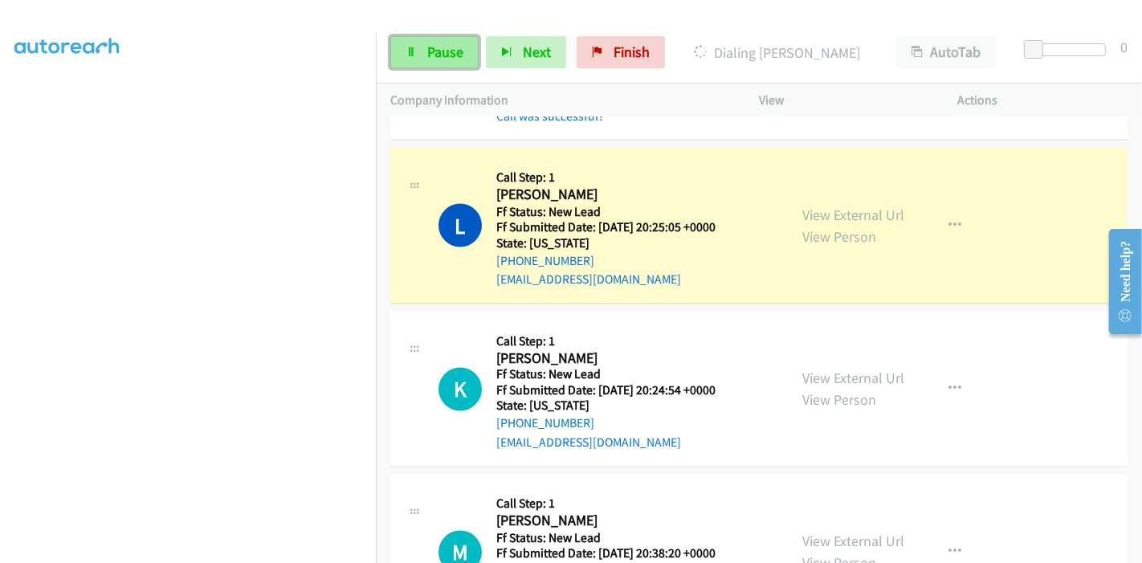
click at [421, 51] on link "Pause" at bounding box center [434, 52] width 88 height 32
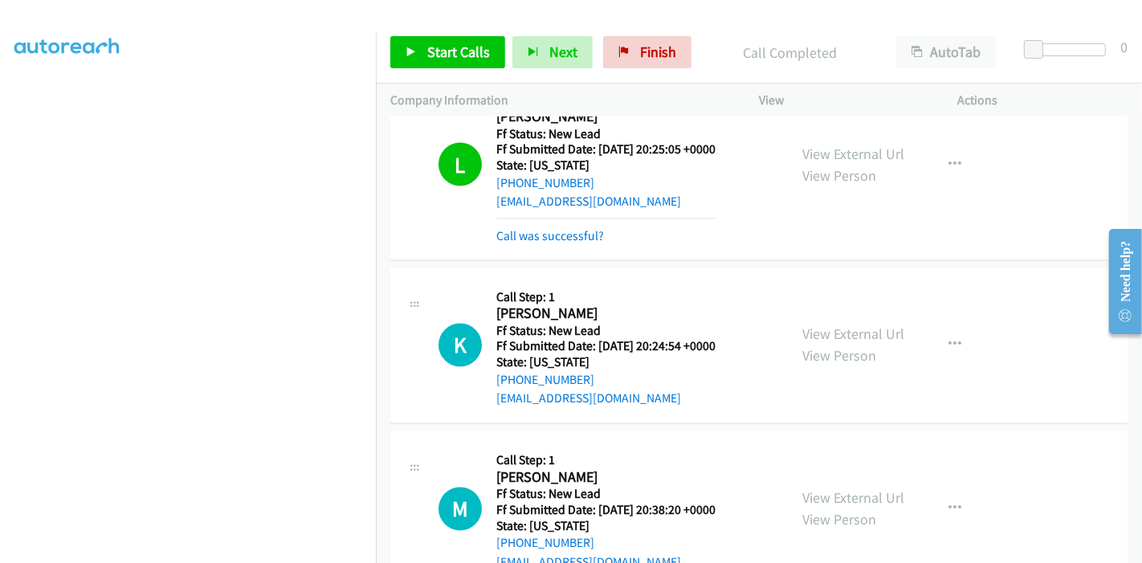
scroll to position [2488, 0]
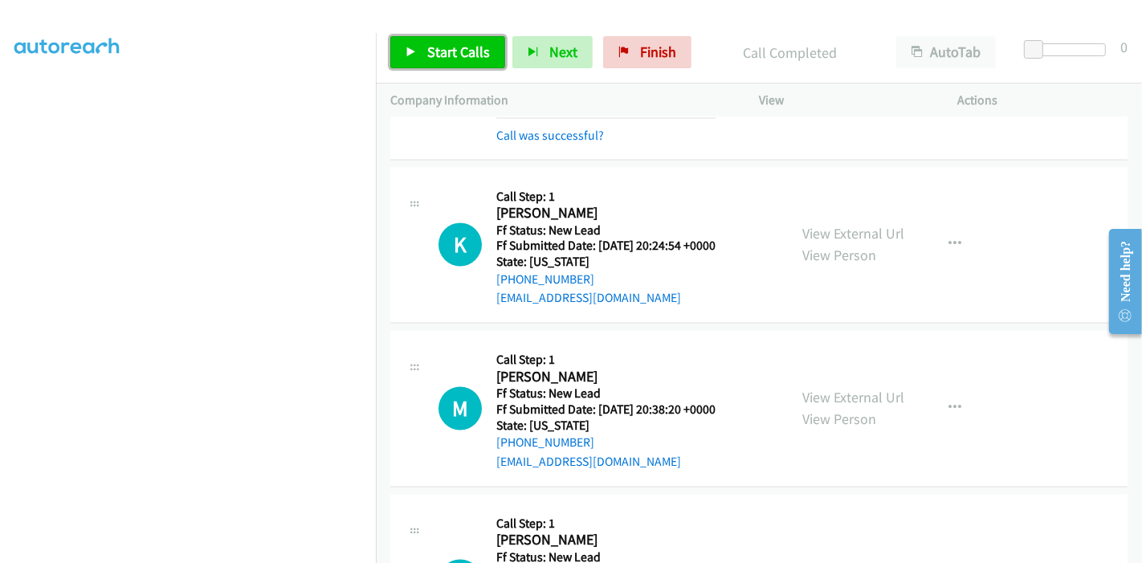
click at [417, 51] on link "Start Calls" at bounding box center [447, 52] width 115 height 32
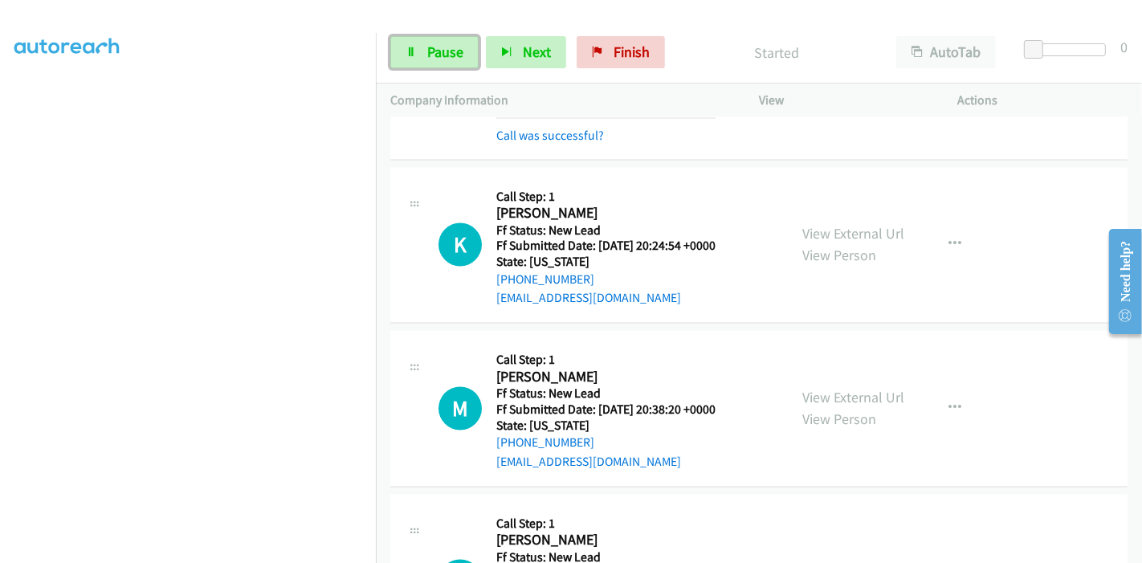
click at [417, 50] on link "Pause" at bounding box center [434, 52] width 88 height 32
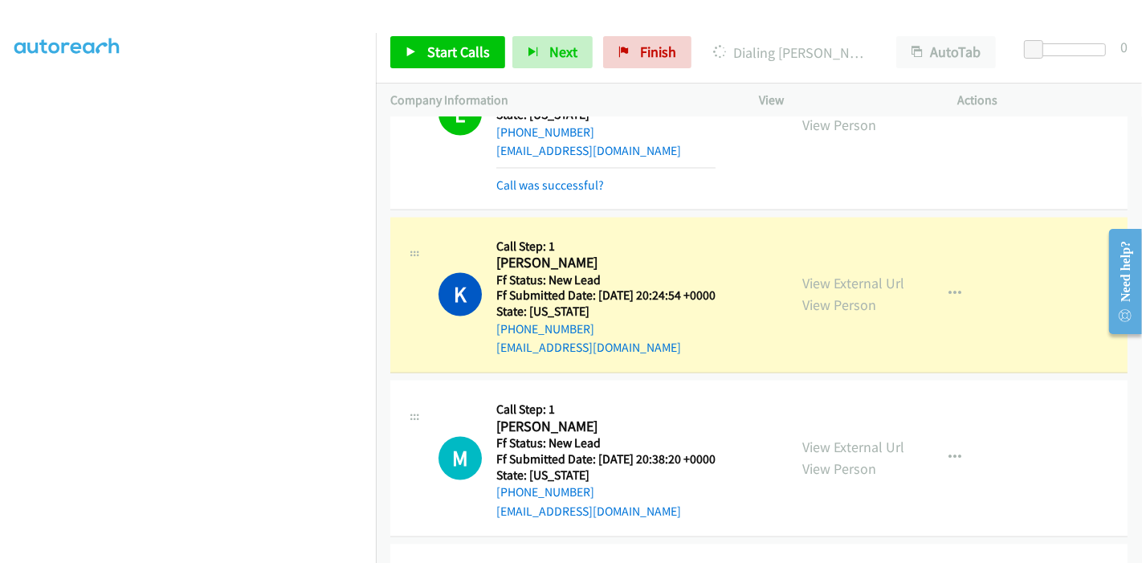
scroll to position [2400, 0]
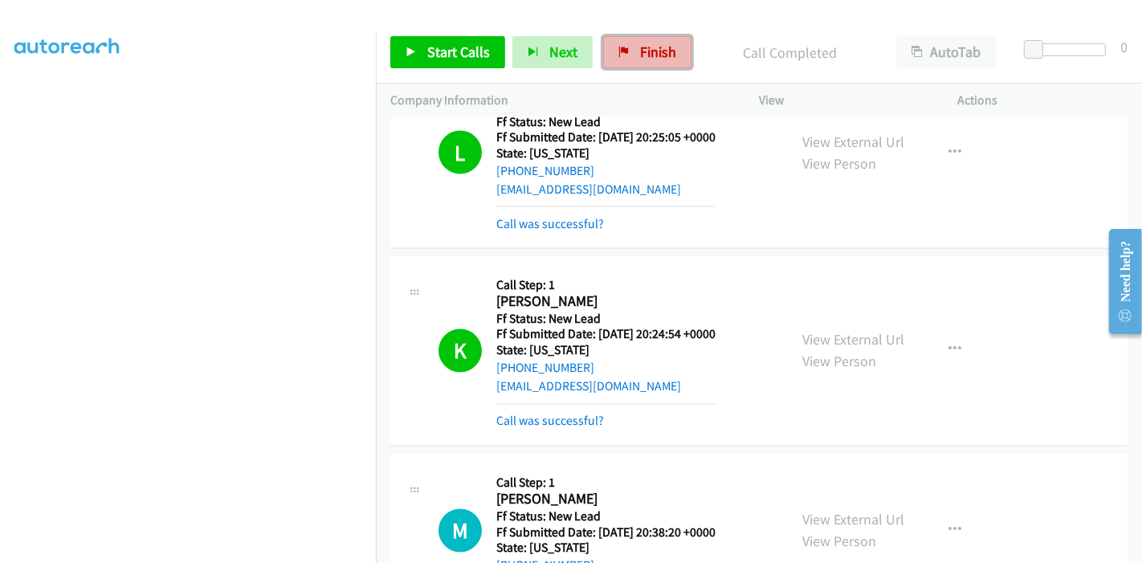
click at [654, 55] on span "Finish" at bounding box center [658, 52] width 36 height 18
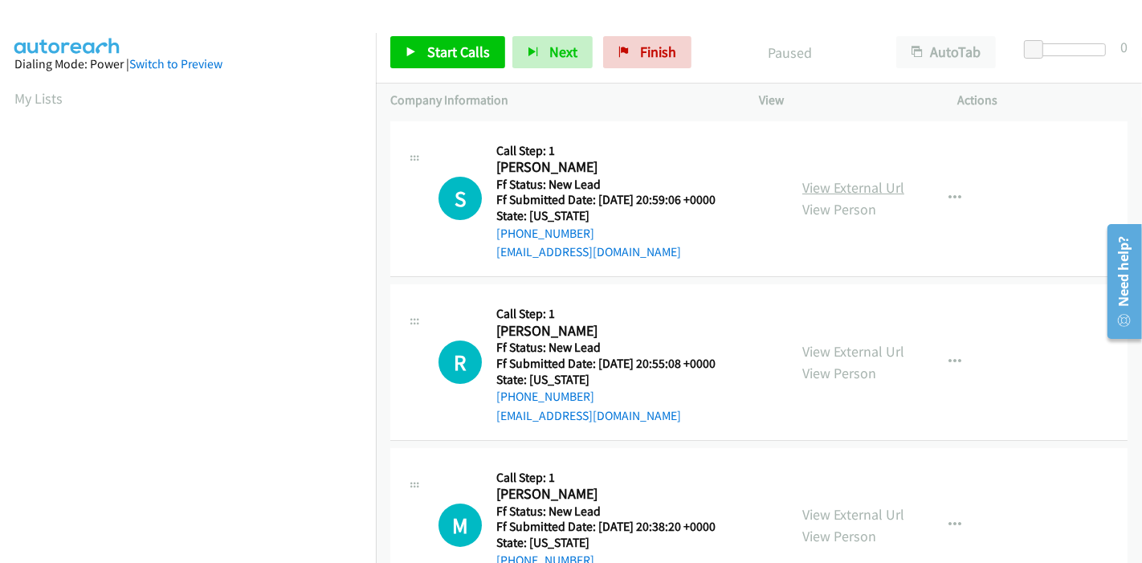
click at [824, 185] on link "View External Url" at bounding box center [853, 187] width 102 height 18
click at [860, 346] on link "View External Url" at bounding box center [853, 351] width 102 height 18
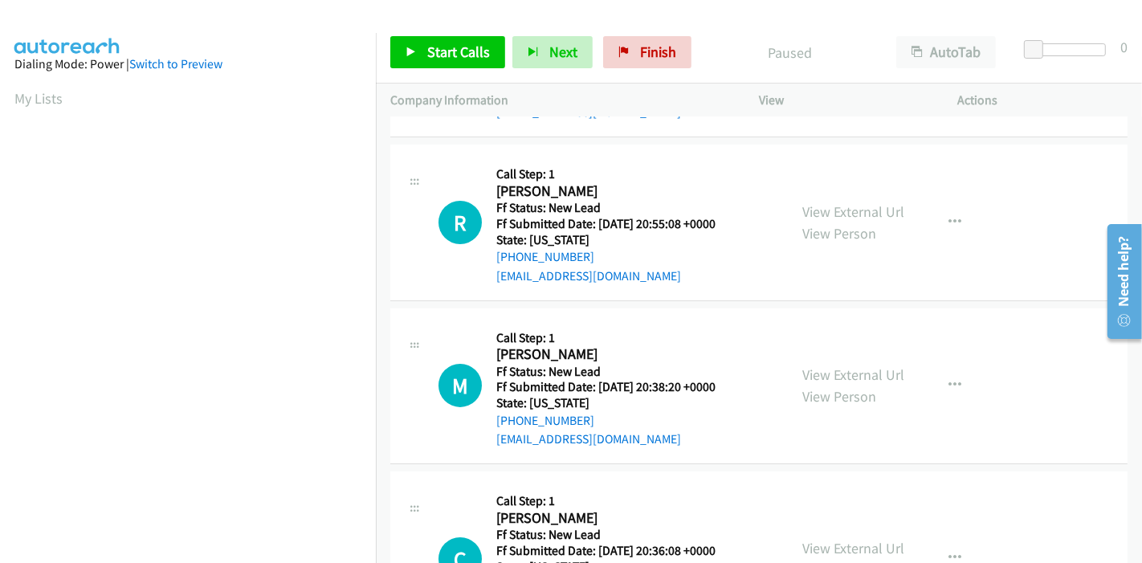
scroll to position [178, 0]
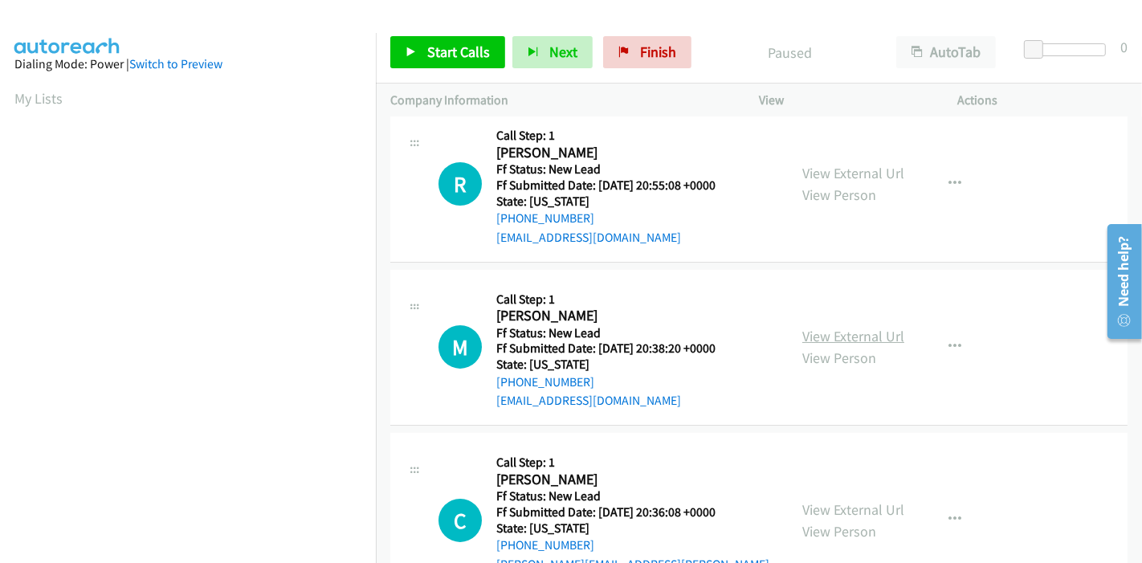
click at [842, 340] on link "View External Url" at bounding box center [853, 336] width 102 height 18
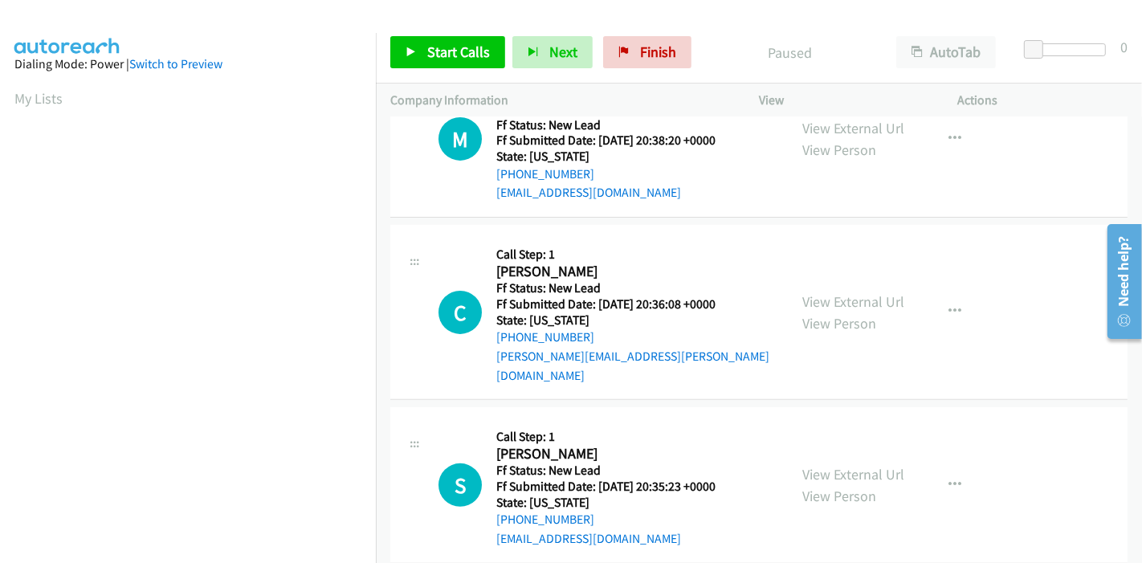
scroll to position [391, 0]
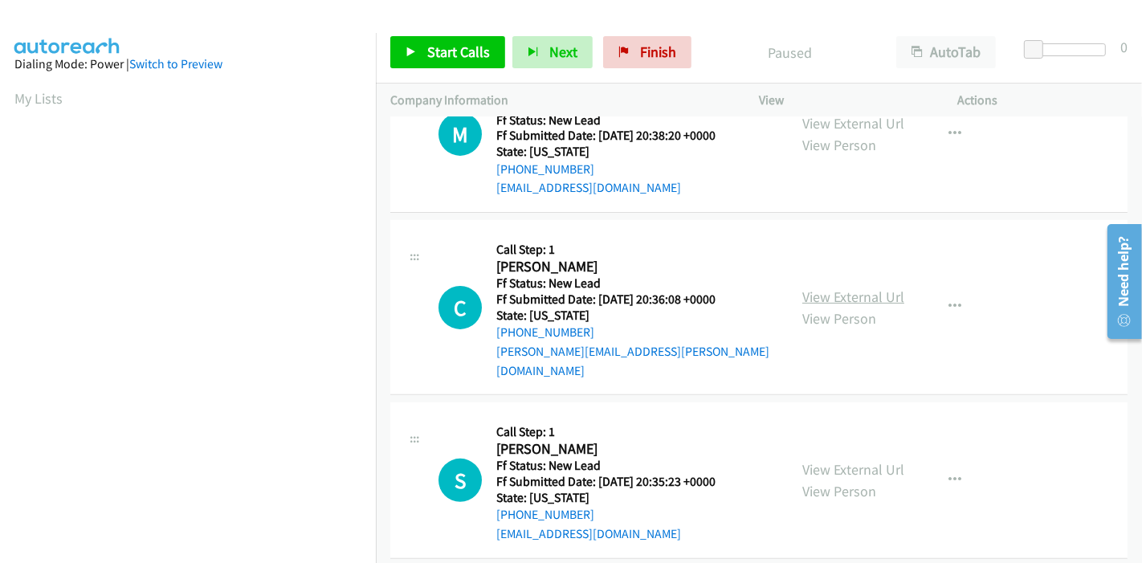
click at [820, 287] on link "View External Url" at bounding box center [853, 296] width 102 height 18
click at [837, 460] on link "View External Url" at bounding box center [853, 469] width 102 height 18
click at [429, 60] on span "Start Calls" at bounding box center [458, 52] width 63 height 18
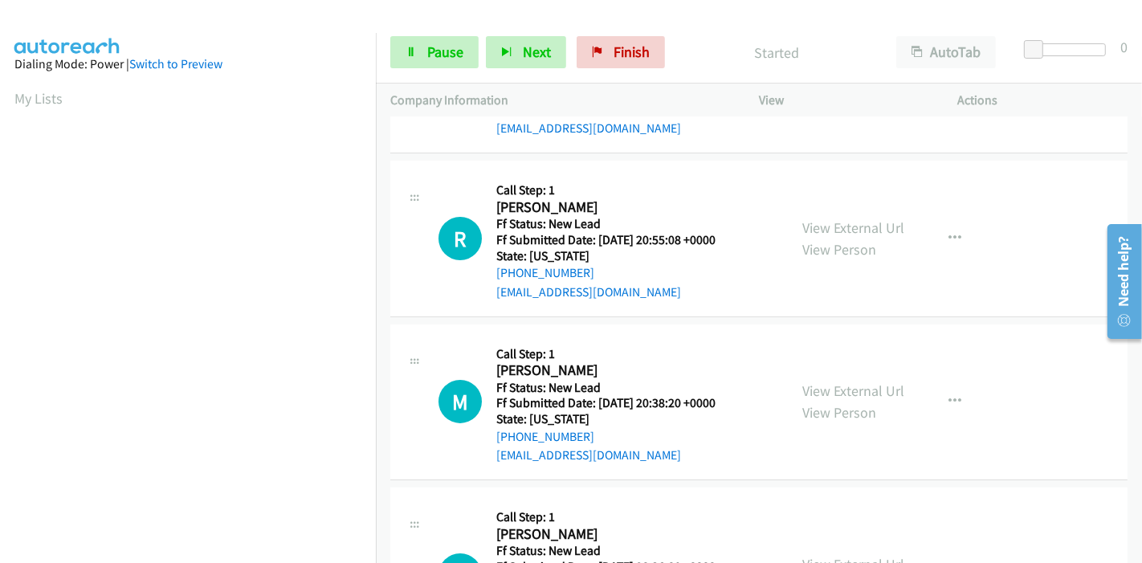
scroll to position [0, 0]
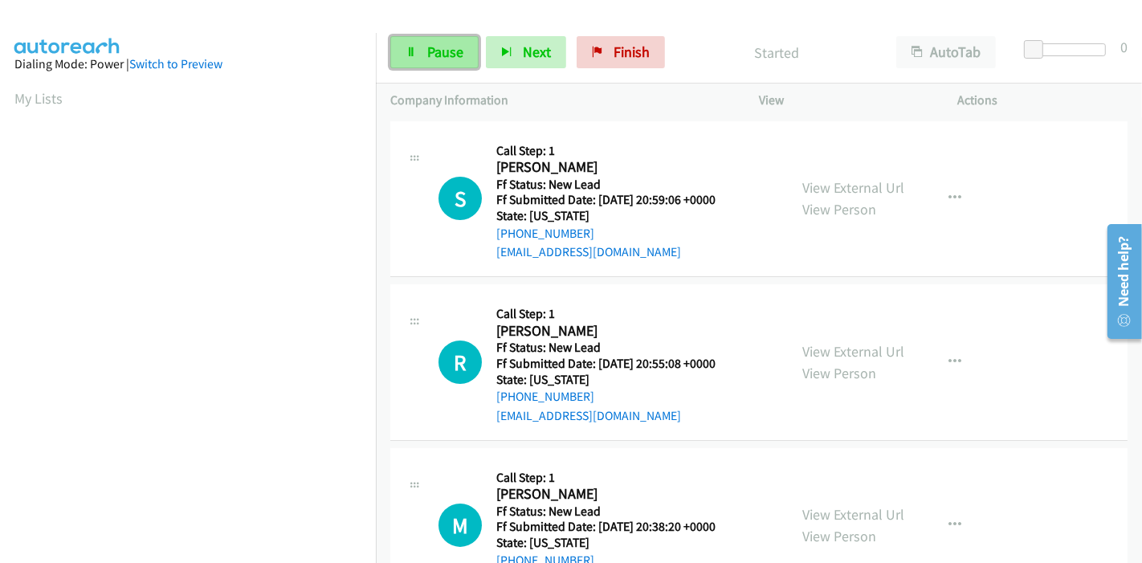
click at [421, 51] on link "Pause" at bounding box center [434, 52] width 88 height 32
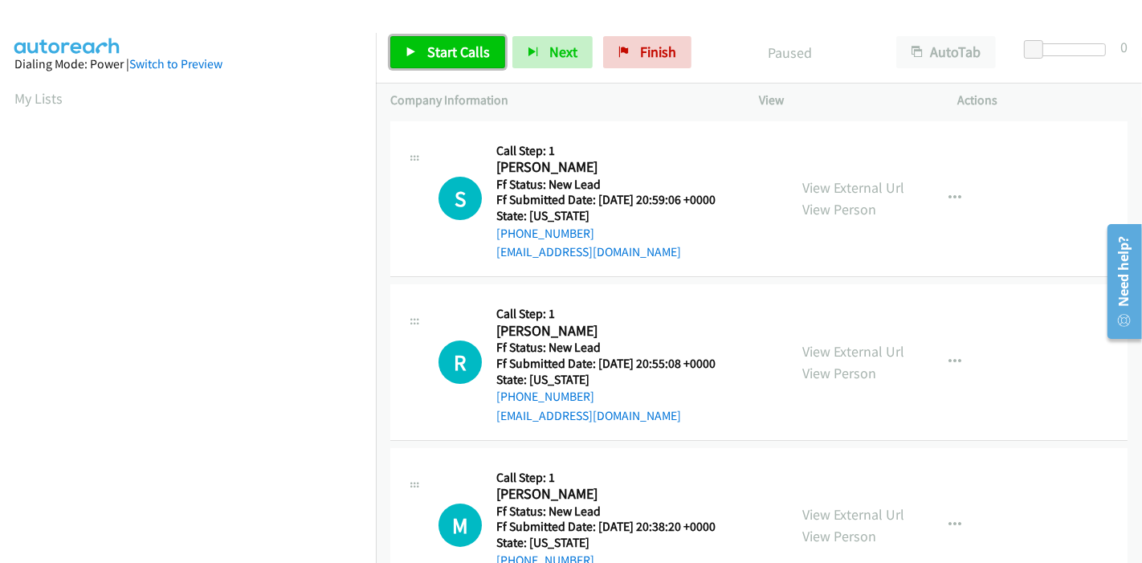
click at [413, 54] on icon at bounding box center [410, 52] width 11 height 11
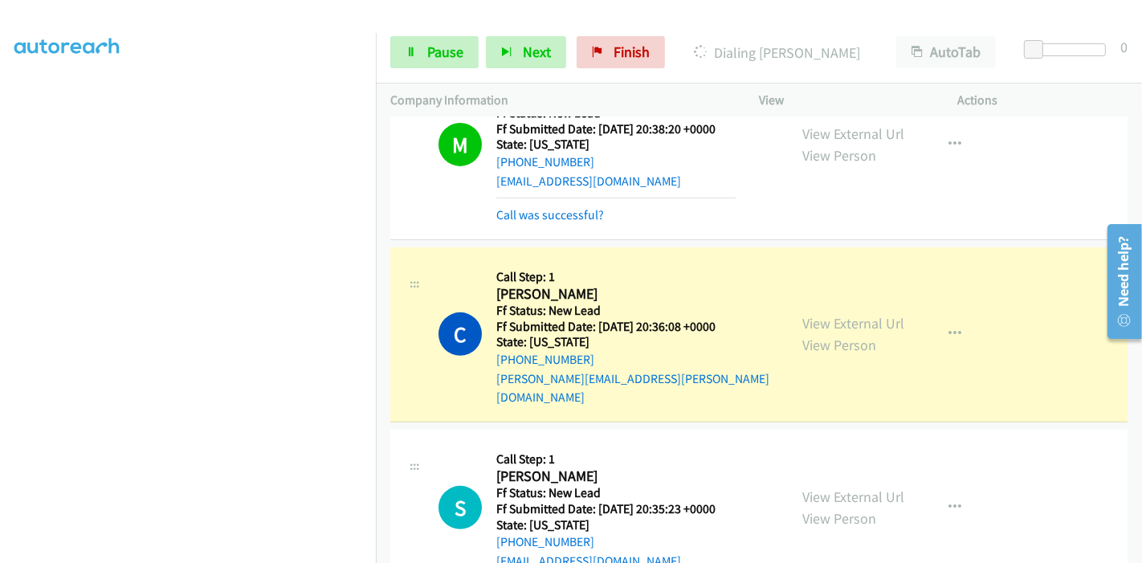
scroll to position [493, 0]
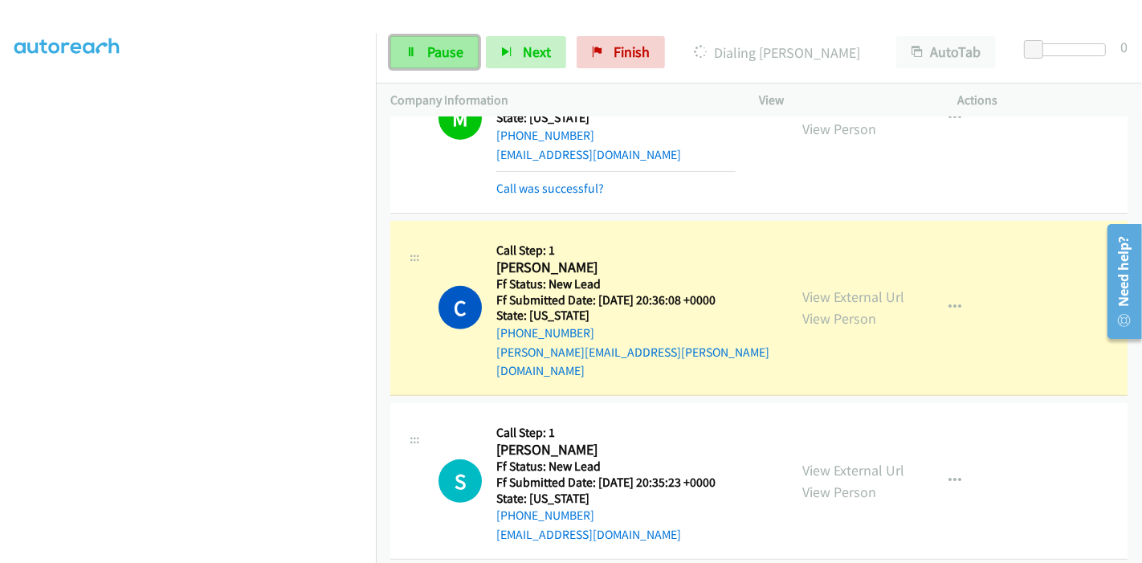
click at [431, 50] on span "Pause" at bounding box center [445, 52] width 36 height 18
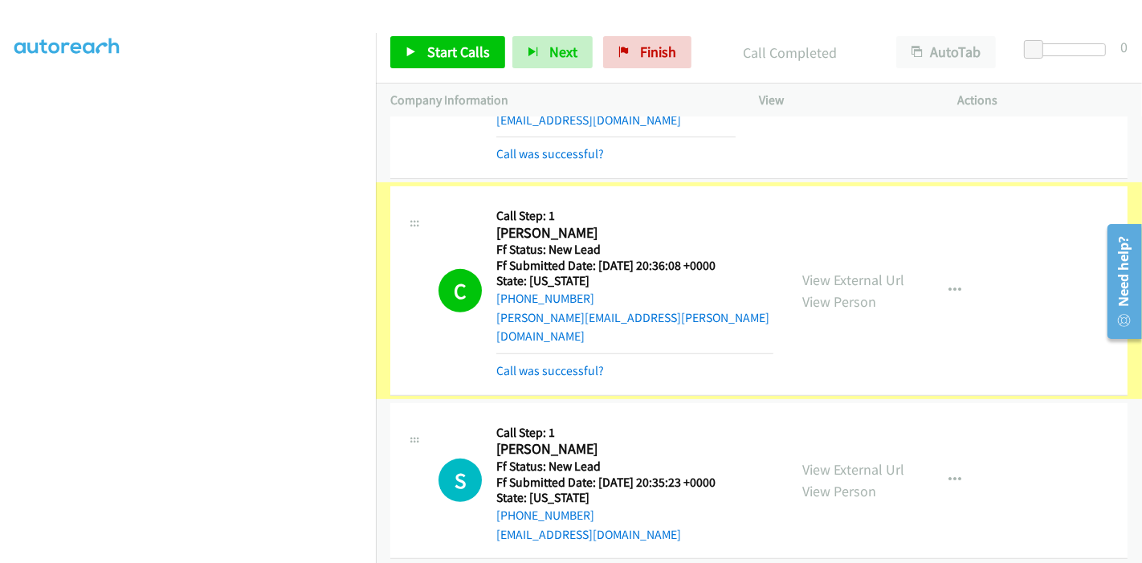
scroll to position [527, 0]
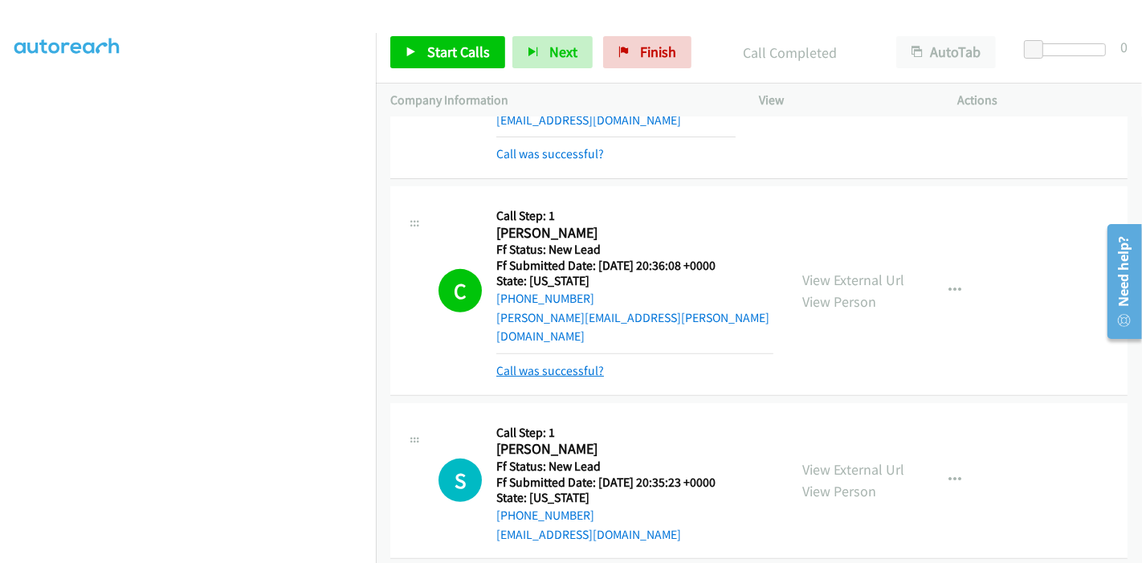
click at [517, 363] on link "Call was successful?" at bounding box center [550, 370] width 108 height 15
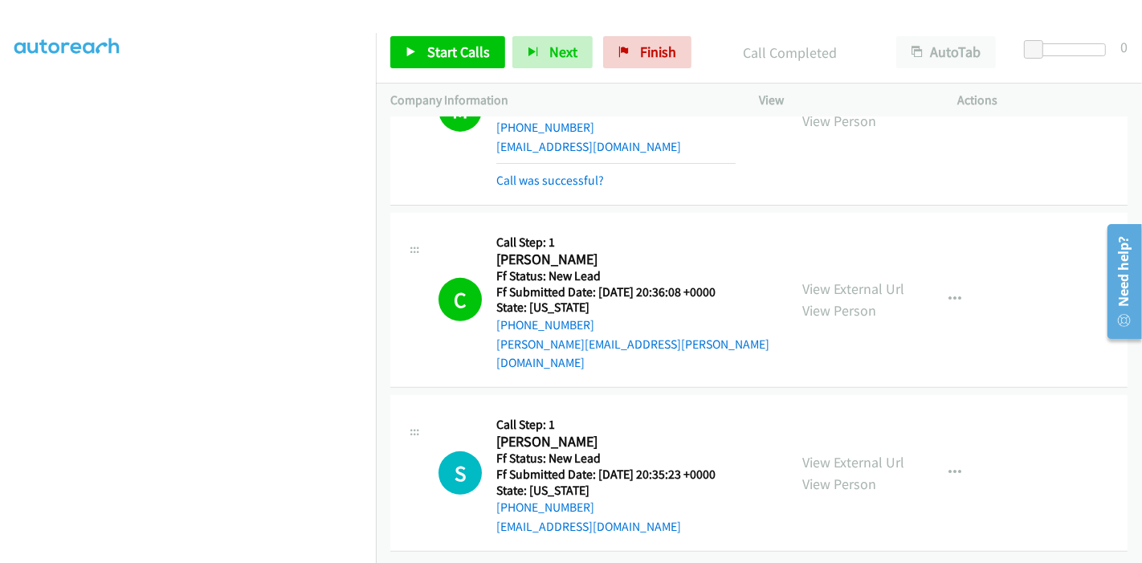
scroll to position [493, 0]
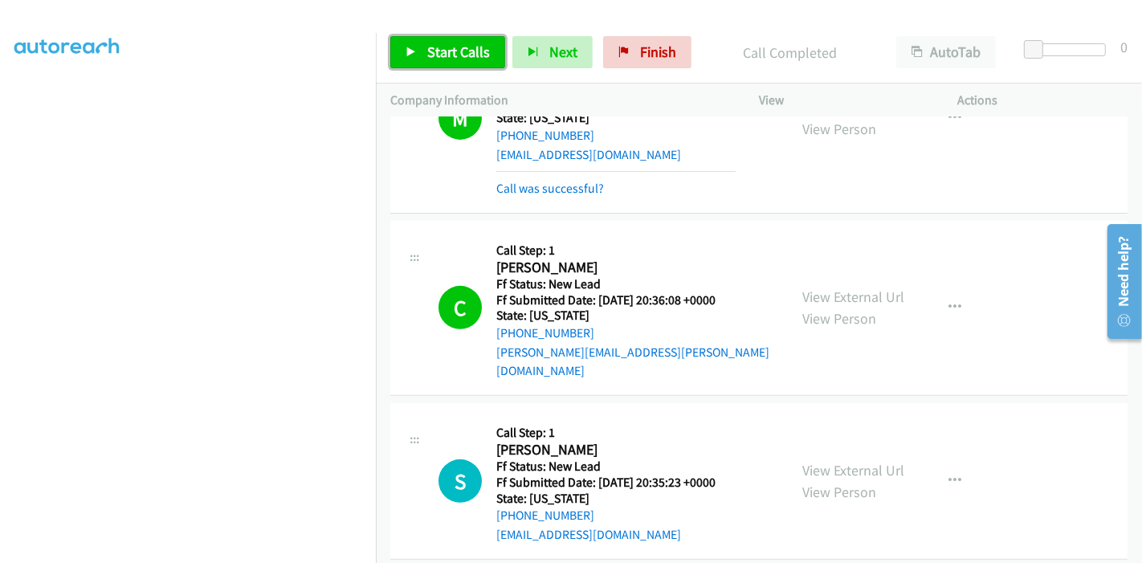
click at [442, 62] on link "Start Calls" at bounding box center [447, 52] width 115 height 32
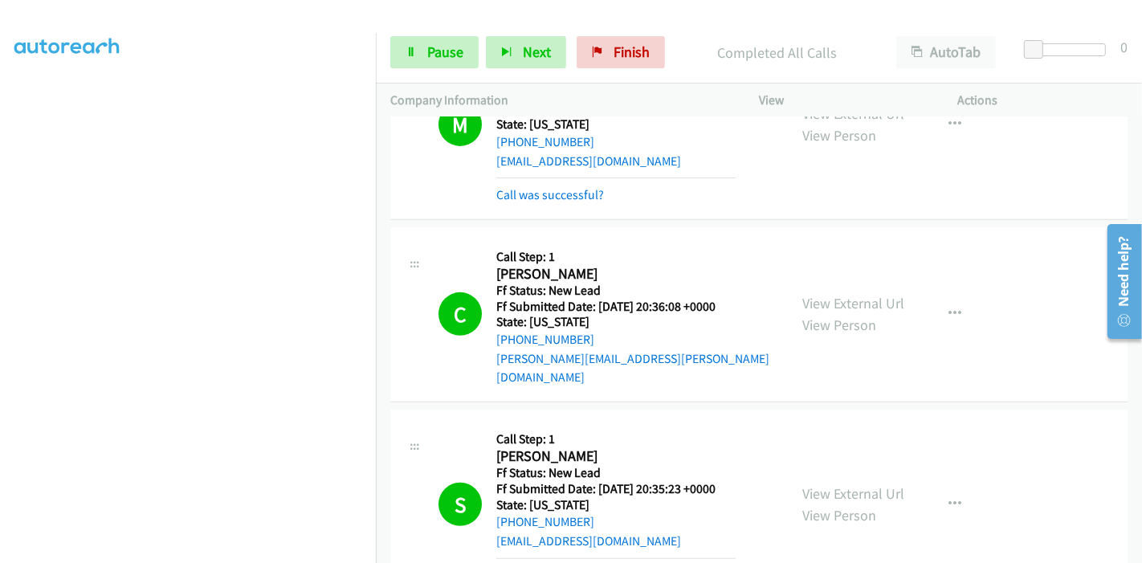
scroll to position [600, 0]
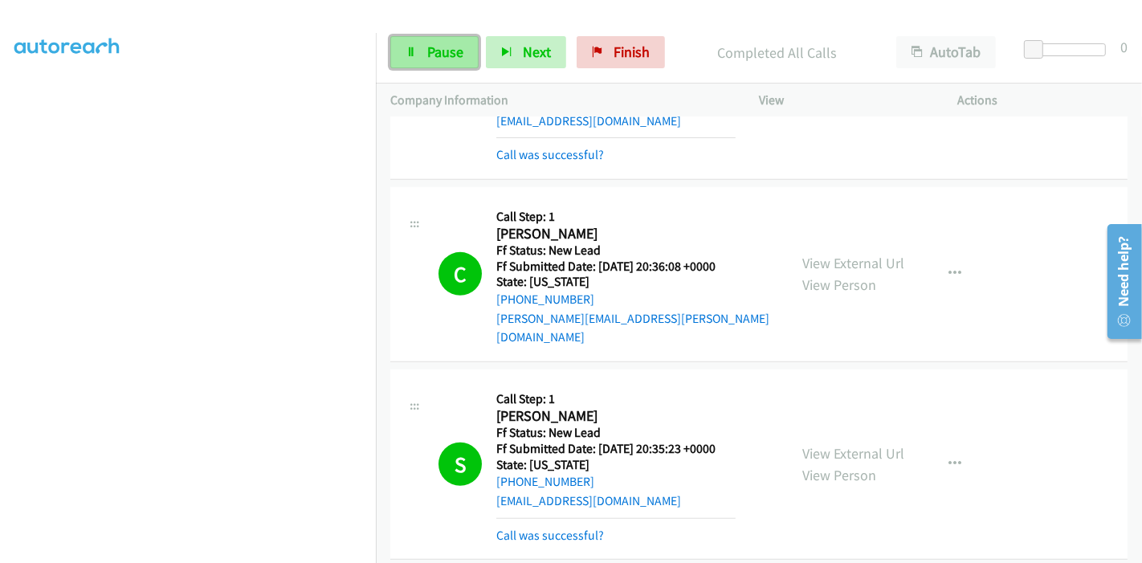
drag, startPoint x: 421, startPoint y: 49, endPoint x: 430, endPoint y: 51, distance: 9.9
click at [421, 49] on link "Pause" at bounding box center [434, 52] width 88 height 32
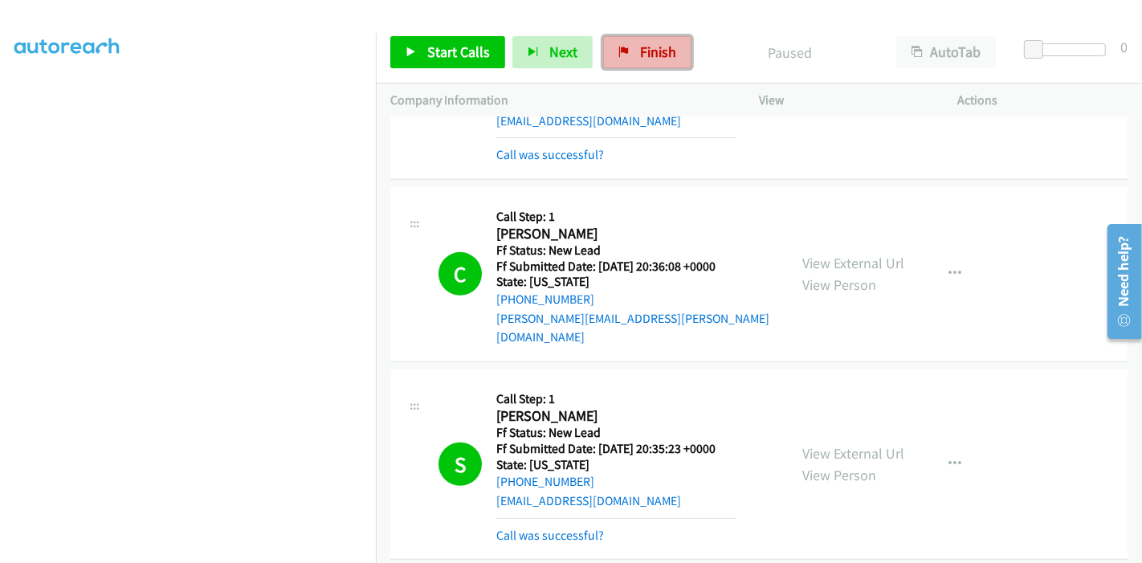
click at [618, 47] on icon at bounding box center [623, 52] width 11 height 11
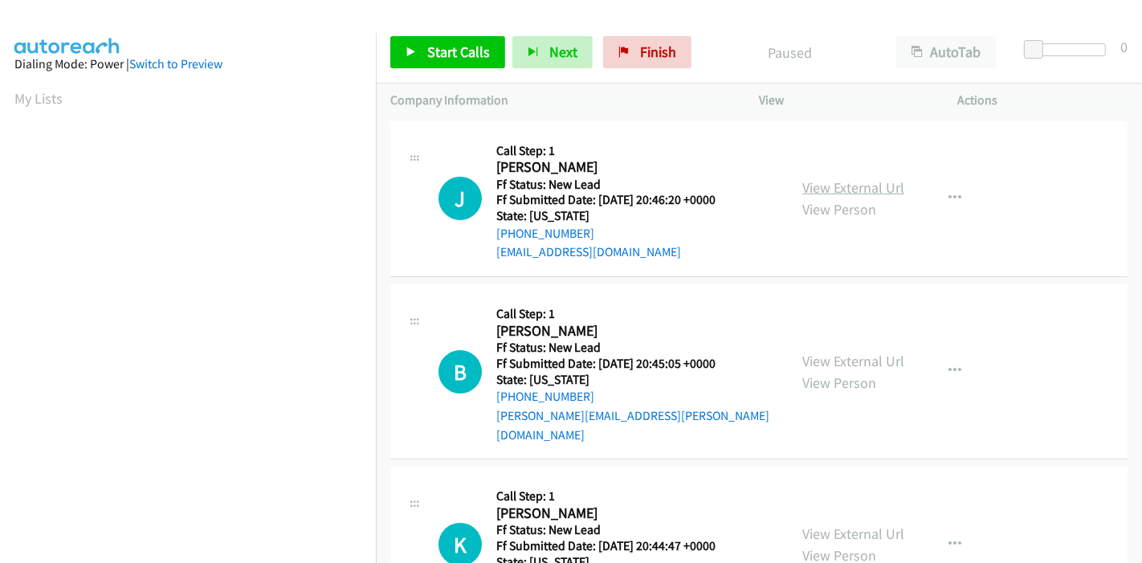
click at [835, 186] on link "View External Url" at bounding box center [853, 187] width 102 height 18
click at [824, 352] on link "View External Url" at bounding box center [853, 361] width 102 height 18
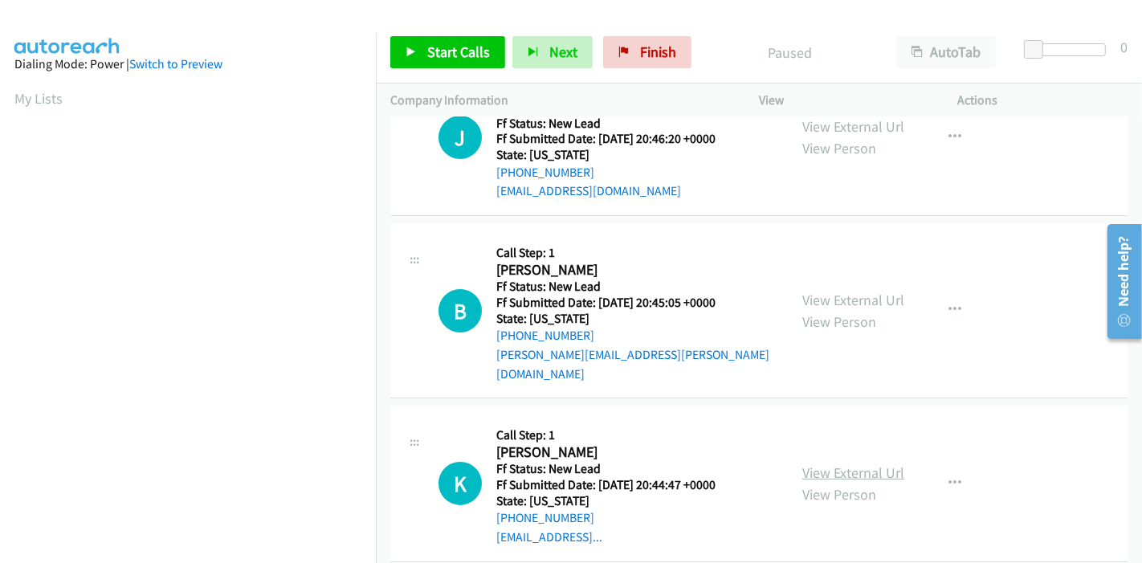
scroll to position [89, 0]
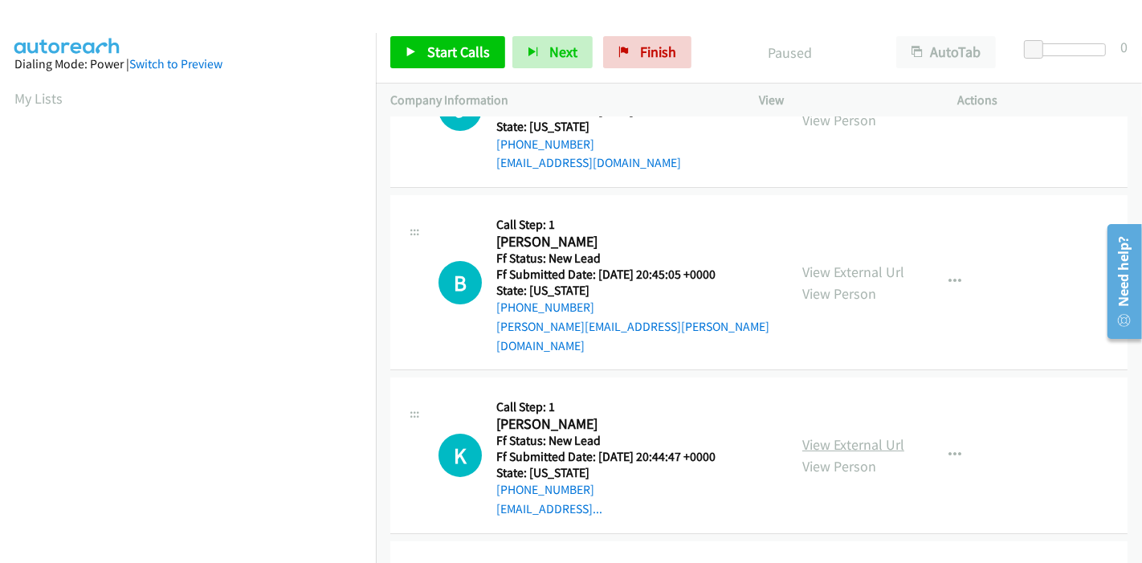
click at [841, 435] on link "View External Url" at bounding box center [853, 444] width 102 height 18
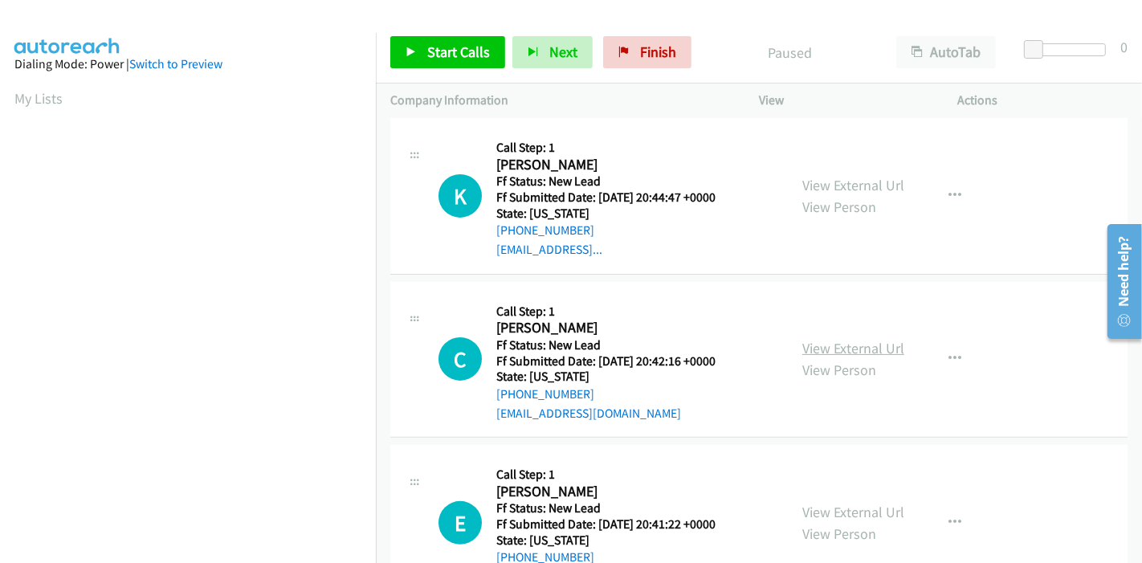
scroll to position [356, 0]
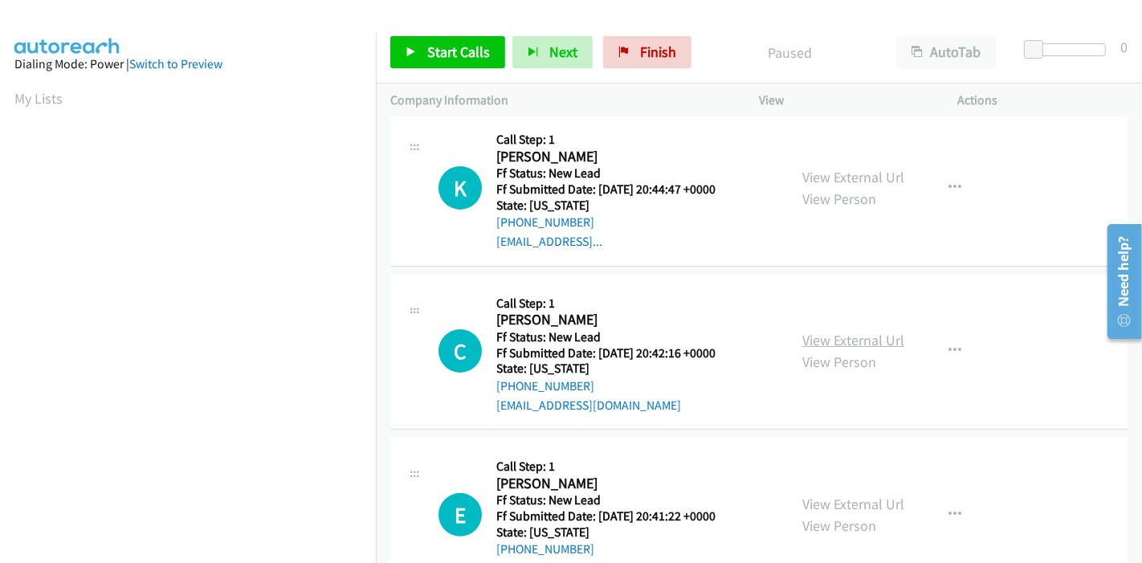
click at [869, 331] on link "View External Url" at bounding box center [853, 340] width 102 height 18
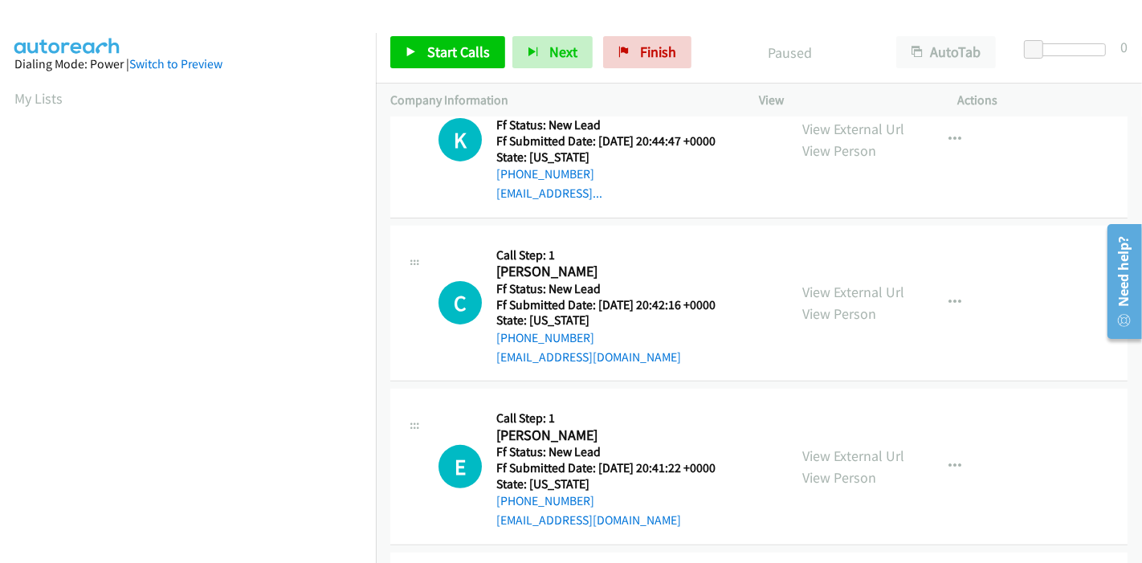
scroll to position [446, 0]
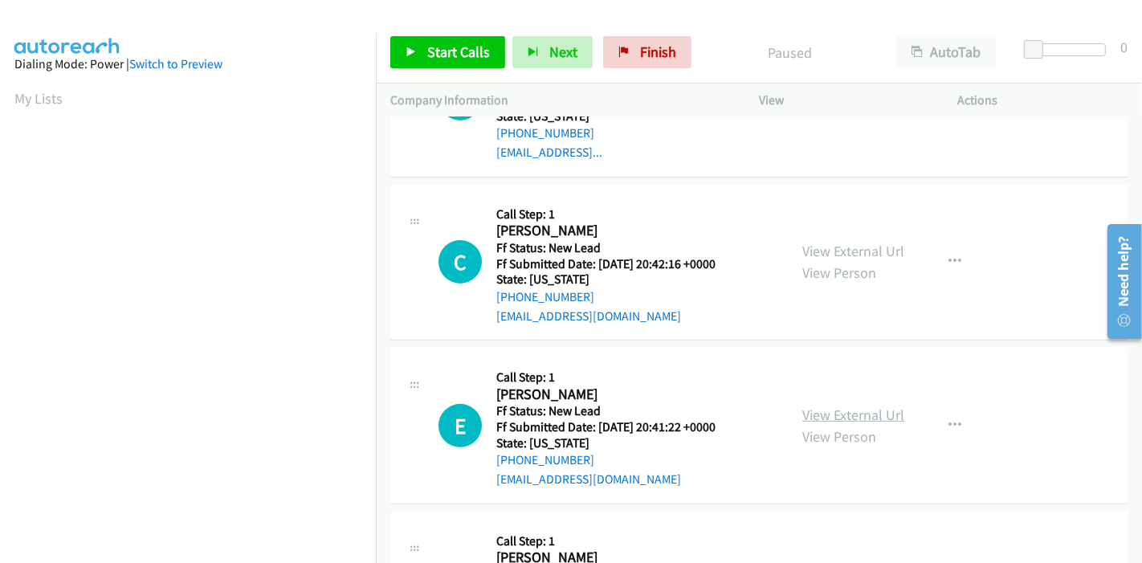
click at [816, 405] on link "View External Url" at bounding box center [853, 414] width 102 height 18
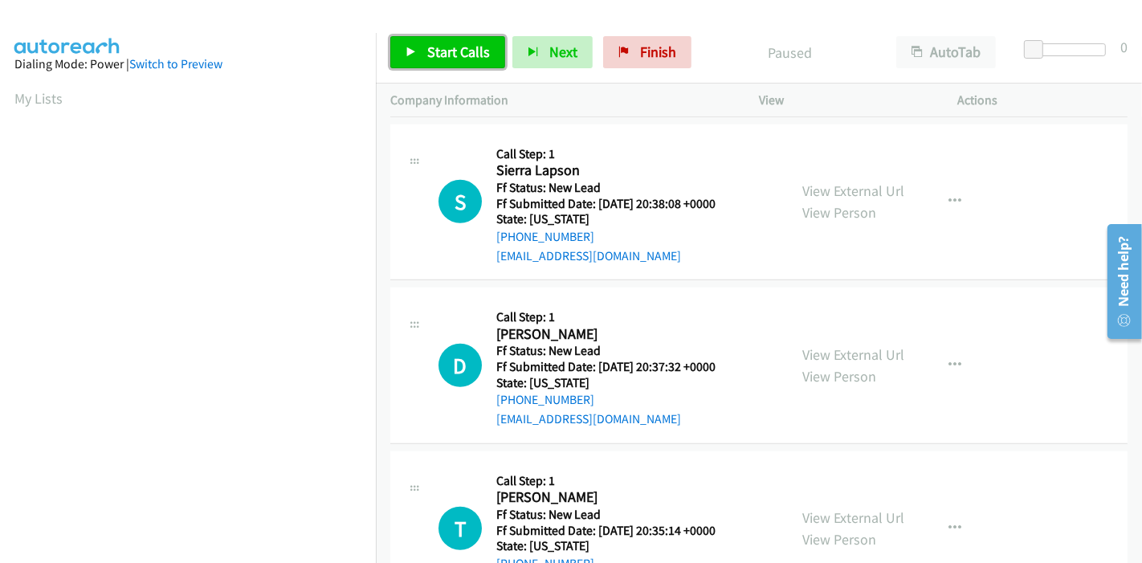
click at [460, 54] on span "Start Calls" at bounding box center [458, 52] width 63 height 18
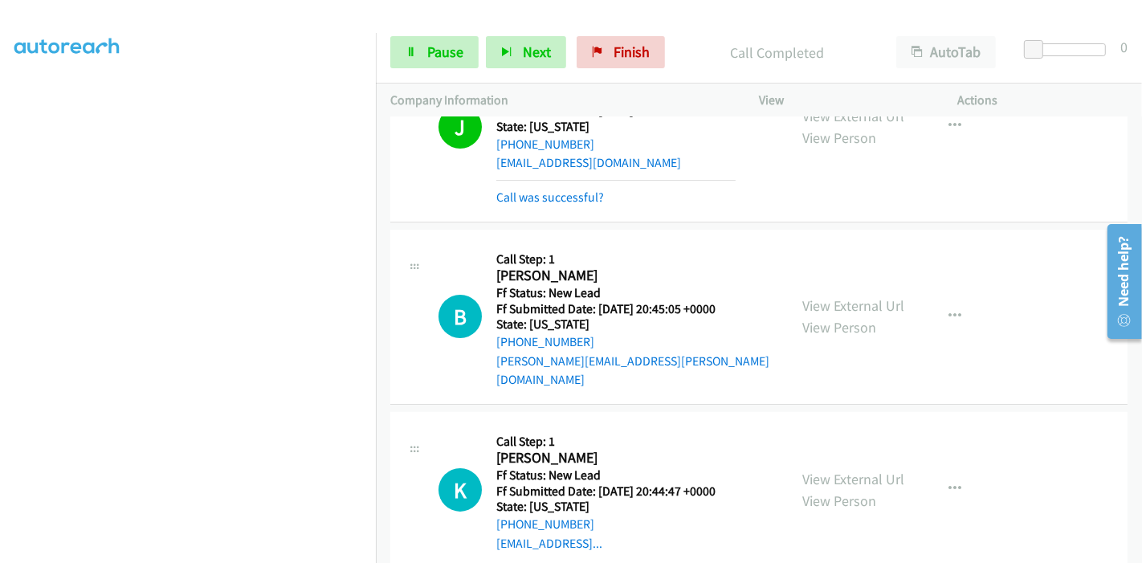
scroll to position [0, 0]
click at [414, 57] on link "Pause" at bounding box center [434, 52] width 88 height 32
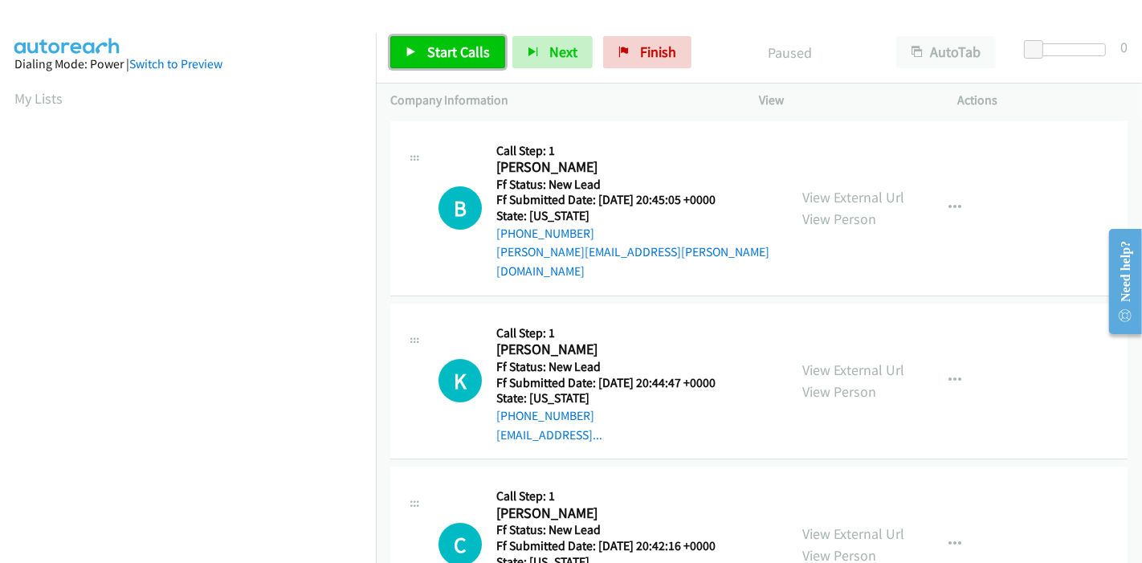
click at [435, 50] on span "Start Calls" at bounding box center [458, 52] width 63 height 18
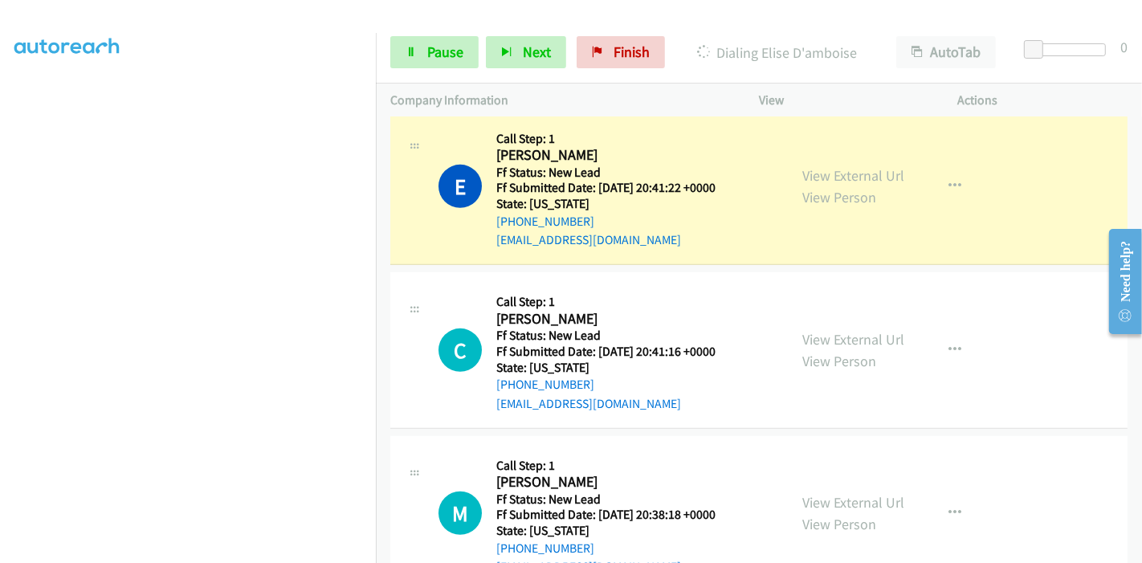
scroll to position [713, 0]
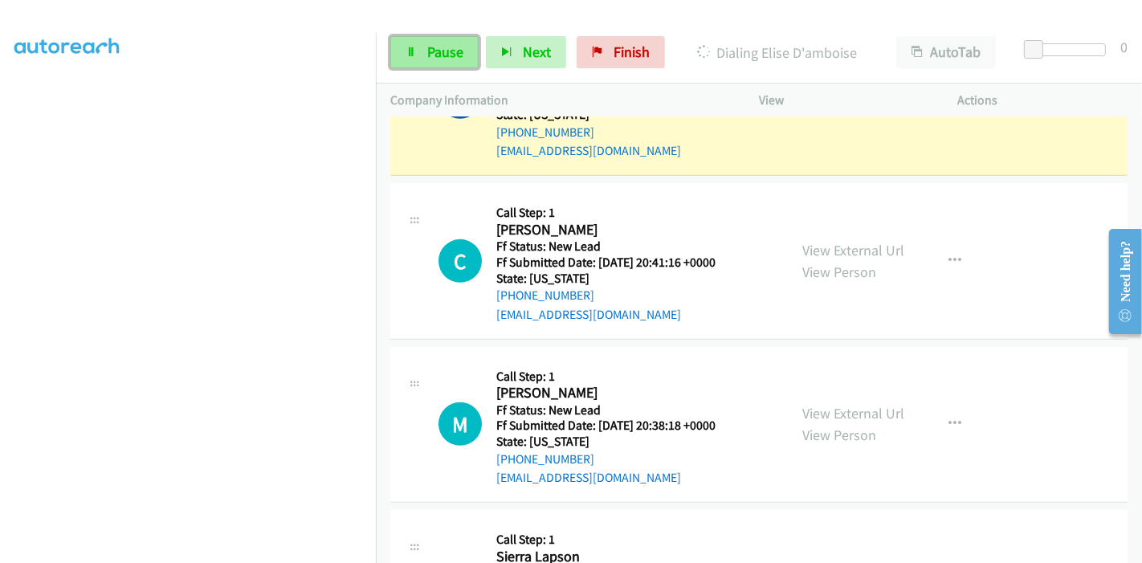
click at [407, 39] on link "Pause" at bounding box center [434, 52] width 88 height 32
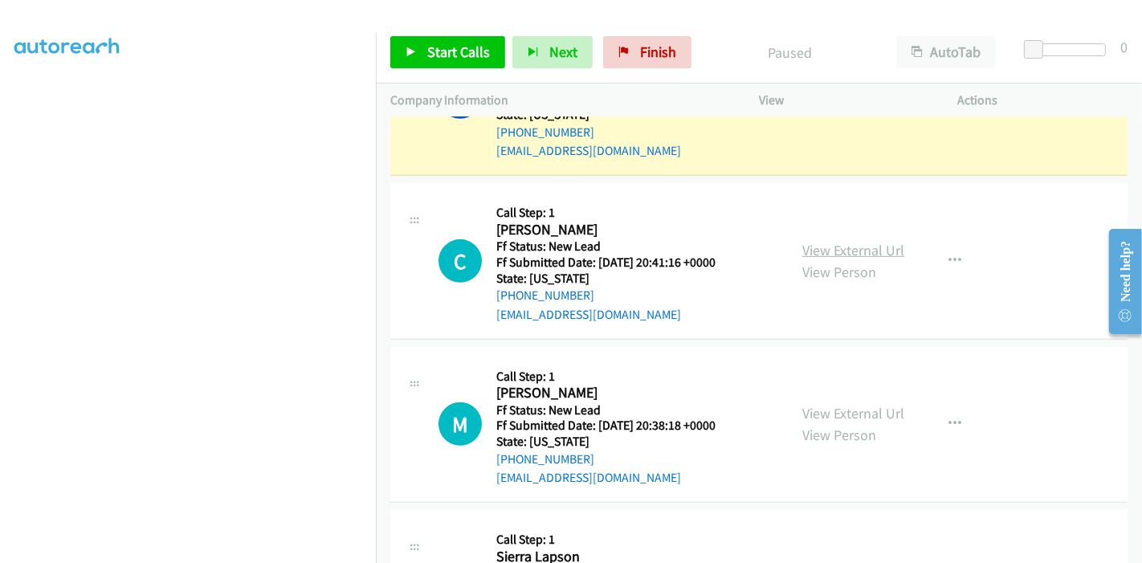
click at [816, 241] on link "View External Url" at bounding box center [853, 250] width 102 height 18
click at [415, 49] on icon at bounding box center [410, 52] width 11 height 11
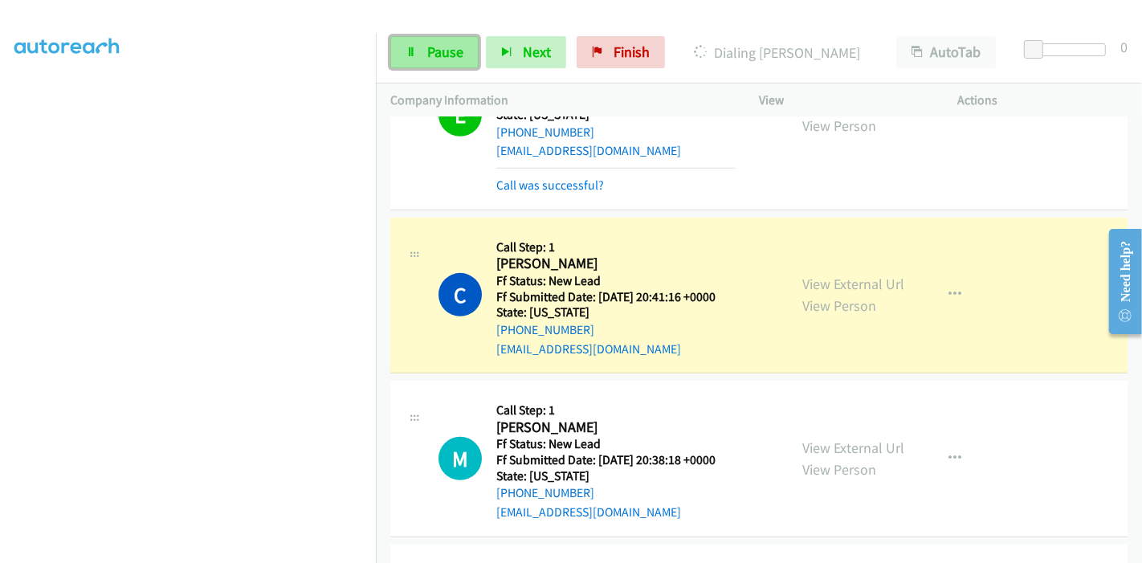
click at [421, 53] on link "Pause" at bounding box center [434, 52] width 88 height 32
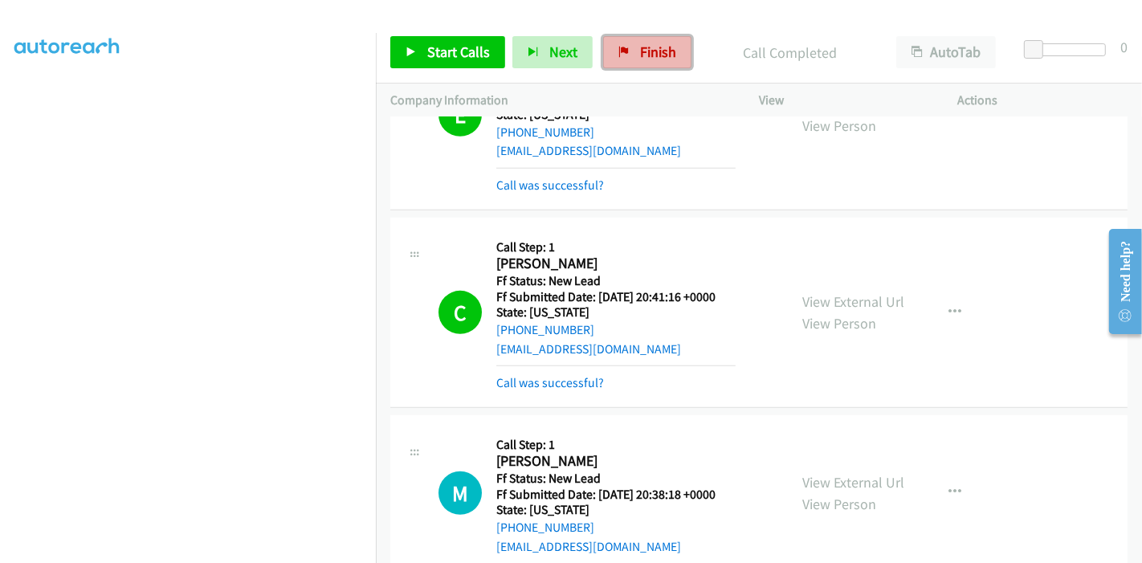
click at [647, 48] on span "Finish" at bounding box center [658, 52] width 36 height 18
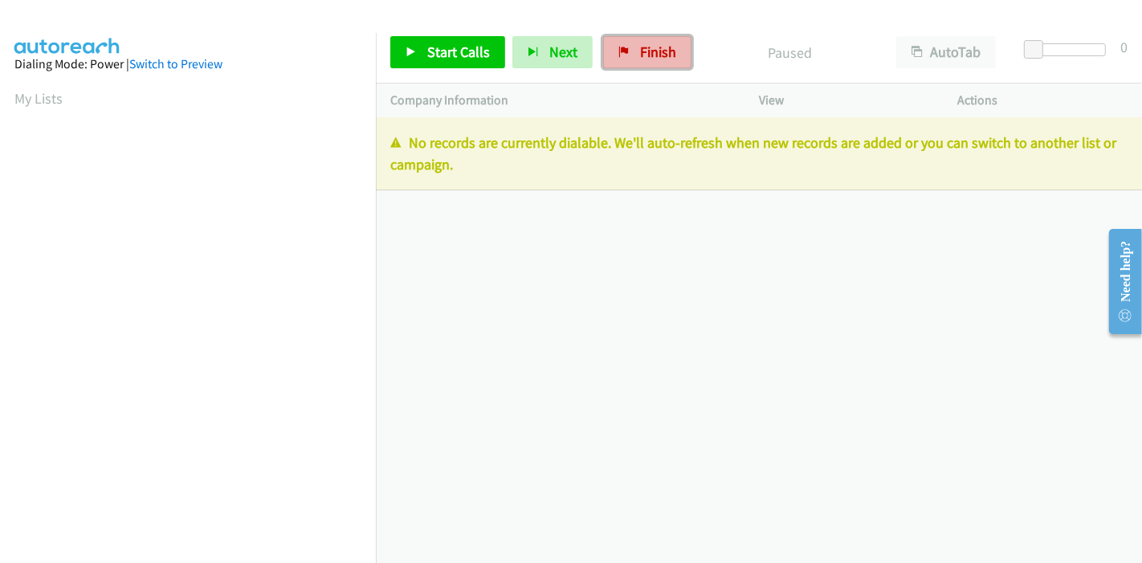
click at [640, 51] on span "Finish" at bounding box center [658, 52] width 36 height 18
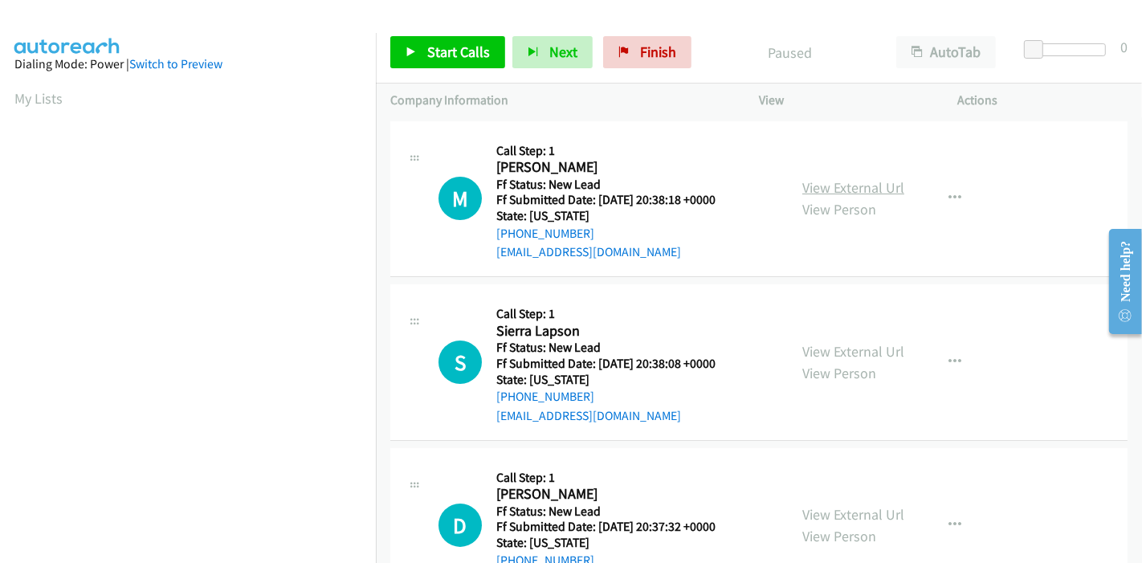
click at [859, 192] on link "View External Url" at bounding box center [853, 187] width 102 height 18
click at [845, 354] on link "View External Url" at bounding box center [853, 351] width 102 height 18
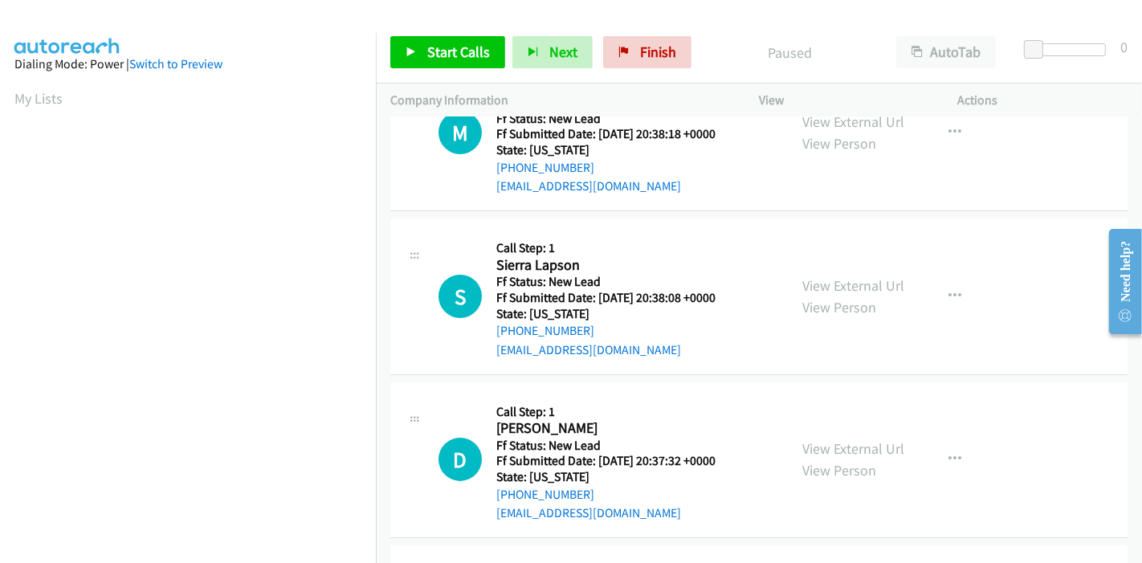
scroll to position [178, 0]
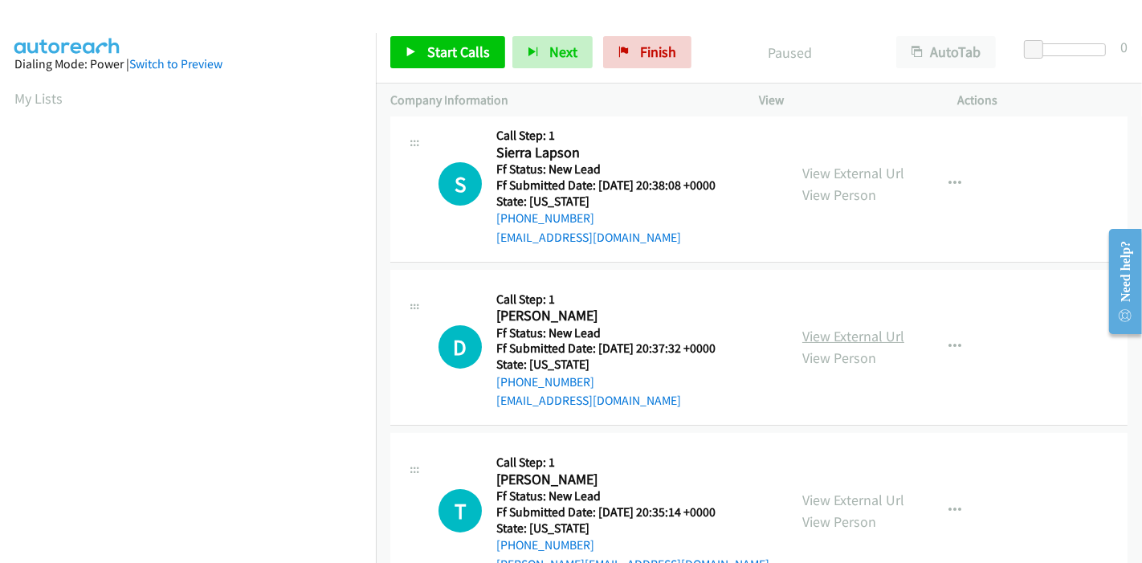
click at [838, 336] on link "View External Url" at bounding box center [853, 336] width 102 height 18
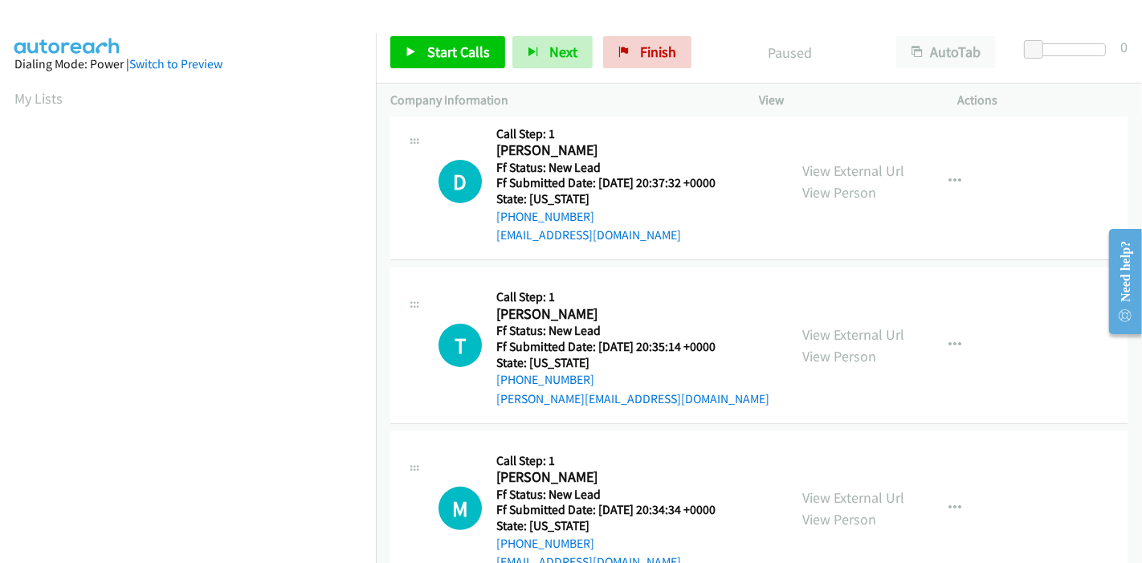
scroll to position [356, 0]
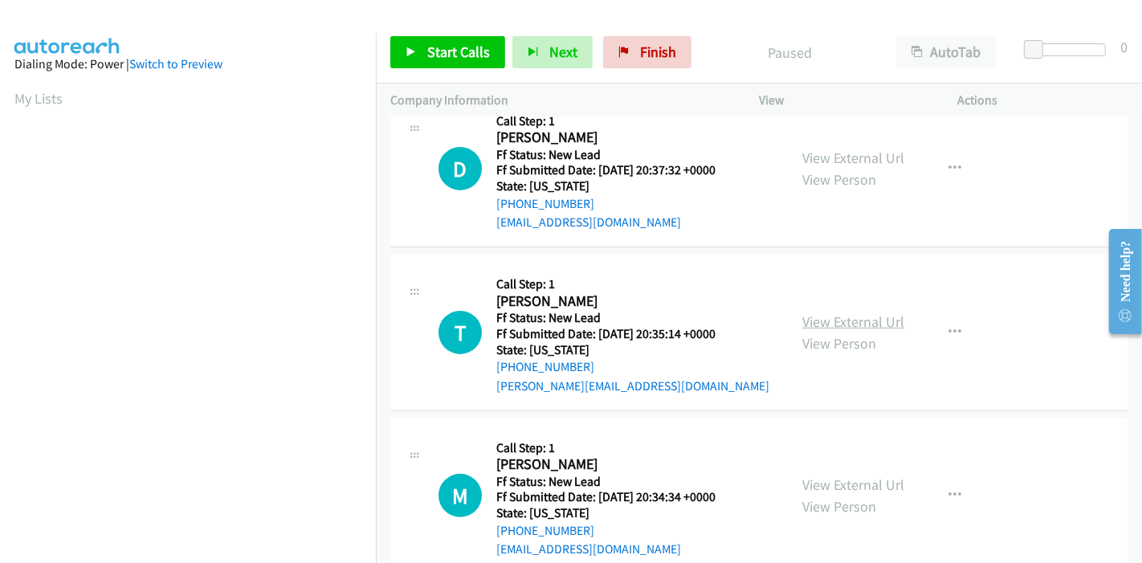
click at [841, 320] on link "View External Url" at bounding box center [853, 321] width 102 height 18
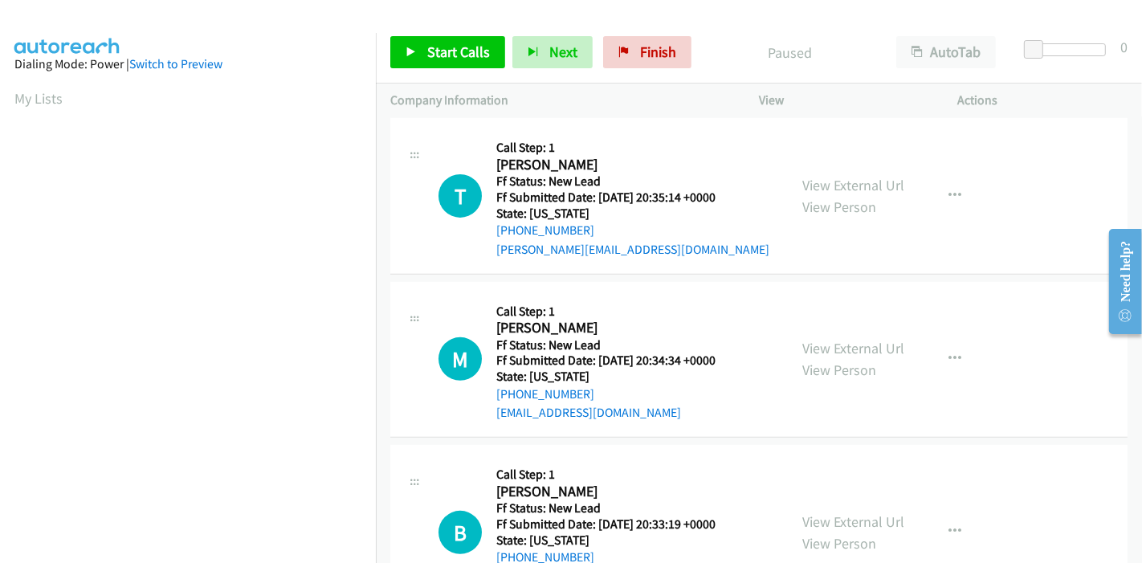
scroll to position [535, 0]
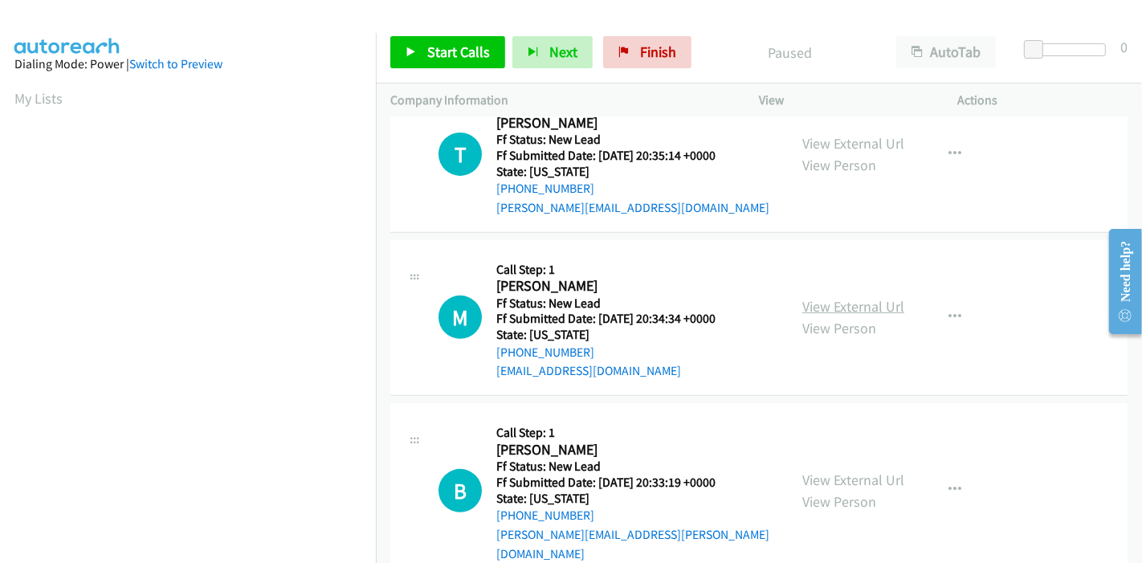
click at [814, 307] on link "View External Url" at bounding box center [853, 306] width 102 height 18
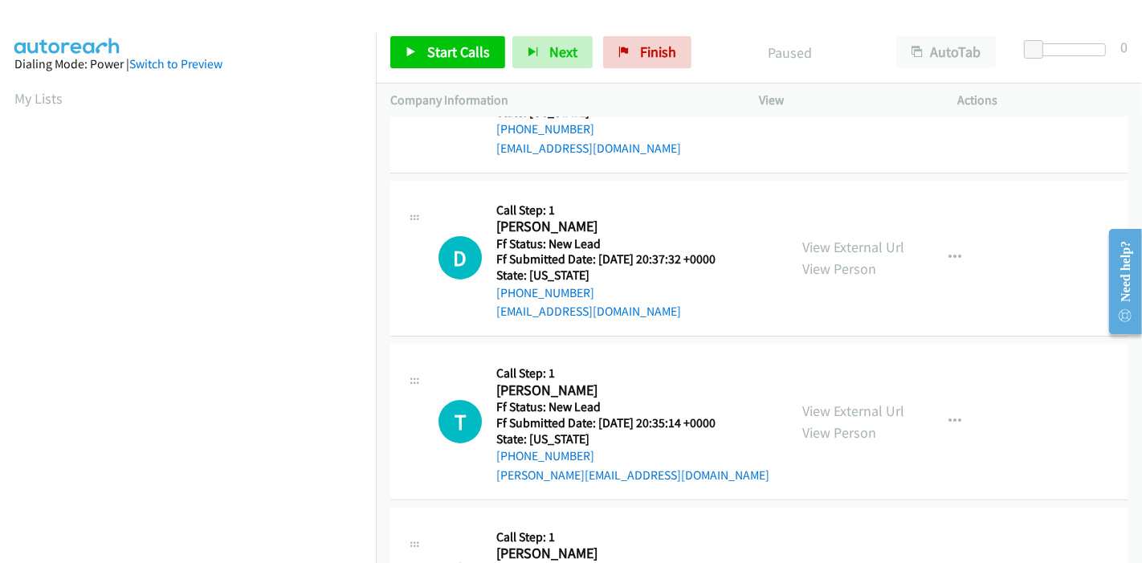
scroll to position [0, 0]
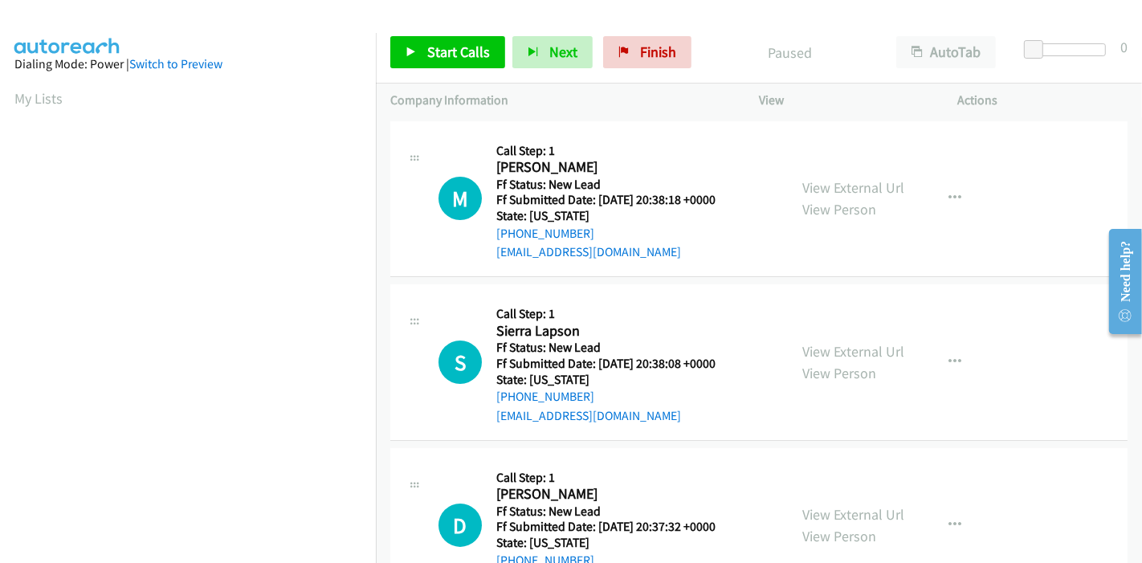
click at [747, 36] on div "Paused" at bounding box center [789, 52] width 183 height 32
click at [442, 40] on link "Start Calls" at bounding box center [447, 52] width 115 height 32
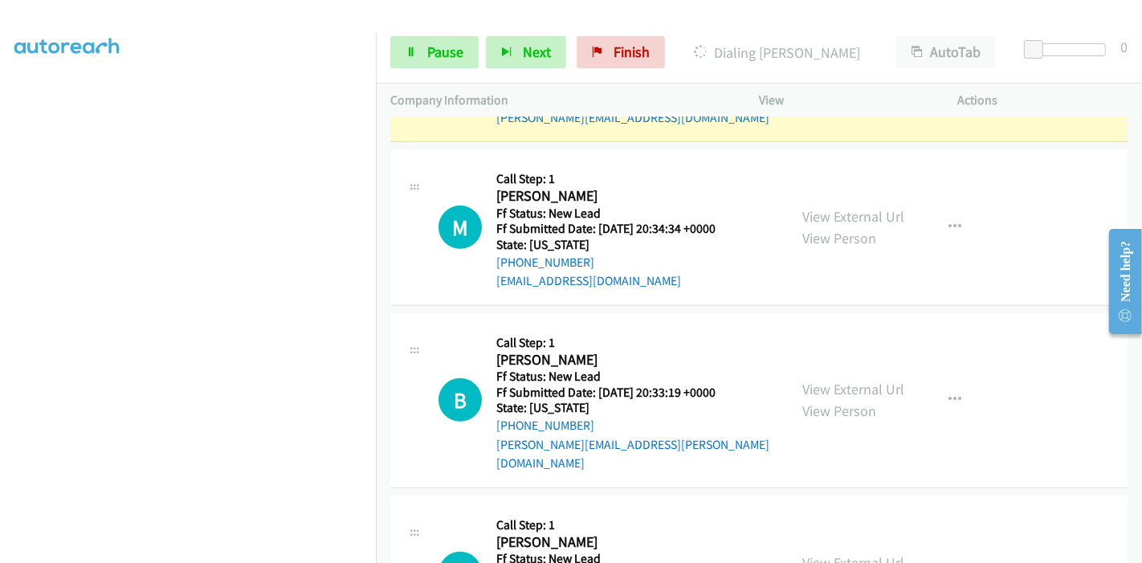
scroll to position [730, 0]
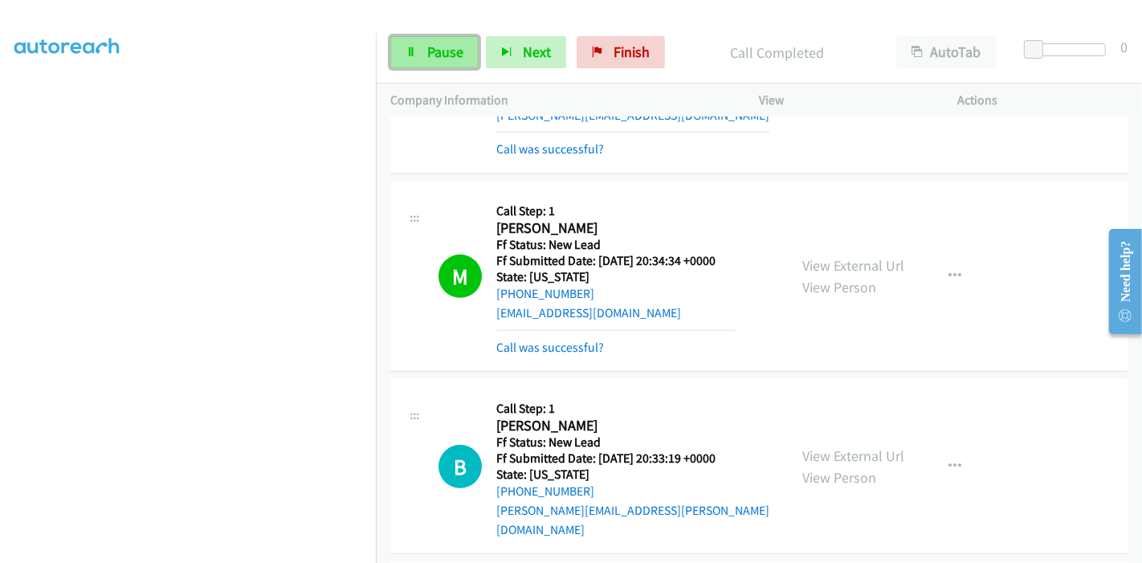
click at [427, 53] on span "Pause" at bounding box center [445, 52] width 36 height 18
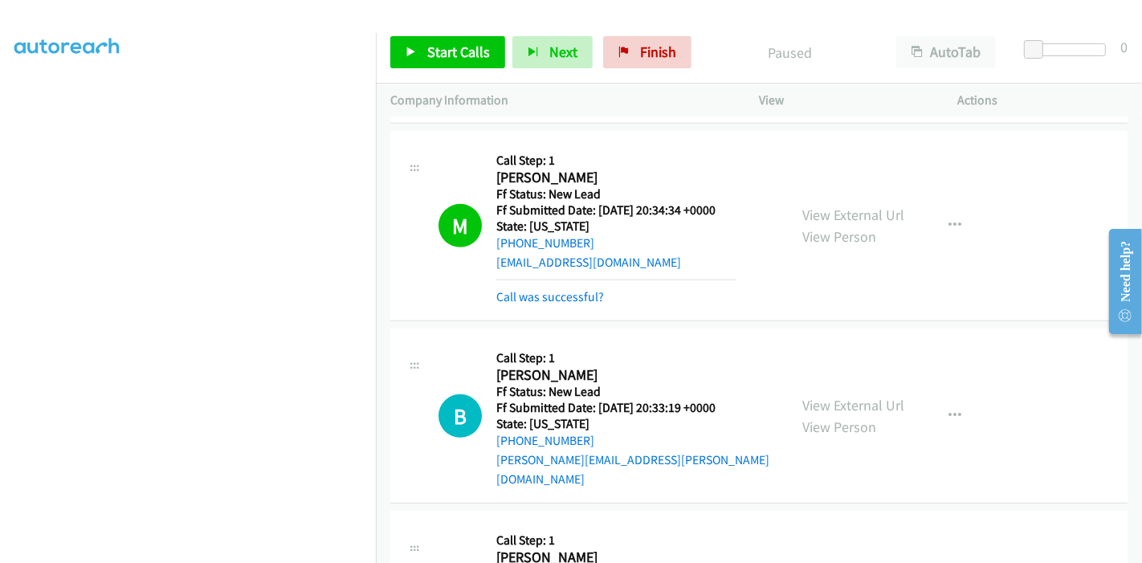
scroll to position [819, 0]
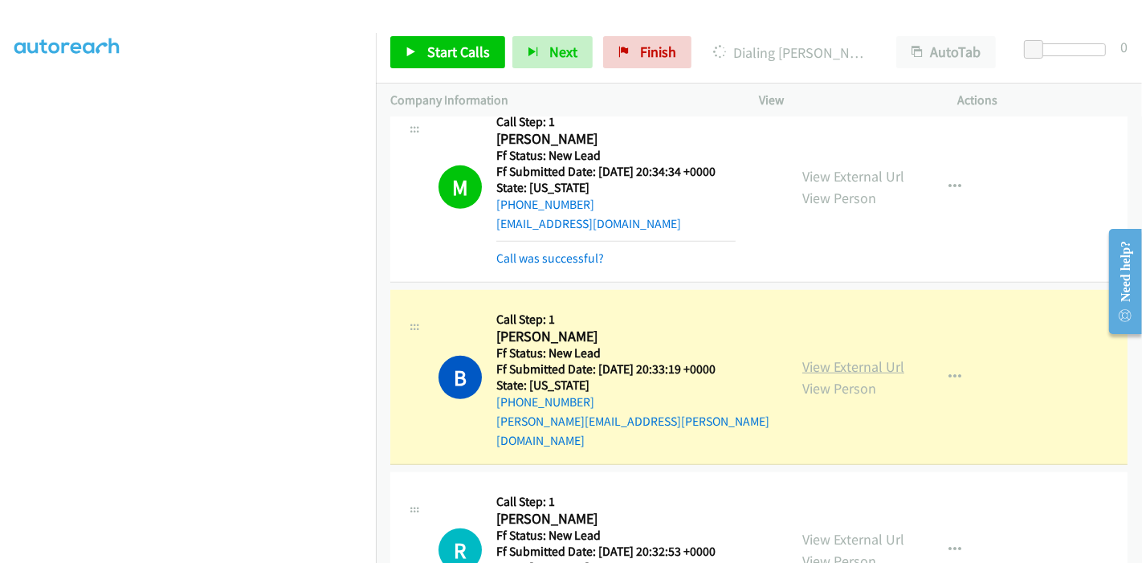
click at [841, 357] on link "View External Url" at bounding box center [853, 366] width 102 height 18
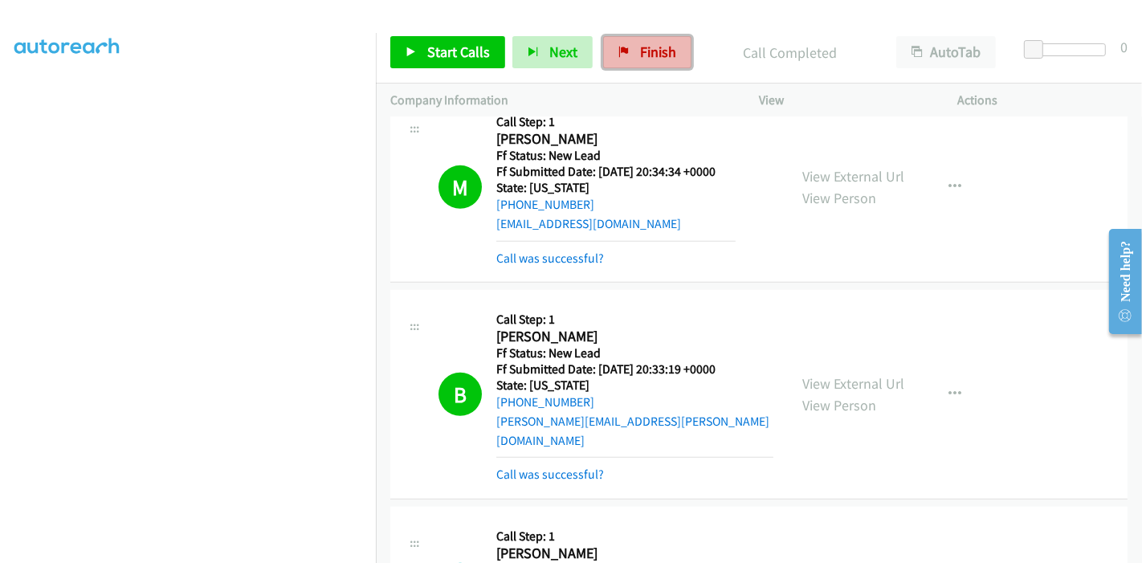
click at [641, 44] on span "Finish" at bounding box center [658, 52] width 36 height 18
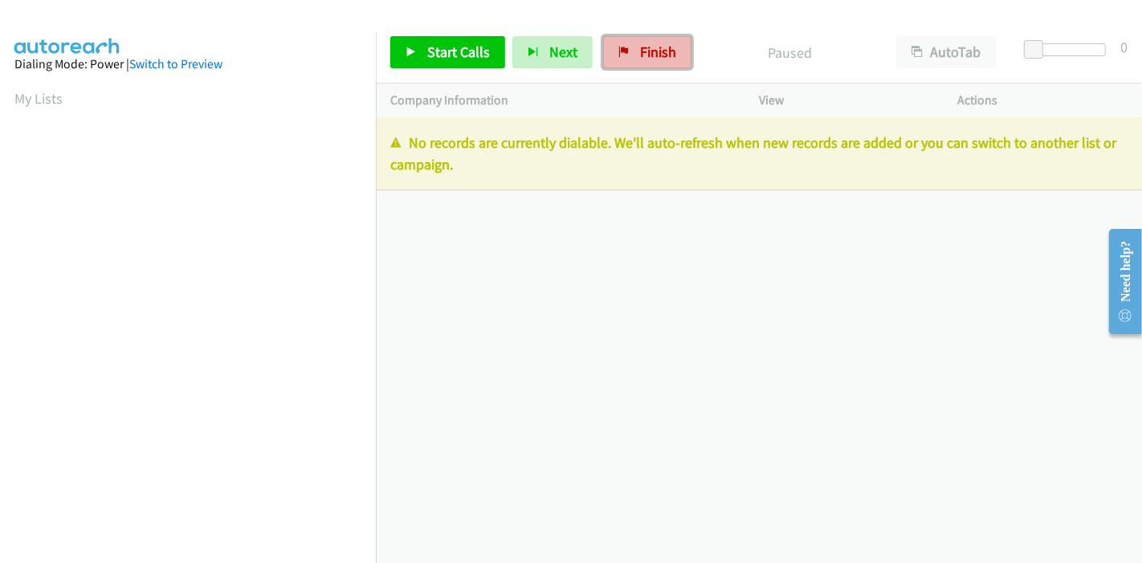
click at [654, 46] on span "Finish" at bounding box center [658, 52] width 36 height 18
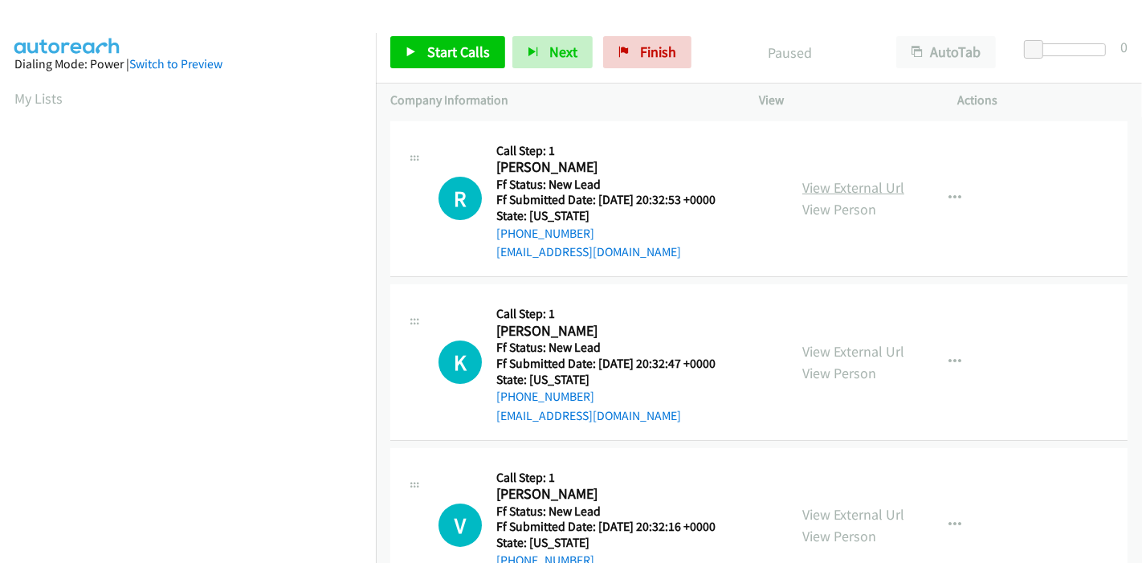
click at [876, 186] on link "View External Url" at bounding box center [853, 187] width 102 height 18
click at [815, 352] on link "View External Url" at bounding box center [853, 351] width 102 height 18
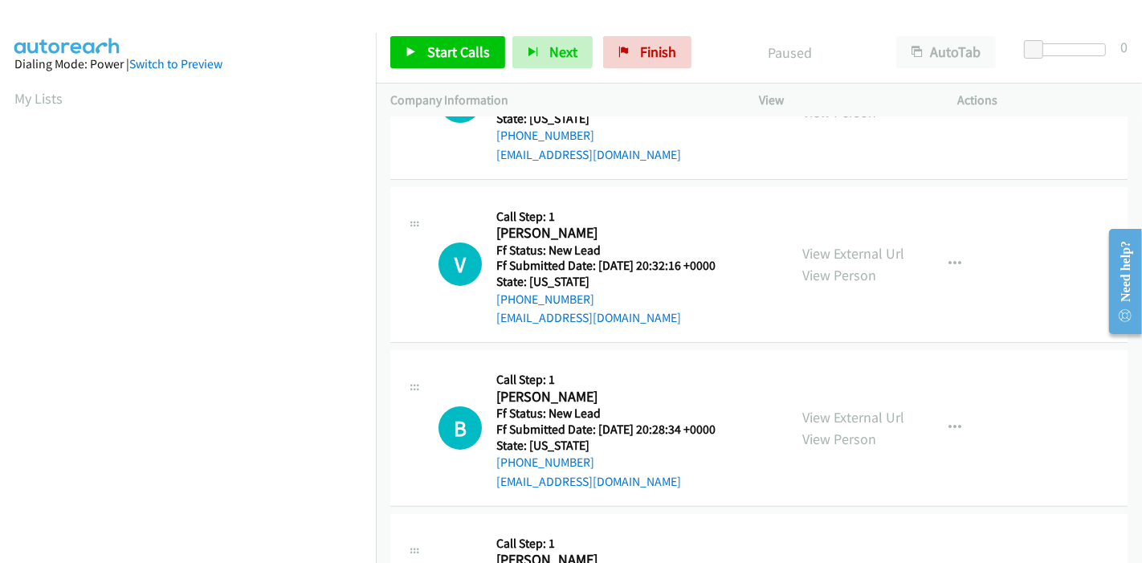
scroll to position [267, 0]
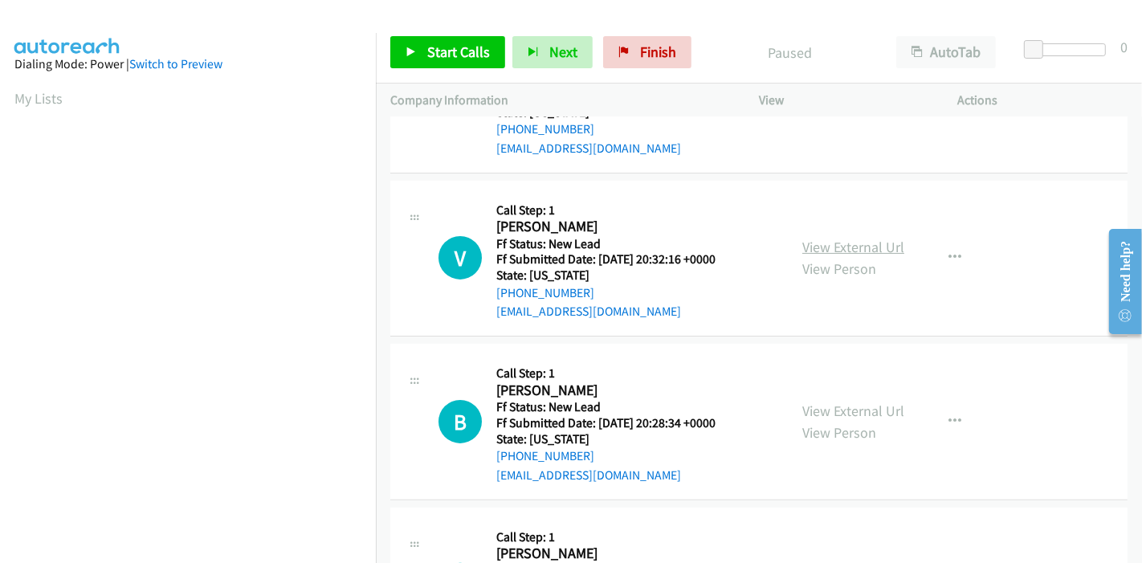
click at [816, 239] on link "View External Url" at bounding box center [853, 247] width 102 height 18
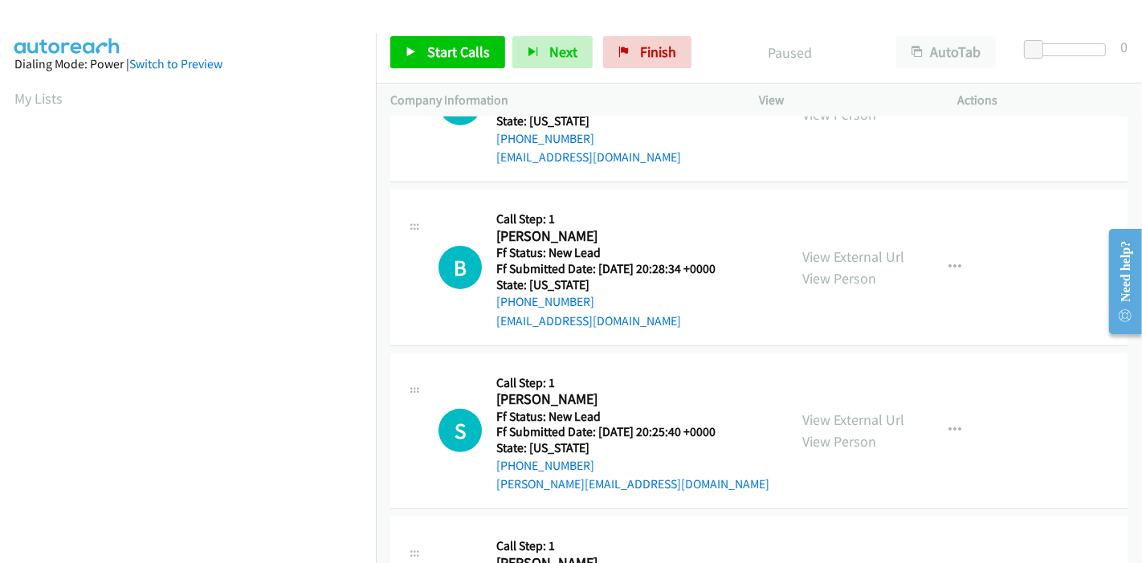
scroll to position [446, 0]
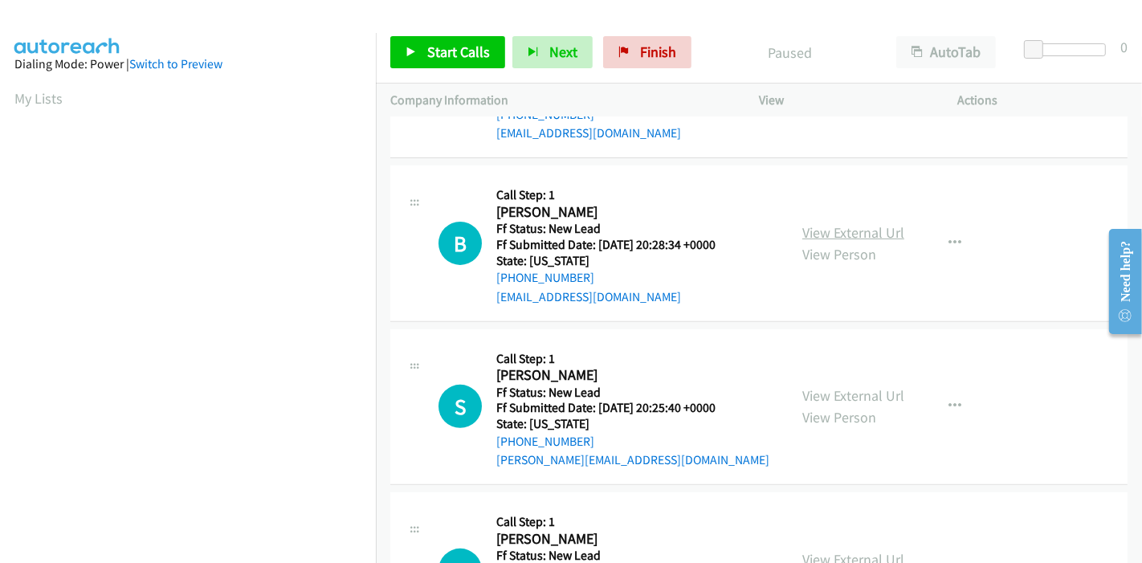
click at [846, 228] on link "View External Url" at bounding box center [853, 232] width 102 height 18
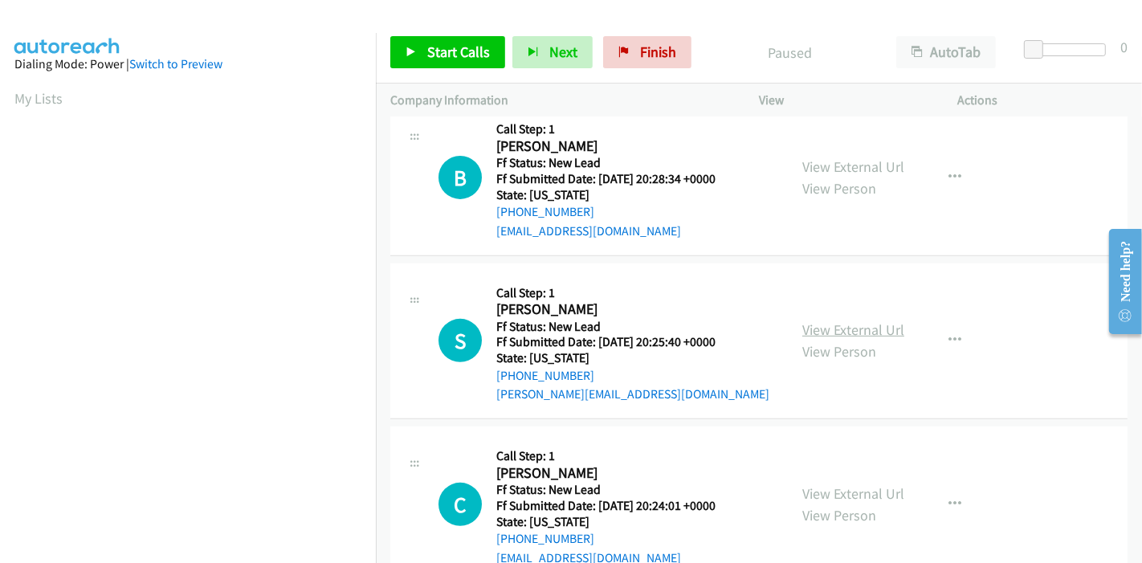
scroll to position [535, 0]
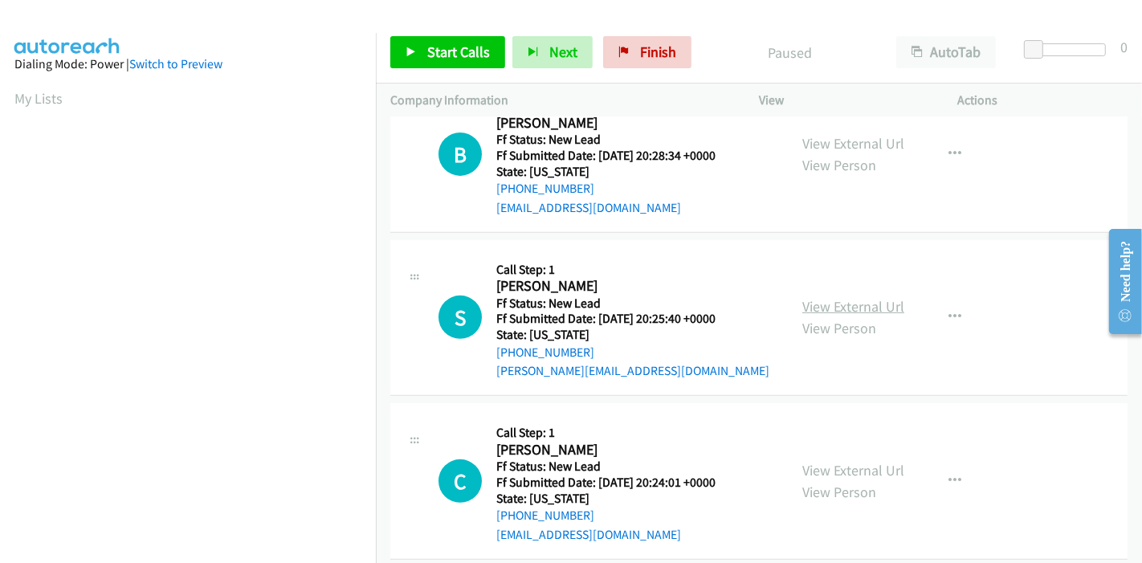
click at [830, 311] on link "View External Url" at bounding box center [853, 306] width 102 height 18
click at [430, 49] on span "Start Calls" at bounding box center [458, 52] width 63 height 18
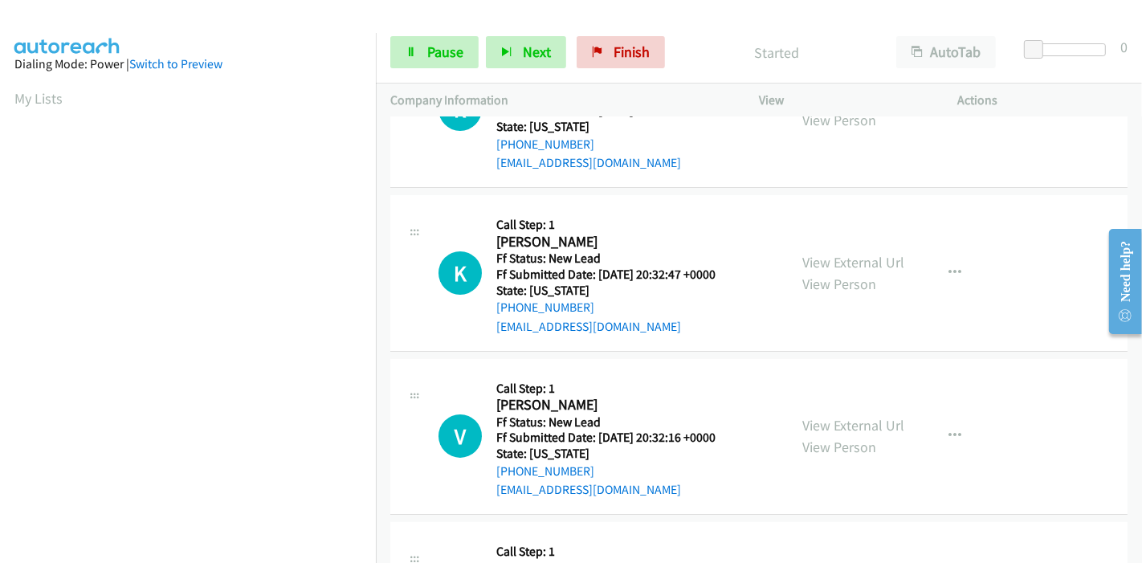
scroll to position [0, 0]
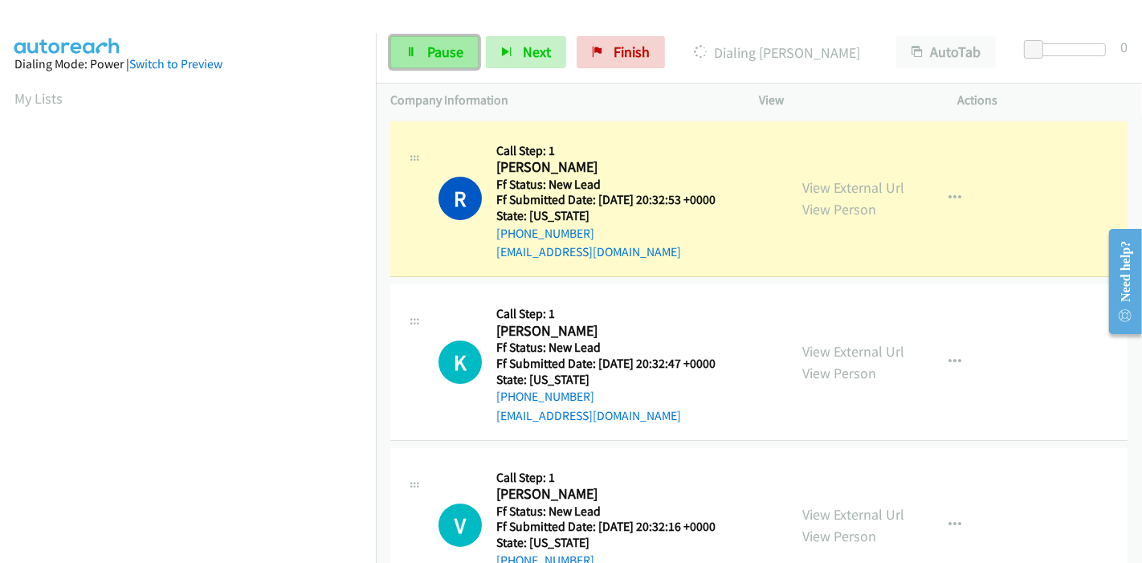
click at [429, 47] on span "Pause" at bounding box center [445, 52] width 36 height 18
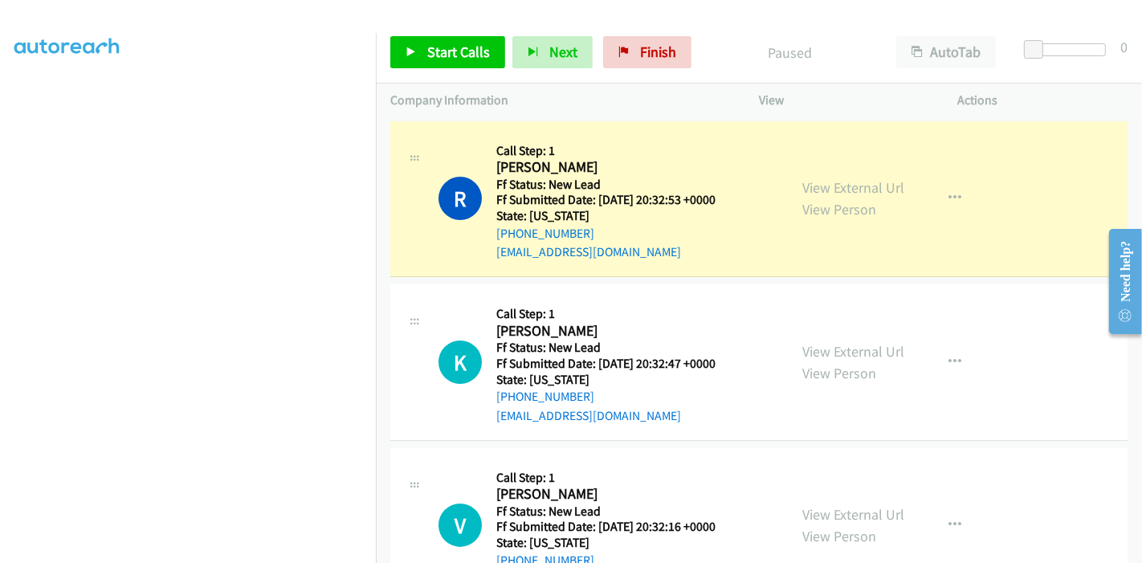
scroll to position [339, 0]
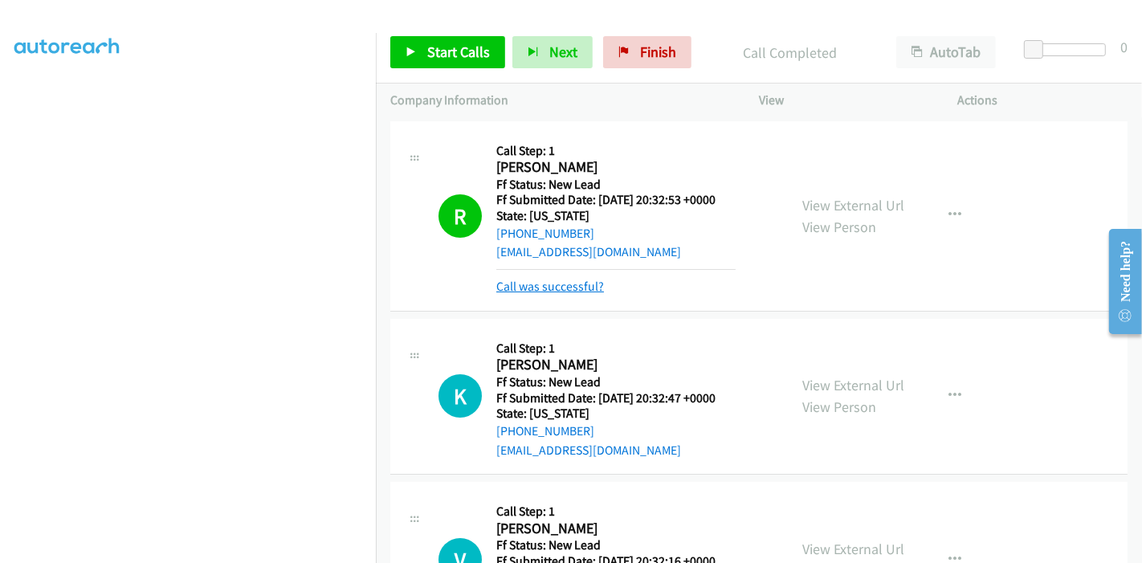
click at [557, 290] on link "Call was successful?" at bounding box center [550, 286] width 108 height 15
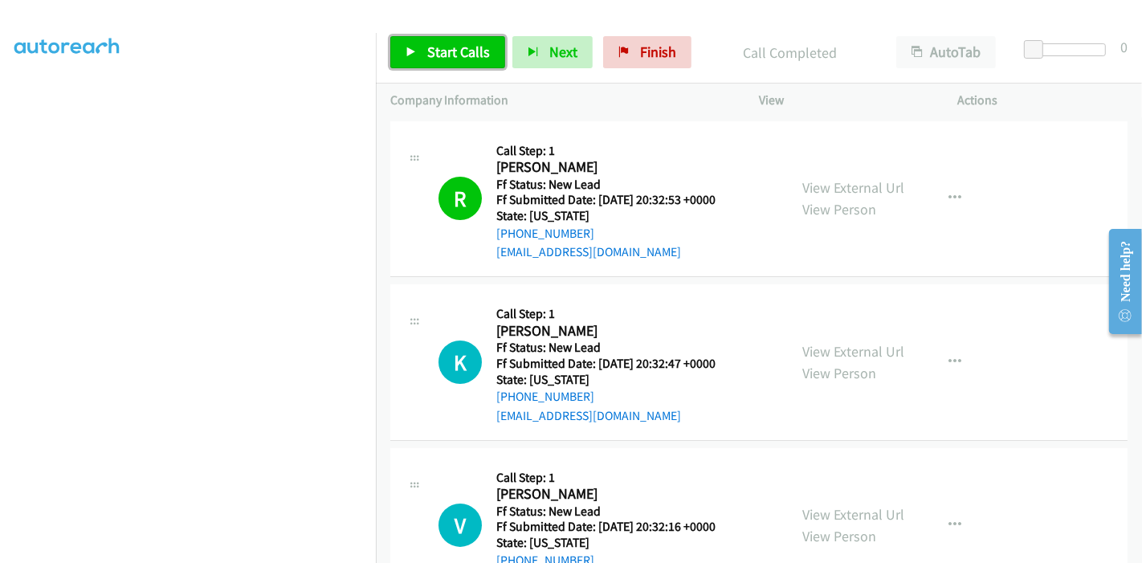
click at [421, 47] on link "Start Calls" at bounding box center [447, 52] width 115 height 32
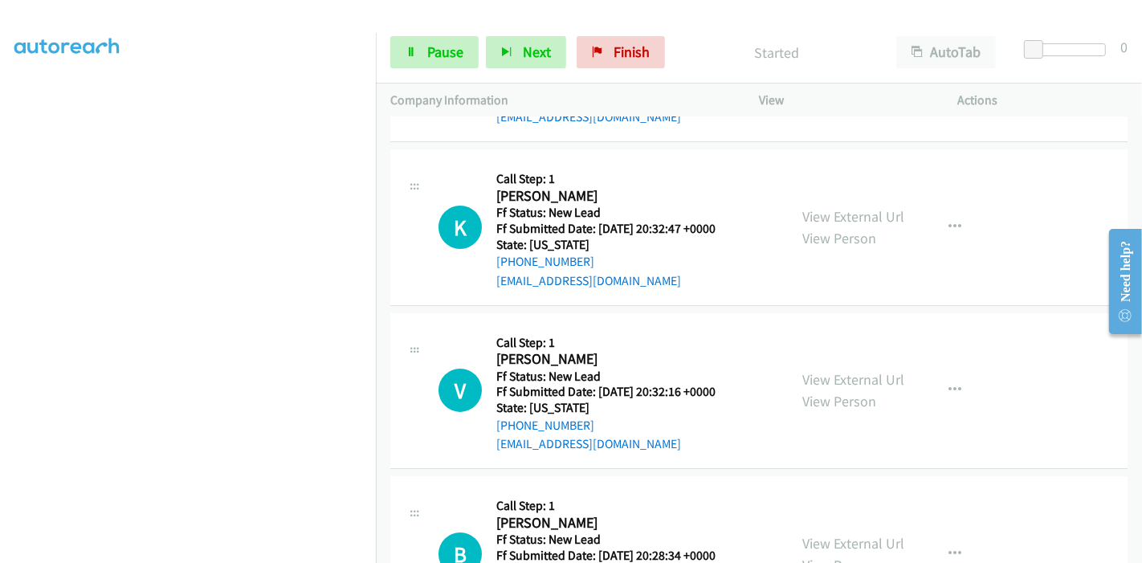
scroll to position [178, 0]
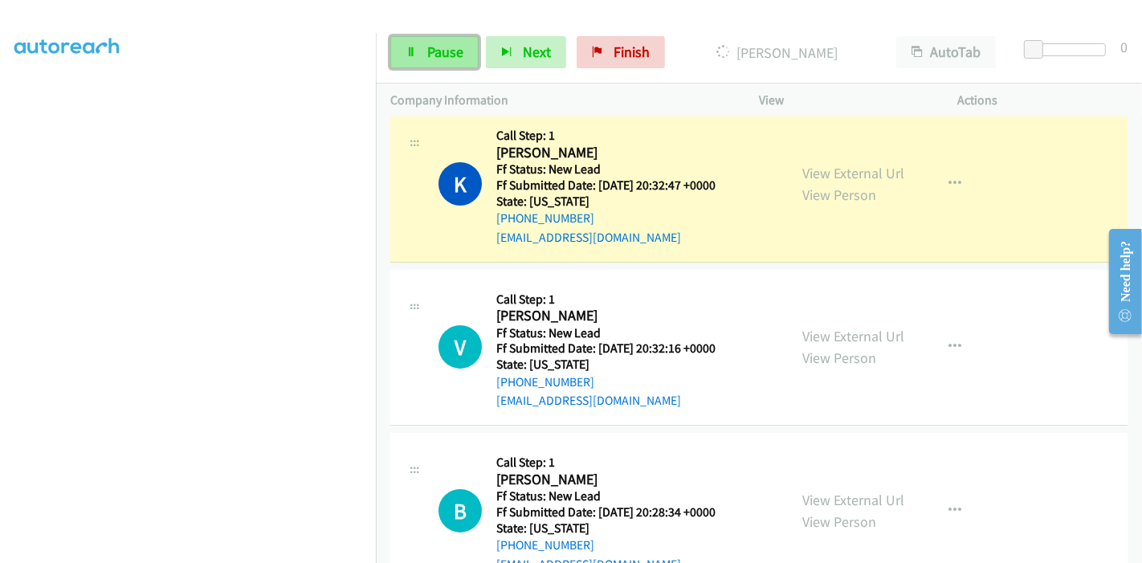
click at [434, 54] on span "Pause" at bounding box center [445, 52] width 36 height 18
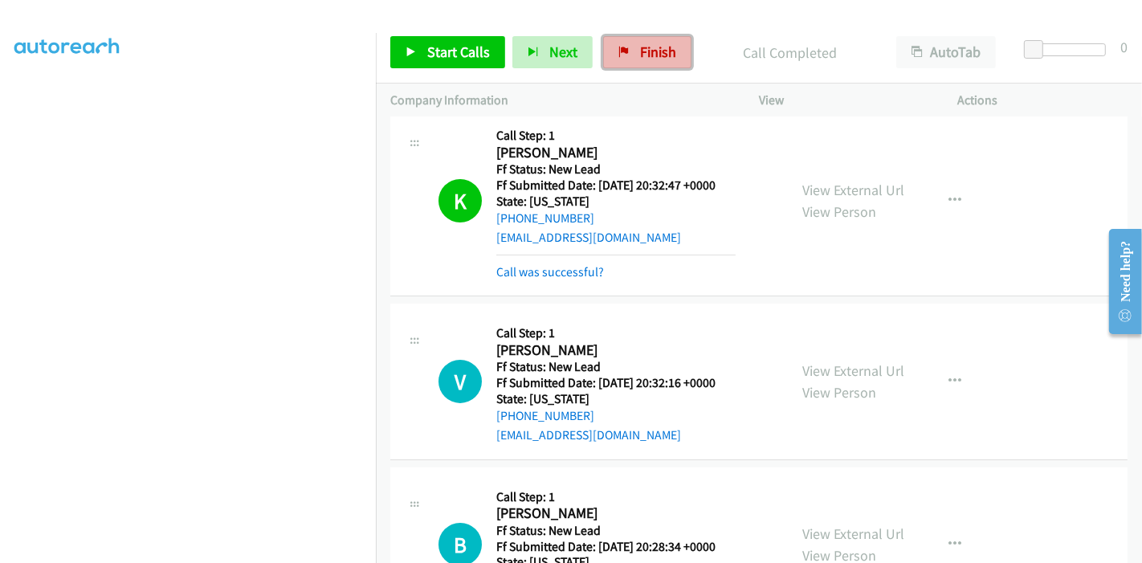
click at [642, 65] on link "Finish" at bounding box center [647, 52] width 88 height 32
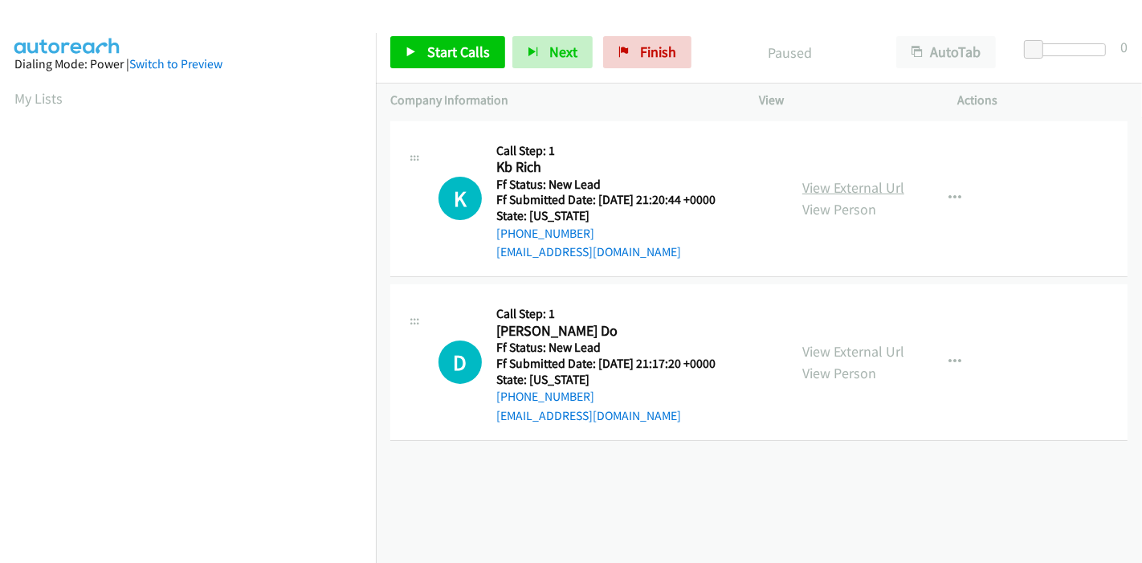
click at [858, 185] on link "View External Url" at bounding box center [853, 187] width 102 height 18
click at [803, 359] on link "View External Url" at bounding box center [853, 351] width 102 height 18
click at [431, 49] on span "Start Calls" at bounding box center [458, 52] width 63 height 18
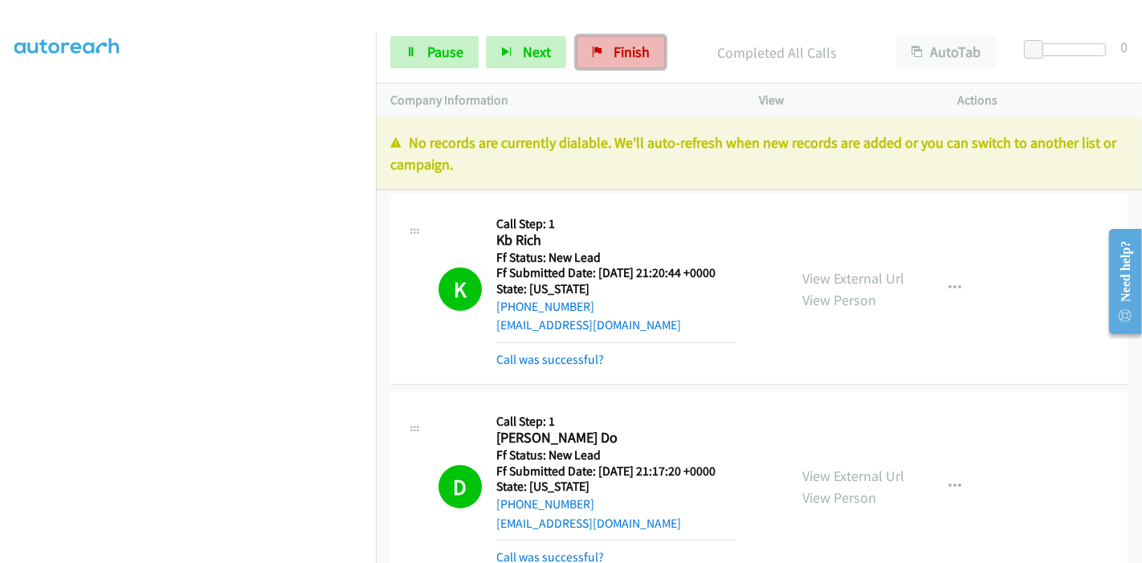
click at [603, 39] on link "Finish" at bounding box center [620, 52] width 88 height 32
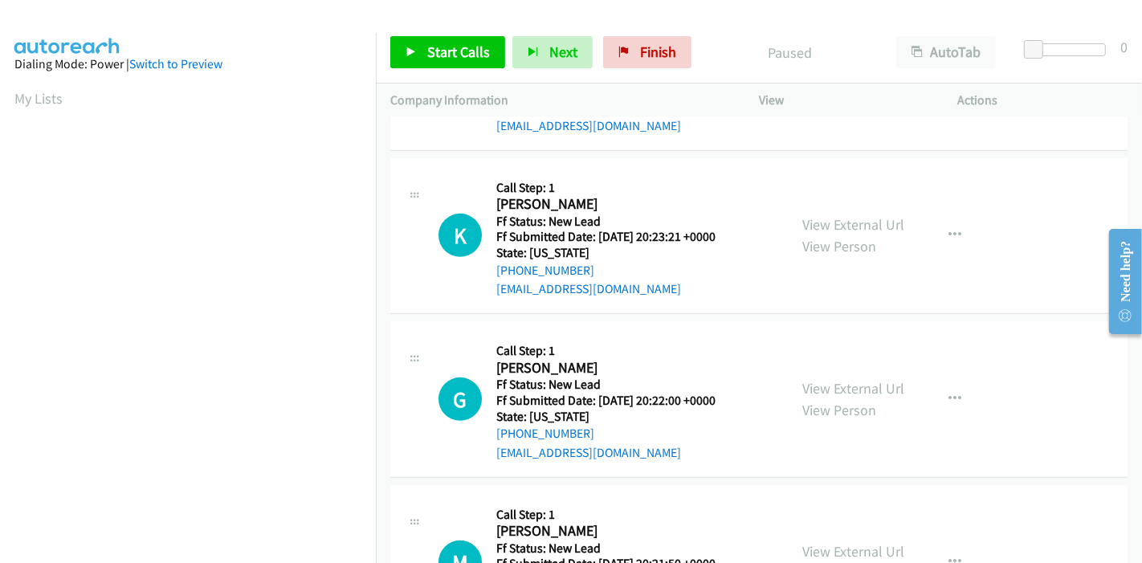
scroll to position [624, 0]
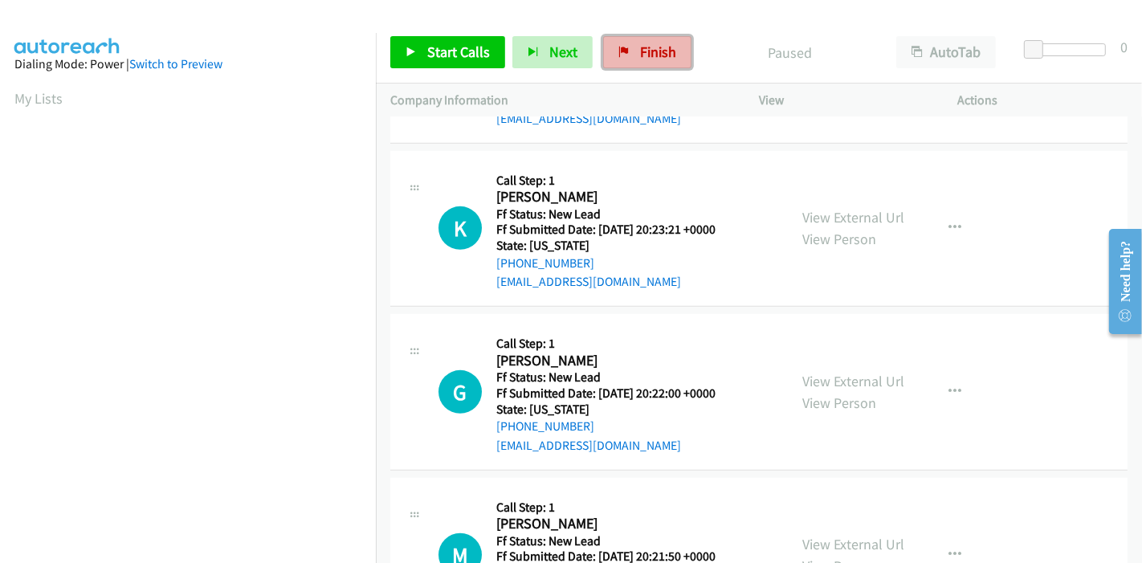
click at [640, 53] on span "Finish" at bounding box center [658, 52] width 36 height 18
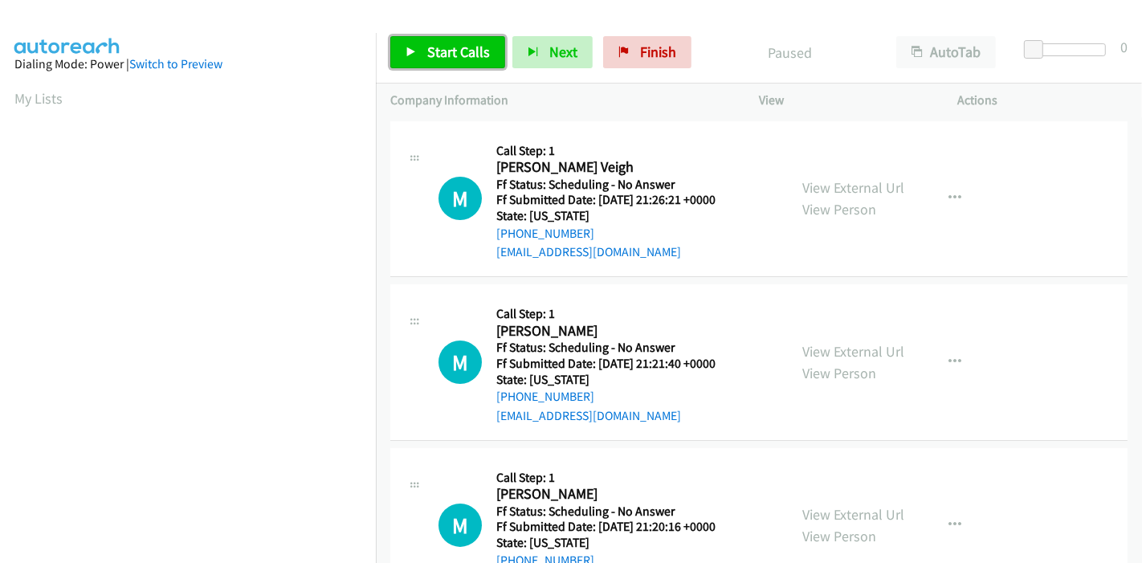
click at [440, 47] on span "Start Calls" at bounding box center [458, 52] width 63 height 18
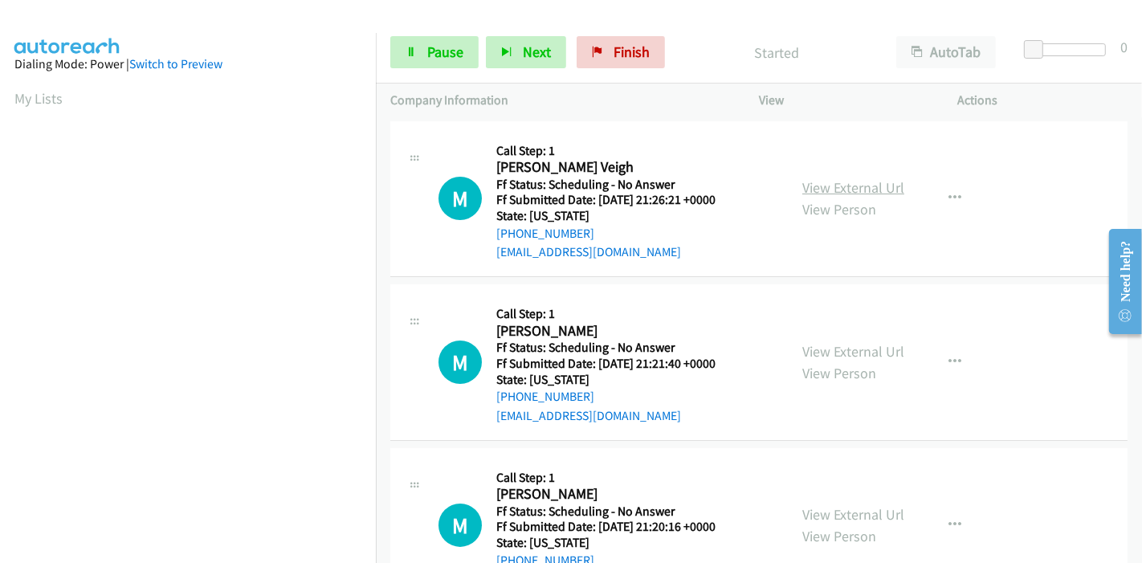
click at [820, 193] on link "View External Url" at bounding box center [853, 187] width 102 height 18
click at [846, 348] on link "View External Url" at bounding box center [853, 351] width 102 height 18
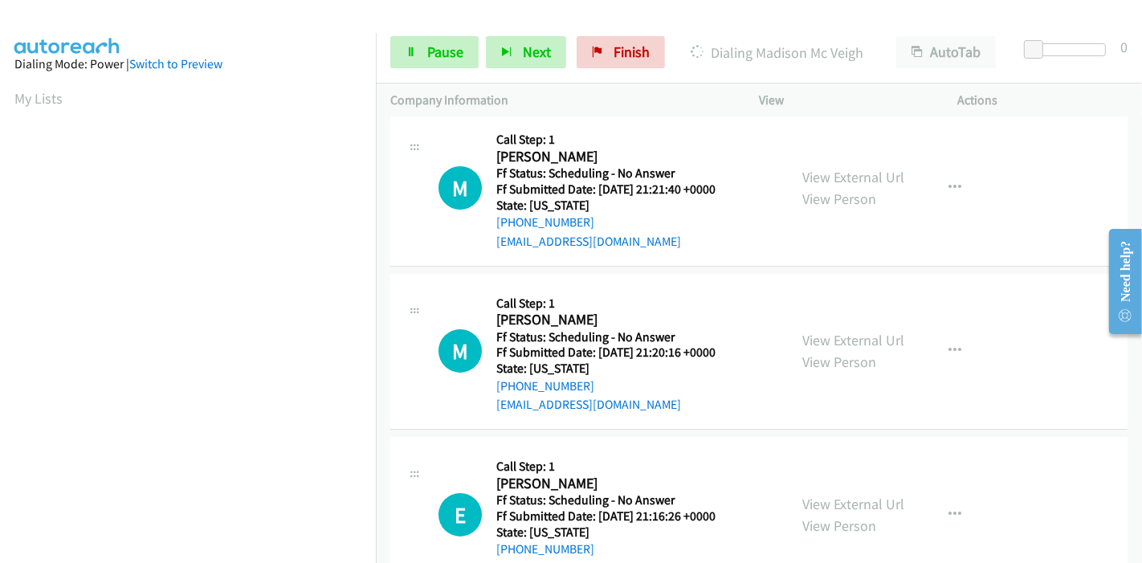
scroll to position [178, 0]
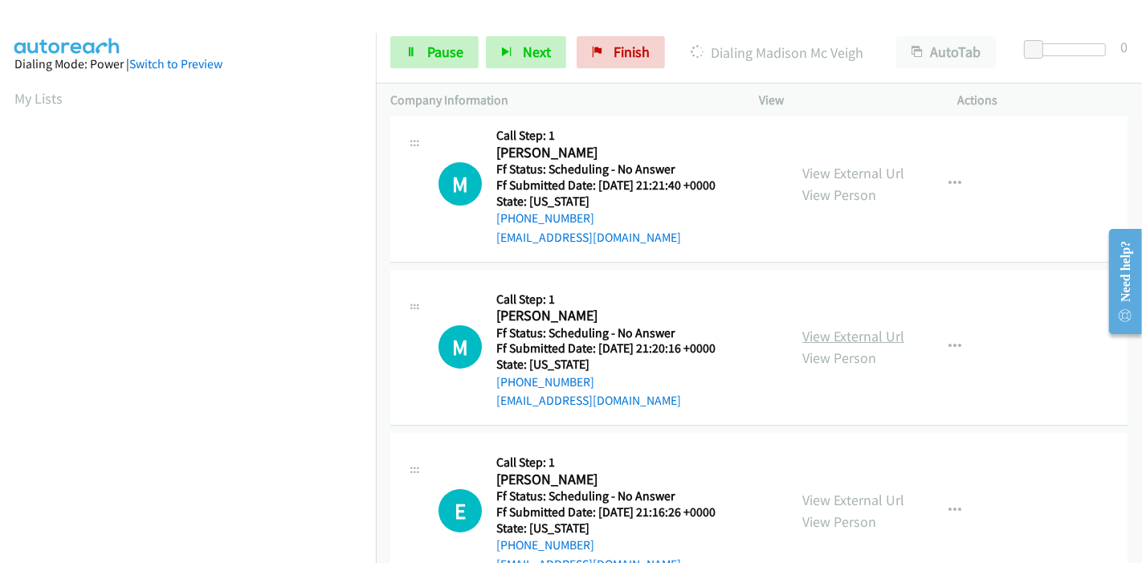
click at [831, 336] on link "View External Url" at bounding box center [853, 336] width 102 height 18
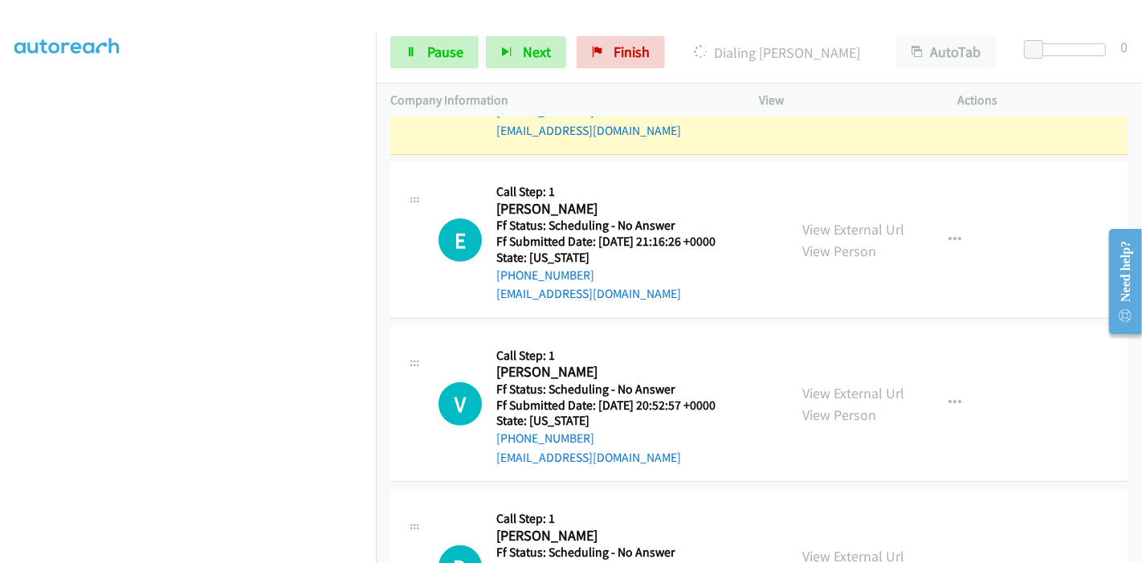
scroll to position [535, 0]
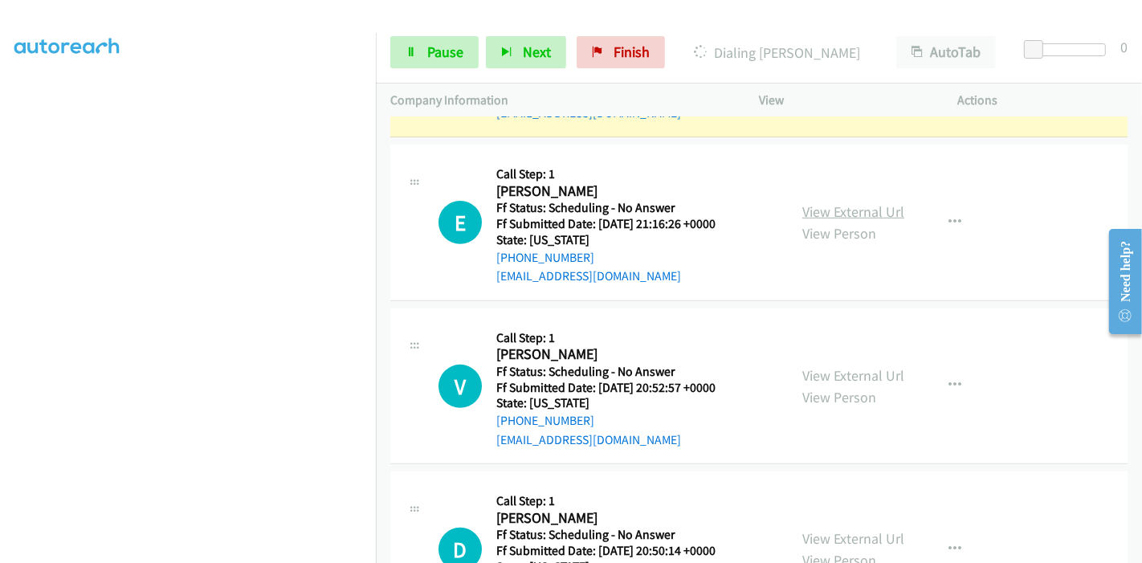
click at [824, 211] on link "View External Url" at bounding box center [853, 211] width 102 height 18
click at [829, 371] on link "View External Url" at bounding box center [853, 375] width 102 height 18
click at [861, 375] on link "View External Url" at bounding box center [853, 375] width 102 height 18
click at [433, 51] on span "Pause" at bounding box center [445, 52] width 36 height 18
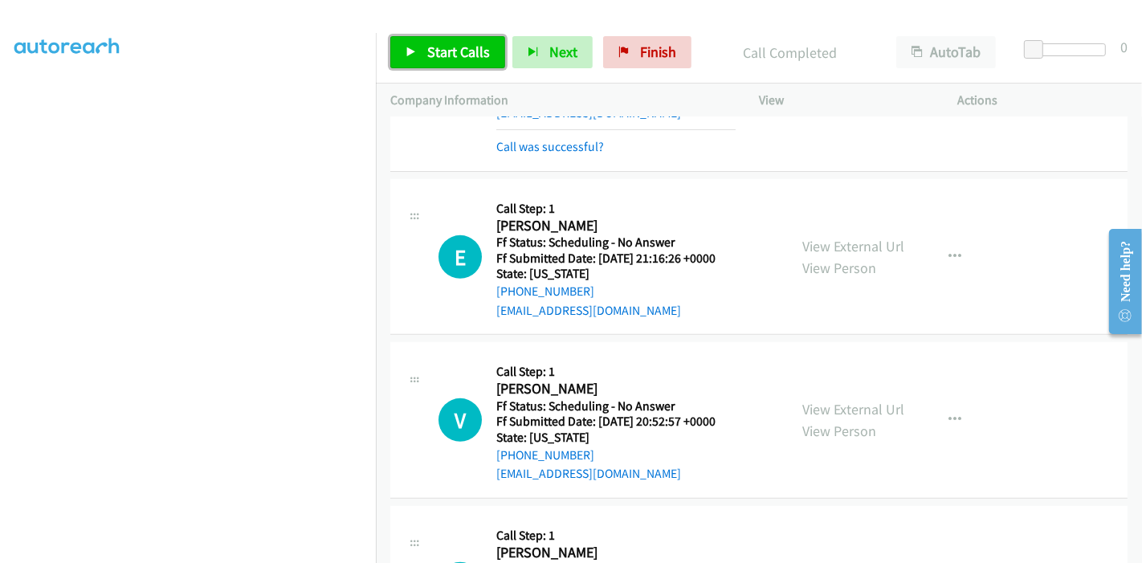
click at [442, 49] on span "Start Calls" at bounding box center [458, 52] width 63 height 18
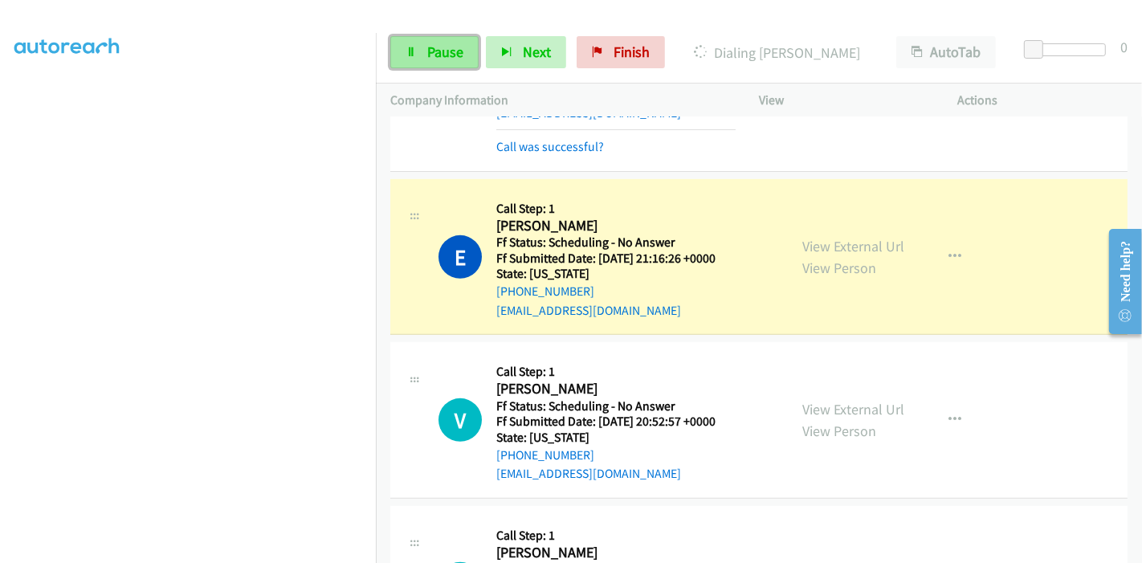
click at [431, 47] on span "Pause" at bounding box center [445, 52] width 36 height 18
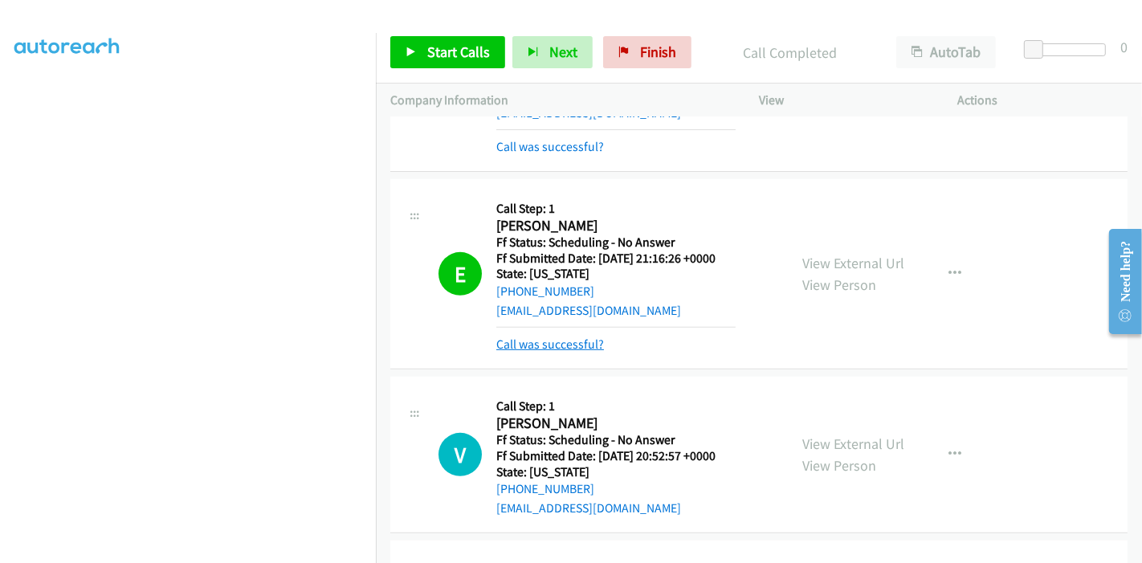
click at [557, 344] on link "Call was successful?" at bounding box center [550, 343] width 108 height 15
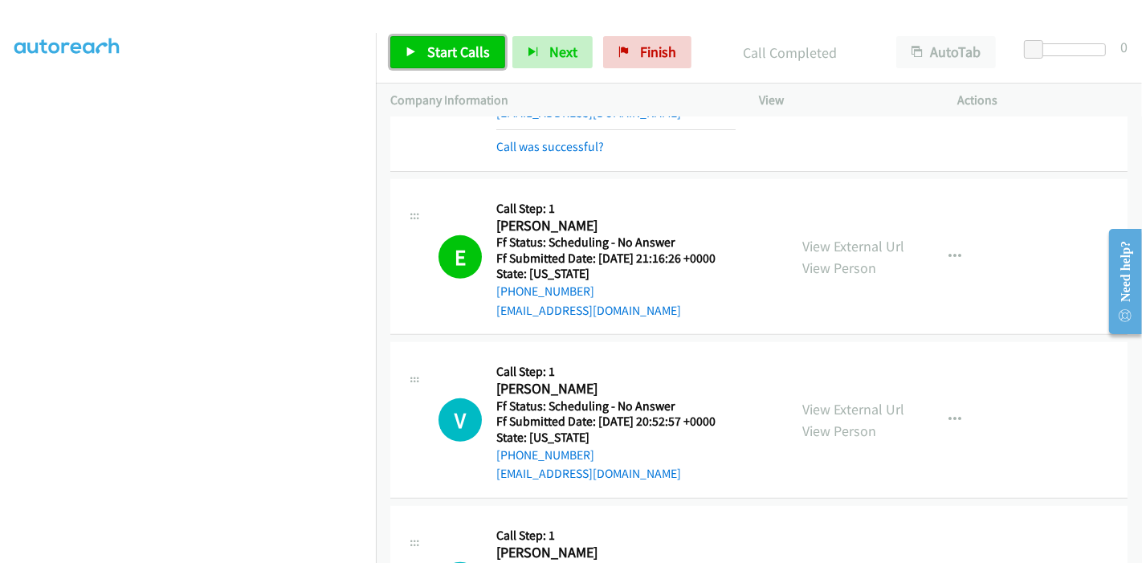
click at [411, 44] on link "Start Calls" at bounding box center [447, 52] width 115 height 32
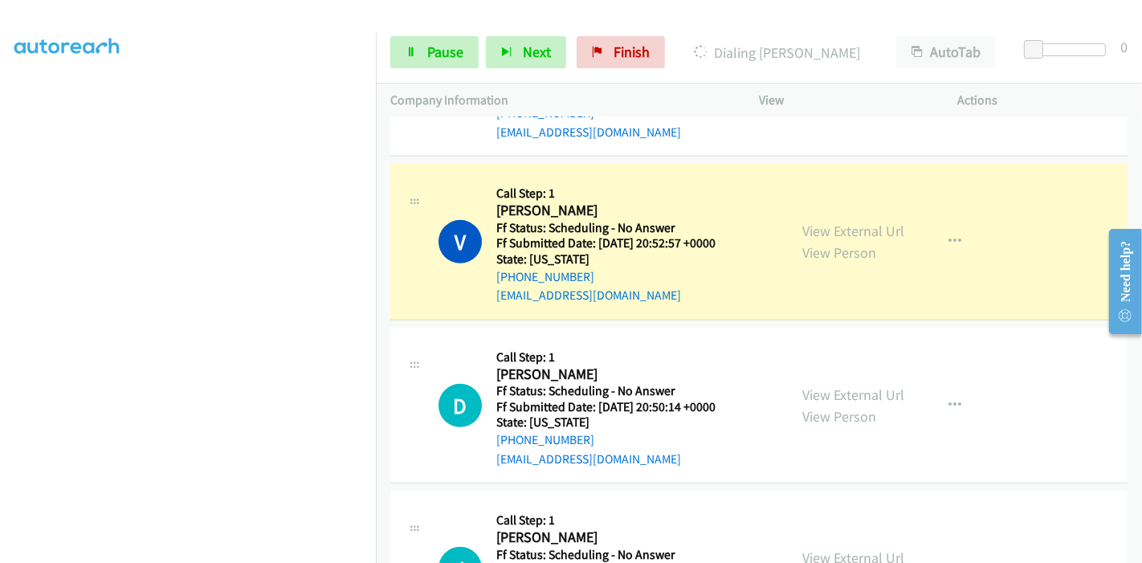
scroll to position [71, 0]
click at [415, 43] on link "Pause" at bounding box center [434, 52] width 88 height 32
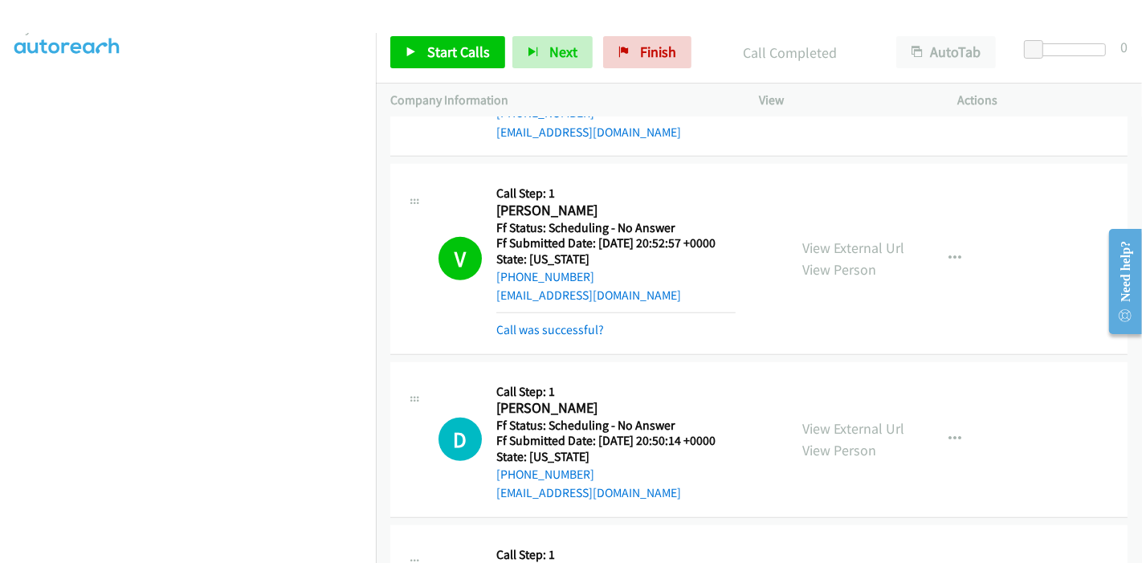
scroll to position [339, 0]
click at [621, 70] on div "Start Calls Pause Next Finish Call Completed AutoTab AutoTab 0" at bounding box center [759, 53] width 766 height 62
click at [626, 47] on link "Finish" at bounding box center [647, 52] width 88 height 32
